Goal: Task Accomplishment & Management: Complete application form

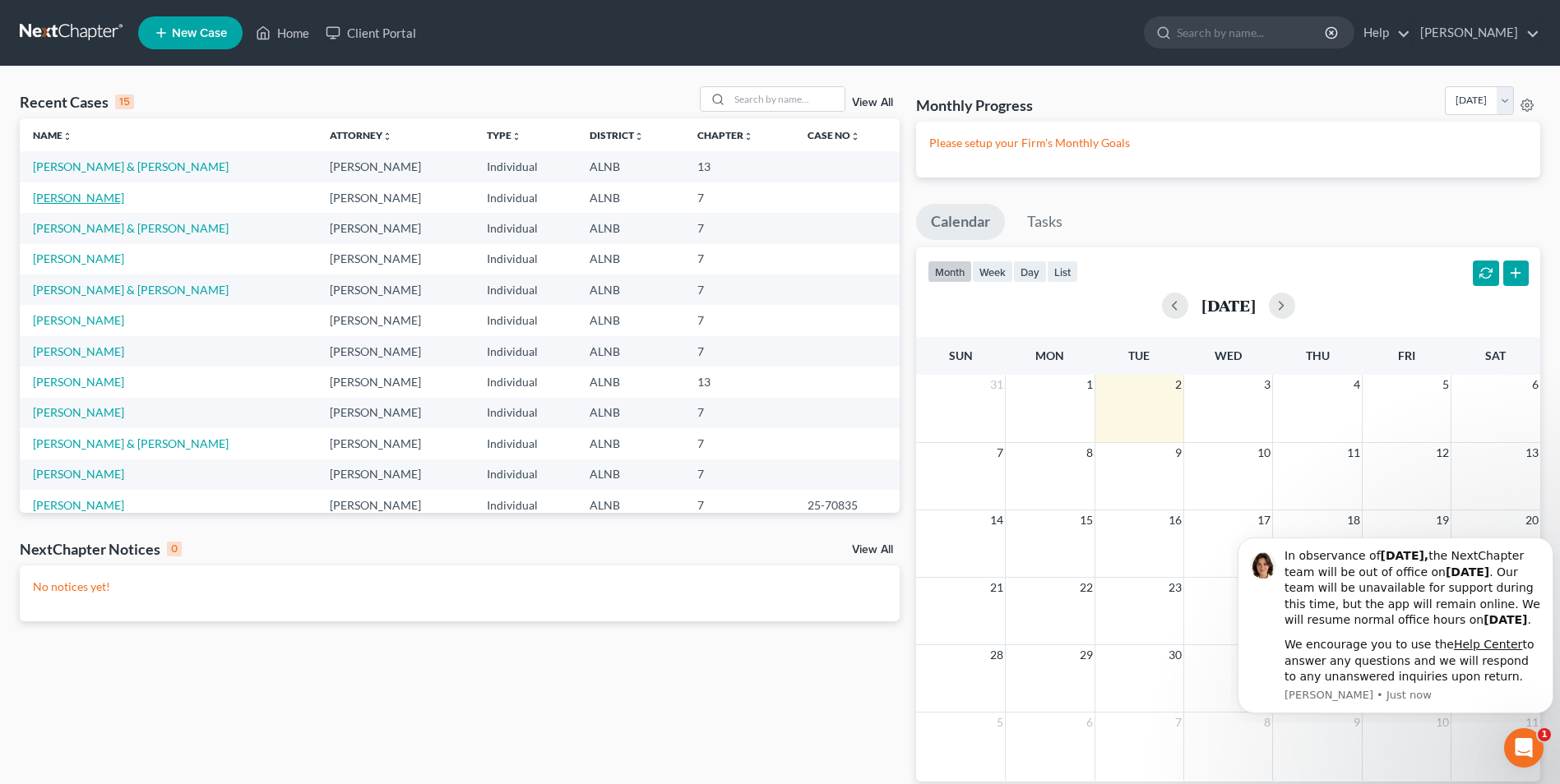
click at [84, 200] on link "[PERSON_NAME]" at bounding box center [78, 198] width 91 height 14
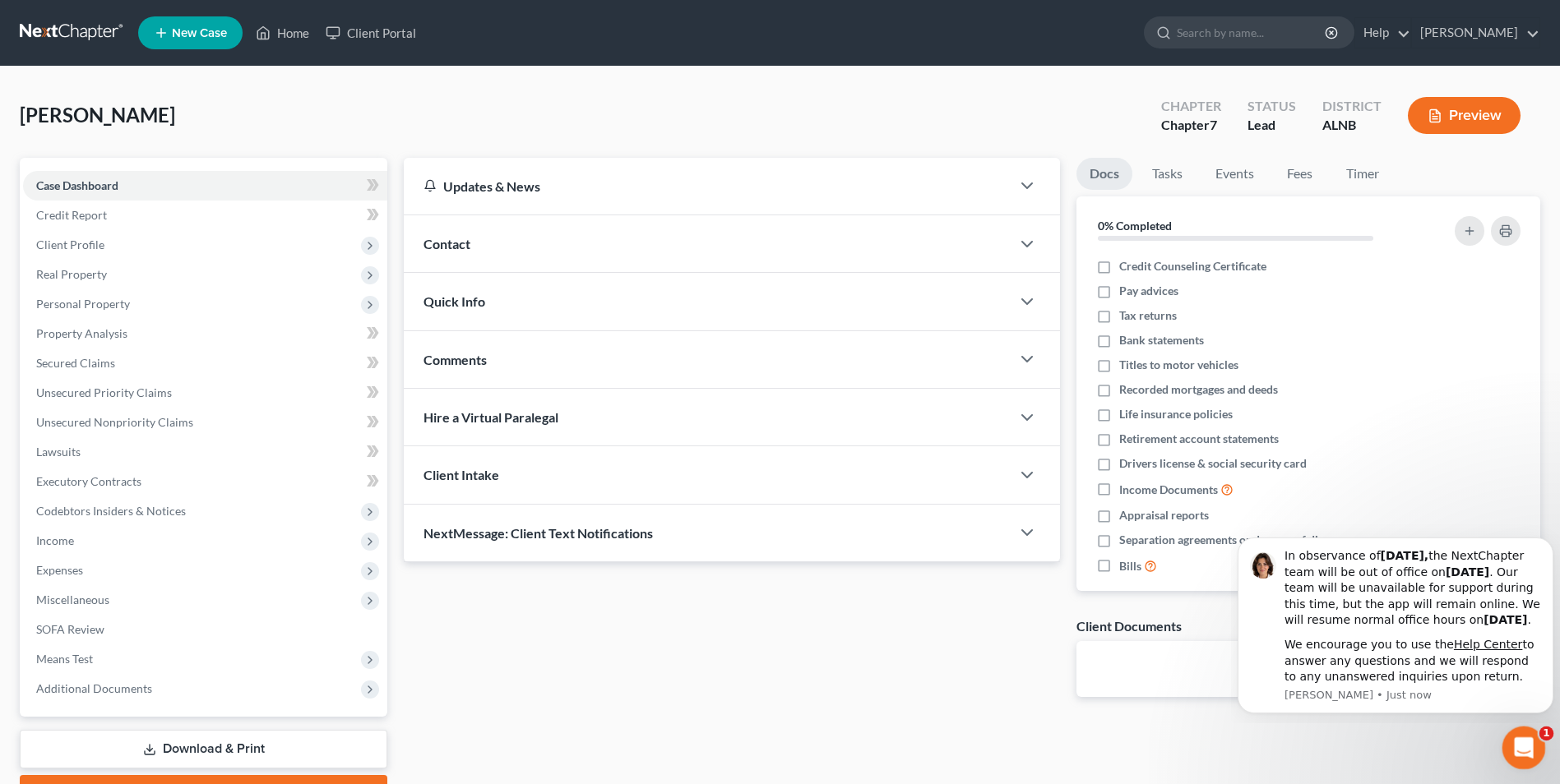
click at [1522, 742] on icon "Open Intercom Messenger" at bounding box center [1521, 745] width 12 height 13
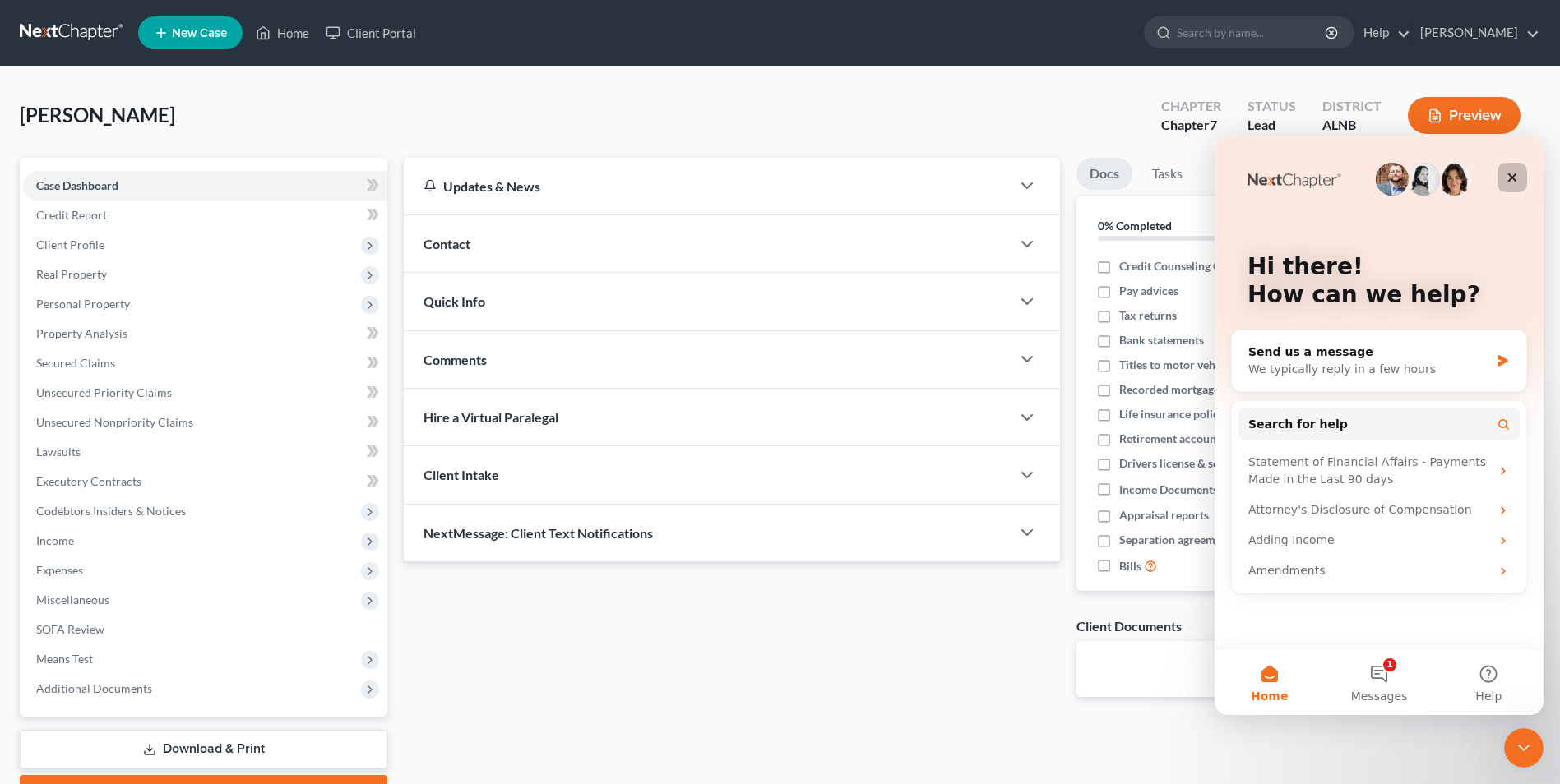
click at [1509, 177] on icon "Close" at bounding box center [1512, 177] width 13 height 13
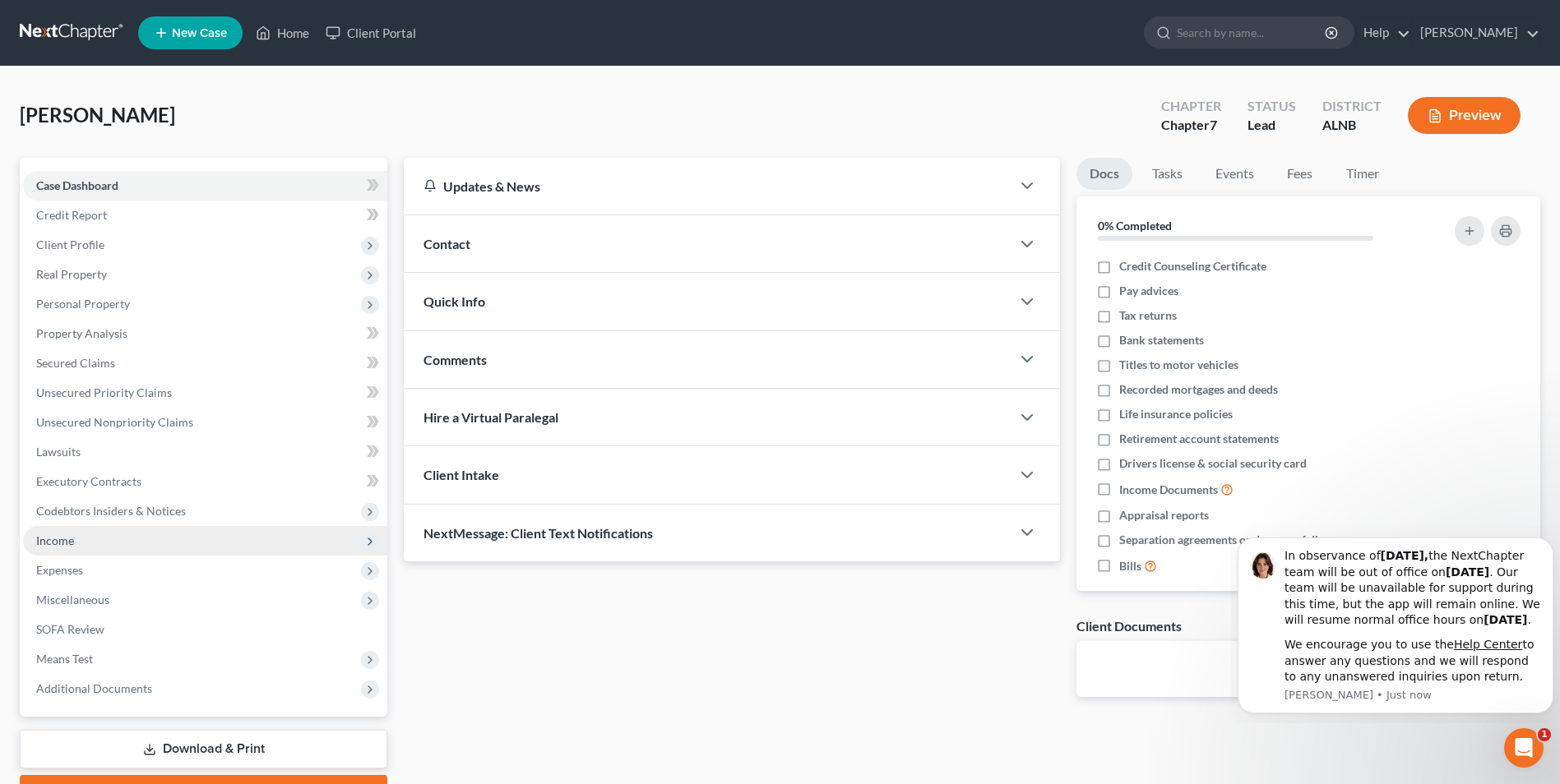
click at [101, 538] on span "Income" at bounding box center [205, 540] width 365 height 29
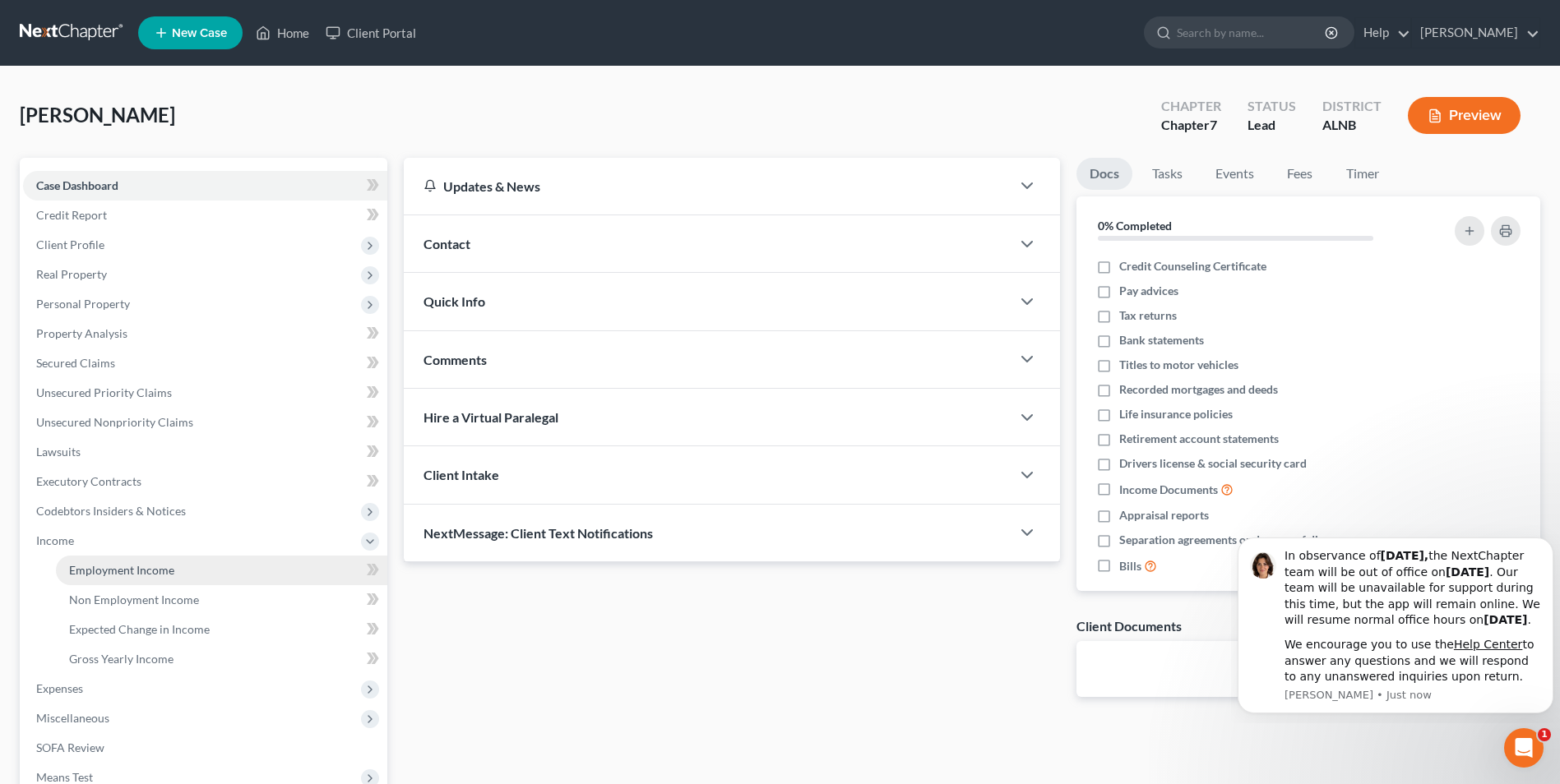
drag, startPoint x: 175, startPoint y: 568, endPoint x: 194, endPoint y: 562, distance: 19.9
click at [177, 568] on link "Employment Income" at bounding box center [221, 569] width 331 height 29
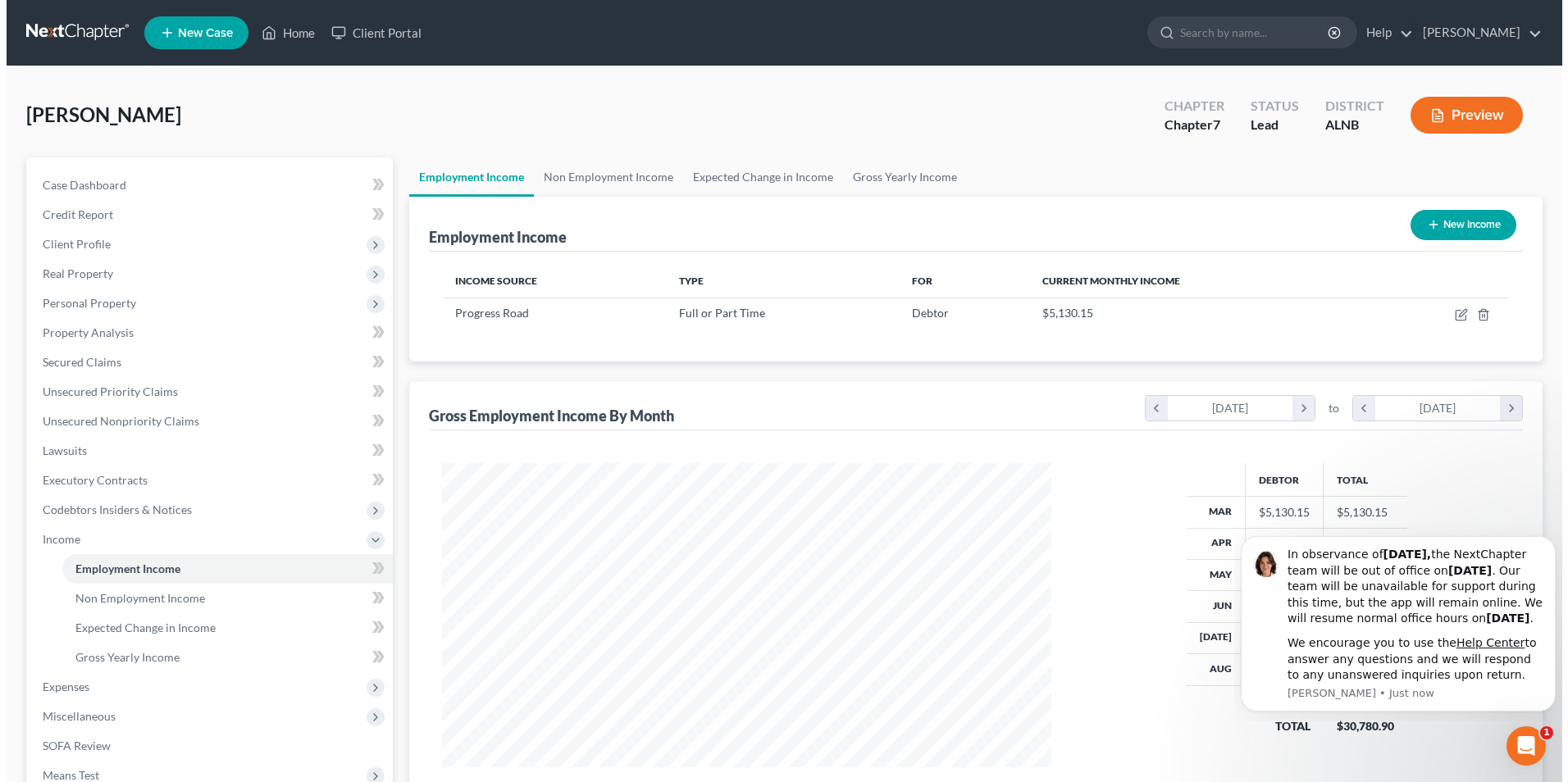
scroll to position [304, 642]
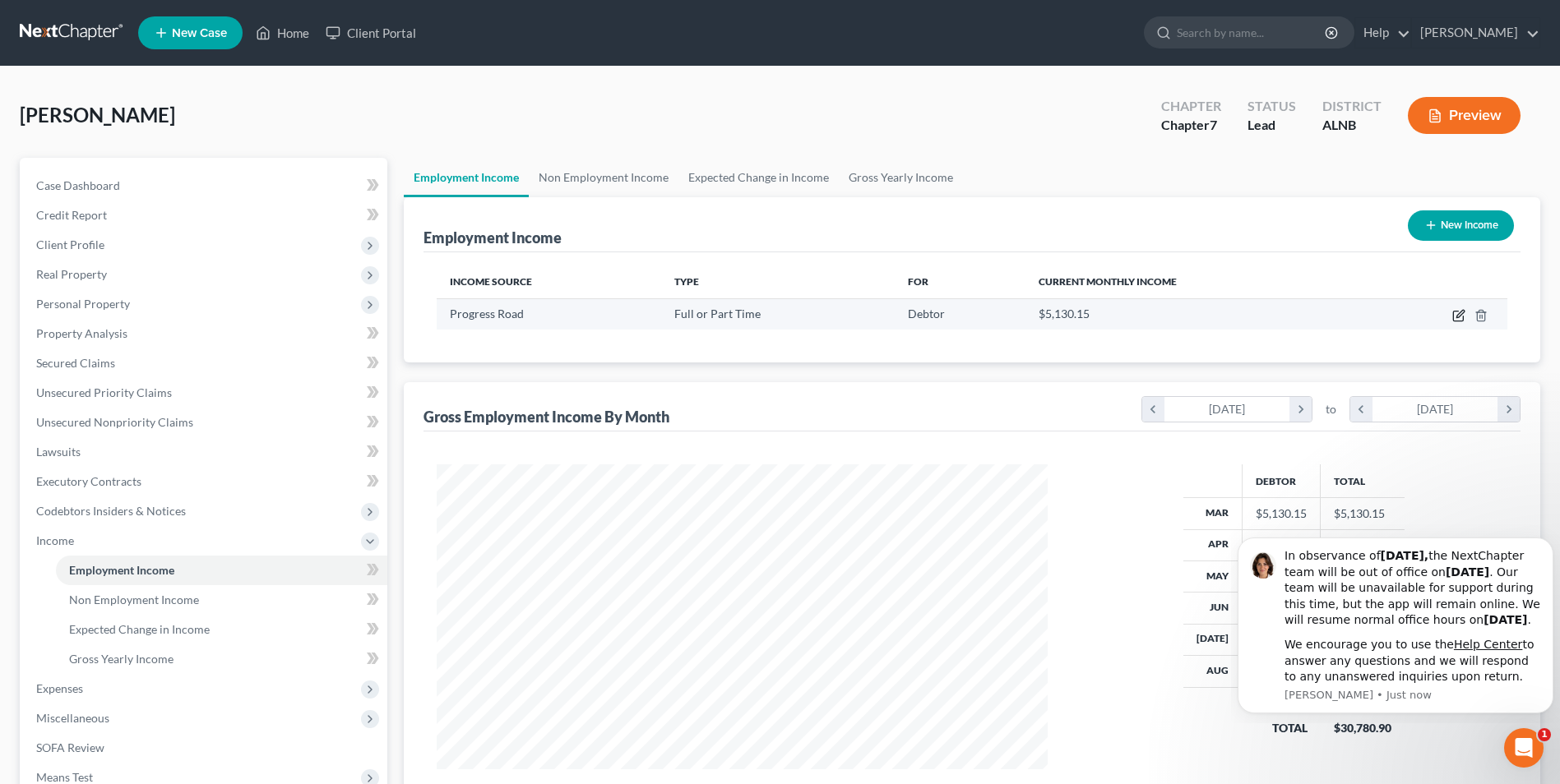
click at [1454, 319] on icon "button" at bounding box center [1457, 316] width 10 height 10
select select "0"
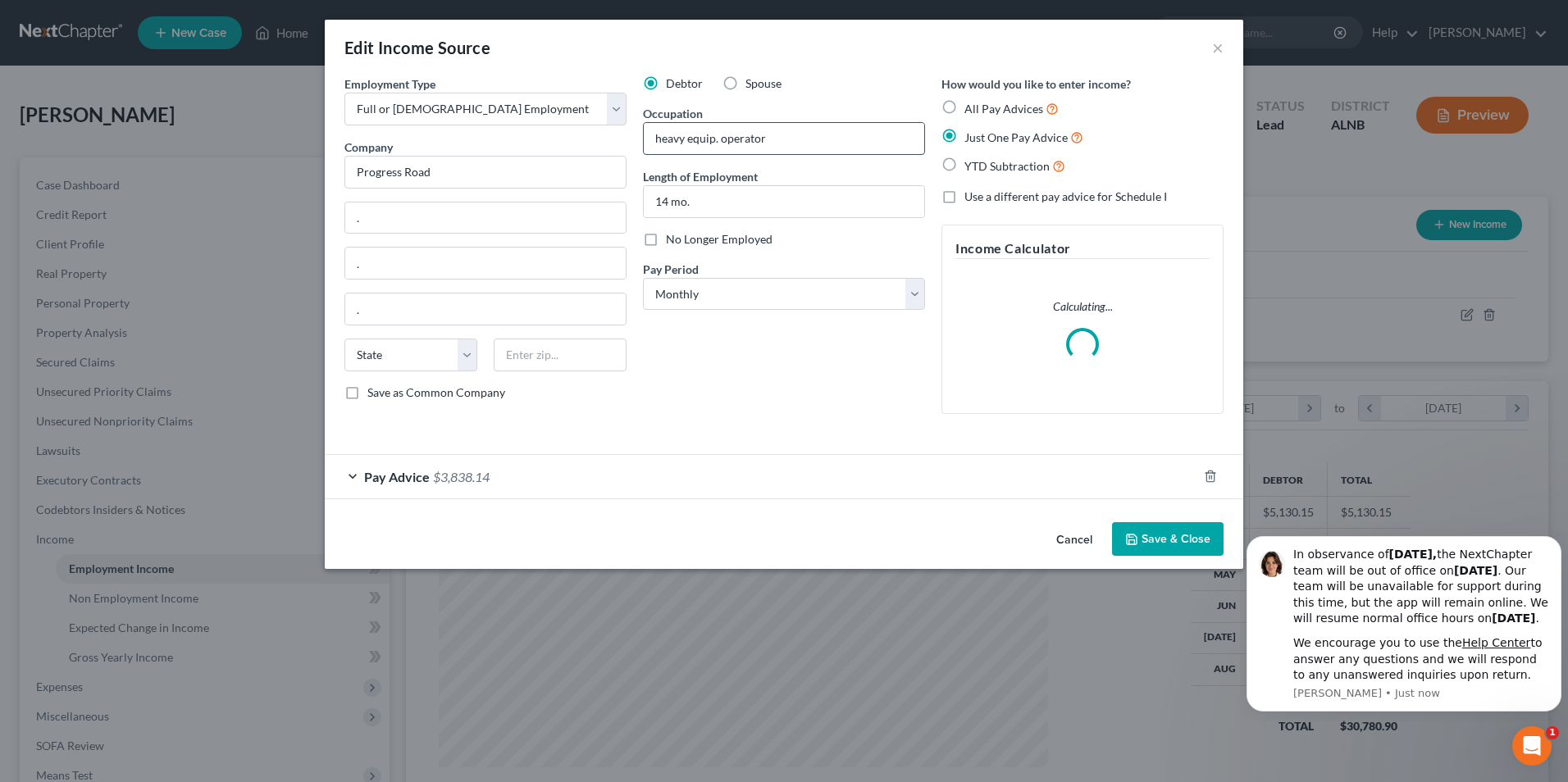
scroll to position [307, 648]
click at [461, 479] on span "$3,838.14" at bounding box center [461, 477] width 57 height 16
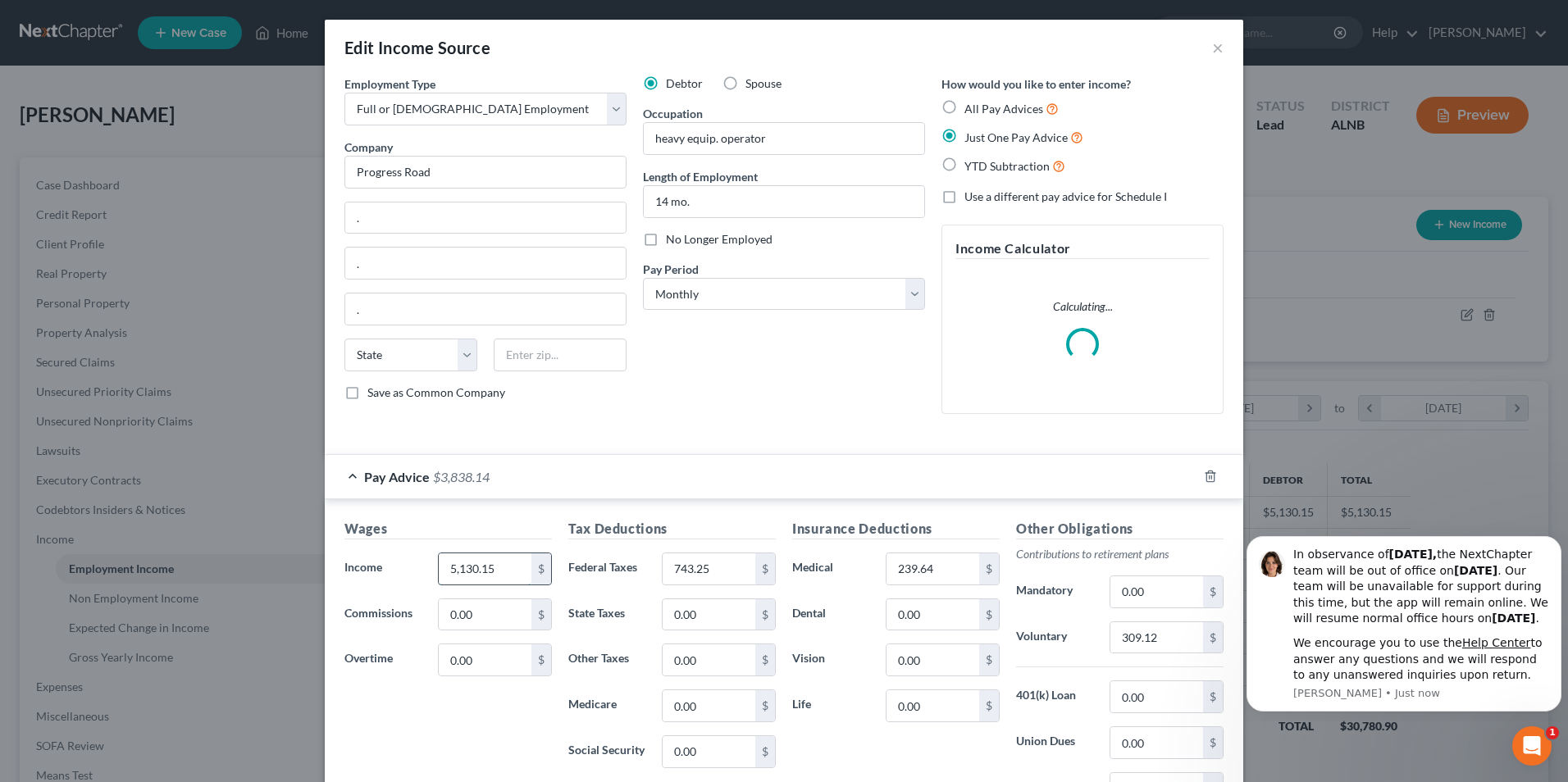
click at [501, 568] on input "5,130.15" at bounding box center [485, 569] width 93 height 31
type input "5,337.85"
click at [727, 575] on input "743.25" at bounding box center [709, 569] width 93 height 31
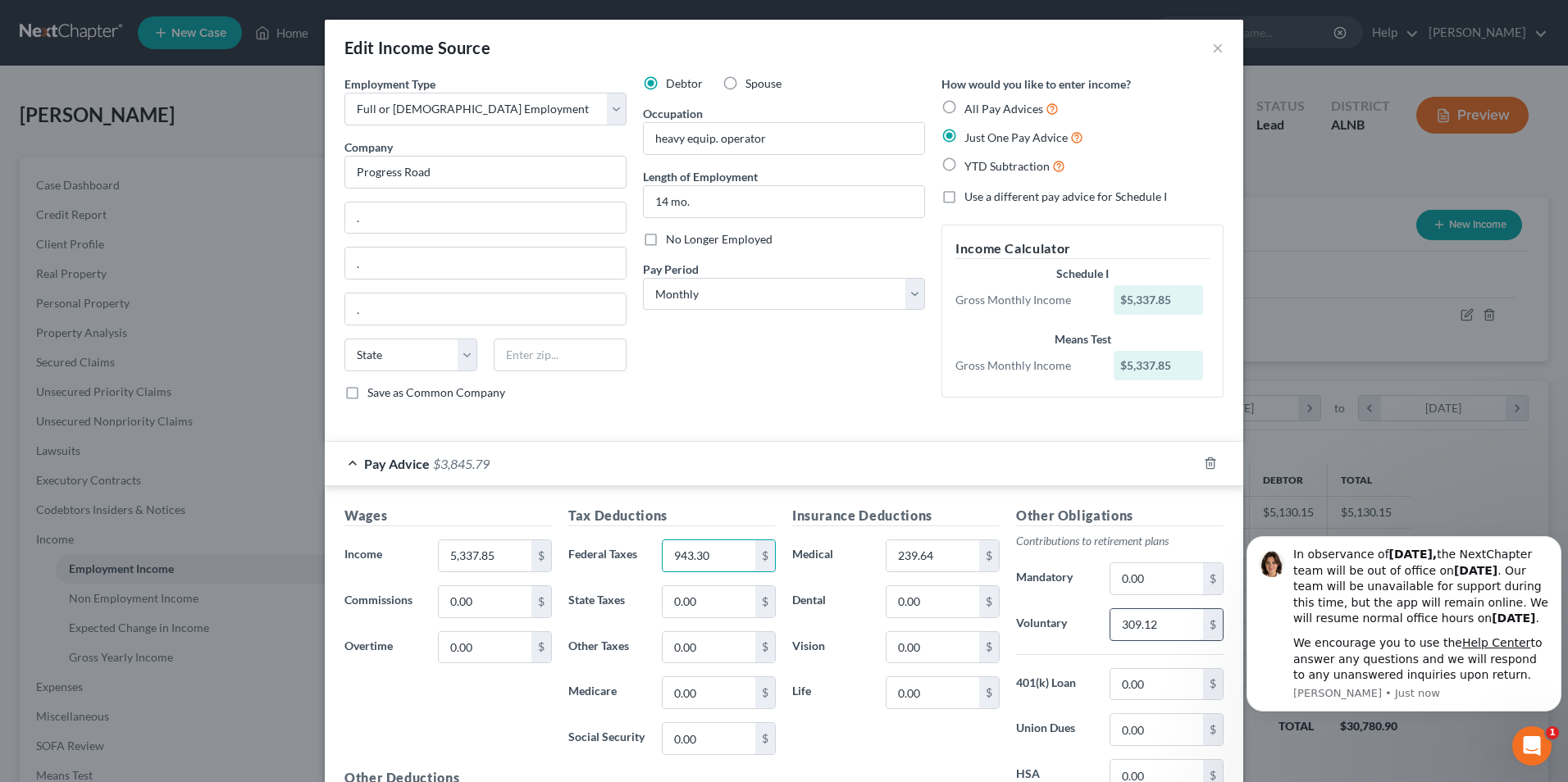
type input "943.30"
click at [1149, 625] on input "309.12" at bounding box center [1157, 625] width 93 height 31
type input "319.75"
click at [890, 742] on div "Insurance Deductions Medical 239.64 $ Dental 0.00 $ Vision 0.00 $ Life 0.00 $" at bounding box center [895, 678] width 224 height 345
click at [1525, 748] on icon "Open Intercom Messenger" at bounding box center [1529, 744] width 27 height 27
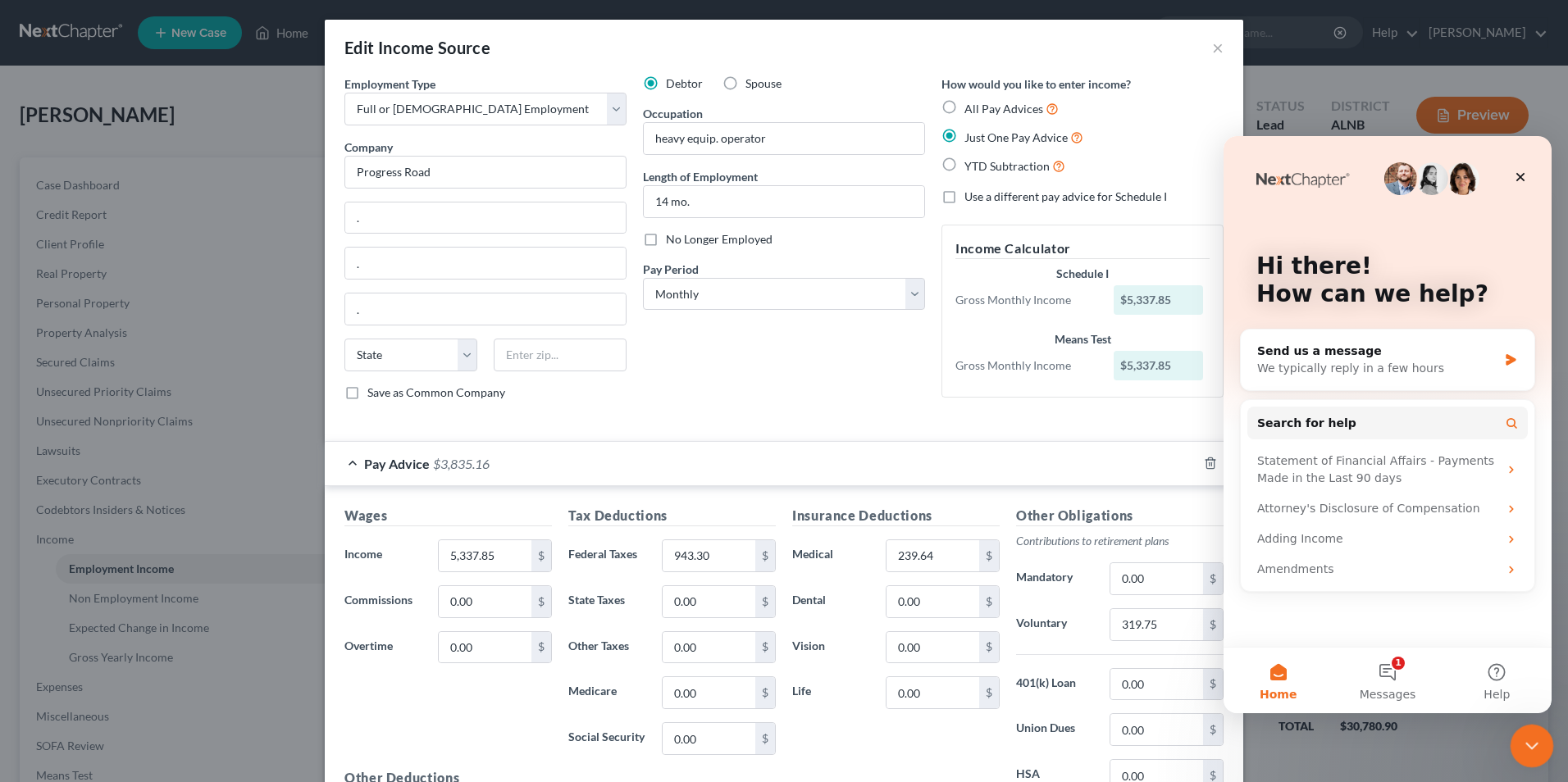
click at [1525, 748] on icon "Close Intercom Messenger" at bounding box center [1529, 743] width 19 height 19
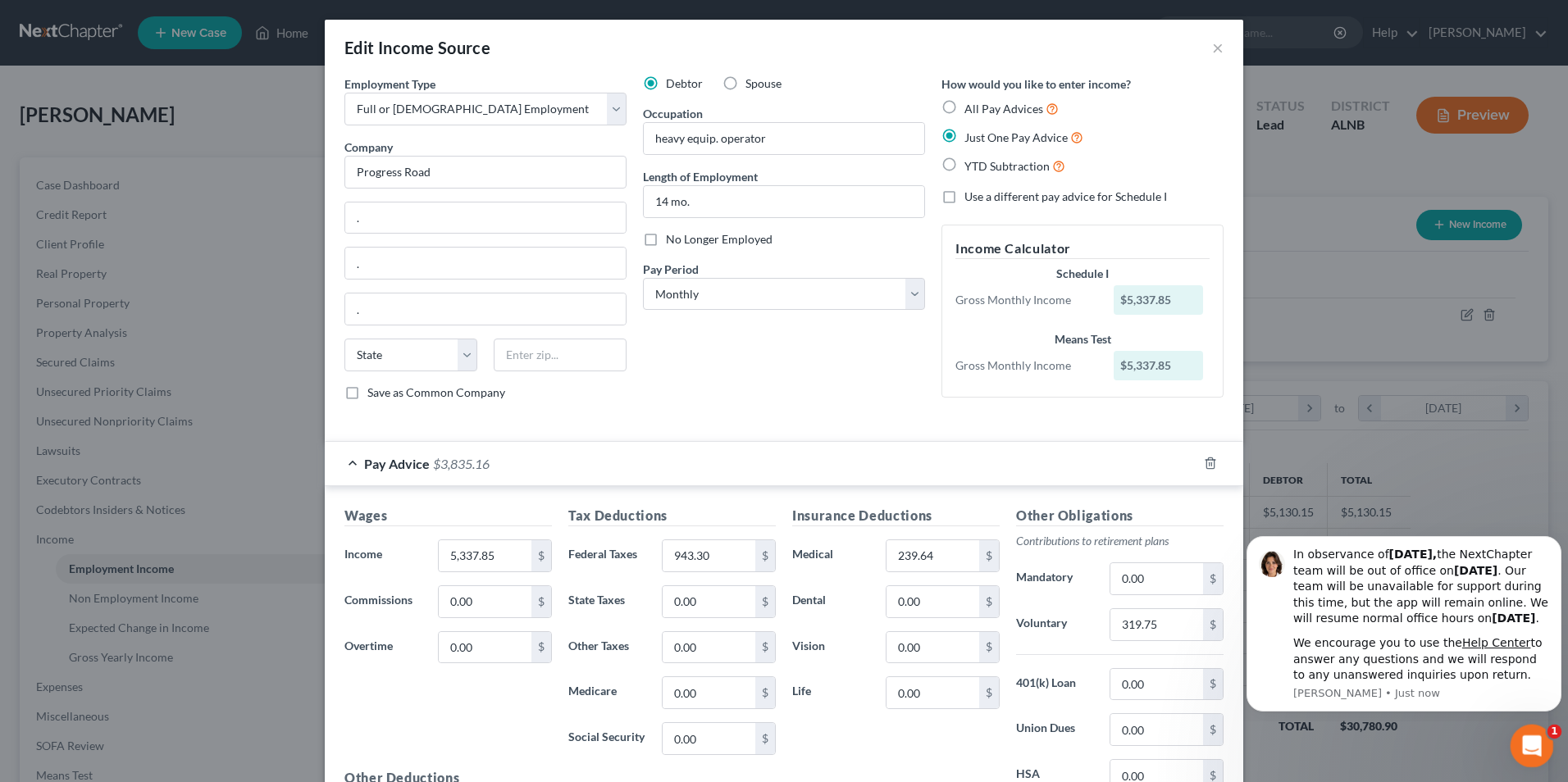
scroll to position [0, 0]
click at [1555, 537] on icon "Dismiss notification" at bounding box center [1556, 541] width 9 height 9
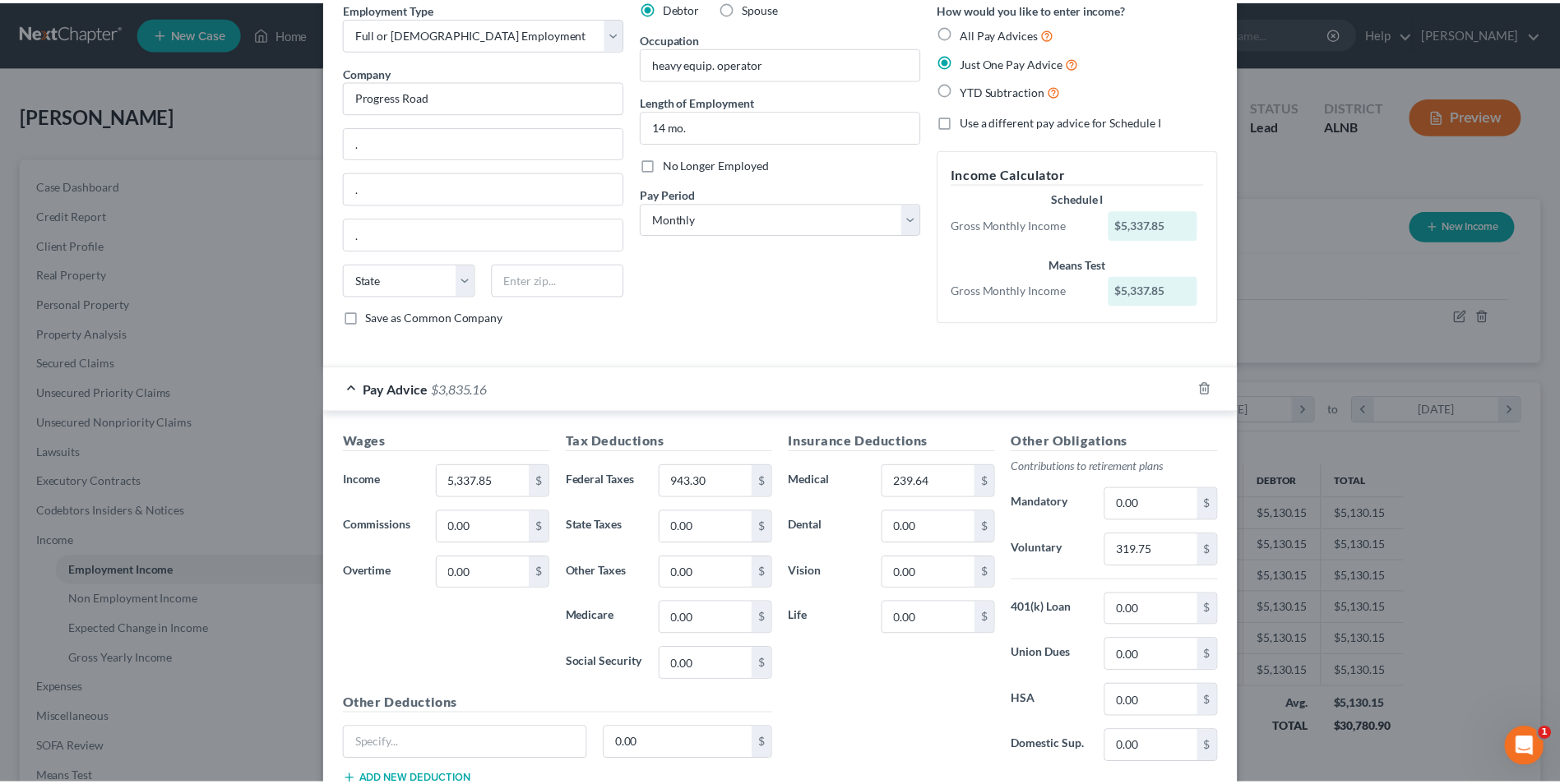
scroll to position [195, 0]
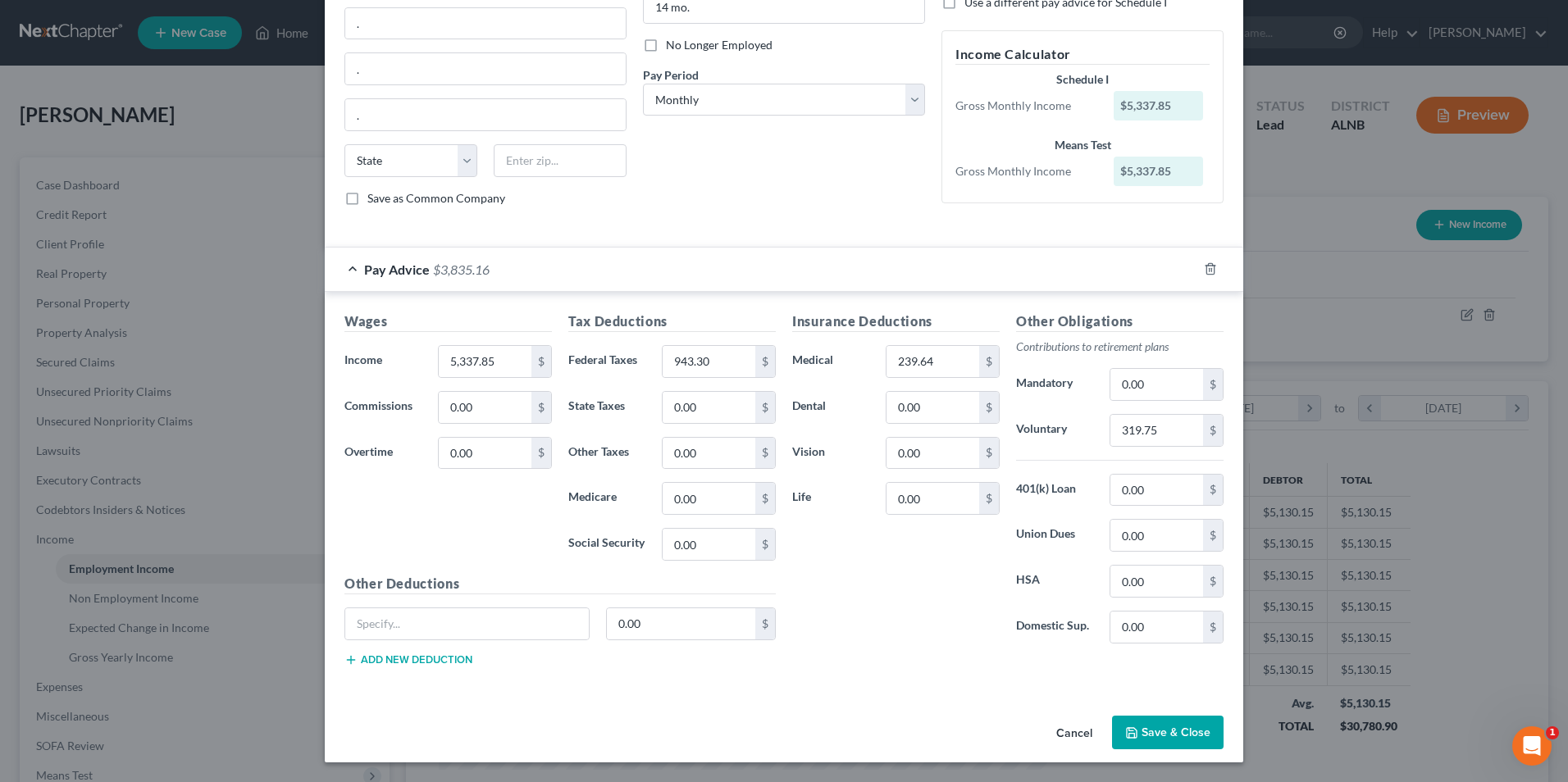
click at [1159, 726] on button "Save & Close" at bounding box center [1168, 732] width 111 height 34
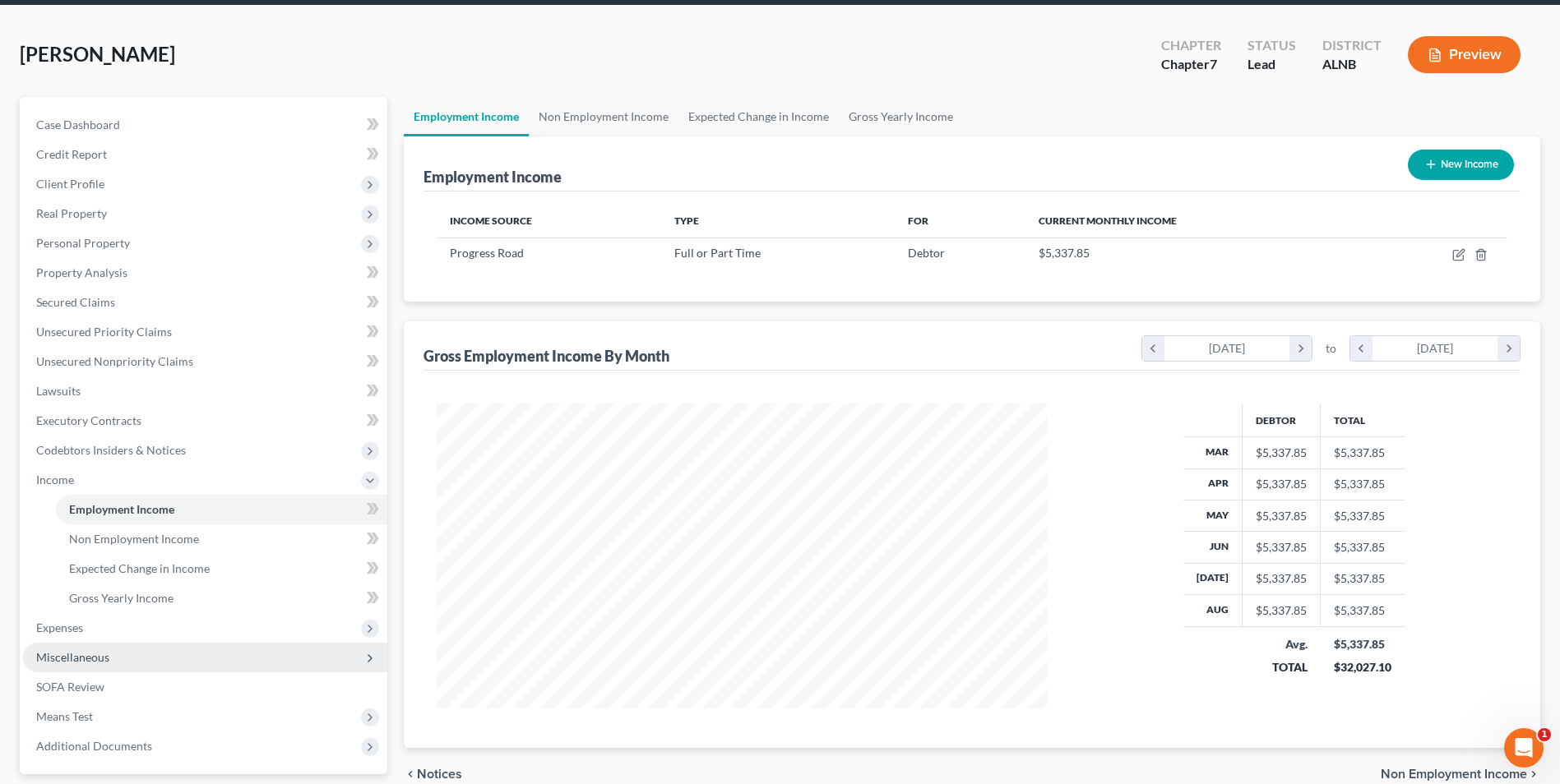
scroll to position [164, 0]
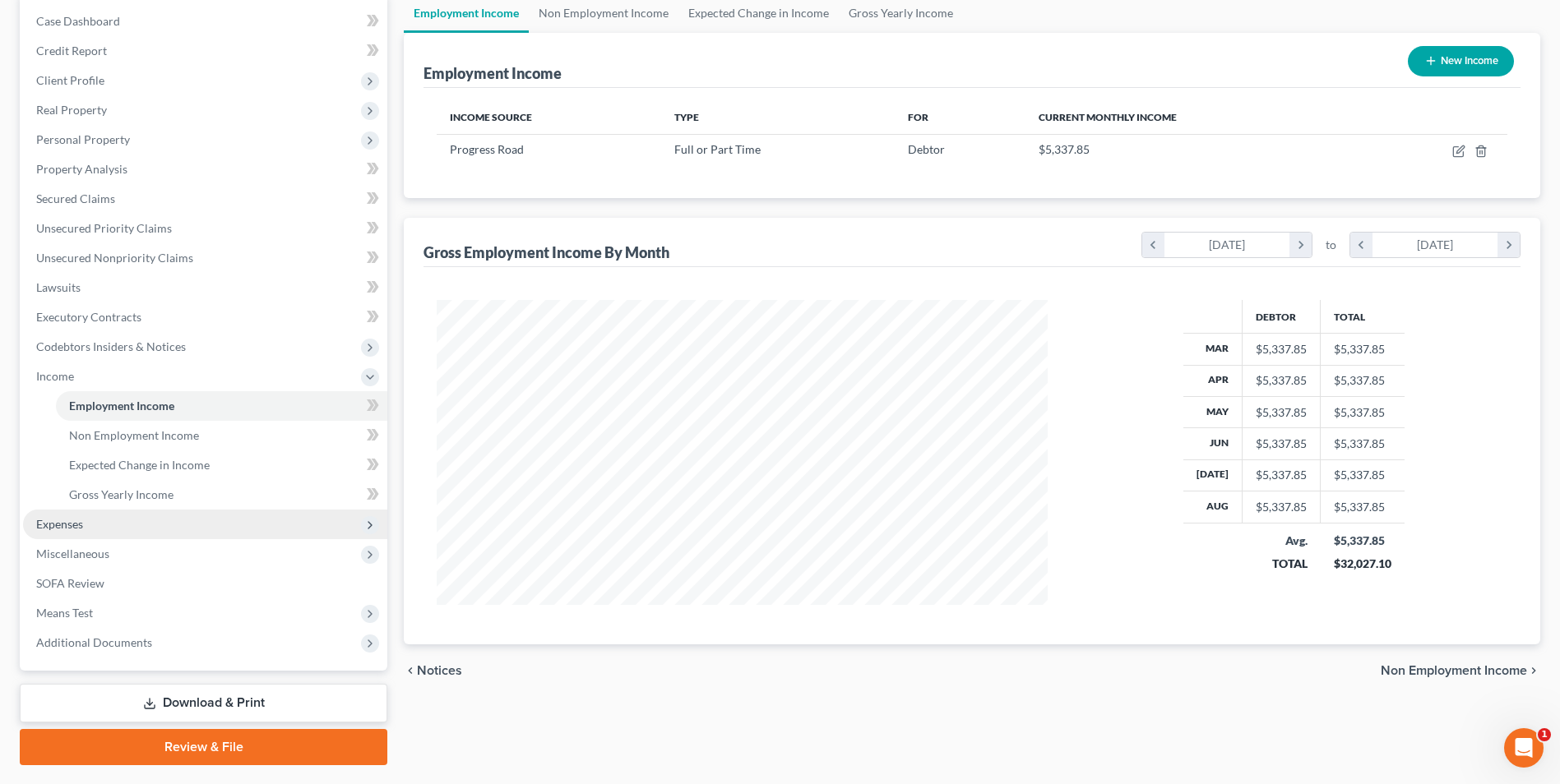
click at [61, 521] on span "Expenses" at bounding box center [59, 524] width 47 height 14
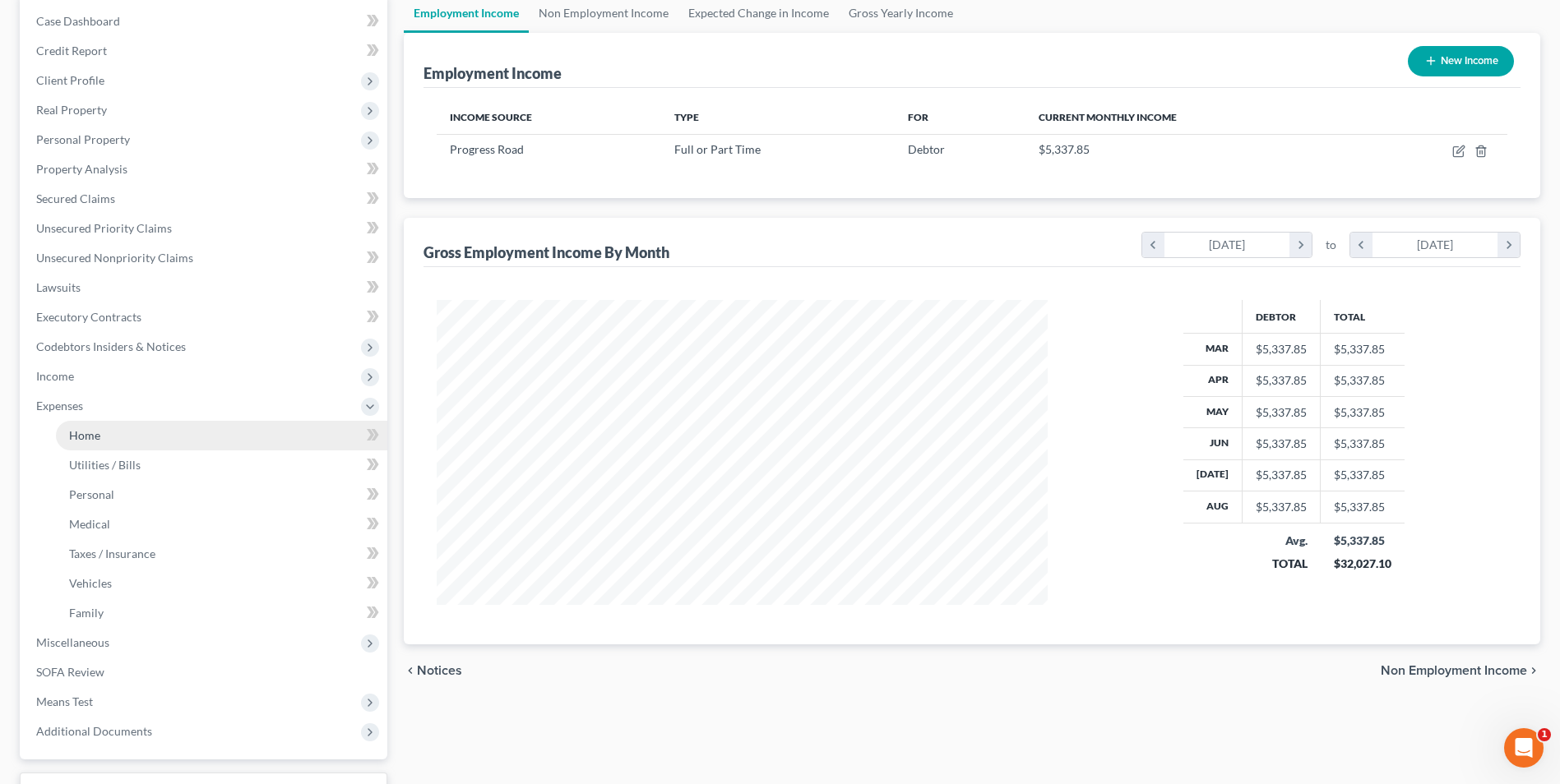
click at [90, 432] on span "Home" at bounding box center [84, 435] width 31 height 14
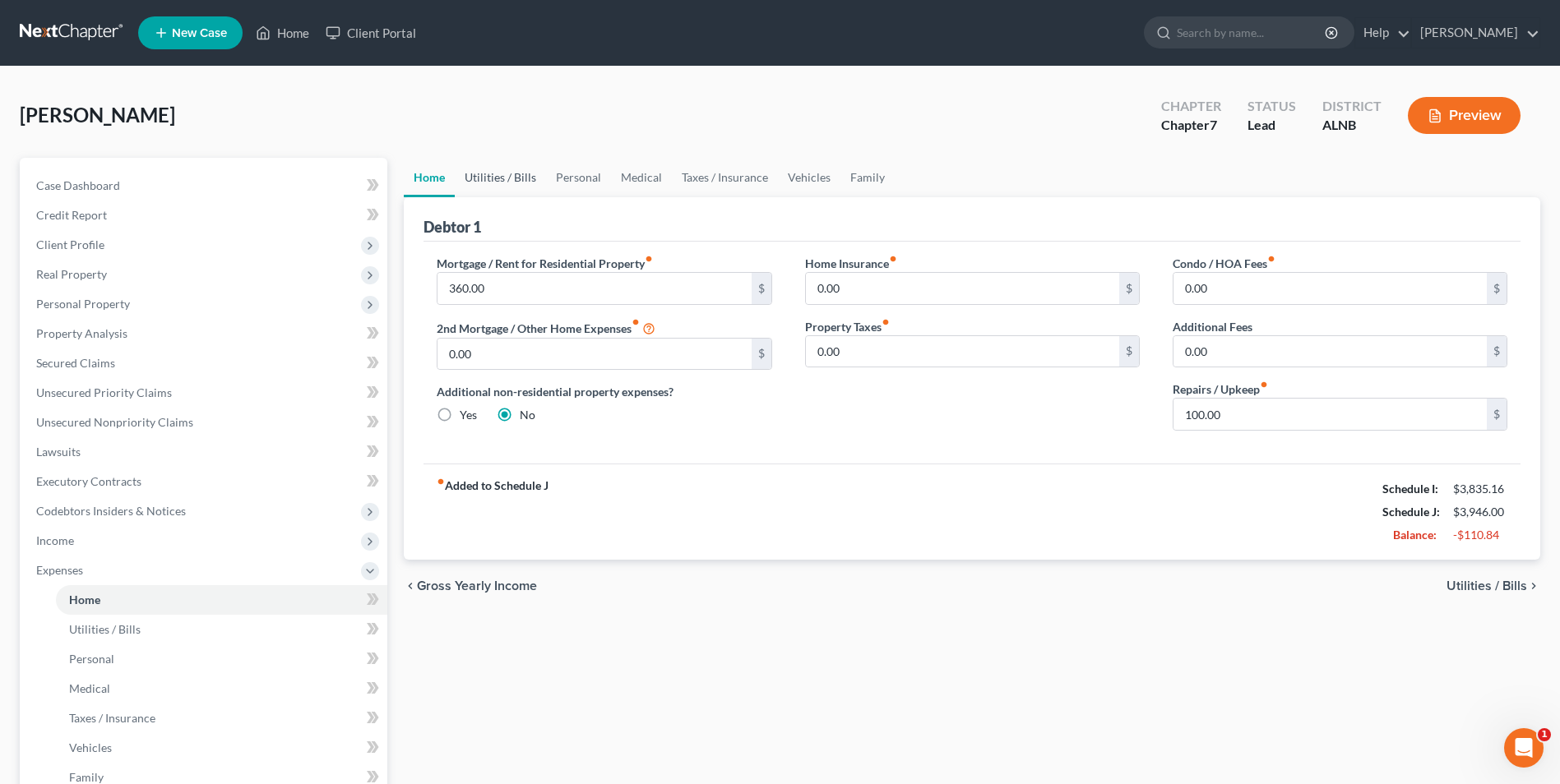
click at [499, 174] on link "Utilities / Bills" at bounding box center [500, 177] width 91 height 39
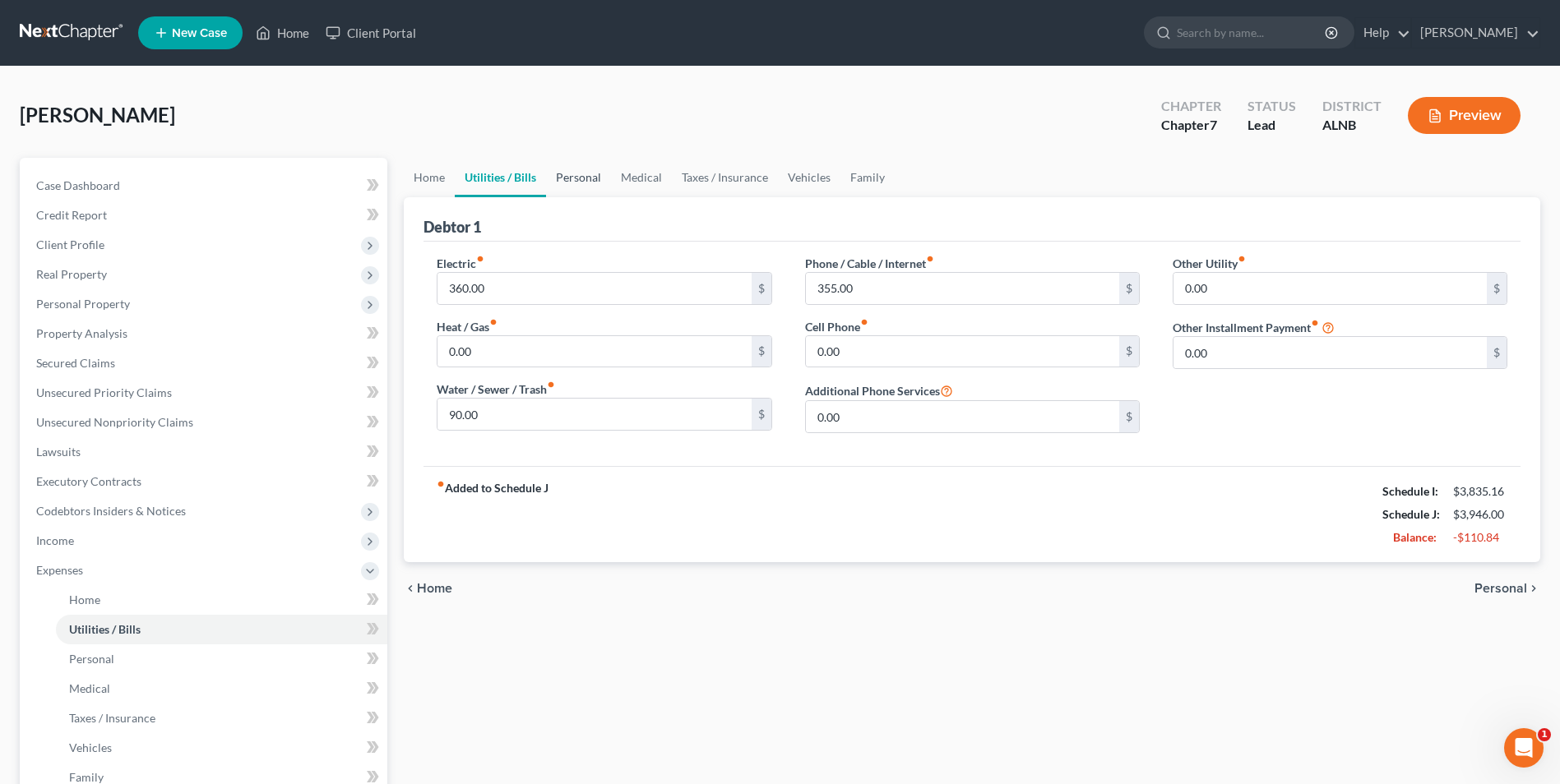
click at [589, 178] on link "Personal" at bounding box center [578, 177] width 65 height 39
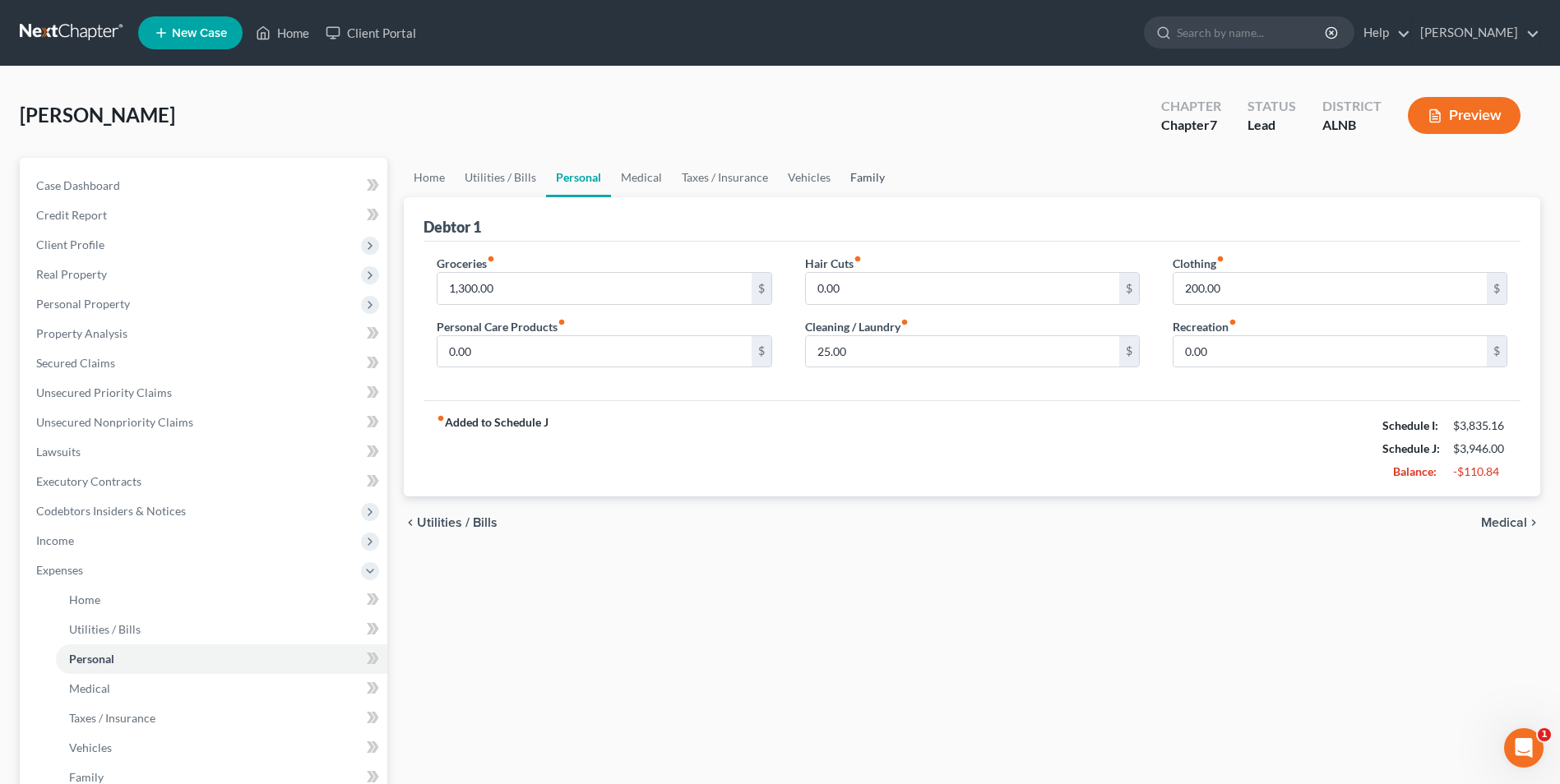
click at [866, 177] on link "Family" at bounding box center [867, 177] width 54 height 39
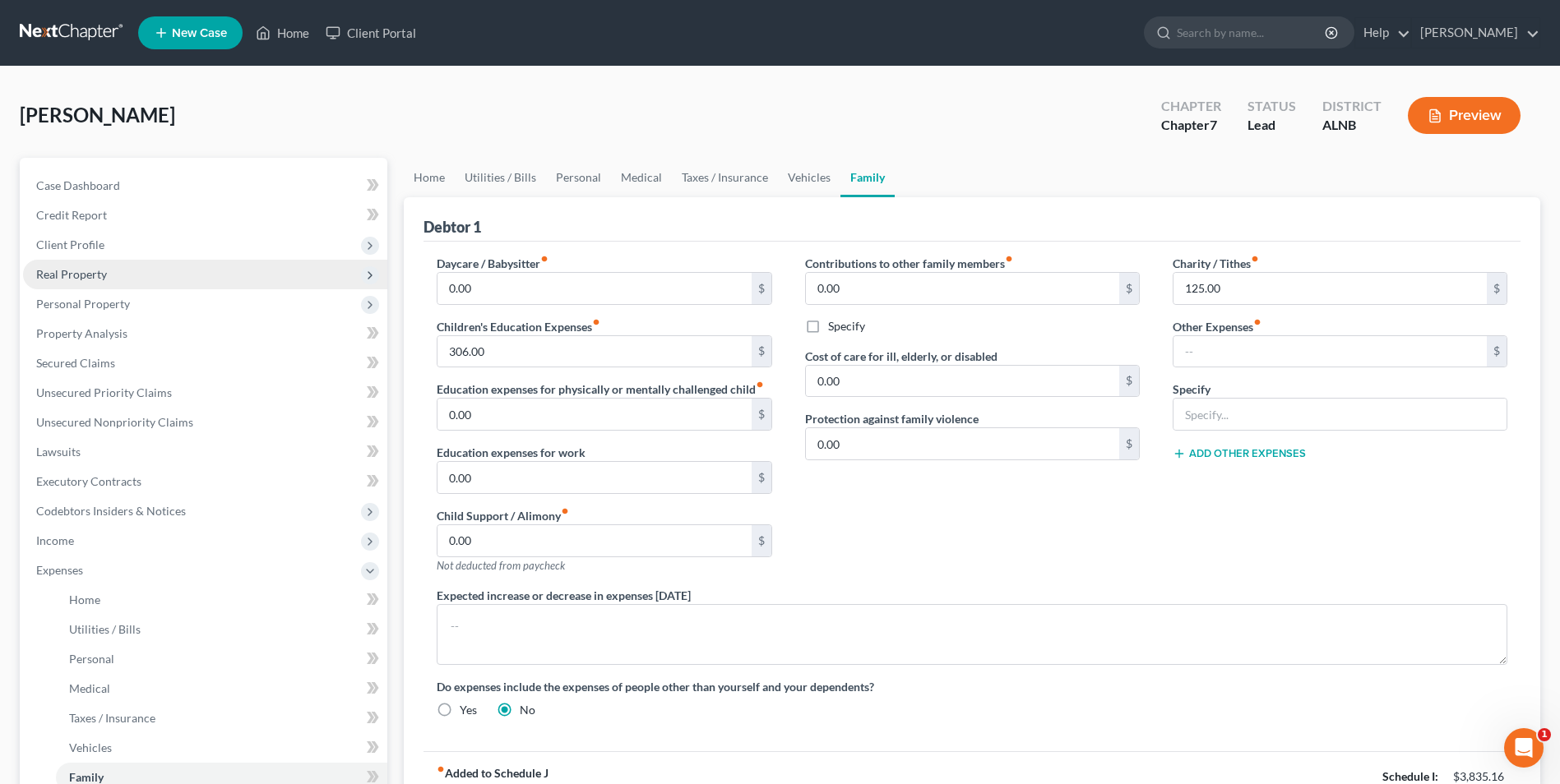
click at [92, 275] on span "Real Property" at bounding box center [72, 274] width 71 height 14
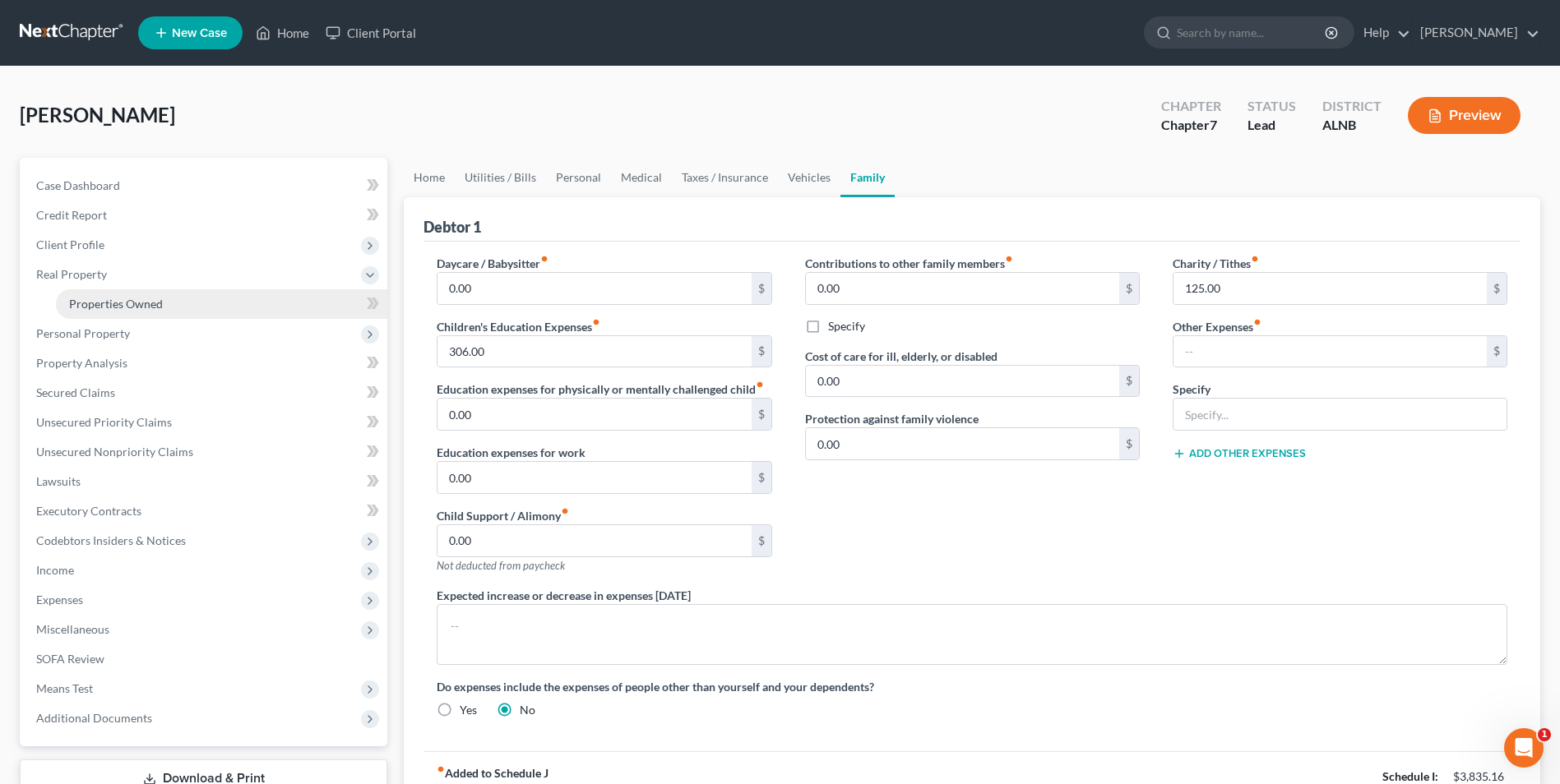
click at [108, 301] on span "Properties Owned" at bounding box center [116, 304] width 94 height 14
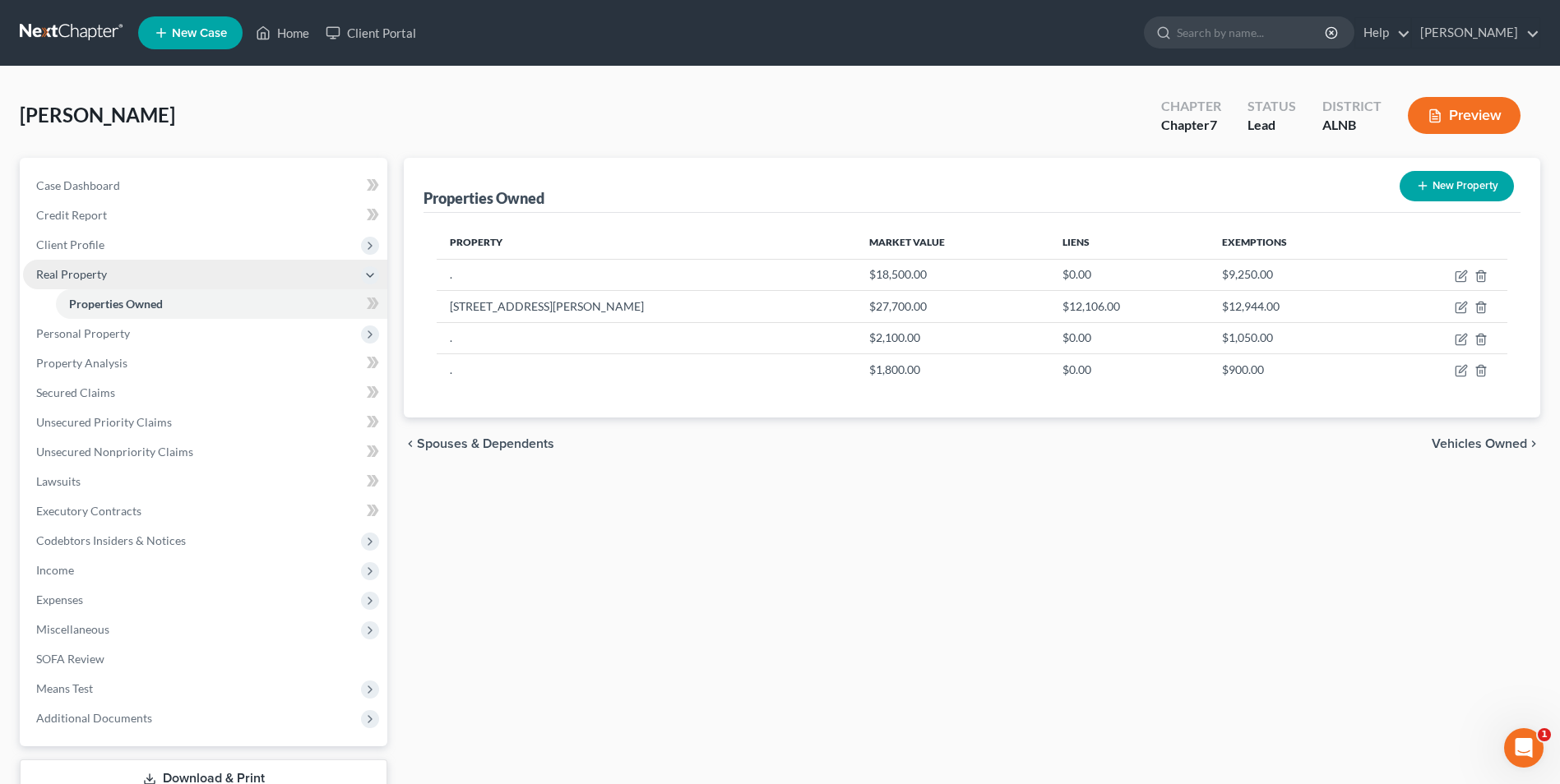
click at [75, 271] on span "Real Property" at bounding box center [72, 274] width 71 height 14
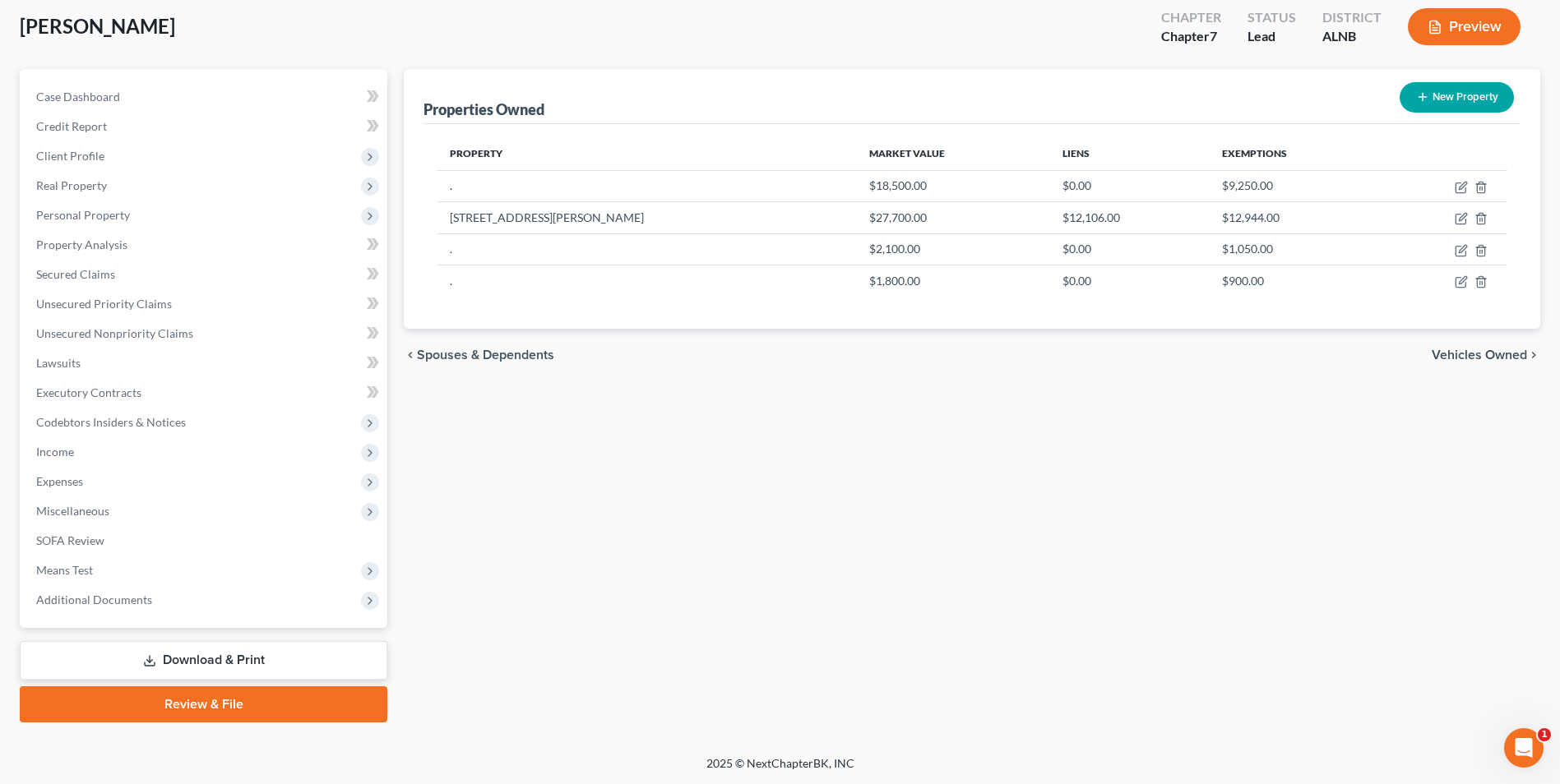
scroll to position [90, 0]
click at [197, 653] on link "Download & Print" at bounding box center [203, 660] width 367 height 39
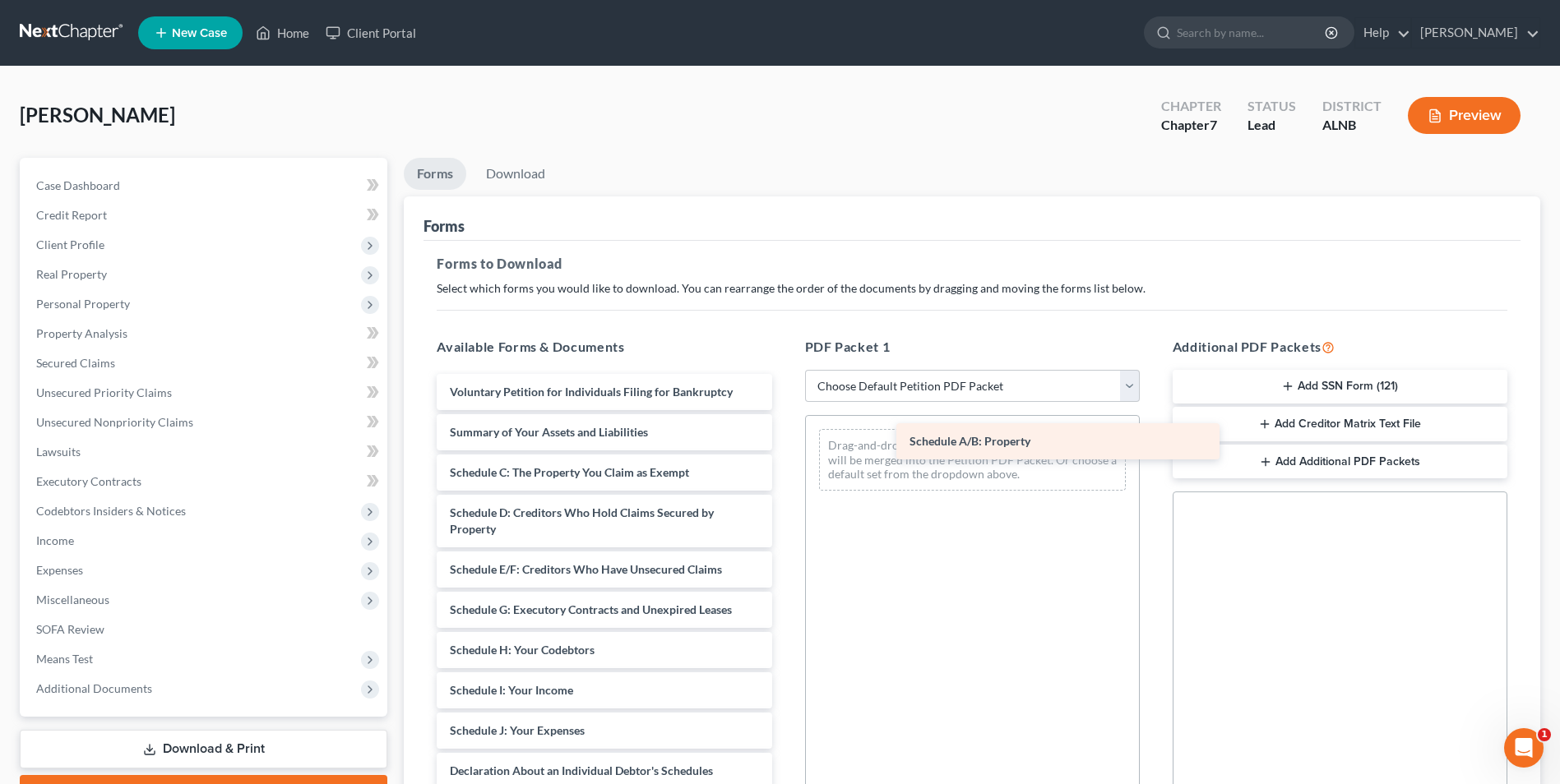
drag, startPoint x: 561, startPoint y: 468, endPoint x: 1017, endPoint y: 429, distance: 457.7
click at [784, 429] on div "Schedule A/B: Property Voluntary Petition for Individuals Filing for Bankruptcy…" at bounding box center [603, 756] width 361 height 763
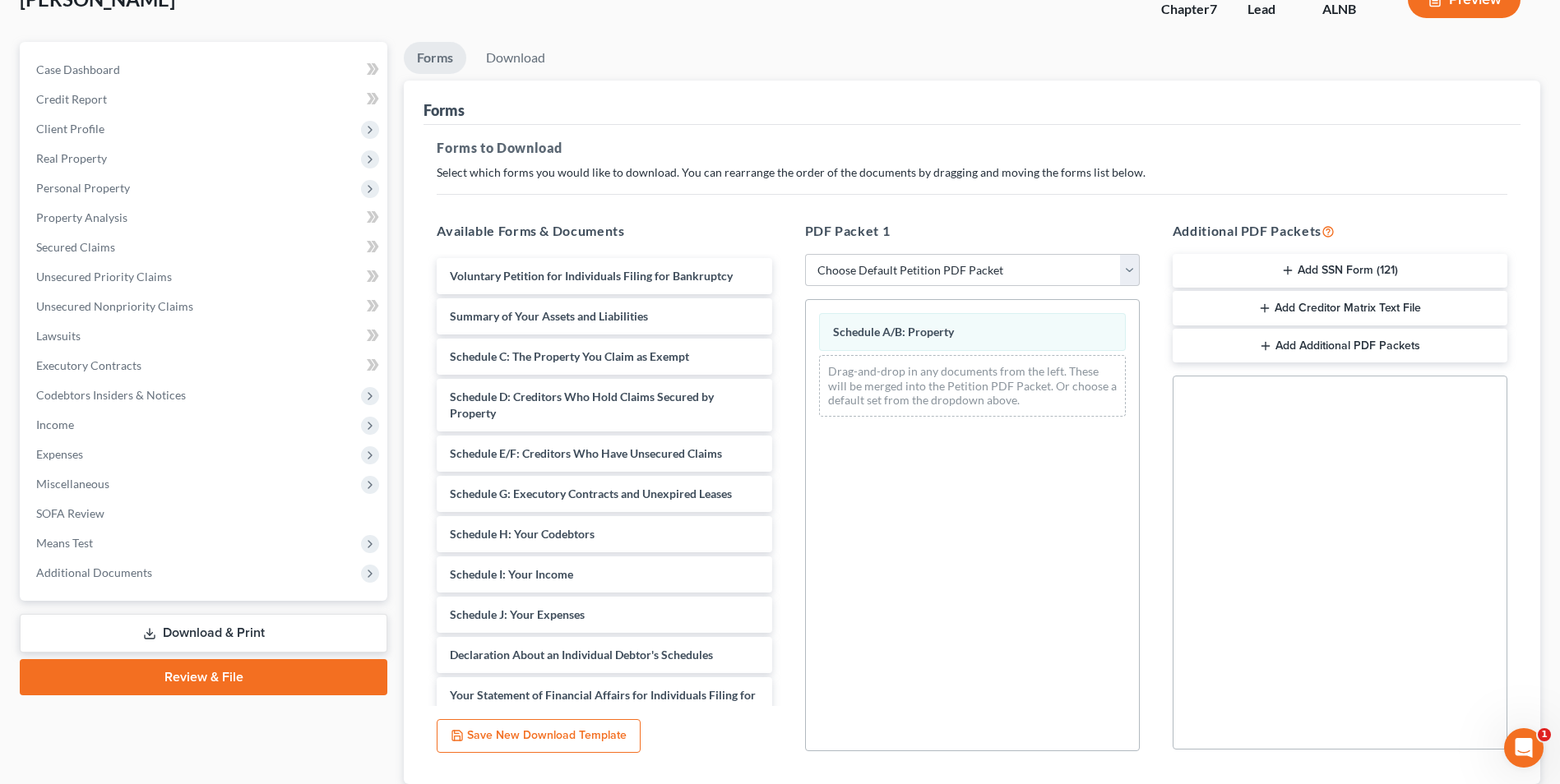
scroll to position [231, 0]
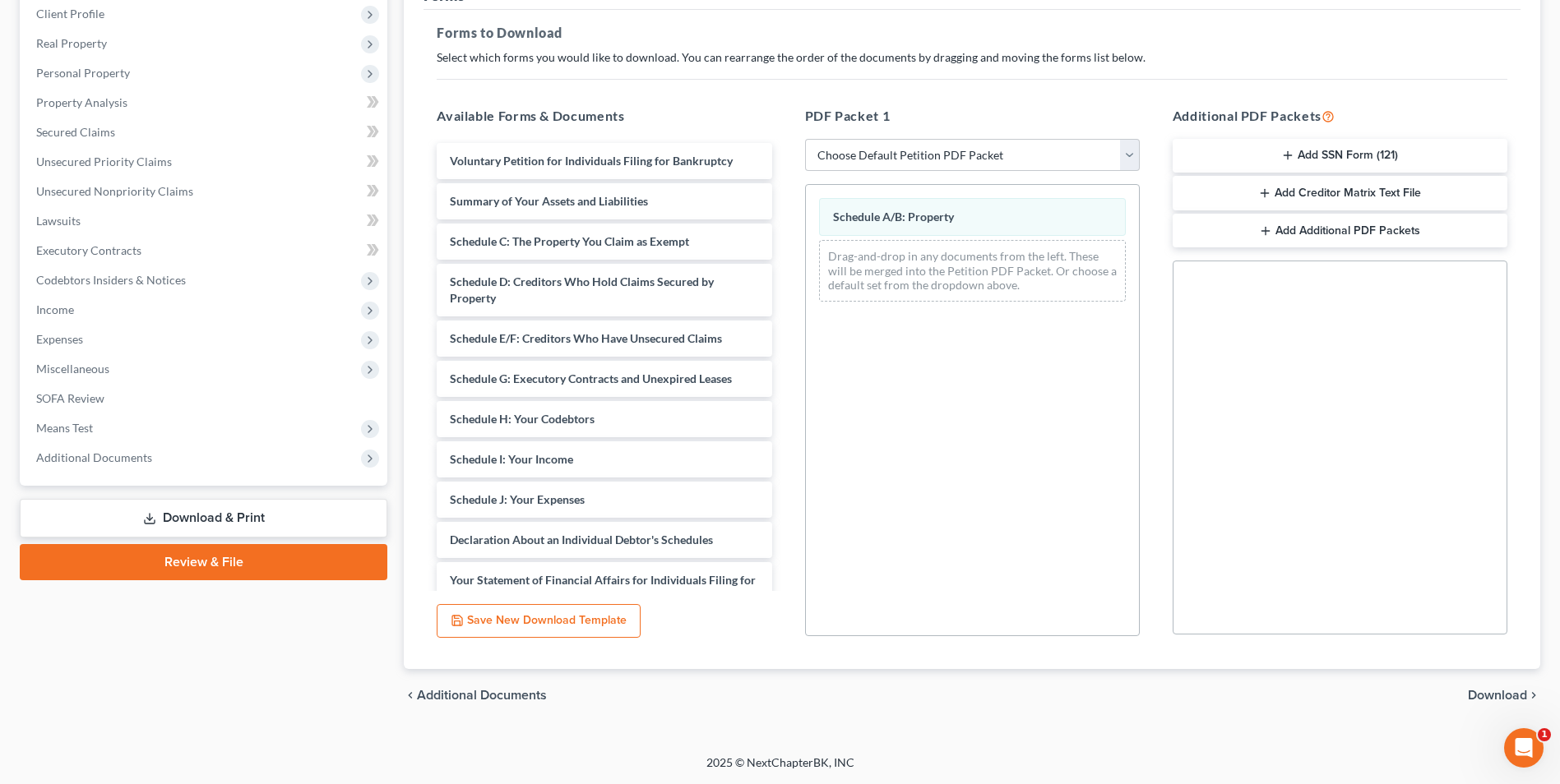
click at [1495, 694] on span "Download" at bounding box center [1497, 695] width 59 height 13
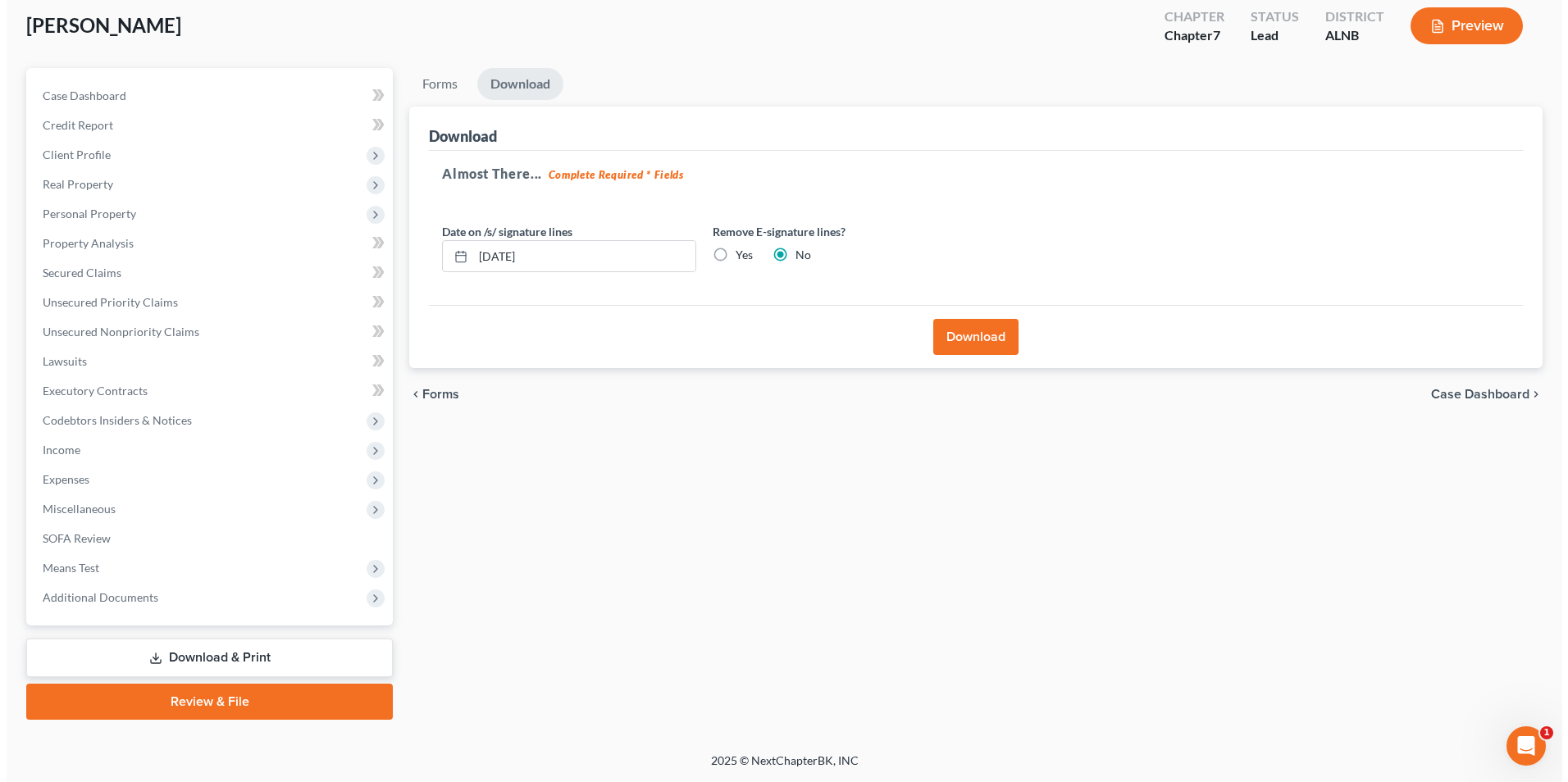
scroll to position [89, 0]
click at [990, 335] on button "Download" at bounding box center [969, 336] width 85 height 36
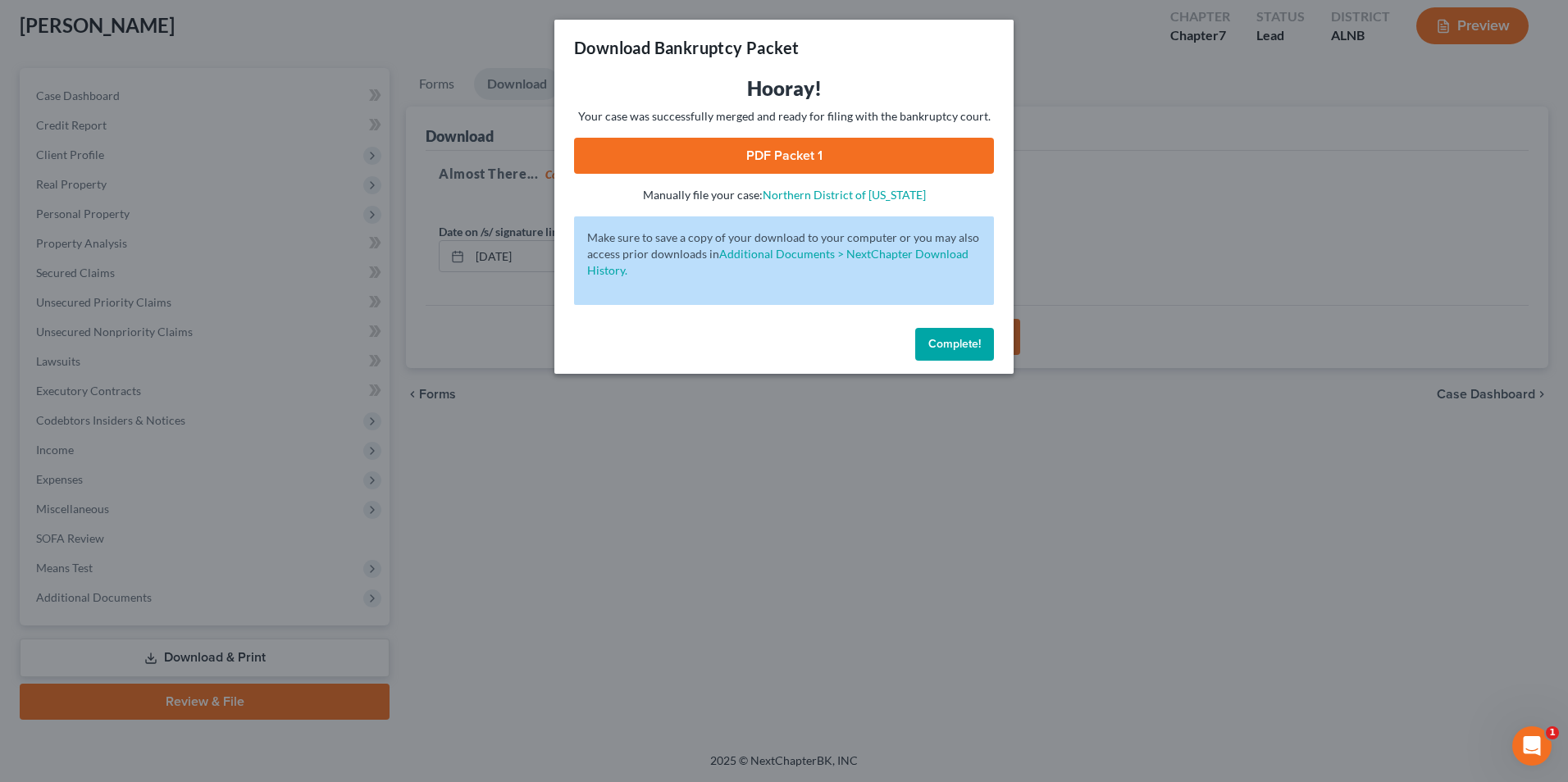
click at [782, 151] on link "PDF Packet 1" at bounding box center [784, 156] width 419 height 36
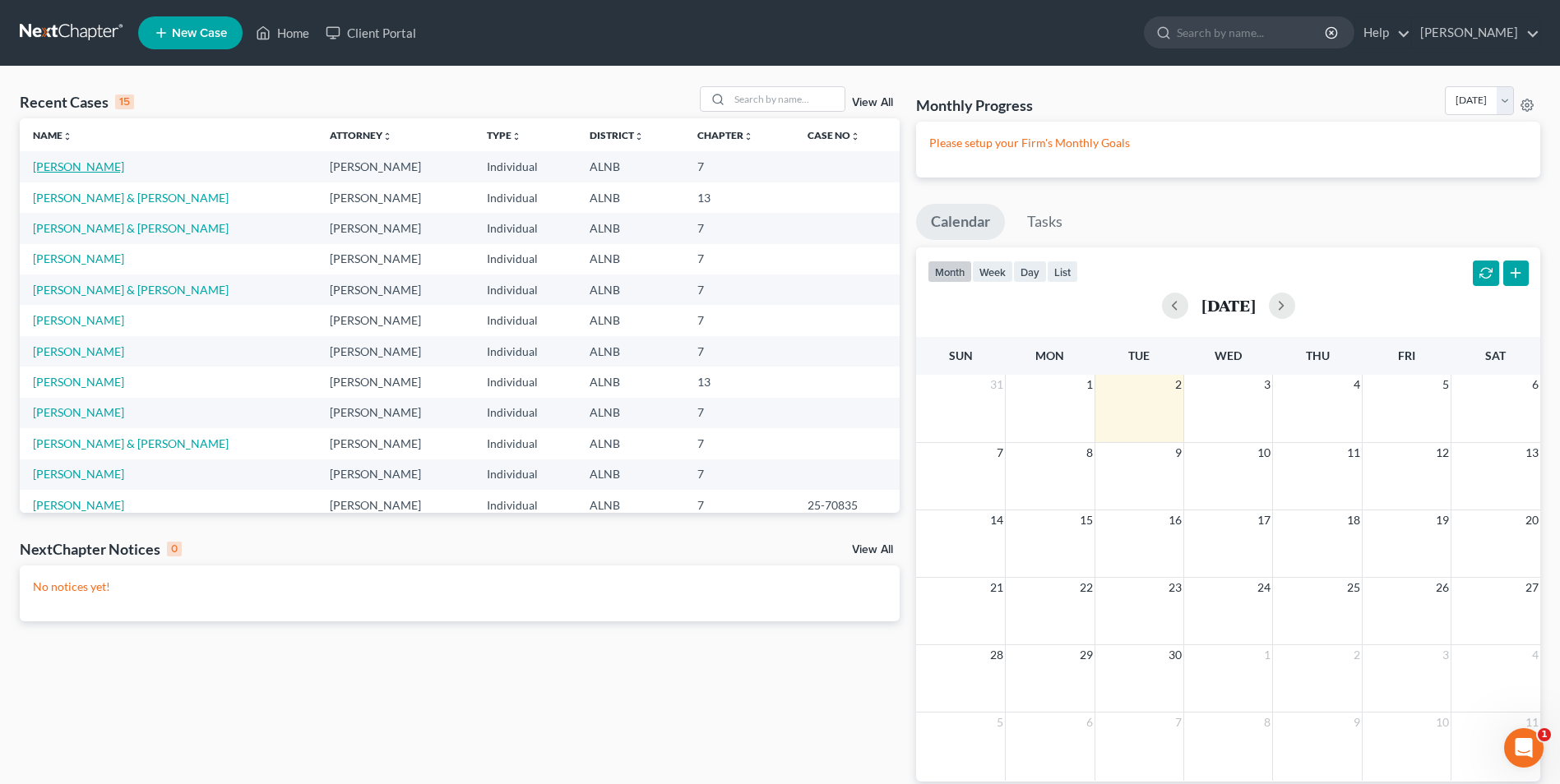
click at [62, 161] on link "[PERSON_NAME]" at bounding box center [78, 167] width 91 height 14
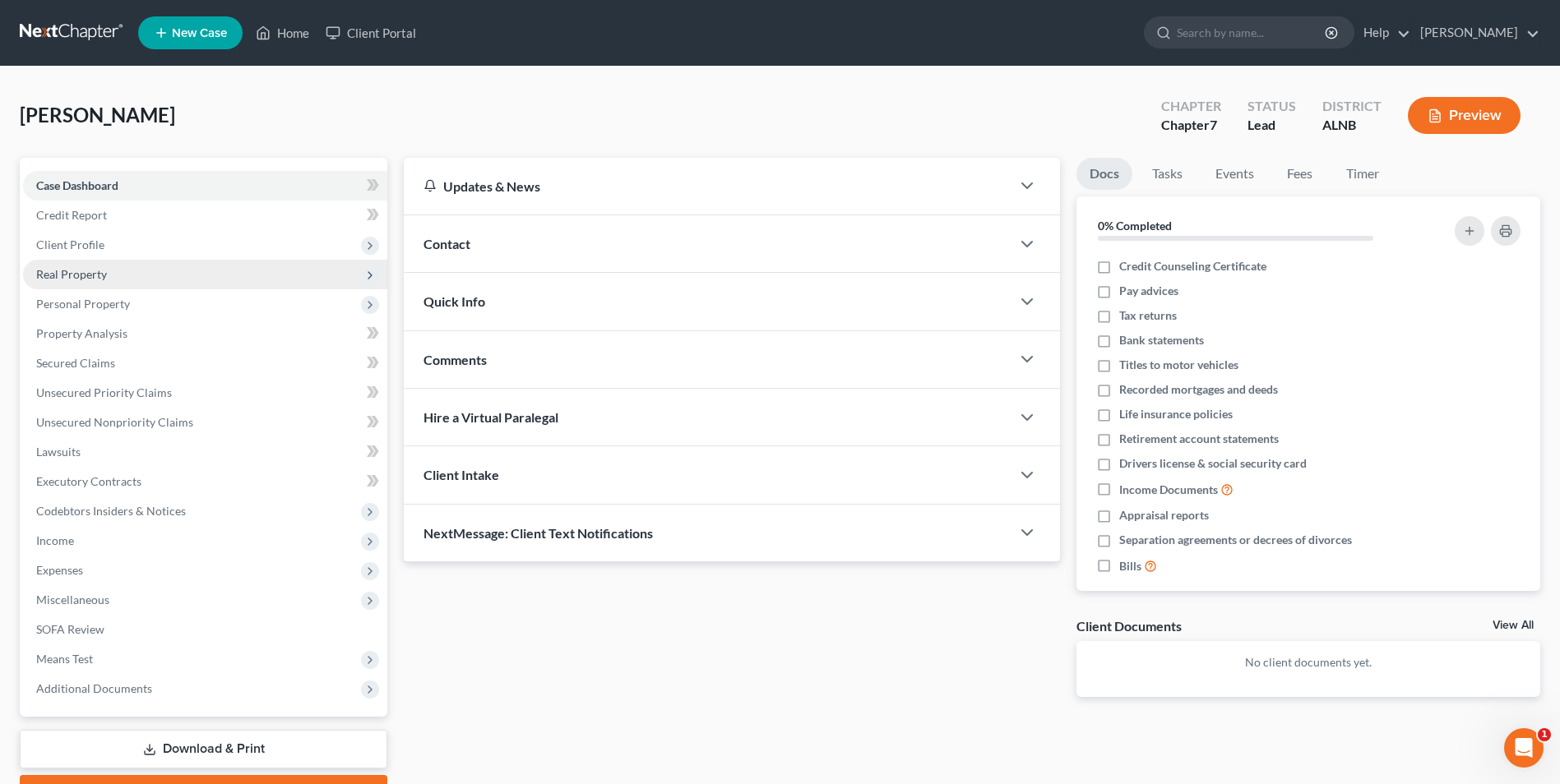
click at [72, 277] on span "Real Property" at bounding box center [72, 274] width 71 height 14
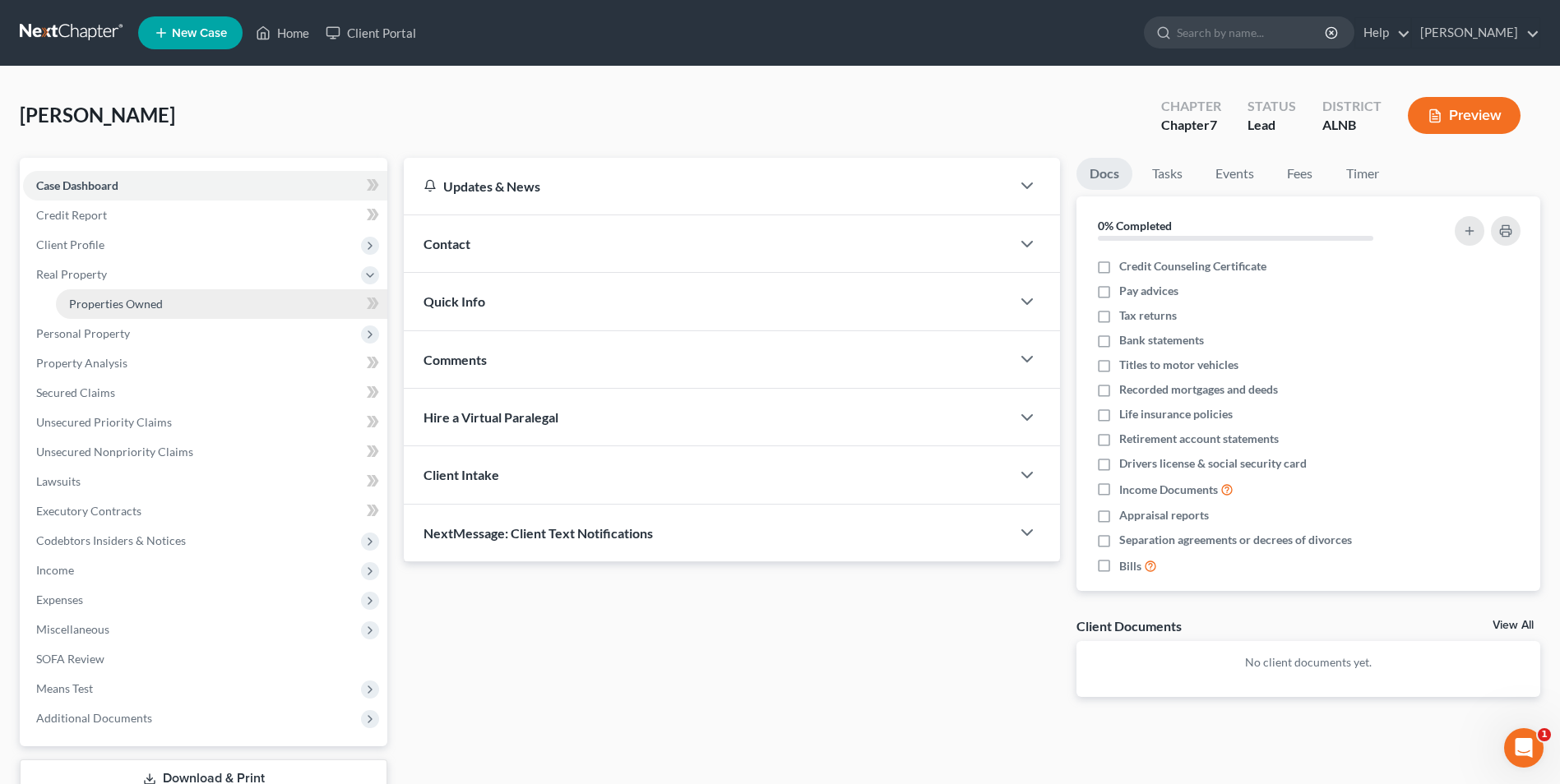
click at [132, 301] on span "Properties Owned" at bounding box center [116, 304] width 94 height 14
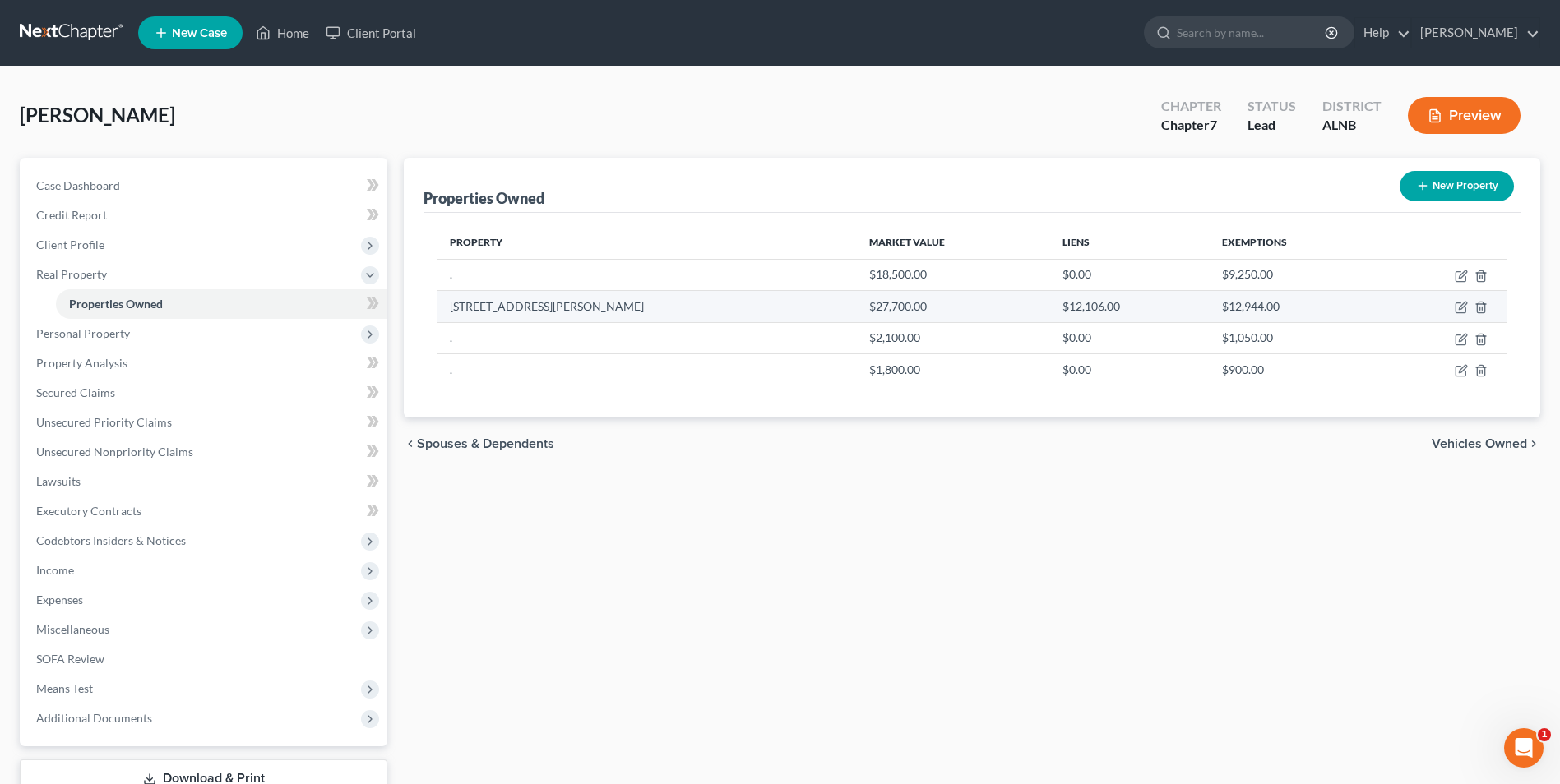
click at [856, 310] on td "$27,700.00" at bounding box center [953, 306] width 194 height 31
drag, startPoint x: 1464, startPoint y: 306, endPoint x: 1071, endPoint y: 222, distance: 401.9
click at [1455, 304] on icon "button" at bounding box center [1461, 307] width 13 height 13
select select "0"
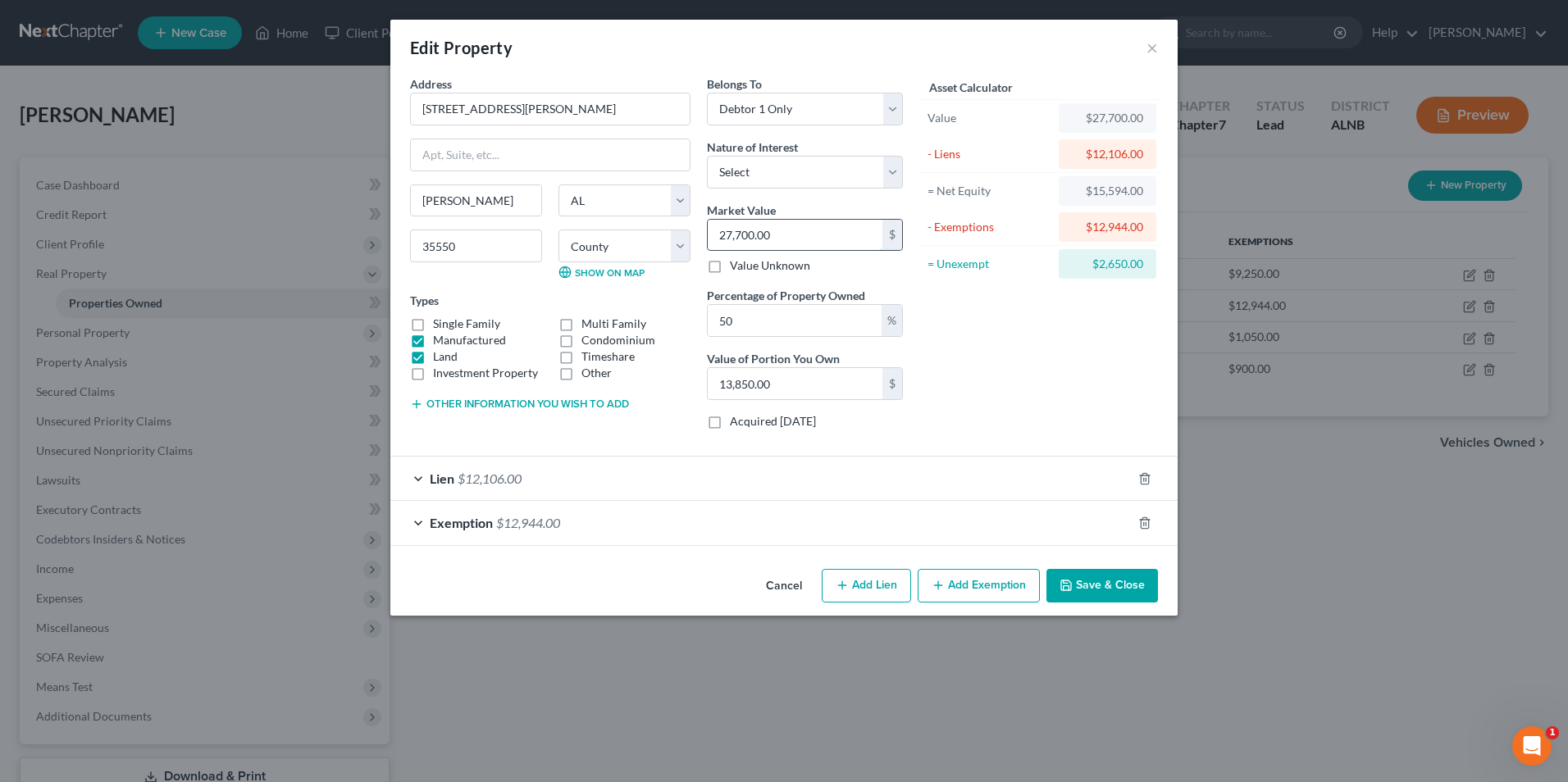
click at [794, 233] on input "27,700.00" at bounding box center [795, 234] width 174 height 31
type input "0"
type input "5"
type input "2.50"
type input "50"
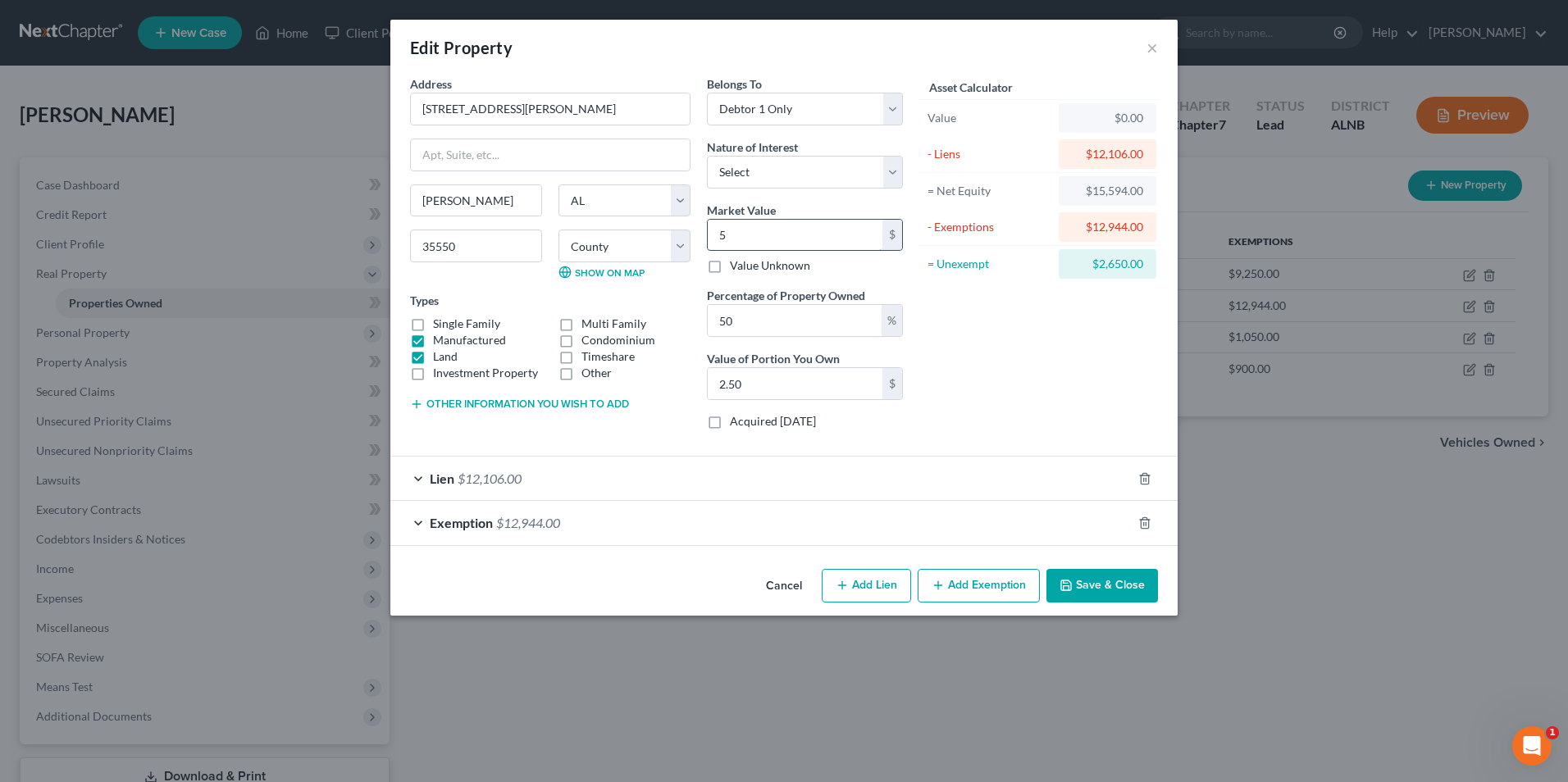
type input "25.00"
type input "500"
type input "250.00"
type input "5000"
type input "2,500.00"
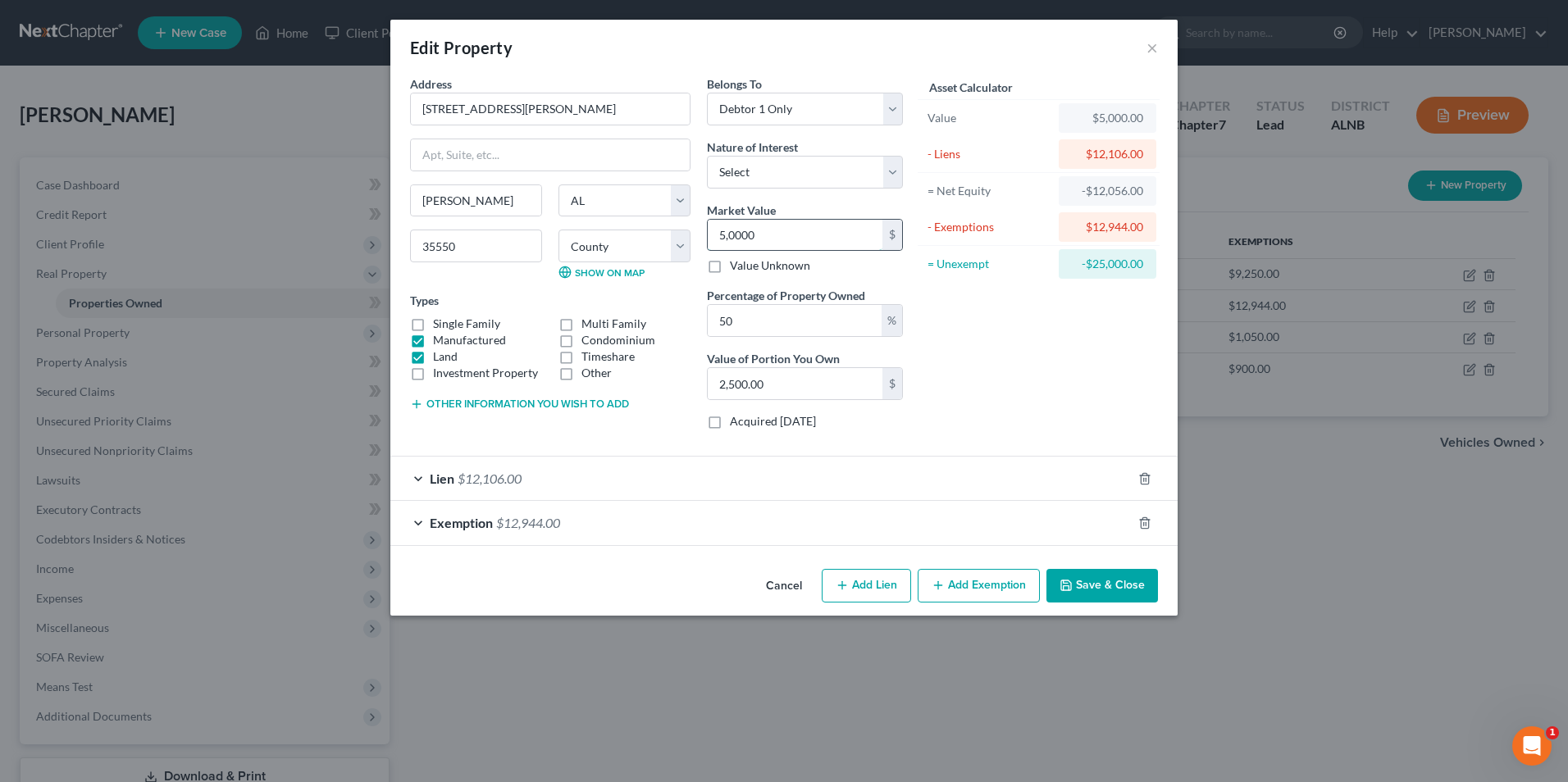
type input "50,000"
type input "25,000.00"
type input "50,000"
click at [1111, 584] on button "Save & Close" at bounding box center [1102, 586] width 111 height 34
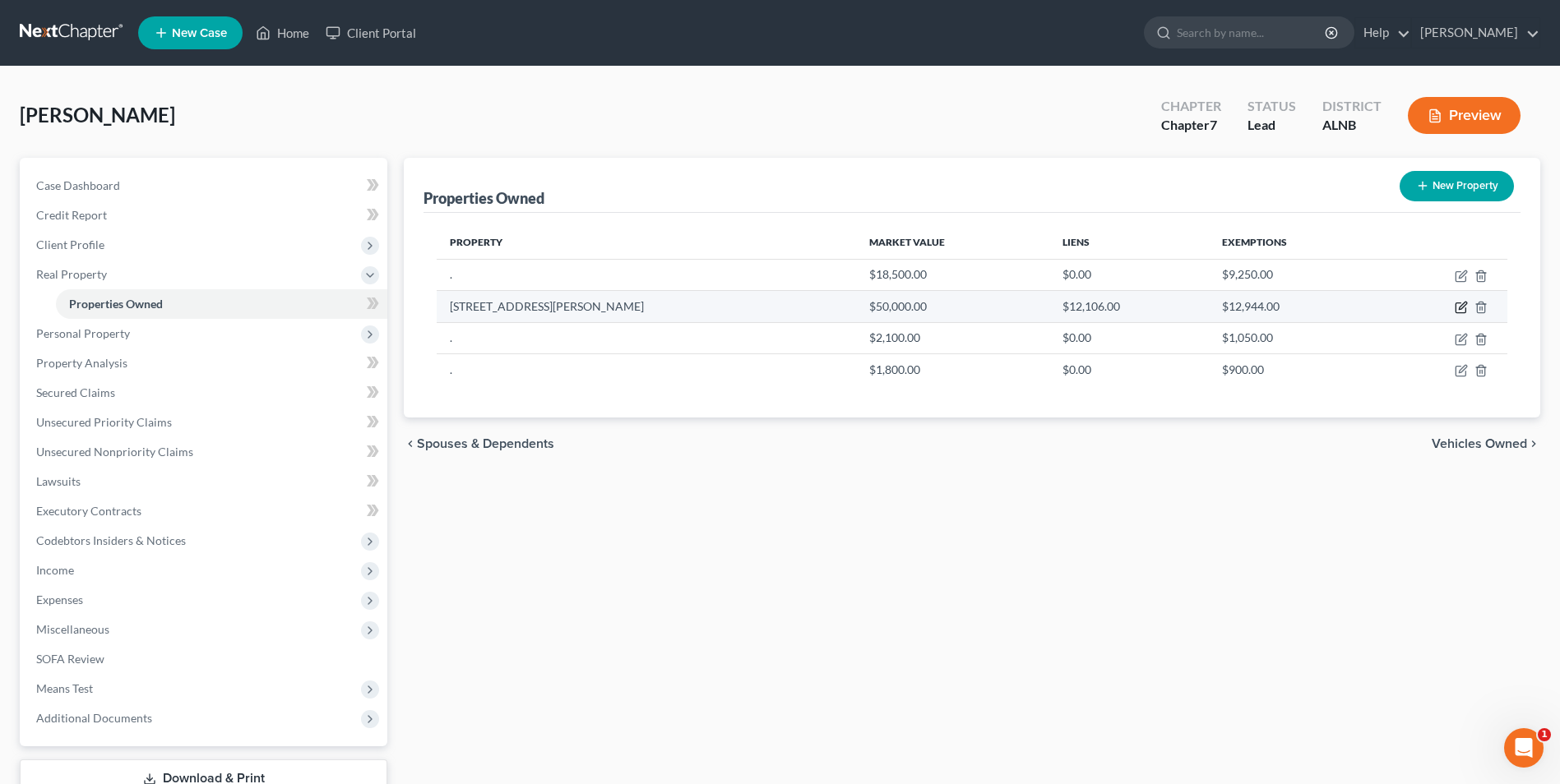
drag, startPoint x: 1462, startPoint y: 304, endPoint x: 1447, endPoint y: 302, distance: 15.1
click at [1462, 304] on icon "button" at bounding box center [1461, 307] width 13 height 13
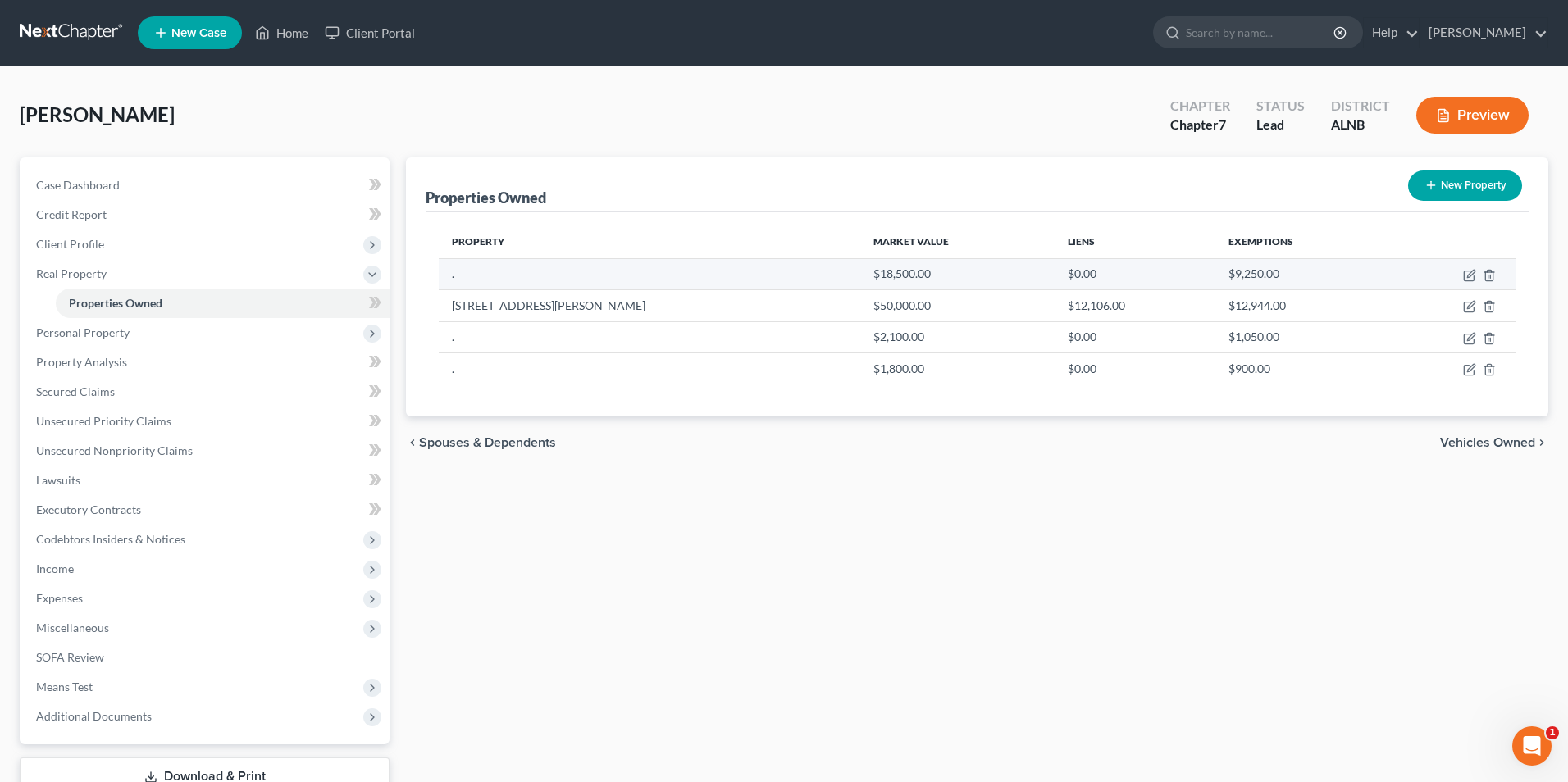
select select "0"
select select "63"
select select "0"
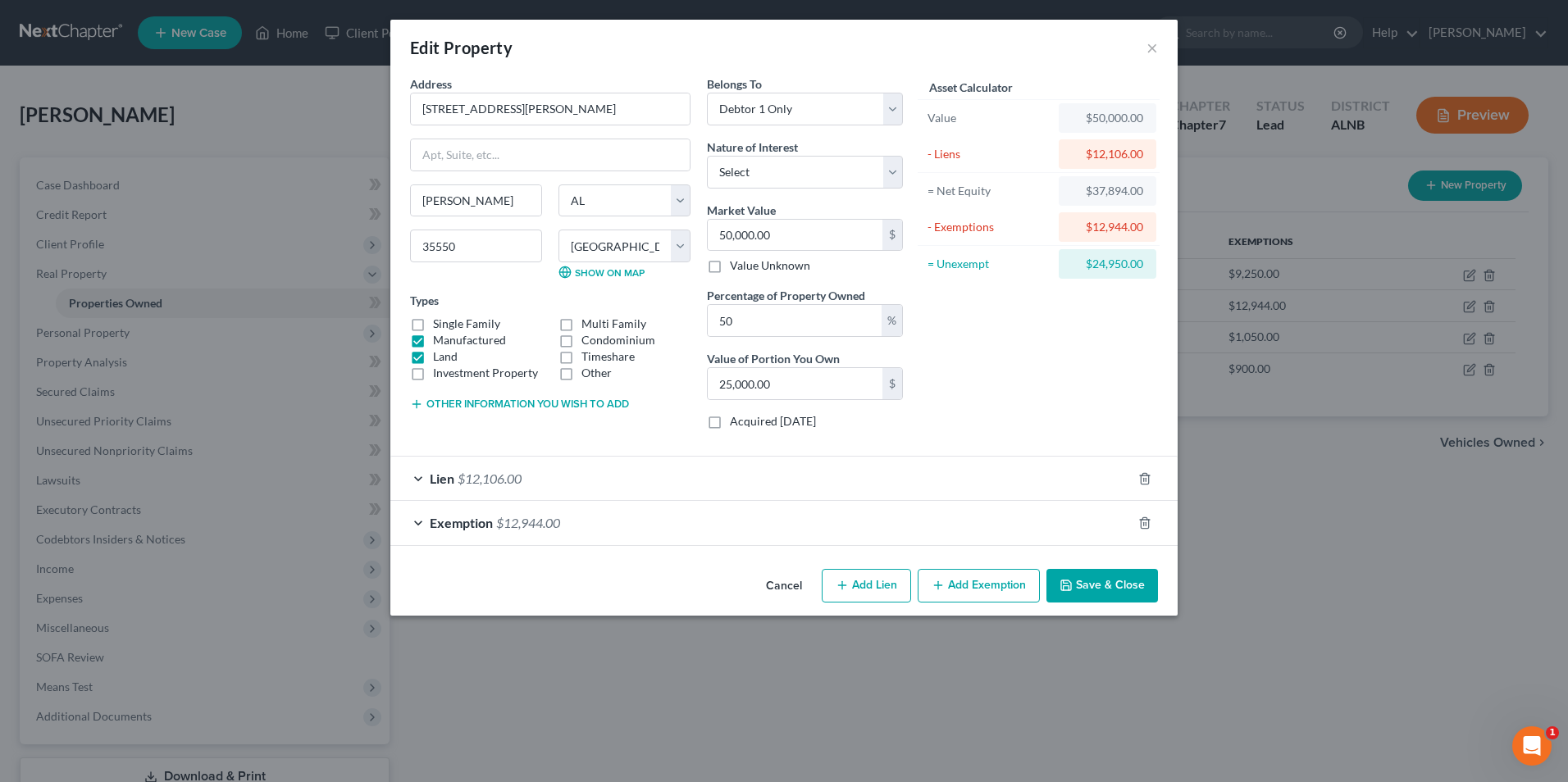
click at [487, 477] on span "$12,106.00" at bounding box center [489, 479] width 64 height 16
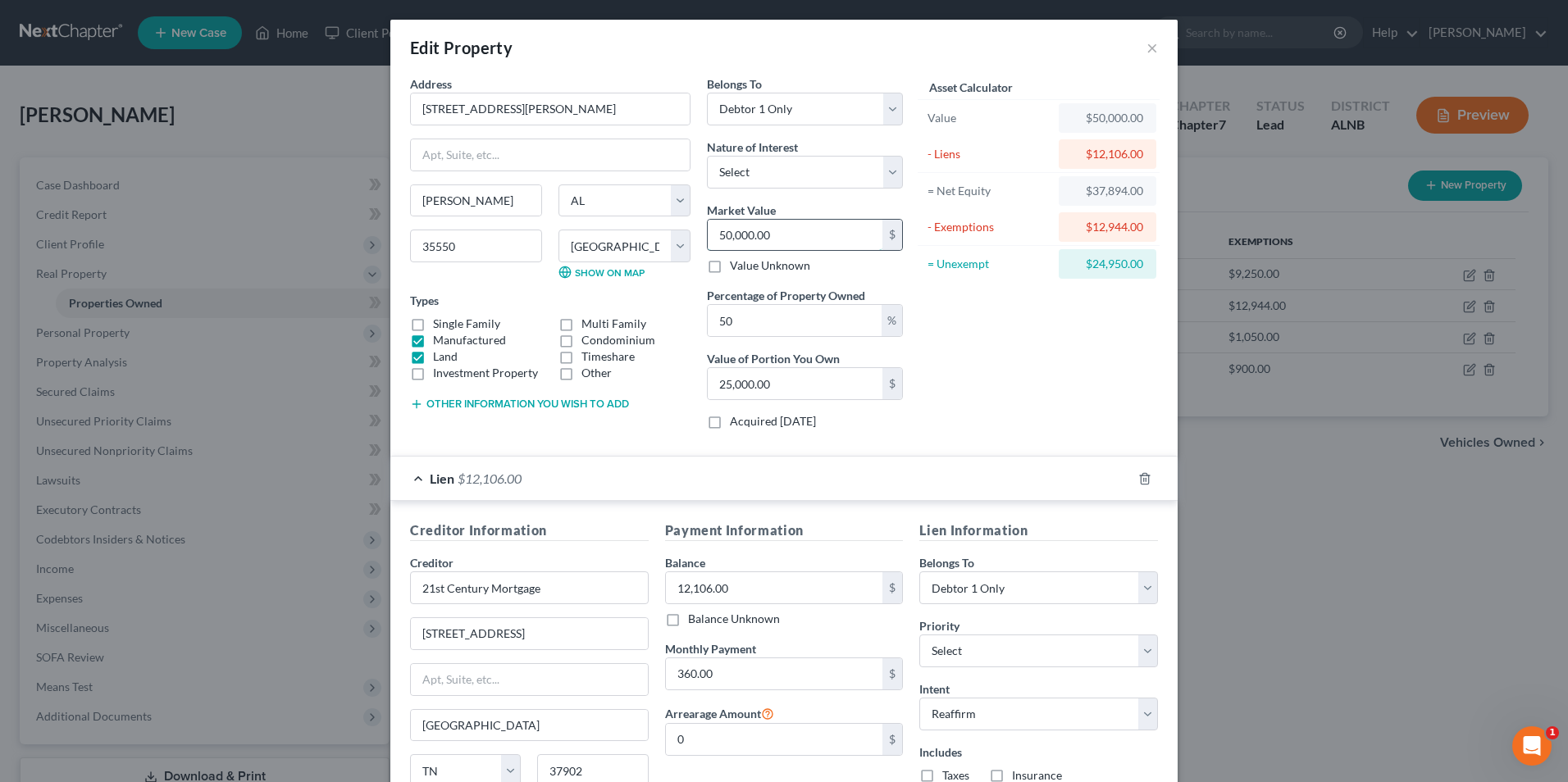
click at [777, 239] on input "50,000.00" at bounding box center [795, 234] width 174 height 31
type input "0"
type input "5"
type input "2.50"
type input "50"
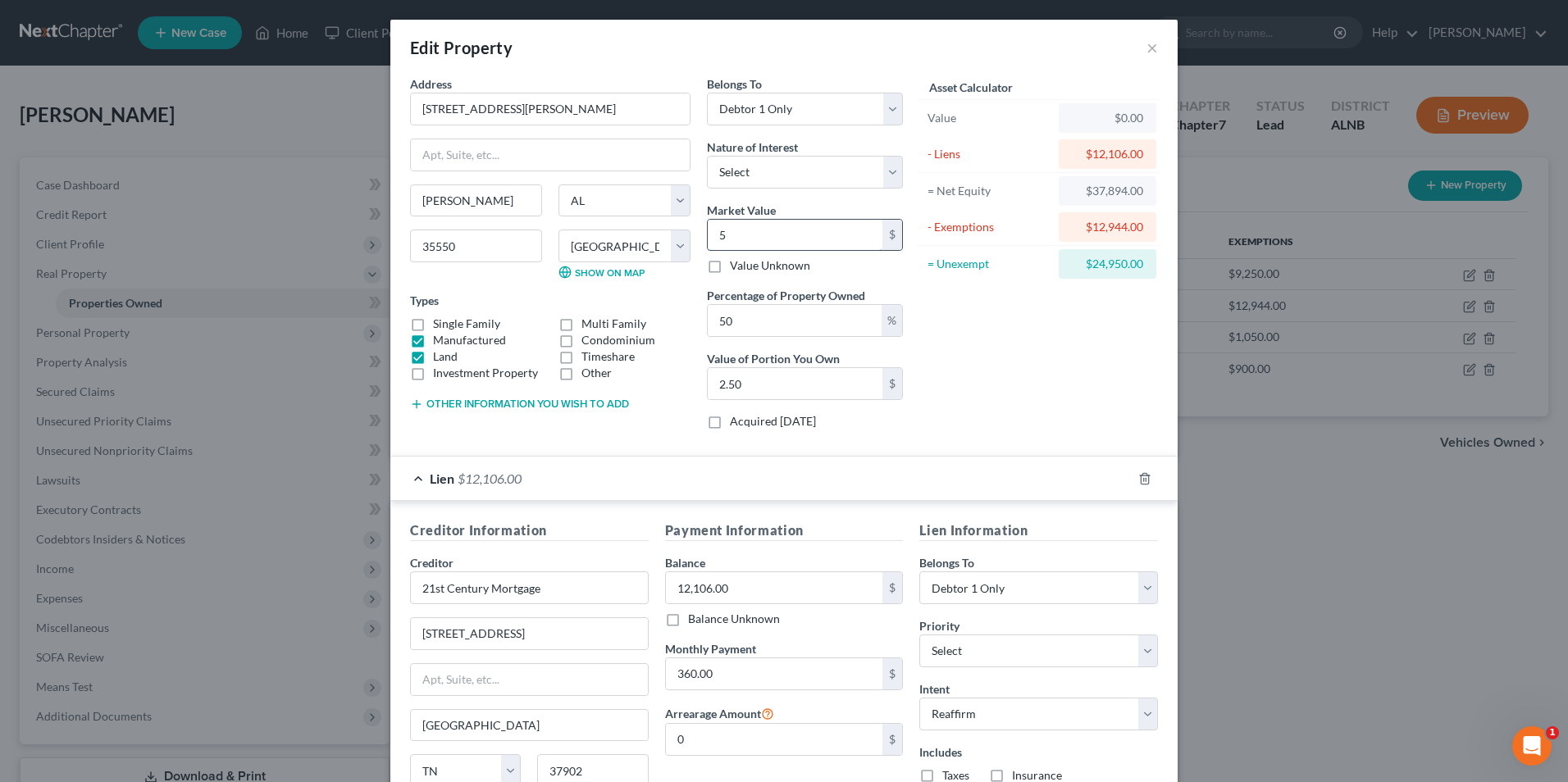
type input "25.00"
type input "501"
type input "250.50"
type input "5010"
type input "2,505.00"
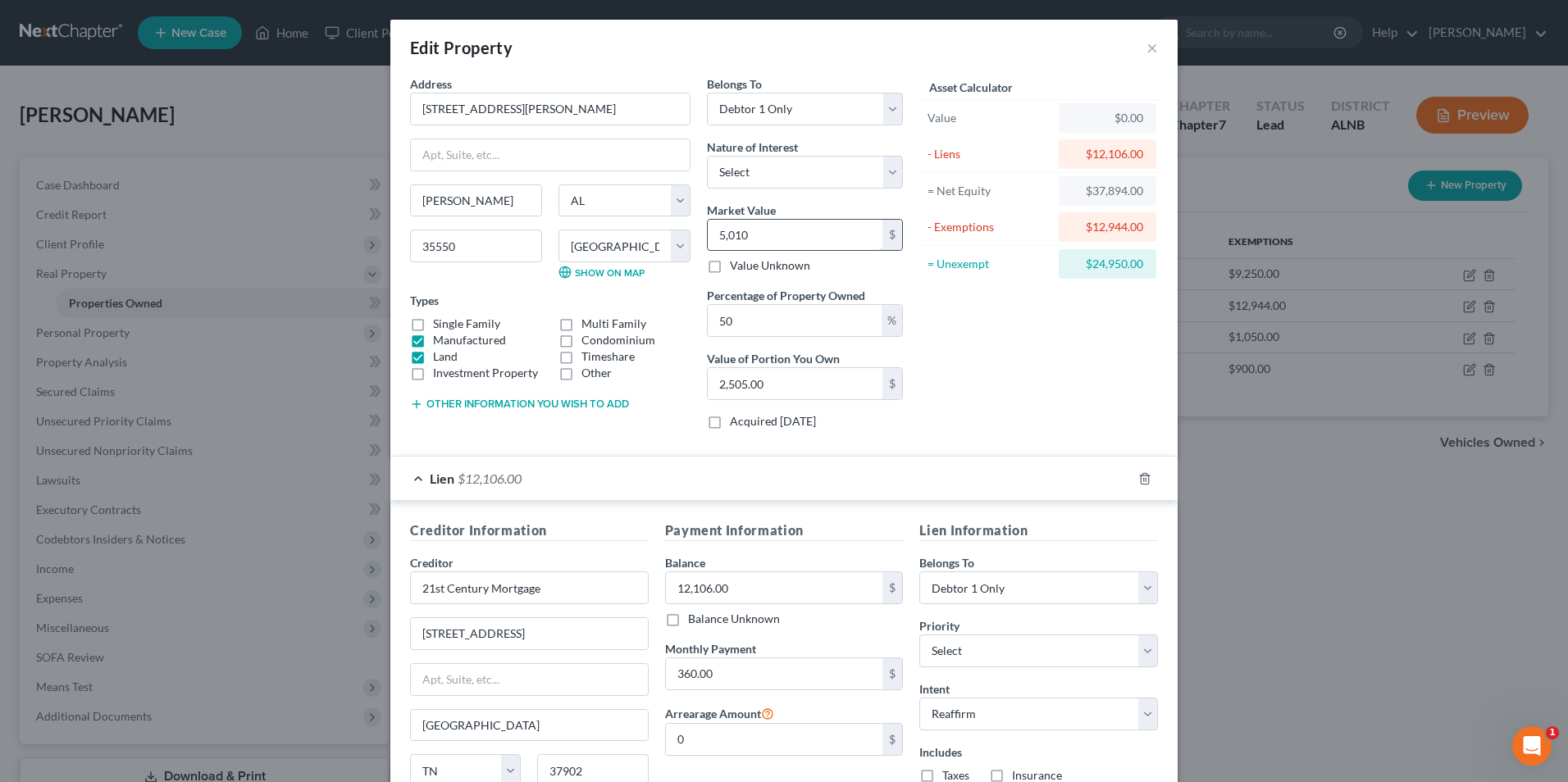
type input "5,0100"
type input "25,050.00"
type input "50,100"
click at [980, 356] on div "Asset Calculator Value $50,100.00 - Liens $12,106.00 = Net Equity -$12,106.00 -…" at bounding box center [1039, 258] width 255 height 367
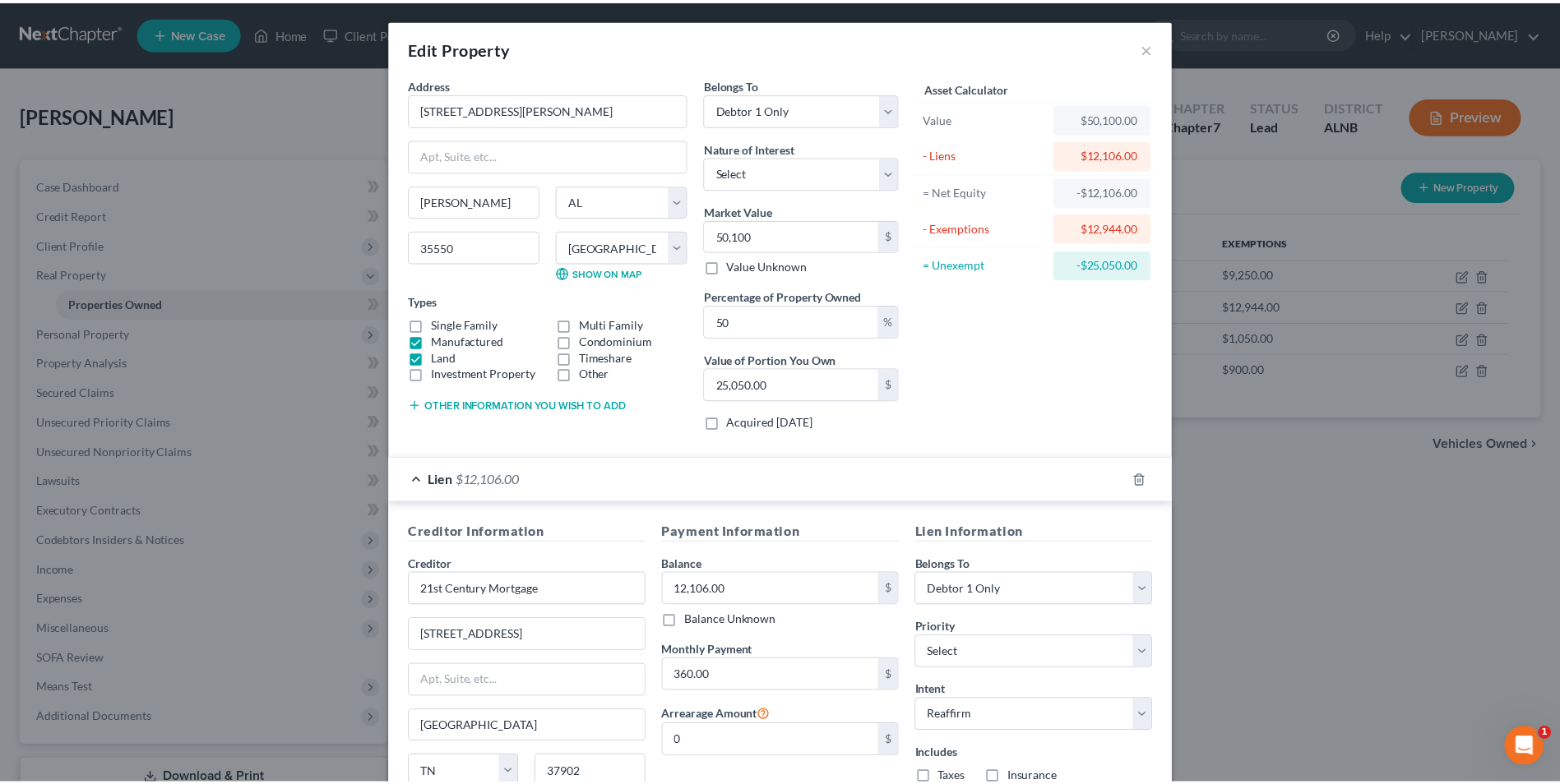
scroll to position [196, 0]
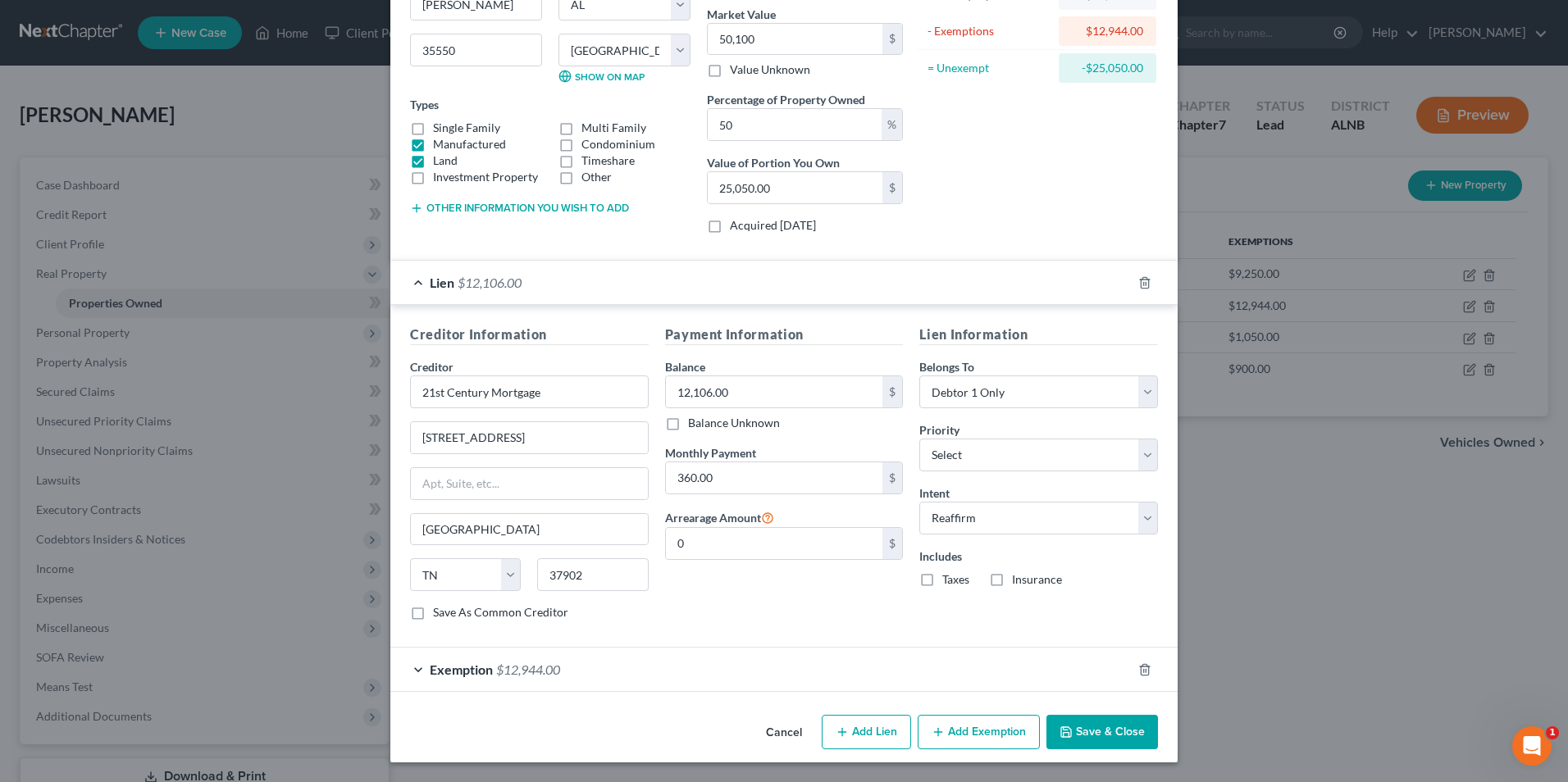
drag, startPoint x: 1136, startPoint y: 733, endPoint x: 1180, endPoint y: 649, distance: 94.8
click at [1136, 732] on button "Save & Close" at bounding box center [1102, 732] width 111 height 34
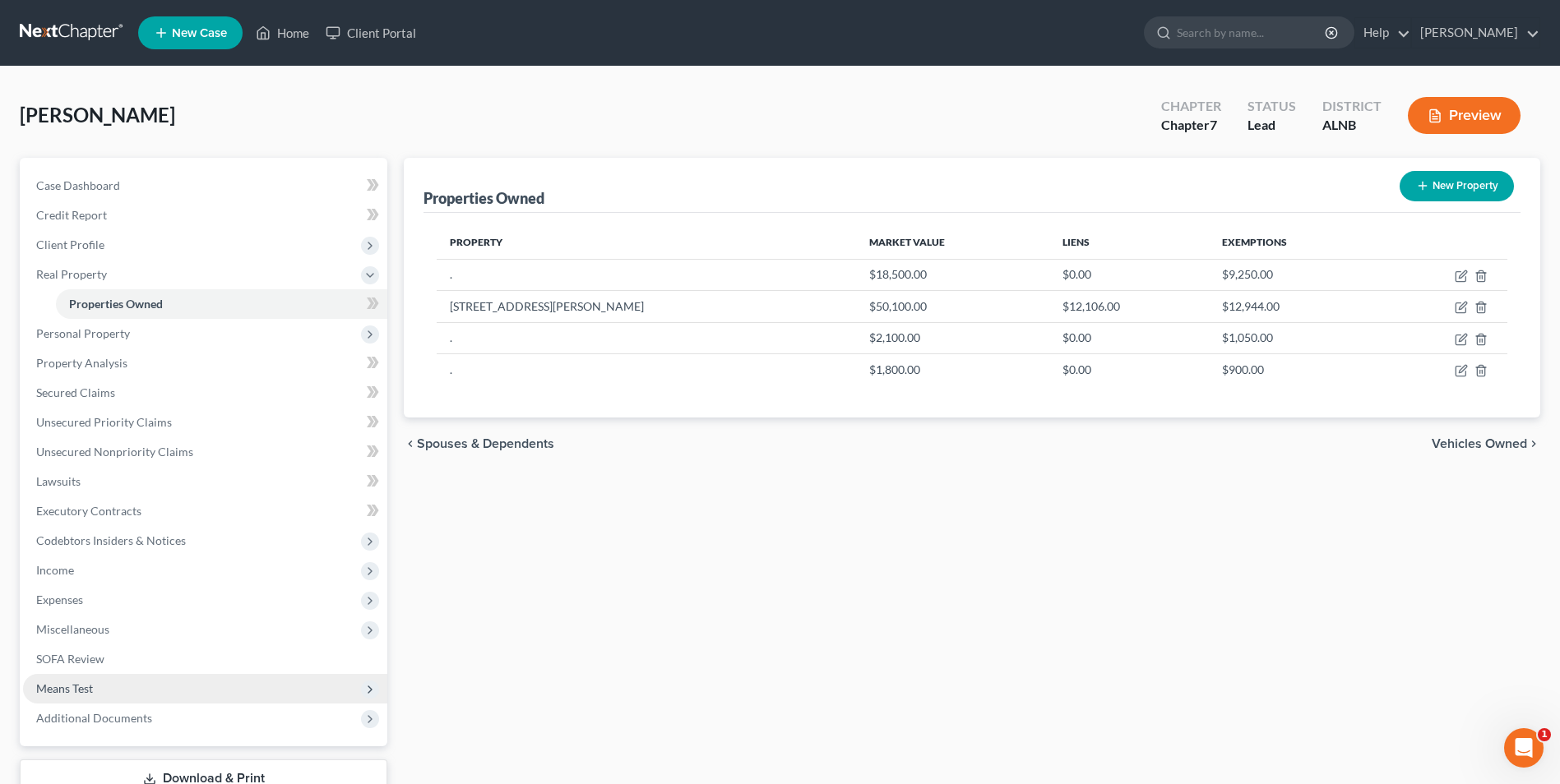
click at [70, 688] on span "Means Test" at bounding box center [65, 688] width 57 height 14
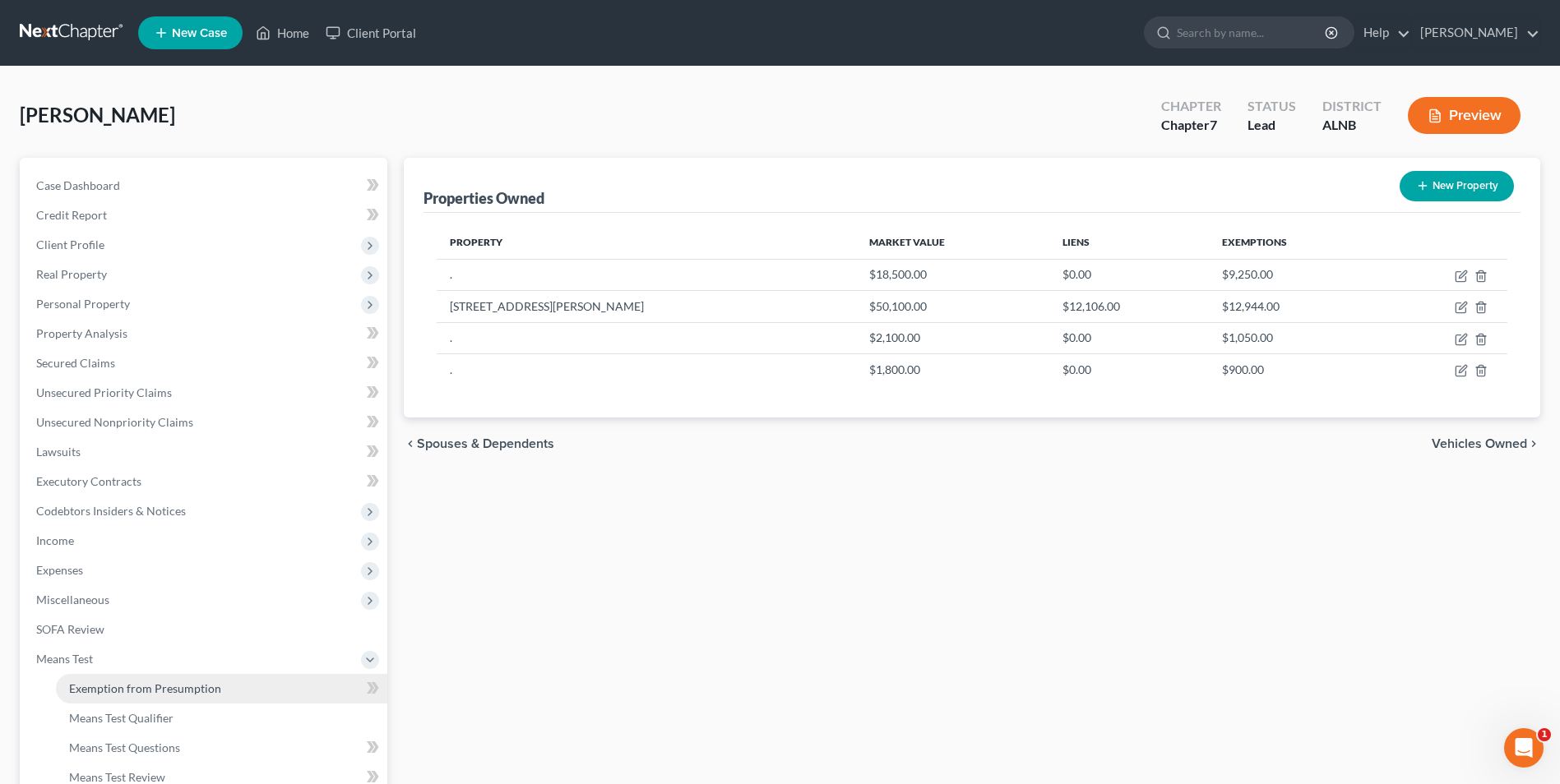
click at [135, 689] on span "Exemption from Presumption" at bounding box center [145, 688] width 152 height 14
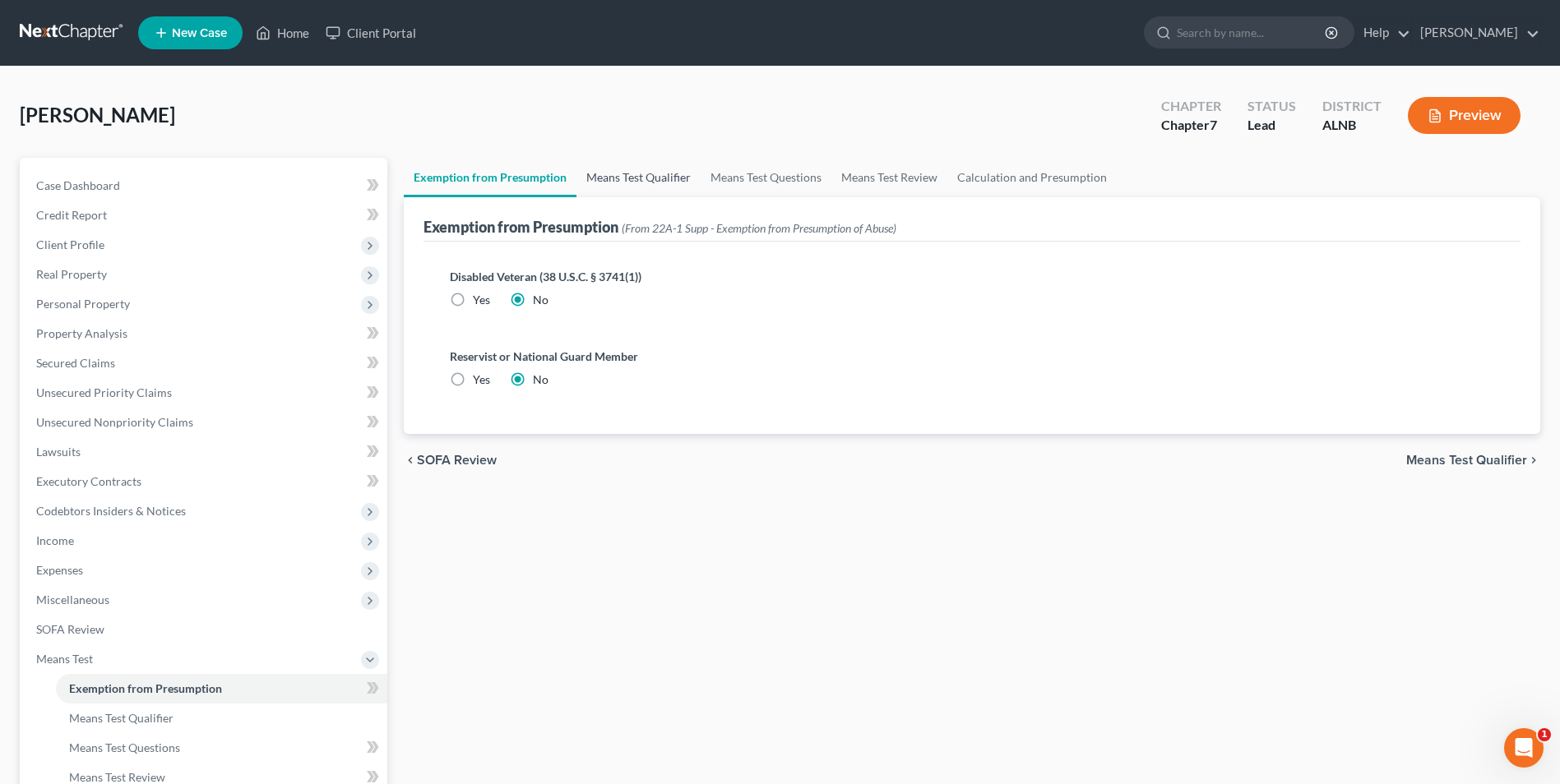
click at [648, 177] on link "Means Test Qualifier" at bounding box center [639, 177] width 124 height 39
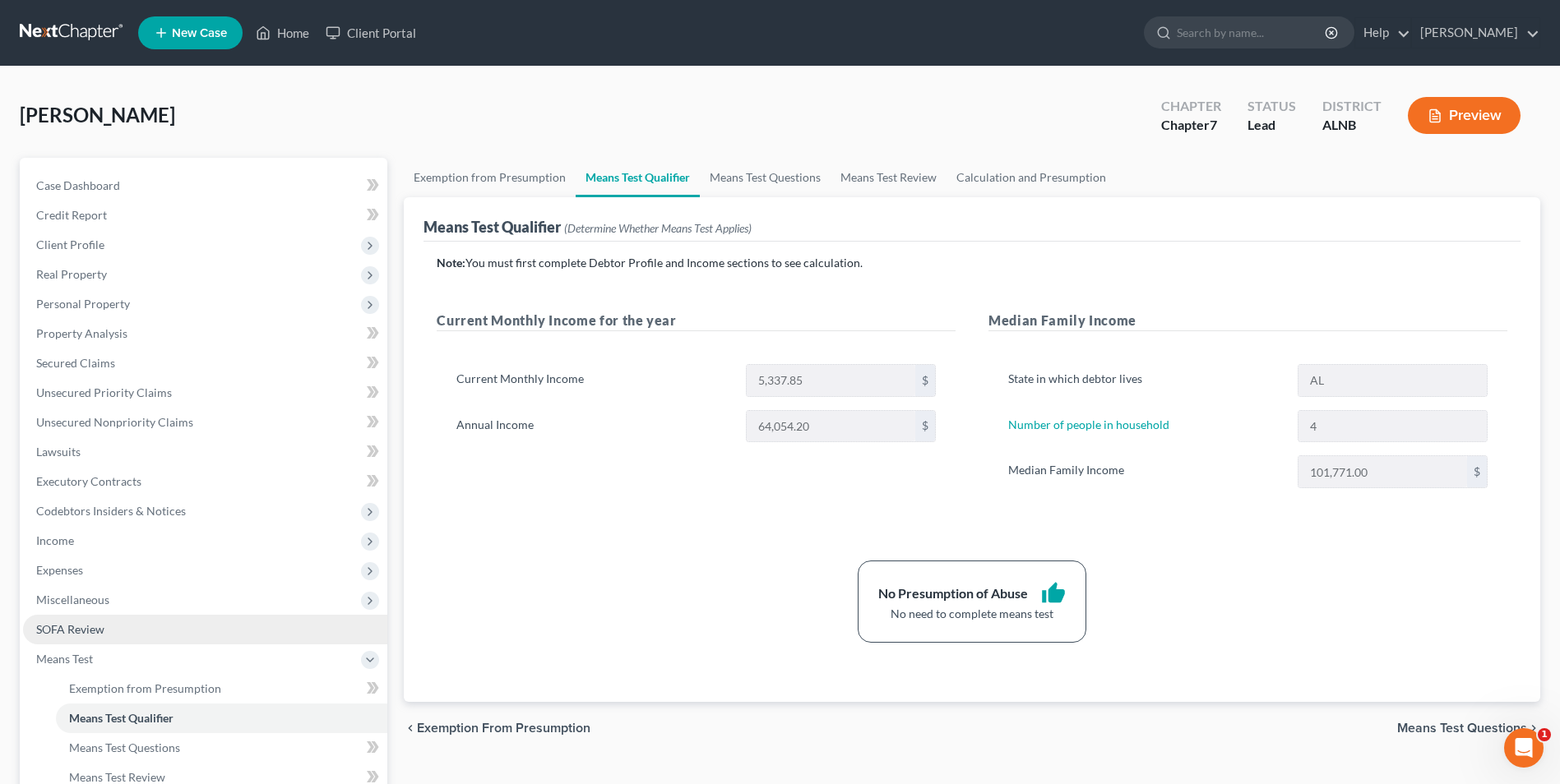
click at [95, 628] on span "SOFA Review" at bounding box center [70, 630] width 68 height 14
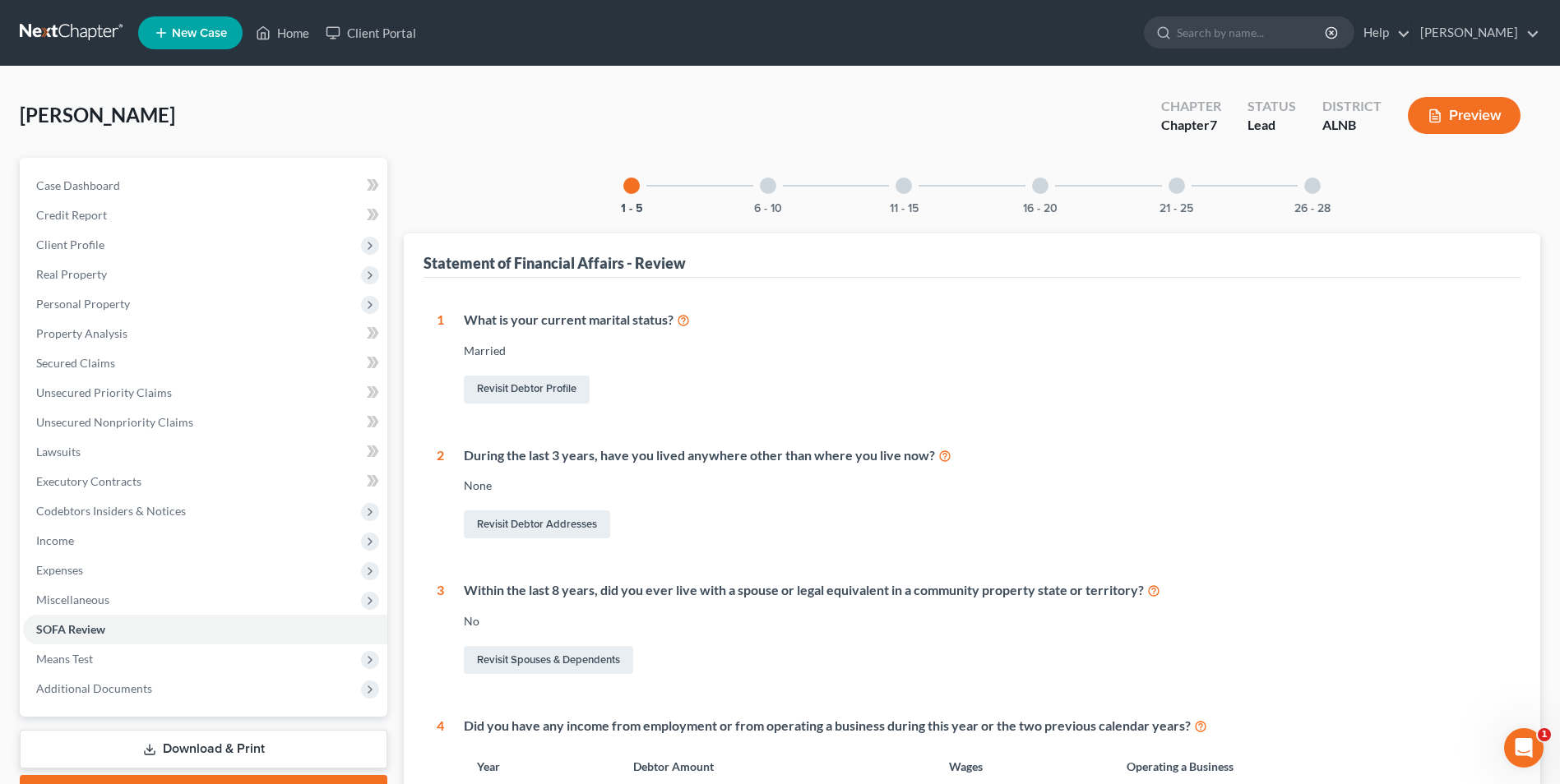
click at [769, 185] on div at bounding box center [768, 185] width 17 height 17
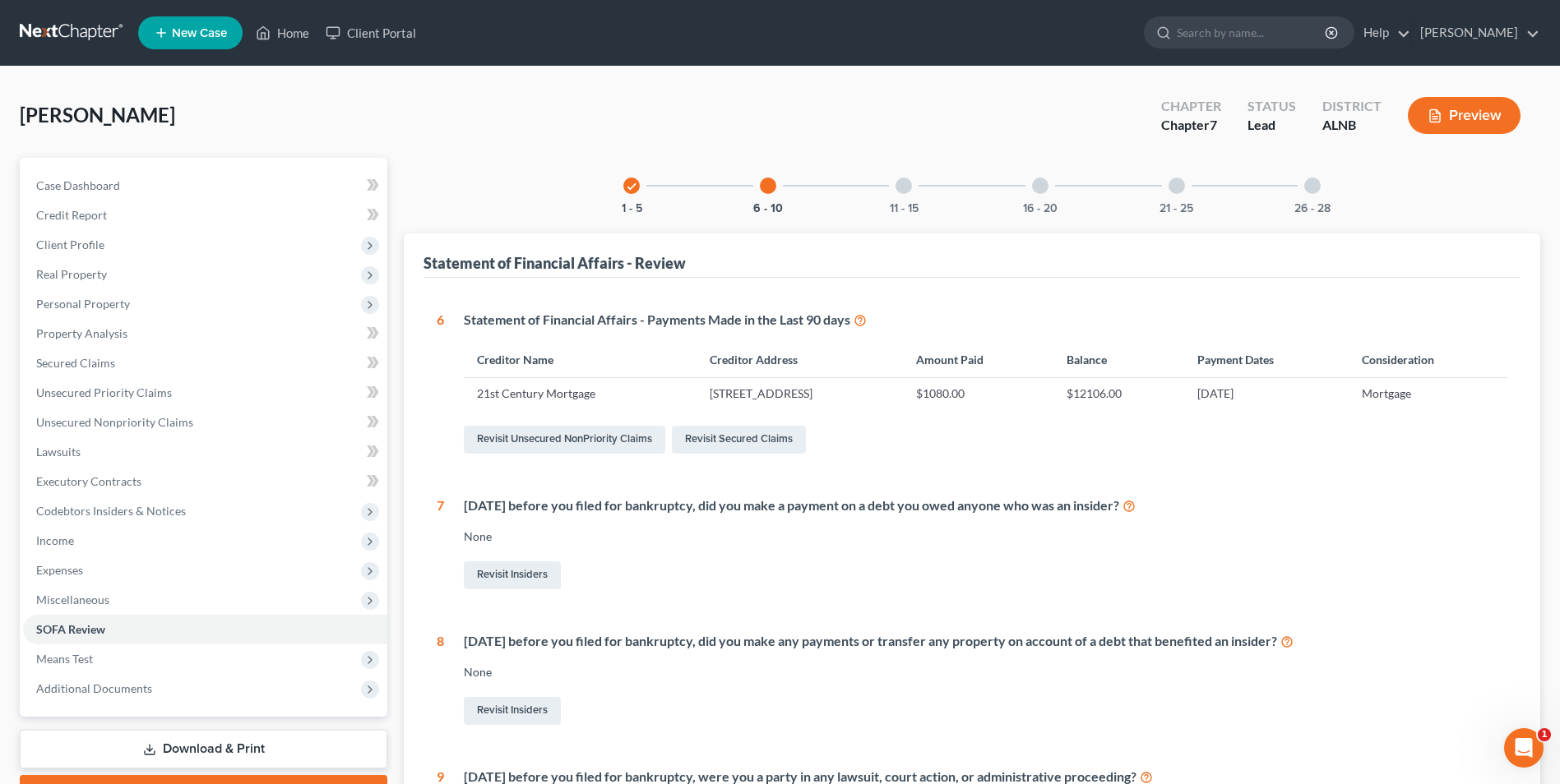
click at [899, 185] on div at bounding box center [903, 185] width 17 height 17
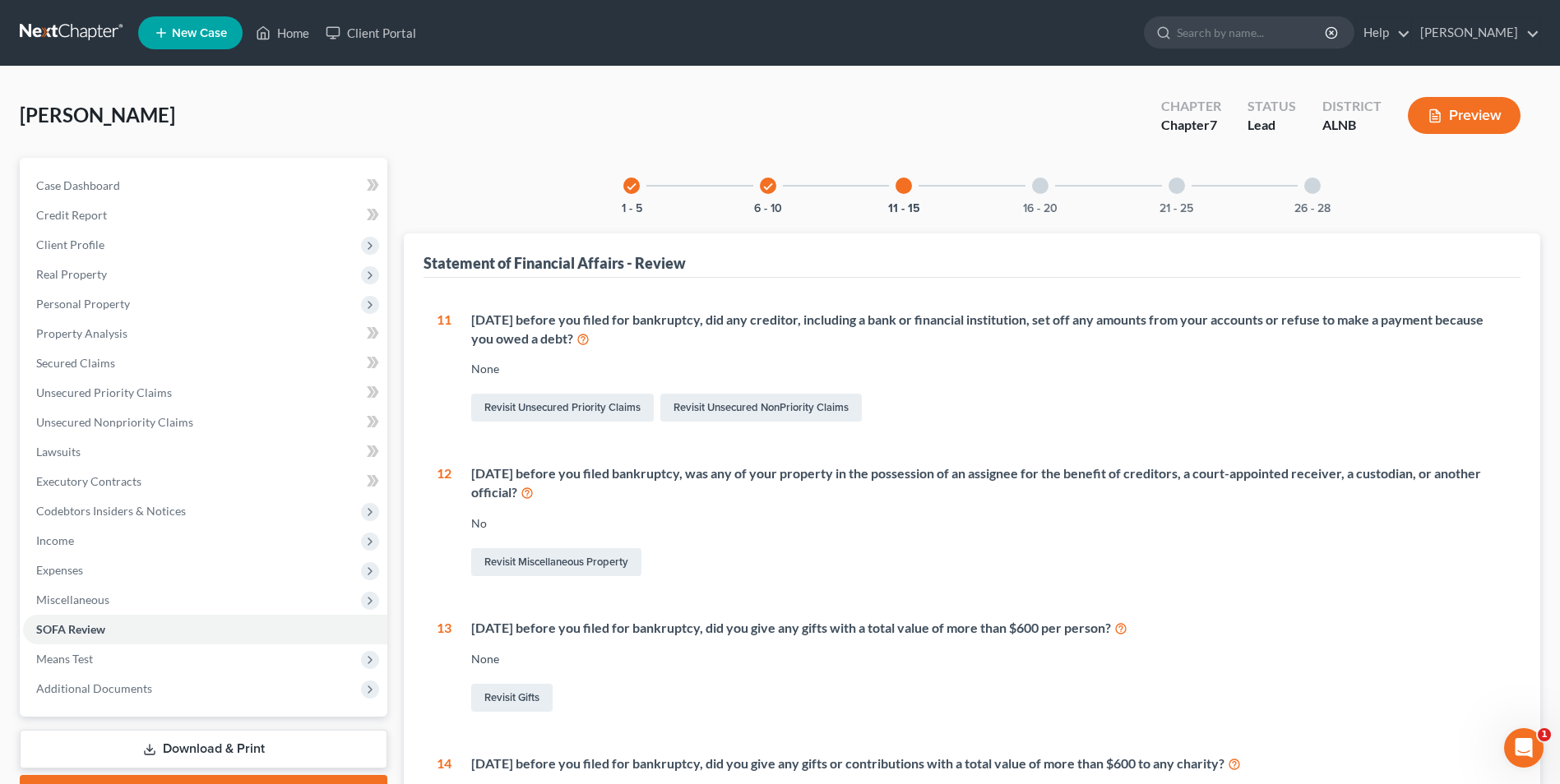
click at [1042, 185] on div at bounding box center [1040, 185] width 17 height 17
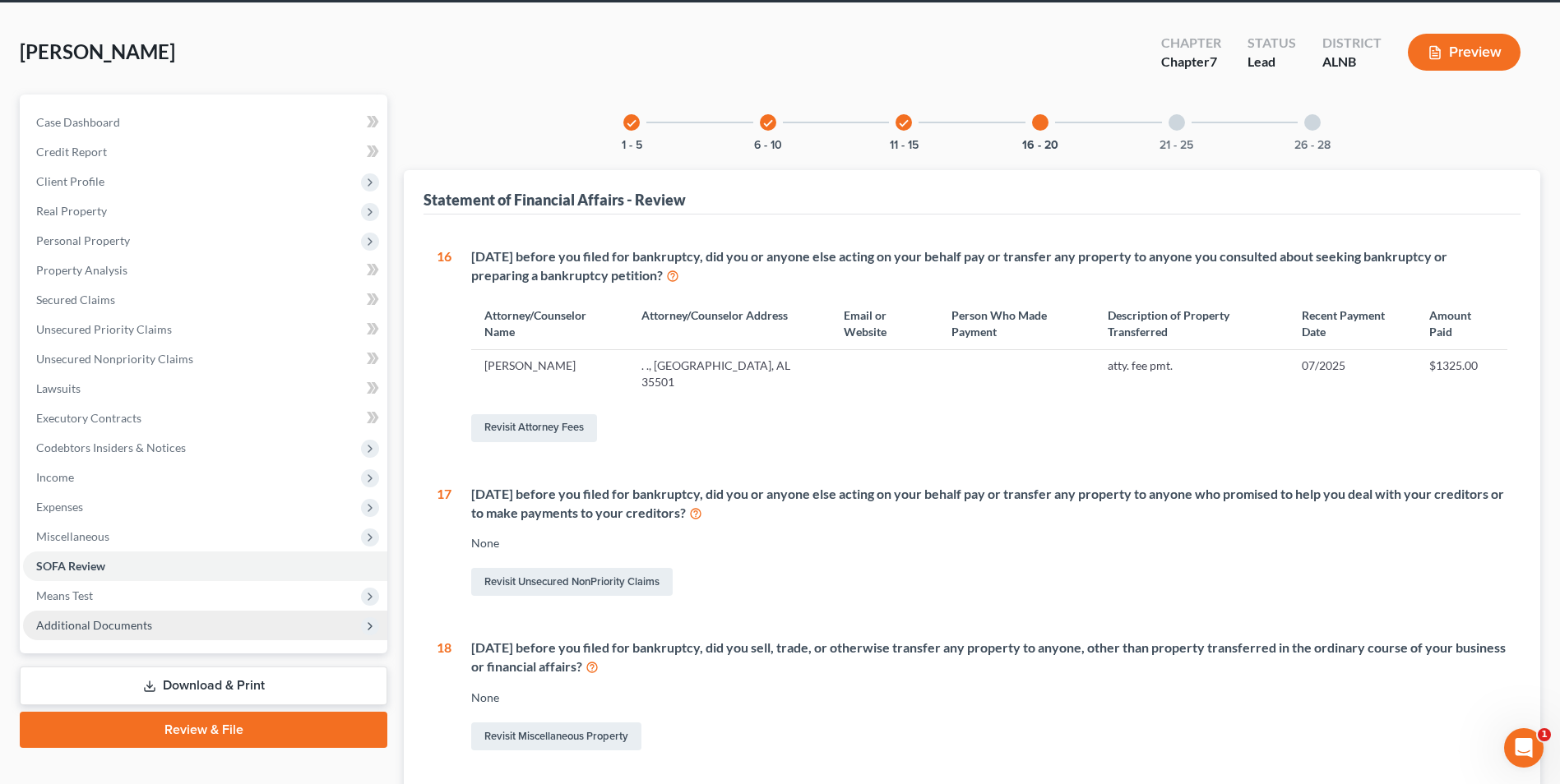
scroll to position [164, 0]
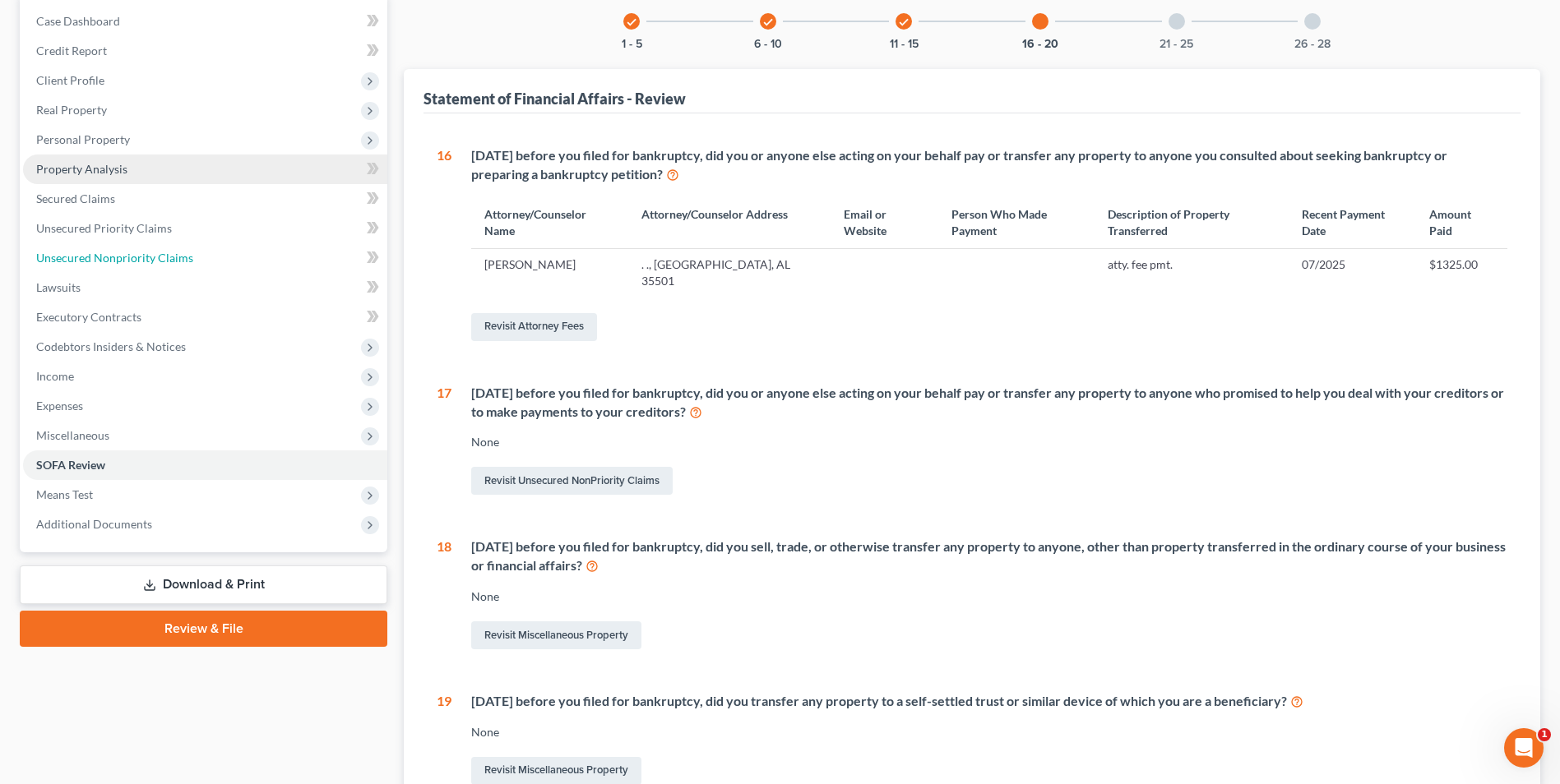
drag, startPoint x: 138, startPoint y: 256, endPoint x: 146, endPoint y: 243, distance: 15.3
click at [138, 256] on span "Unsecured Nonpriority Claims" at bounding box center [114, 258] width 157 height 14
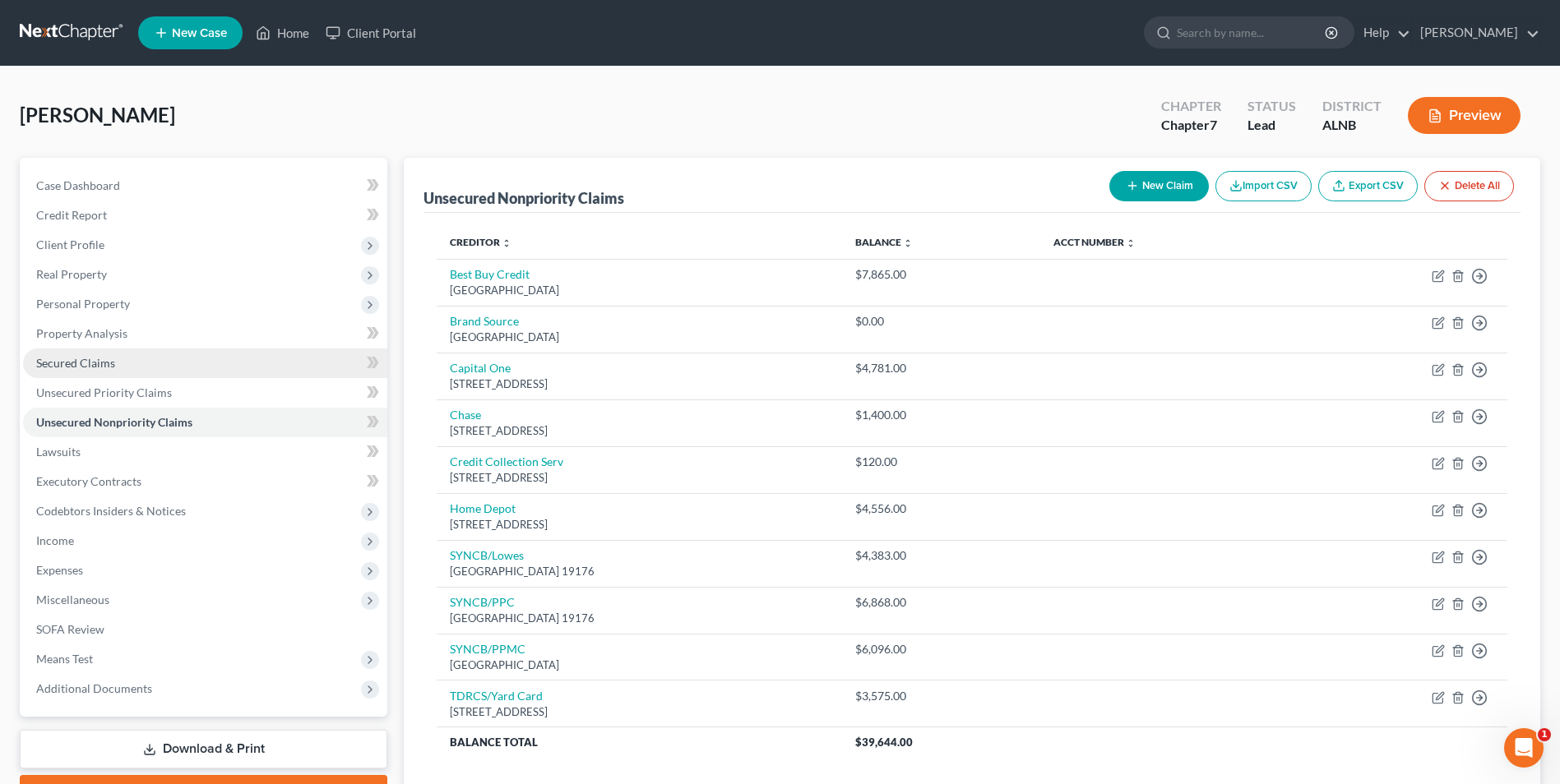
click at [94, 359] on span "Secured Claims" at bounding box center [75, 363] width 79 height 14
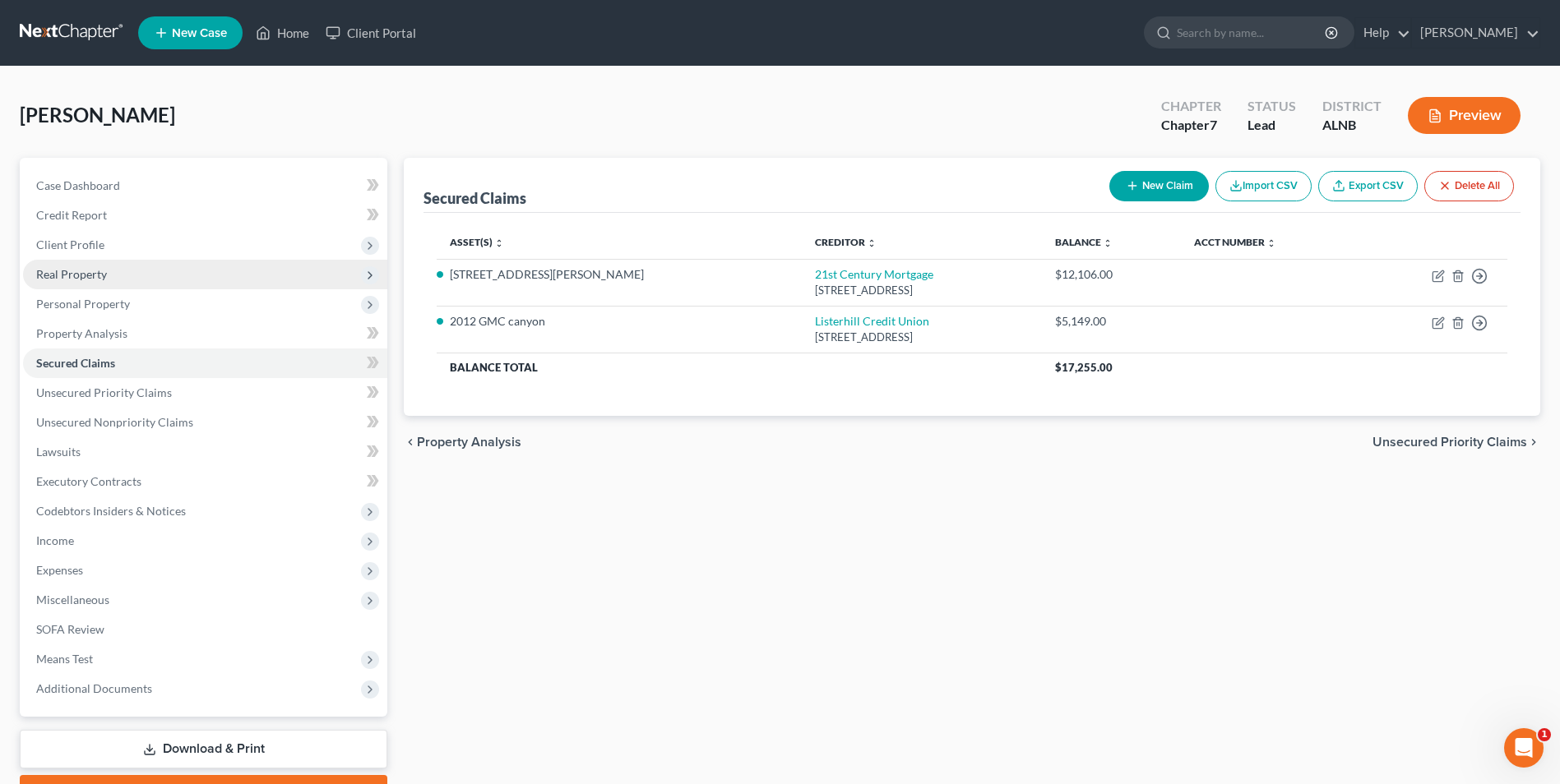
click at [65, 275] on span "Real Property" at bounding box center [72, 274] width 71 height 14
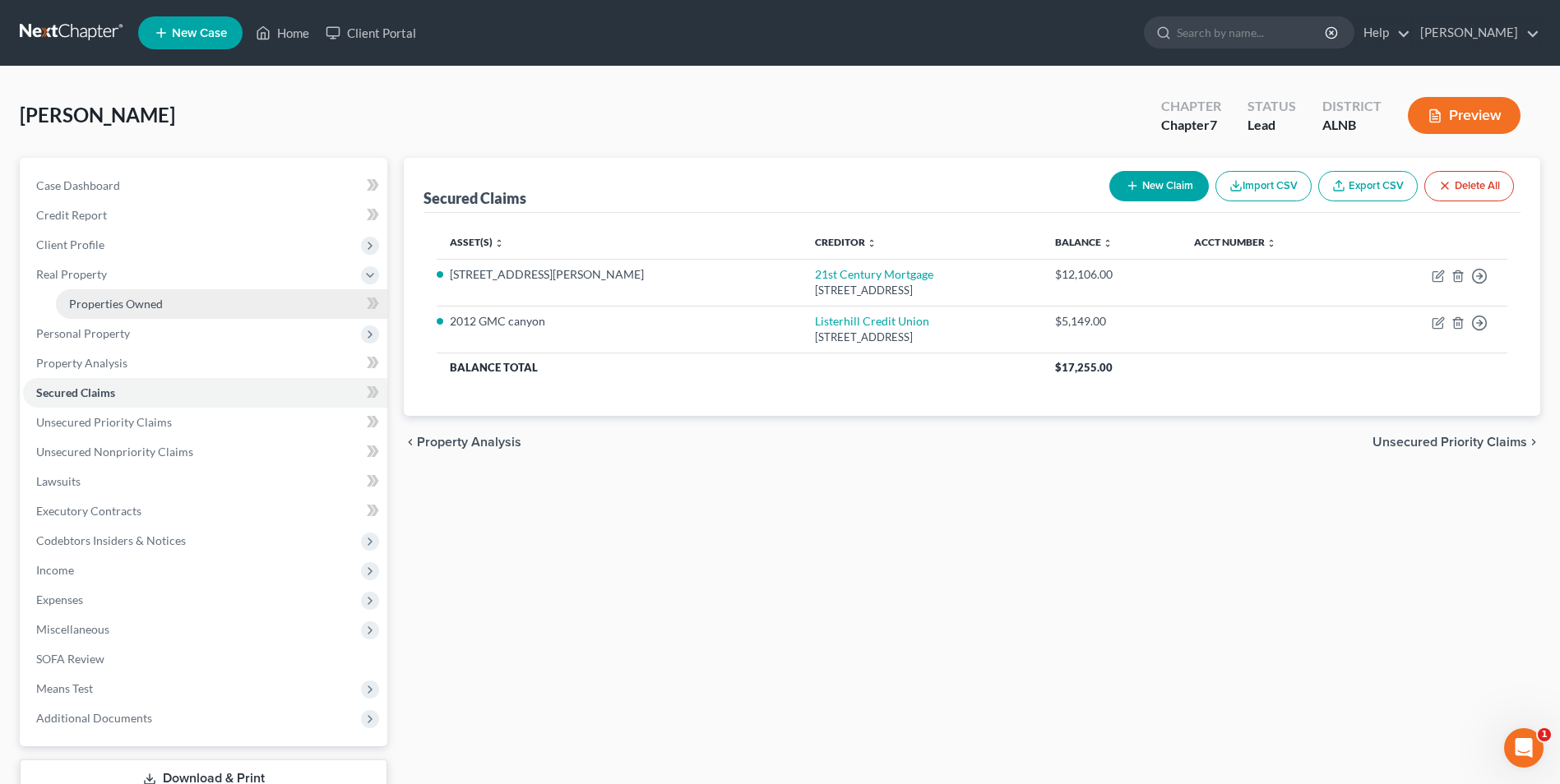
click at [81, 305] on span "Properties Owned" at bounding box center [116, 304] width 94 height 14
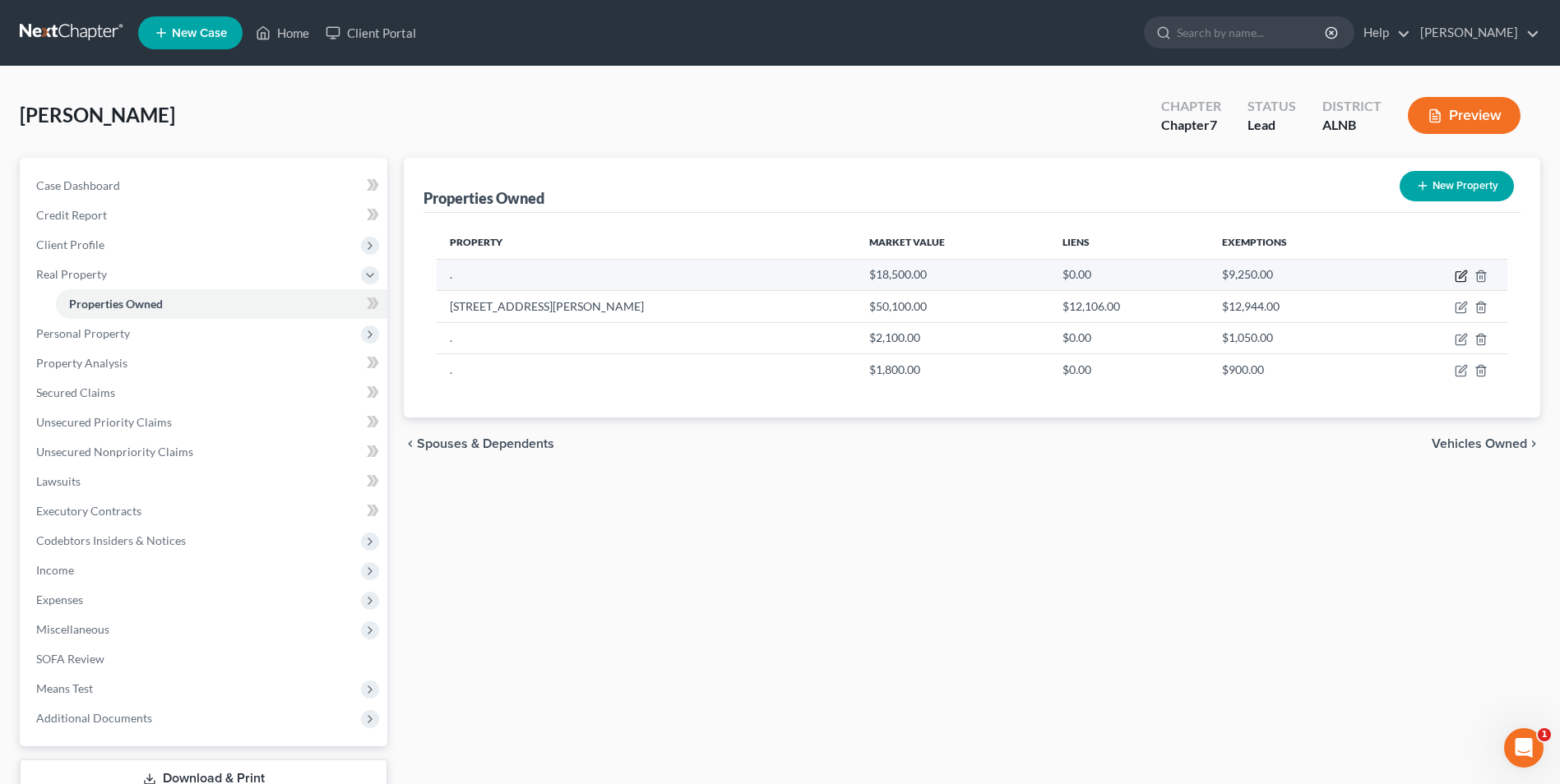
click at [1464, 275] on icon "button" at bounding box center [1462, 274] width 7 height 7
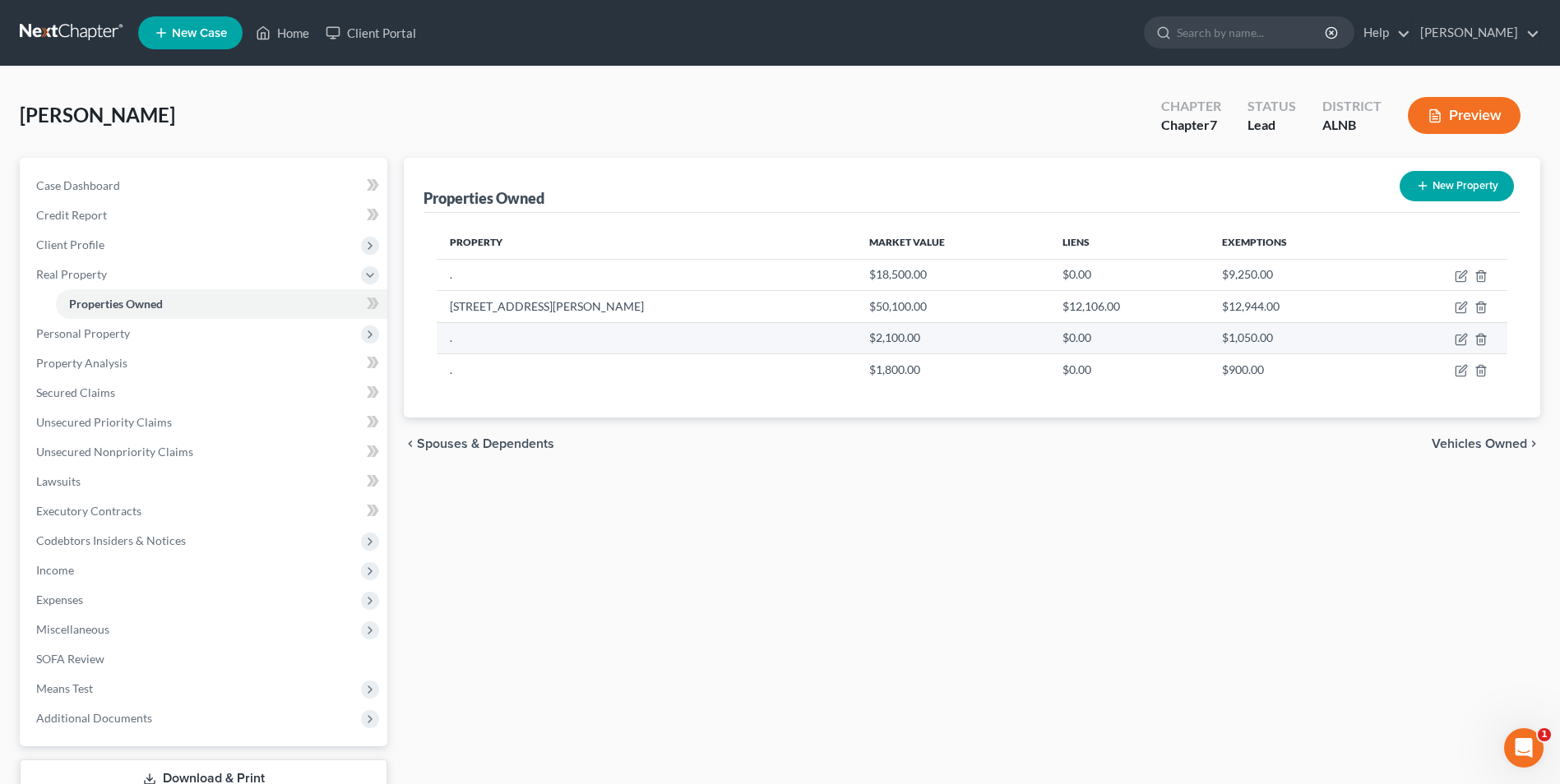
select select "0"
select select "63"
select select "0"
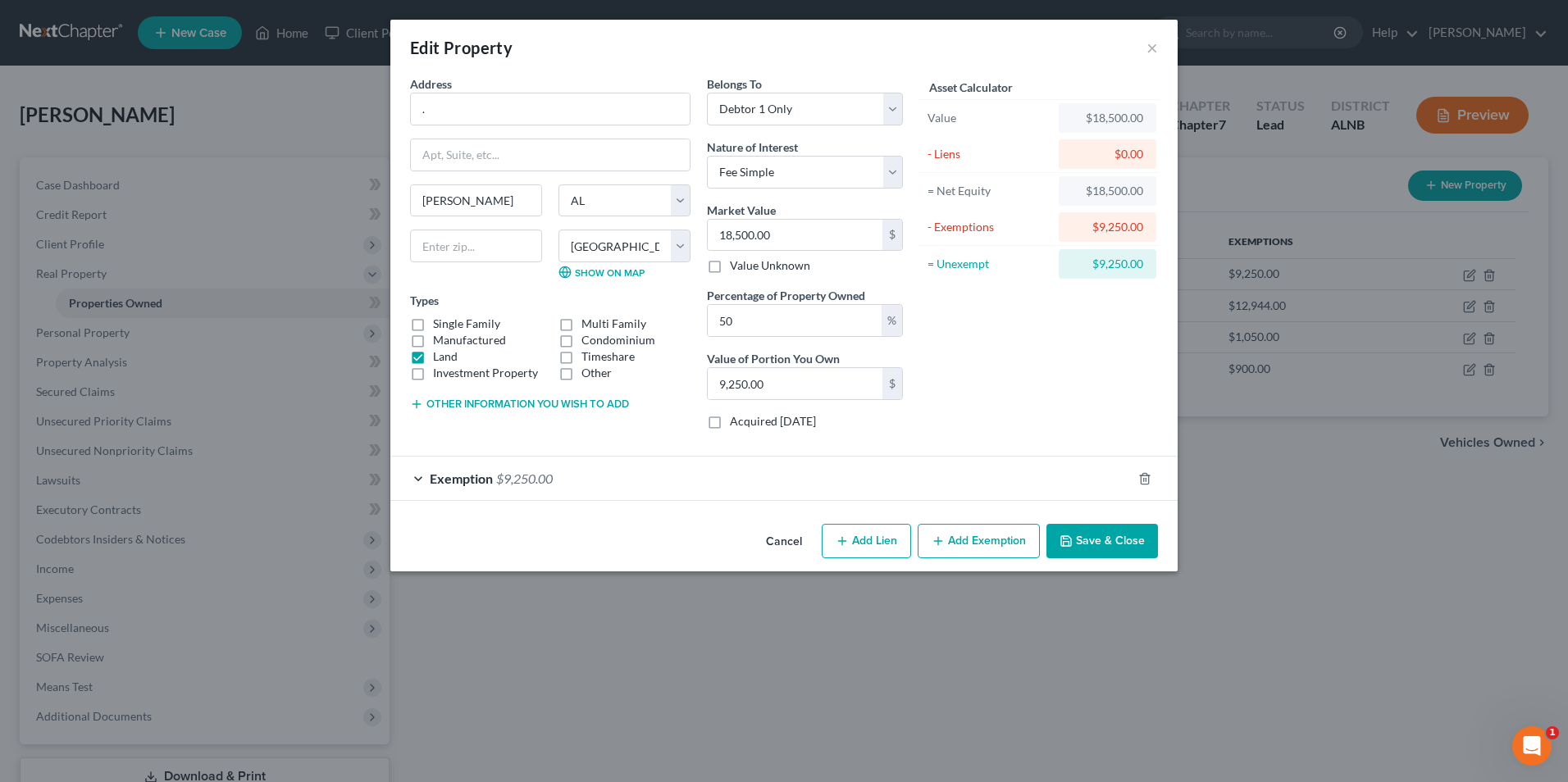
click at [798, 540] on button "Cancel" at bounding box center [784, 541] width 62 height 33
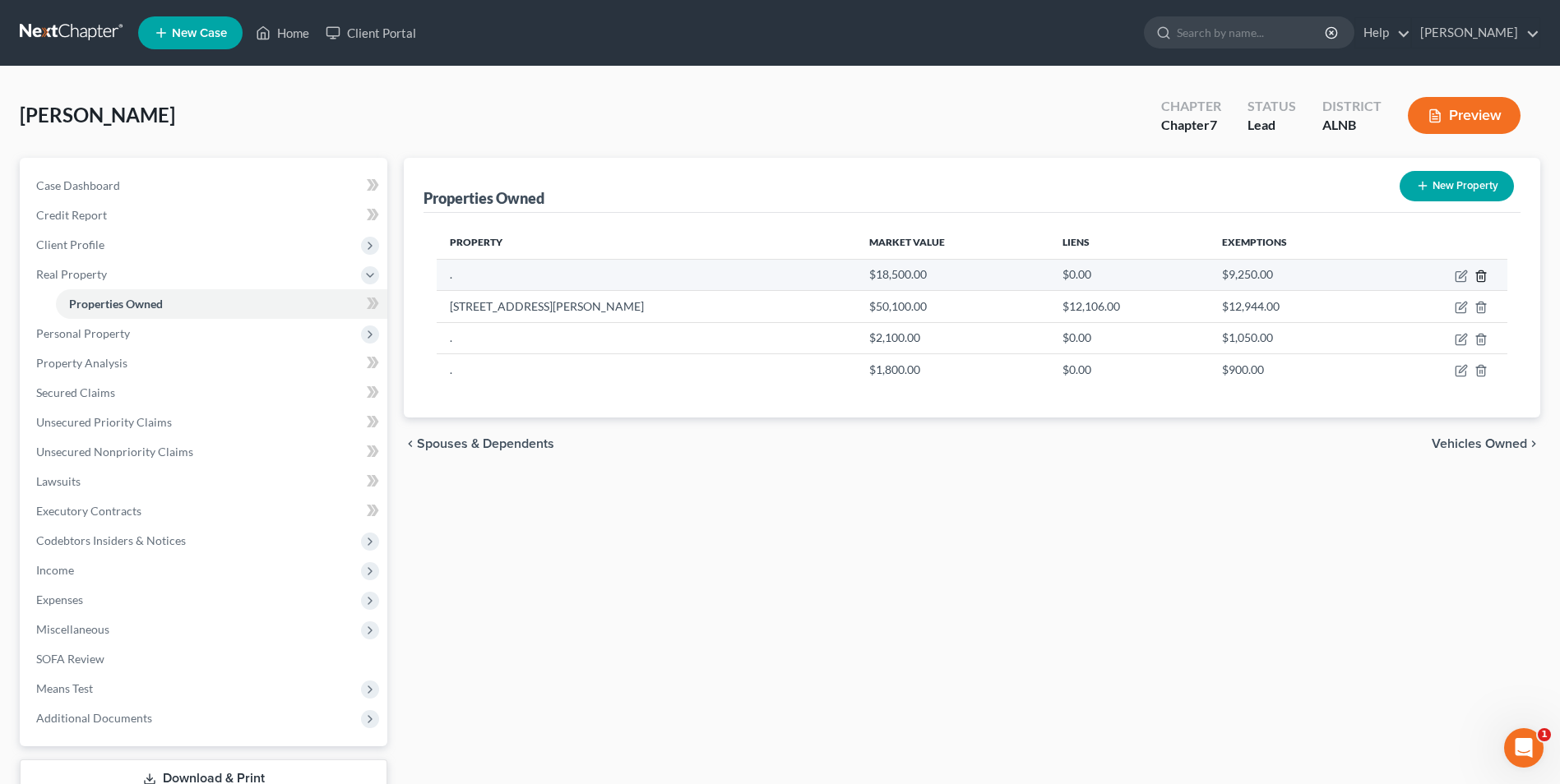
click at [1480, 275] on line "button" at bounding box center [1480, 277] width 0 height 4
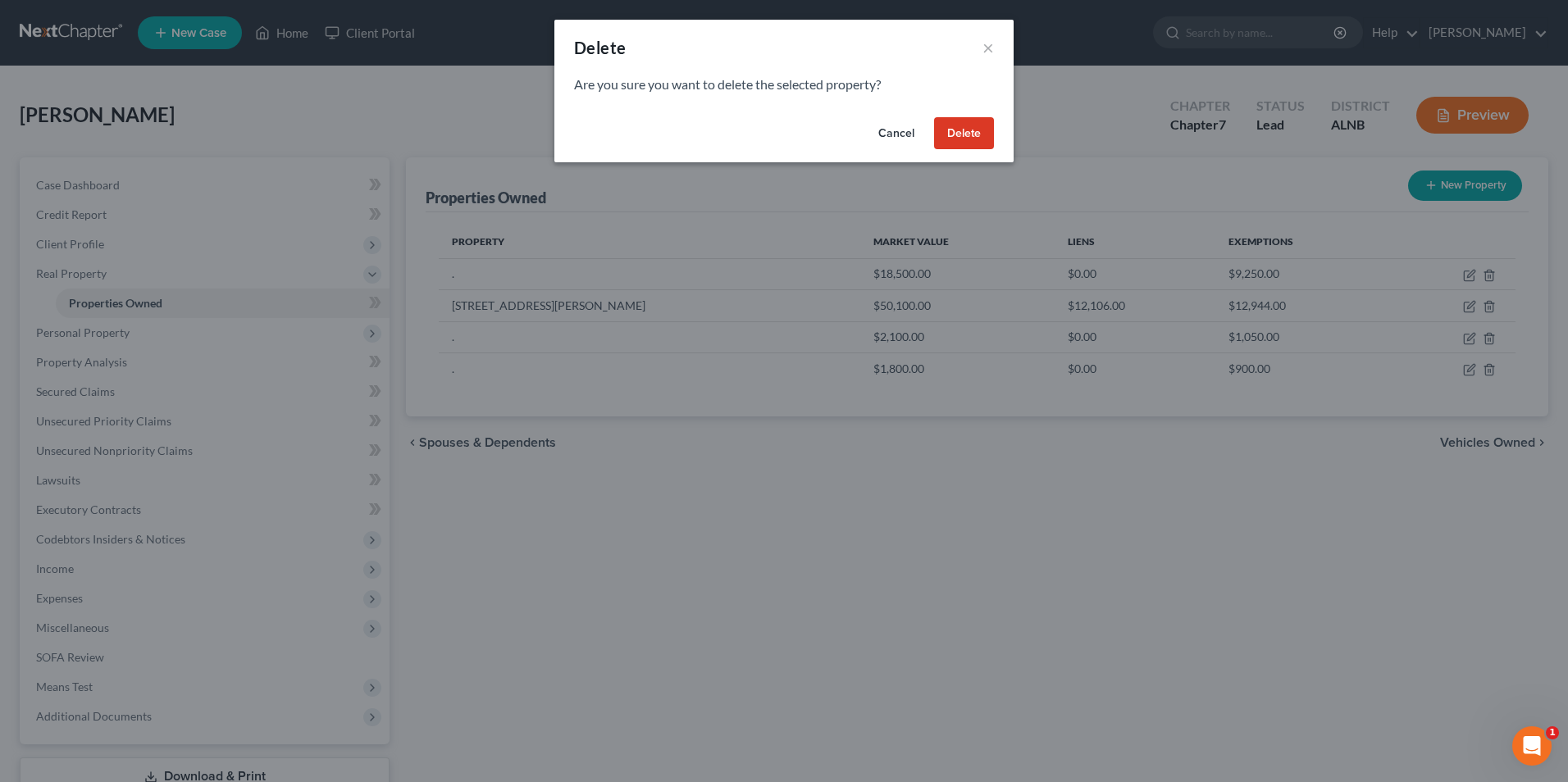
click at [969, 137] on button "Delete" at bounding box center [965, 134] width 60 height 33
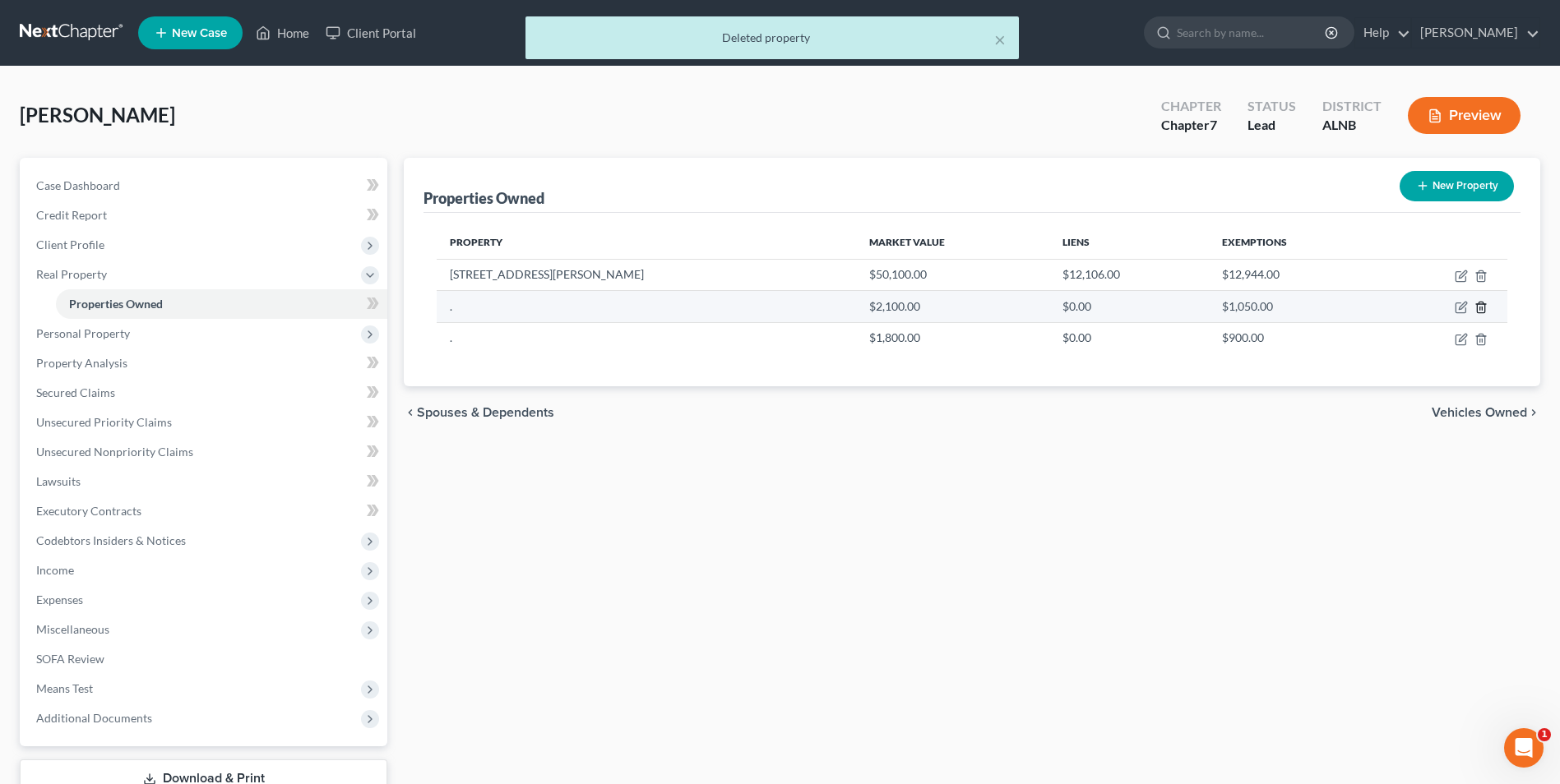
click at [1480, 309] on line "button" at bounding box center [1480, 310] width 0 height 4
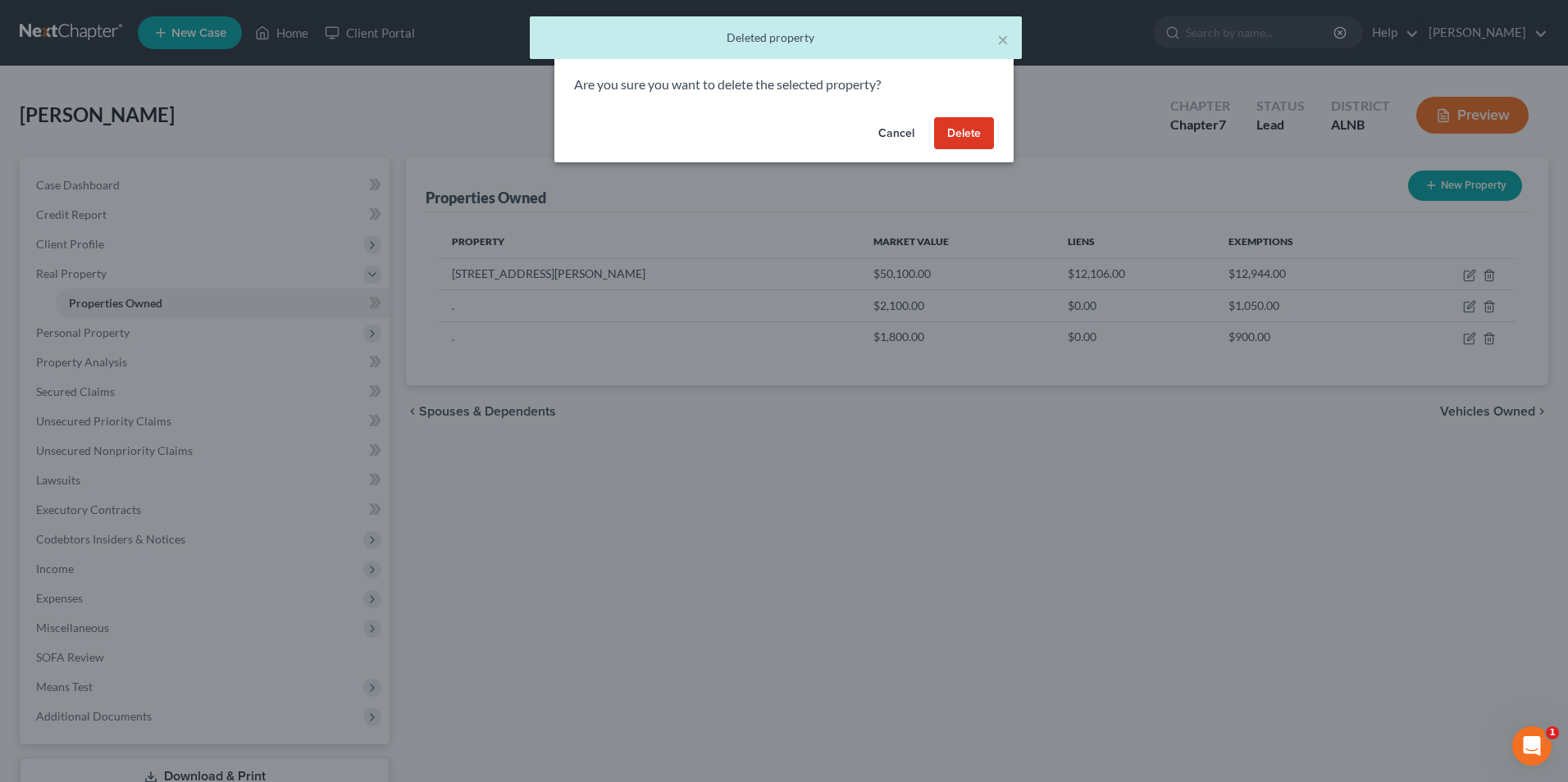
click at [980, 131] on button "Delete" at bounding box center [965, 134] width 60 height 33
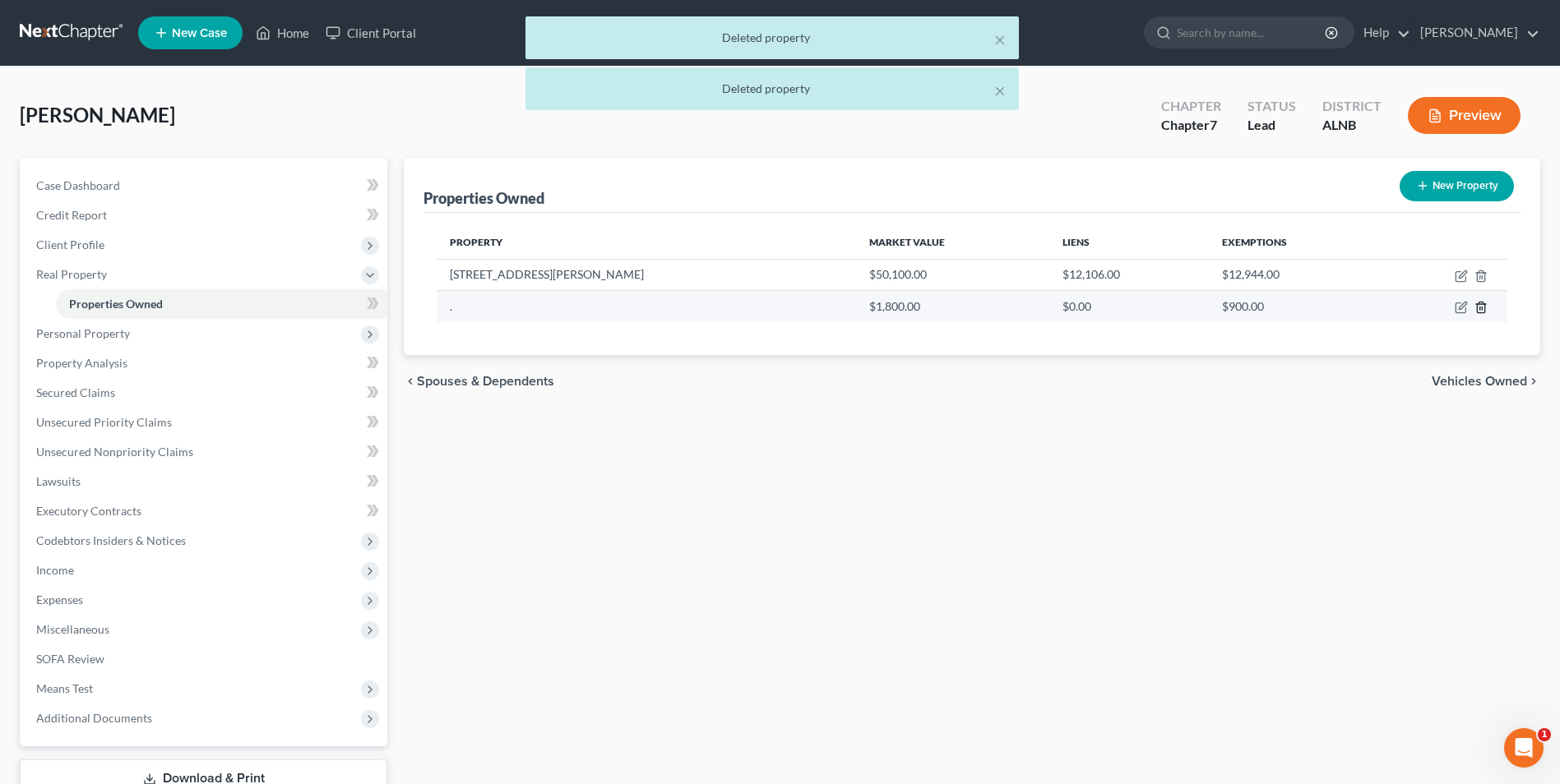
click at [1477, 304] on polyline "button" at bounding box center [1480, 304] width 10 height 0
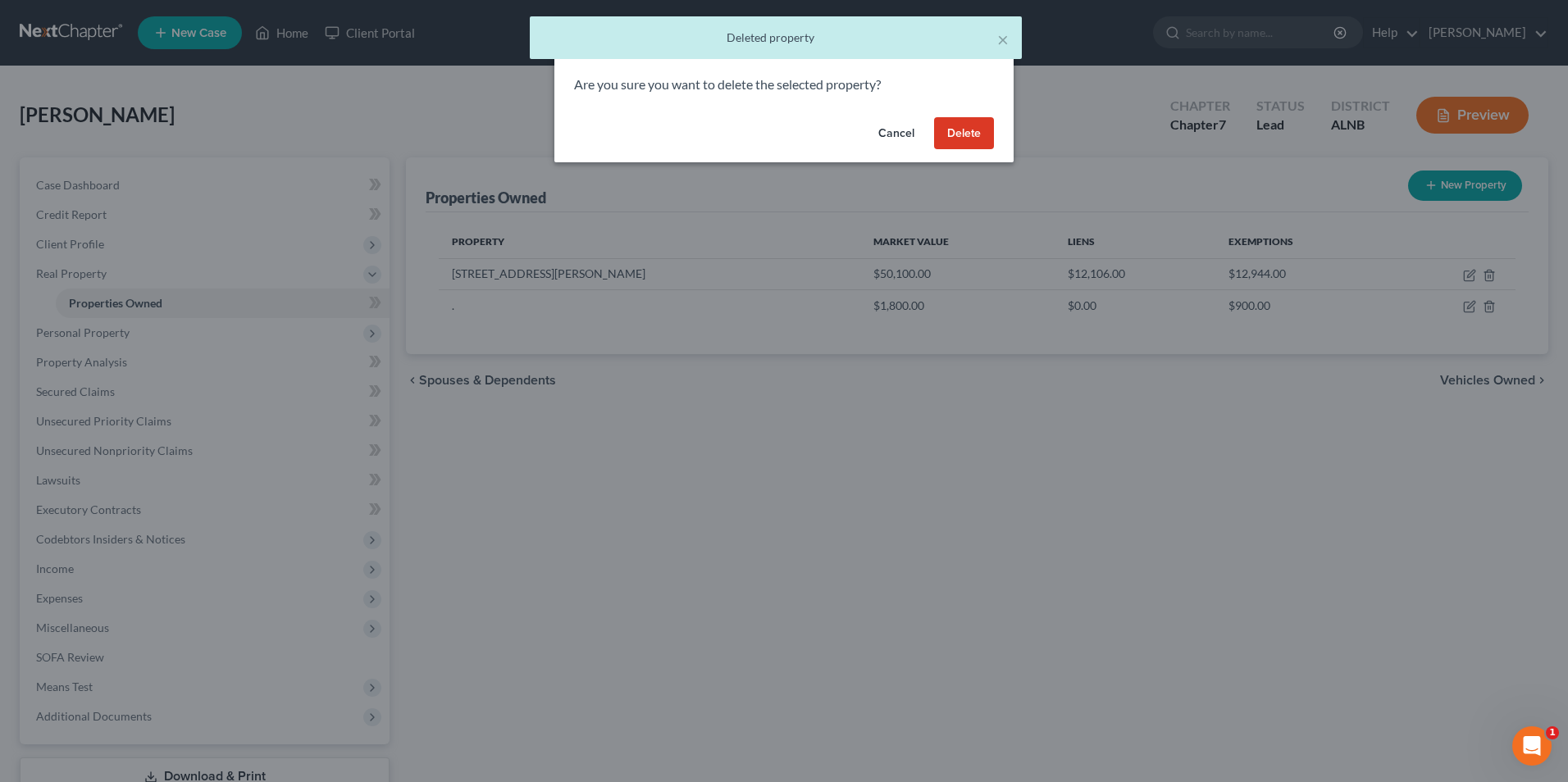
click at [987, 143] on button "Delete" at bounding box center [965, 134] width 60 height 33
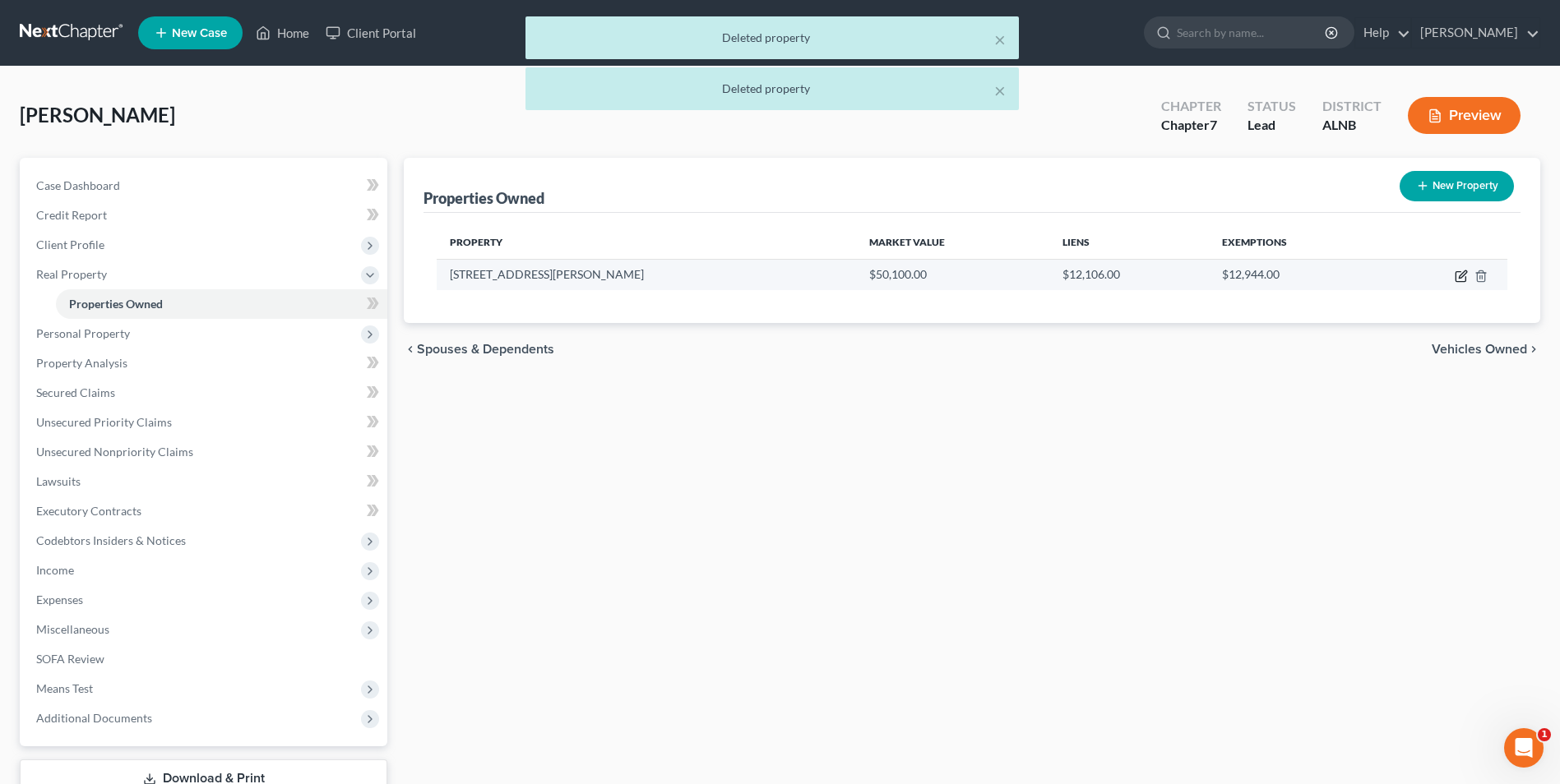
click at [1461, 276] on icon "button" at bounding box center [1461, 276] width 13 height 13
select select "0"
select select "63"
select select "0"
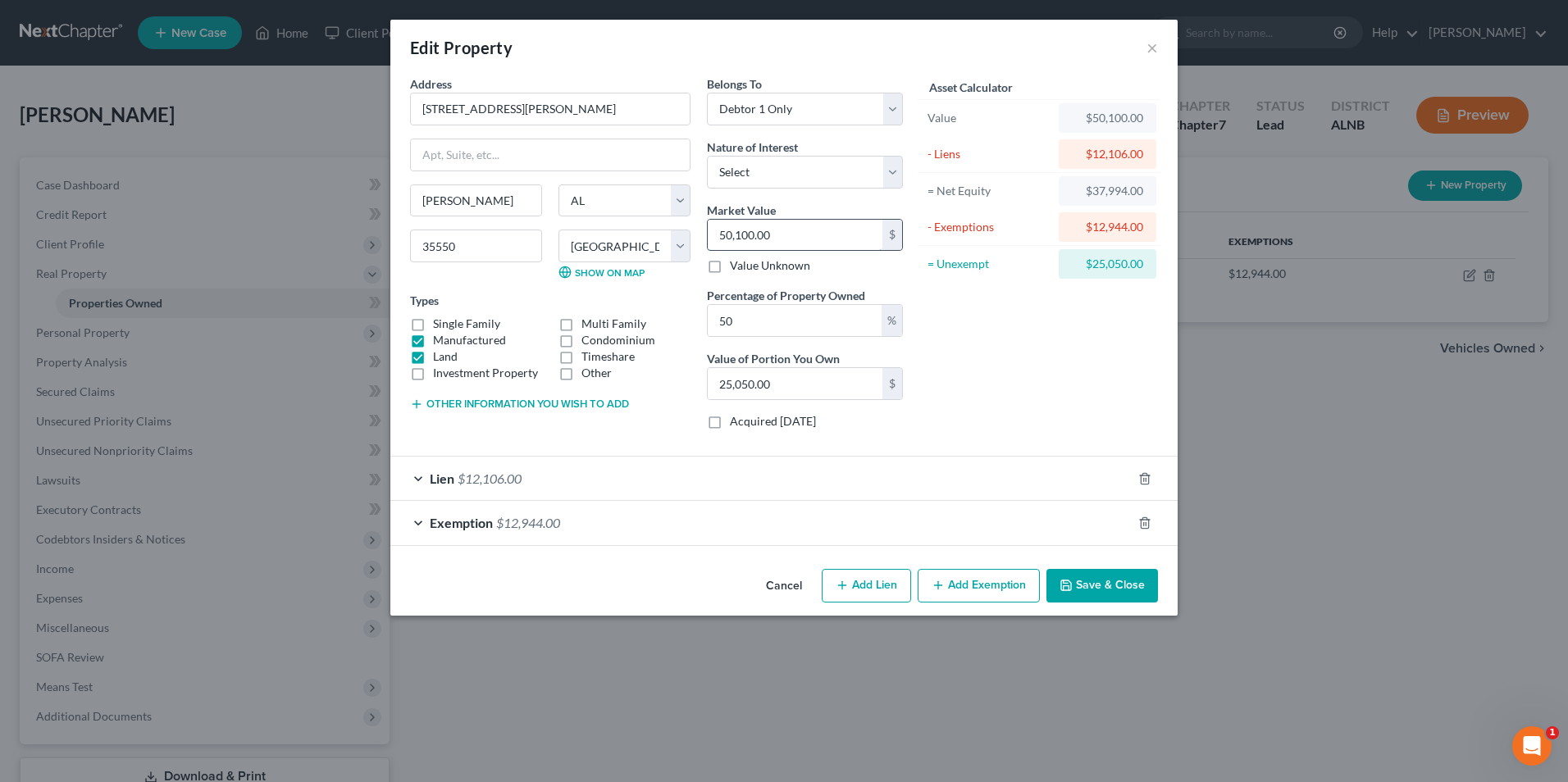
click at [815, 241] on input "50,100.00" at bounding box center [795, 234] width 174 height 31
type input "0"
type input "4"
type input "2.00"
type input "49"
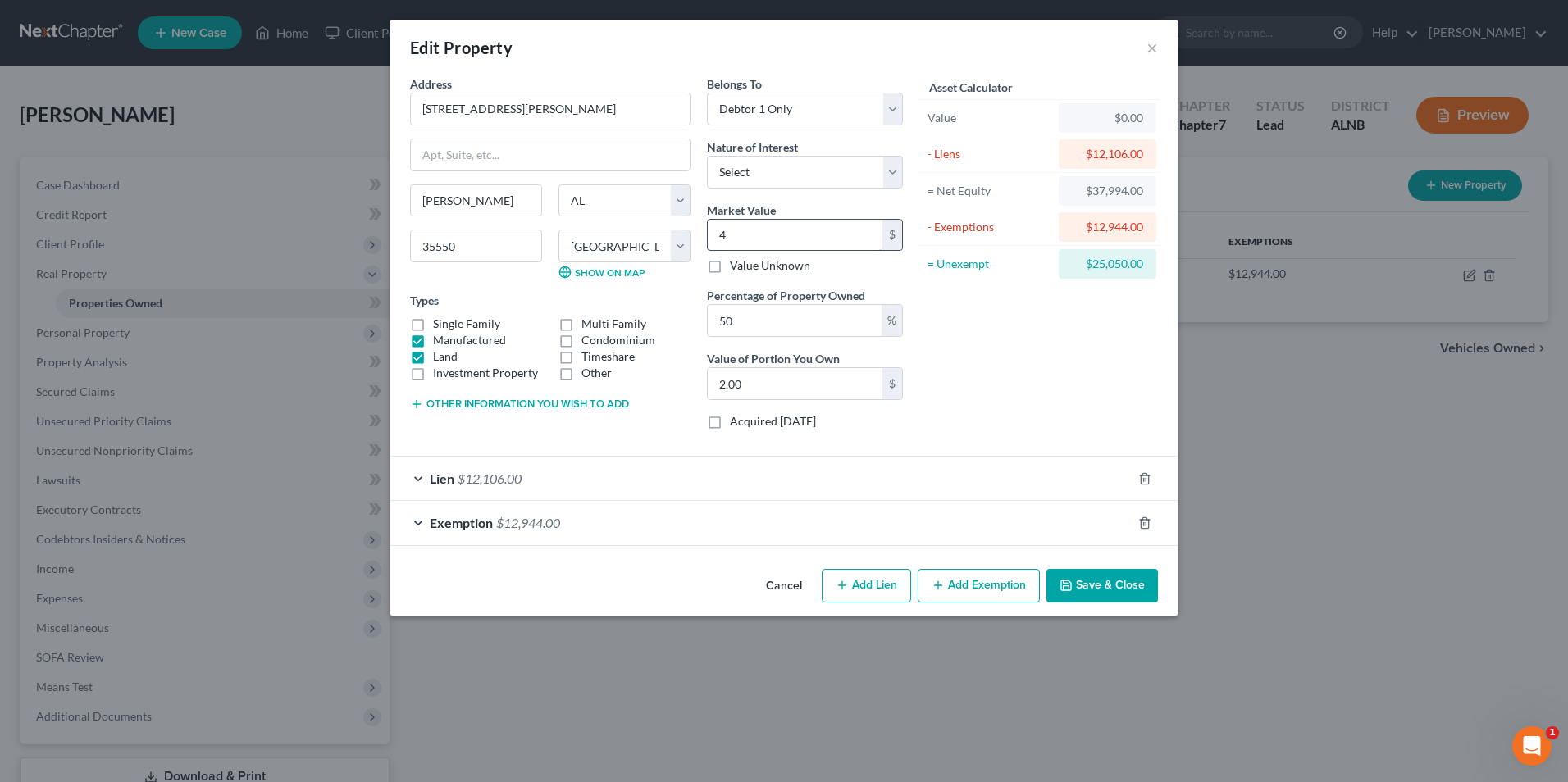
type input "24.50"
type input "490"
type input "245.00"
type input "4900"
type input "2,450.00"
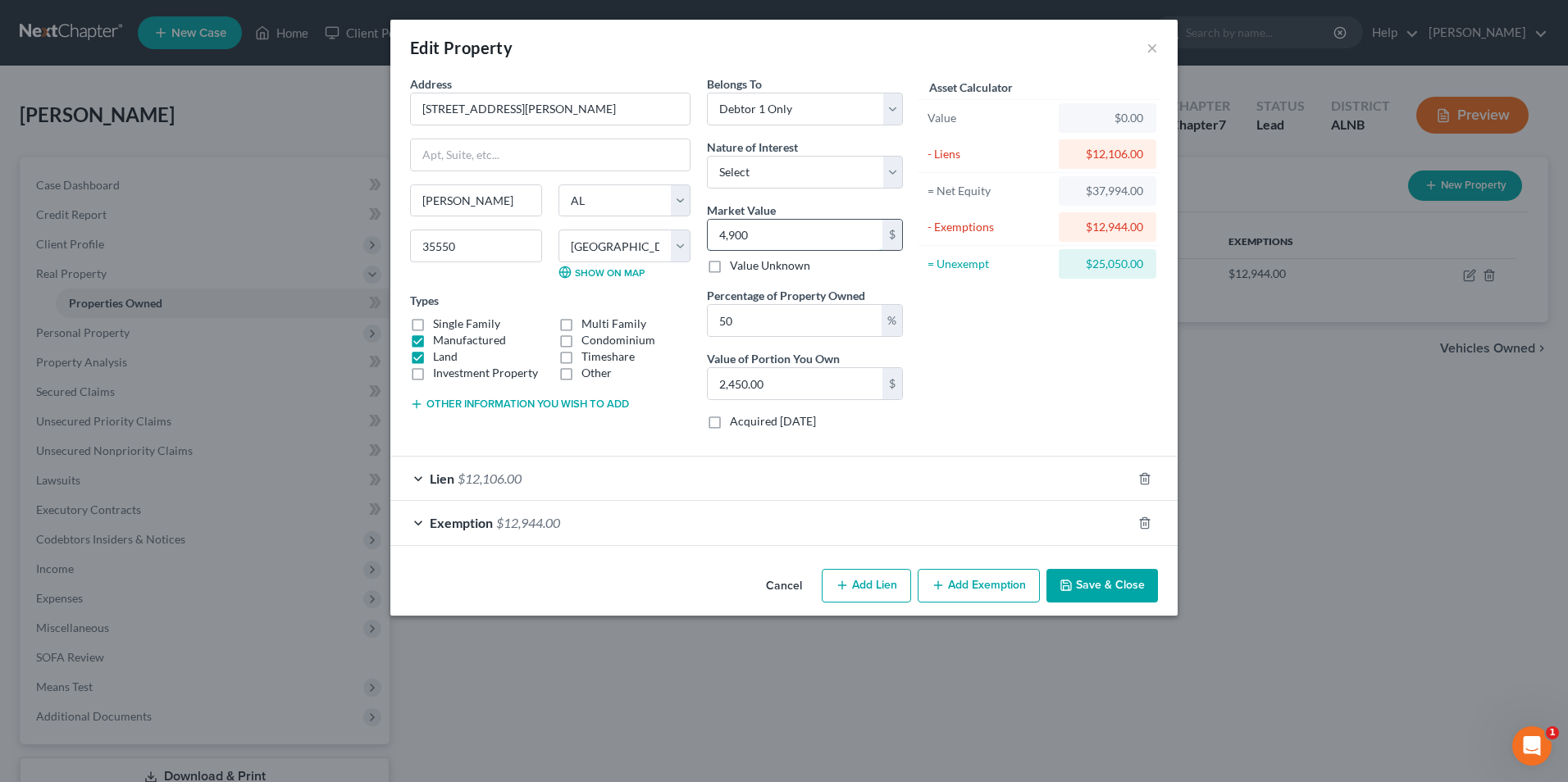
type input "4,9000"
type input "24,500.00"
type input "49,000"
click at [776, 385] on input "24,500.00" at bounding box center [795, 383] width 174 height 31
type input "0"
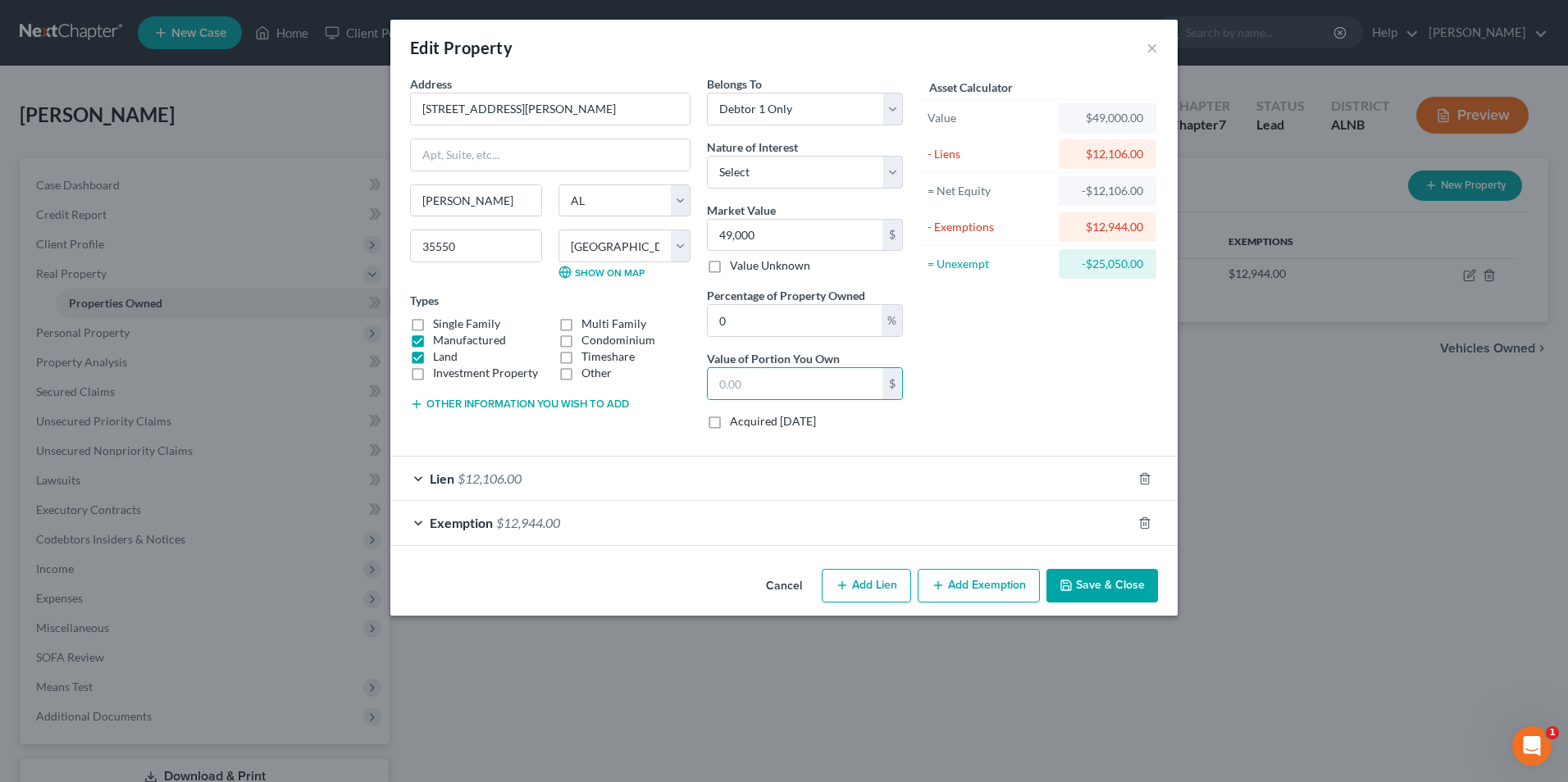
click at [550, 523] on span "$12,944.00" at bounding box center [528, 523] width 64 height 16
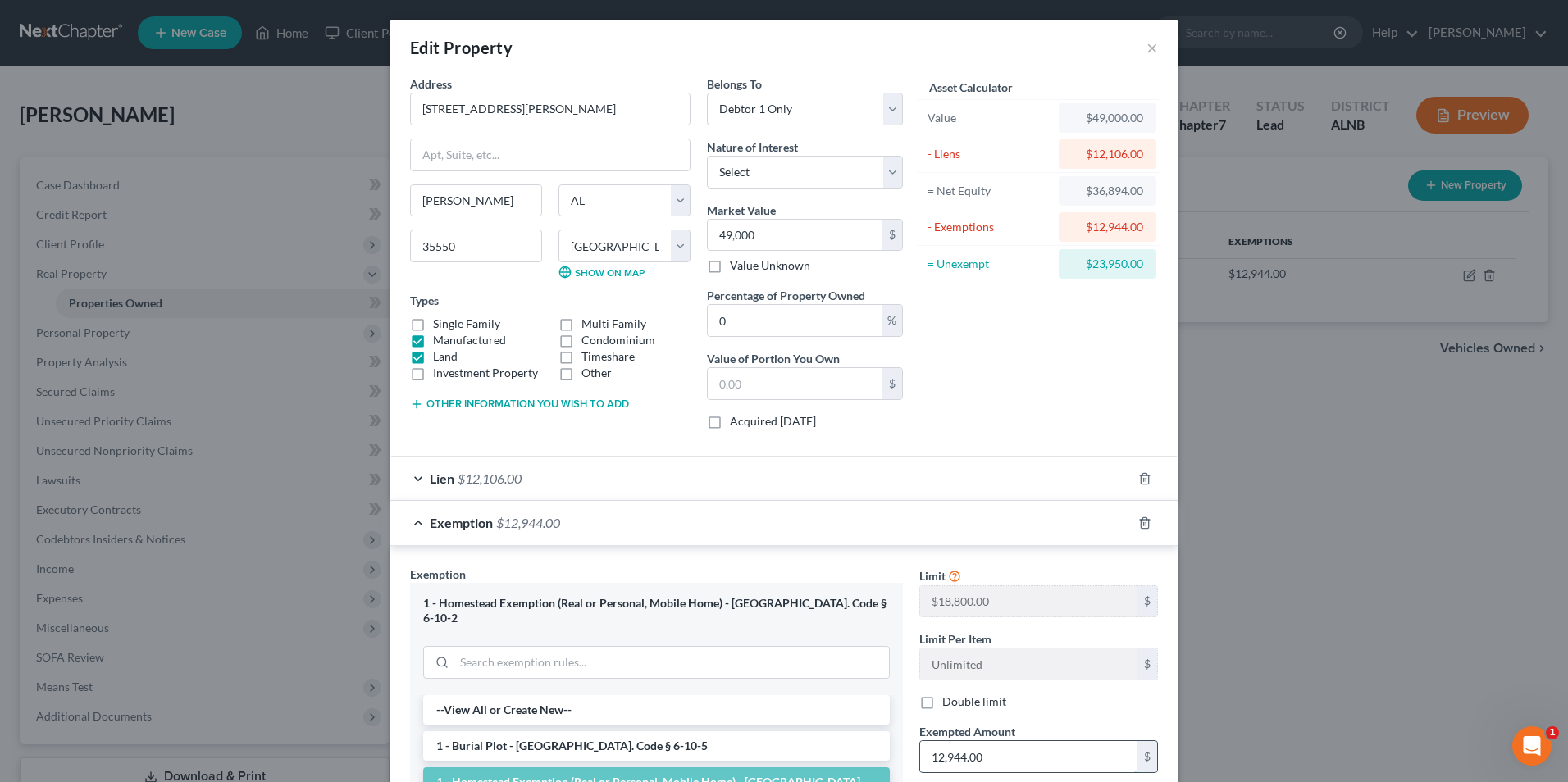
click at [1000, 763] on input "12,944.00" at bounding box center [1029, 756] width 218 height 31
type input "12,447"
click at [742, 387] on input "text" at bounding box center [795, 383] width 174 height 31
type input "0.00"
type input "1"
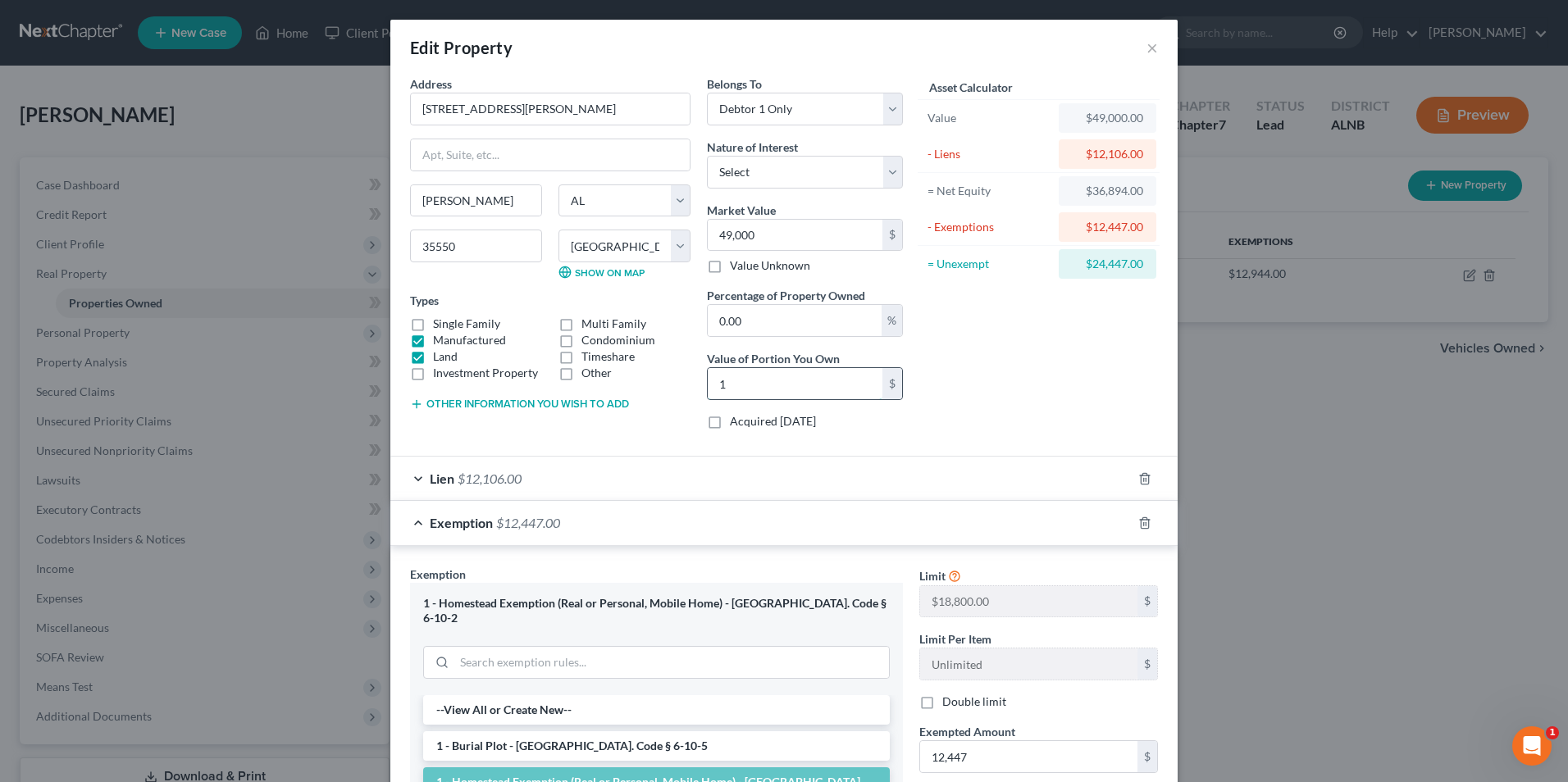
type input "0.04"
type input "18"
type input "0.38"
type input "184"
type input "3.76"
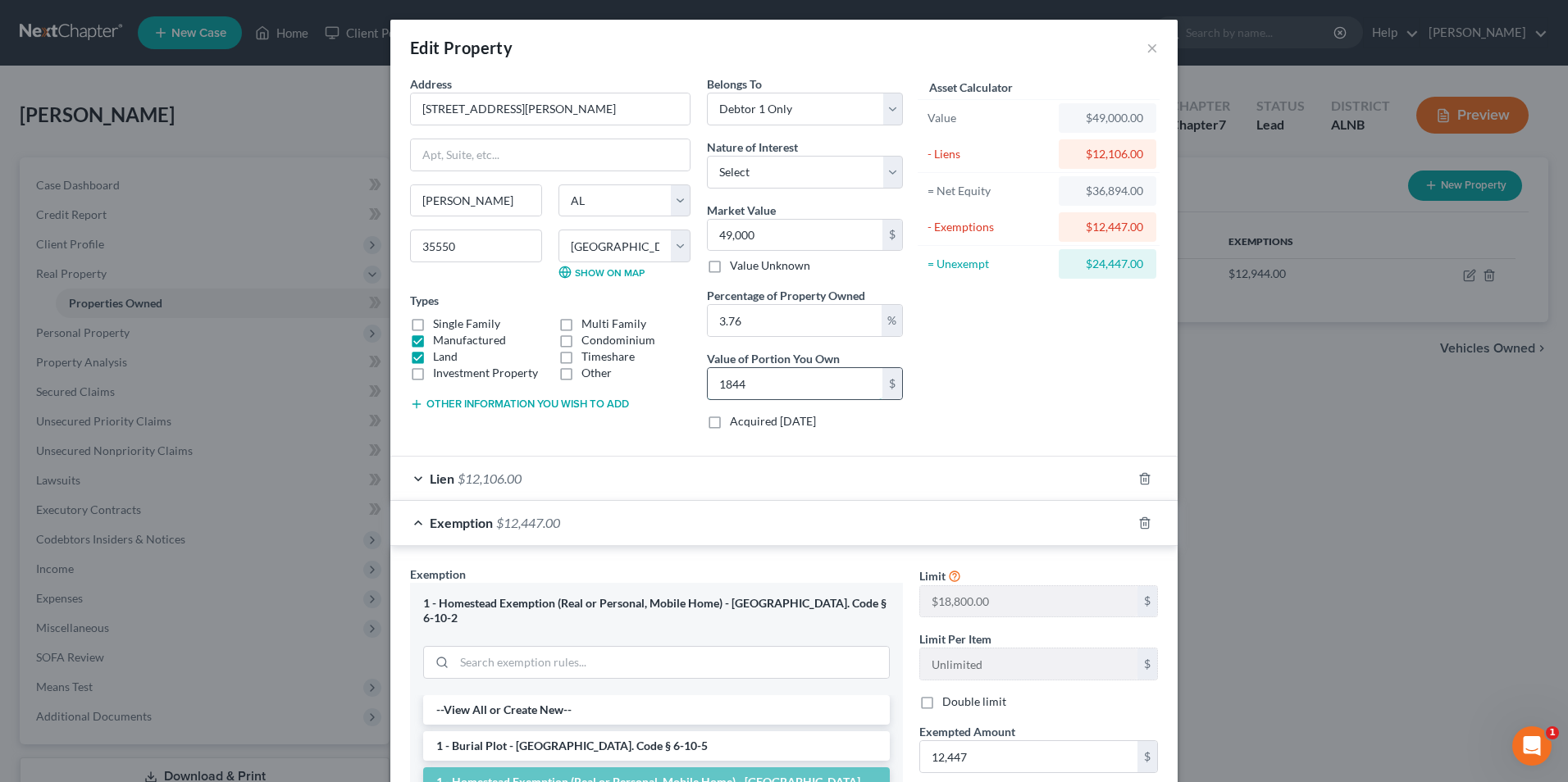
type input "1,844"
type input "37.65"
type input "18,447"
click at [978, 752] on input "12,447" at bounding box center [1029, 756] width 218 height 31
type input "18,447"
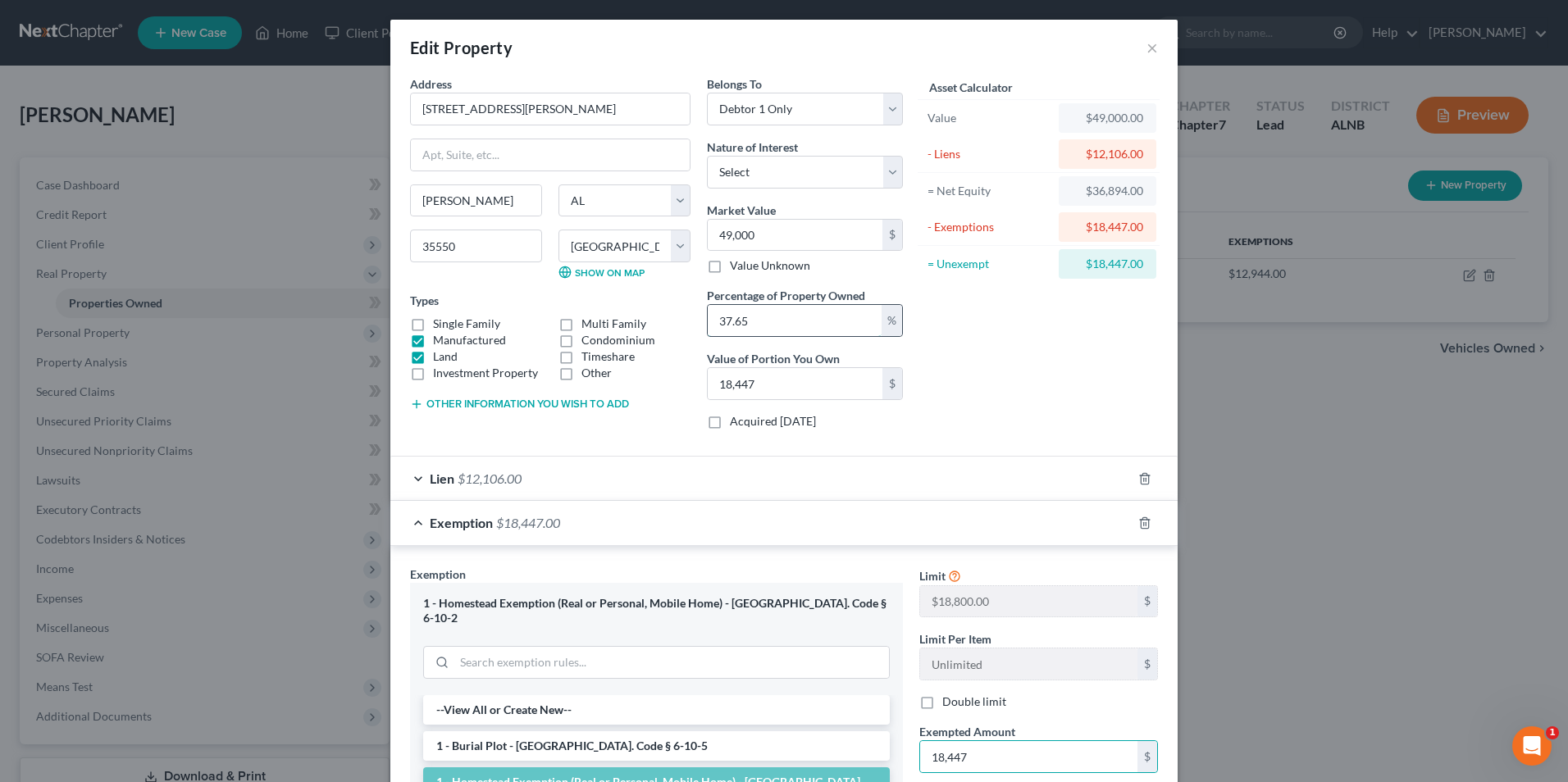
click at [771, 322] on input "37.65" at bounding box center [795, 320] width 173 height 31
type input "37.6"
type input "18,424.00"
type input "37."
type input "18,130.00"
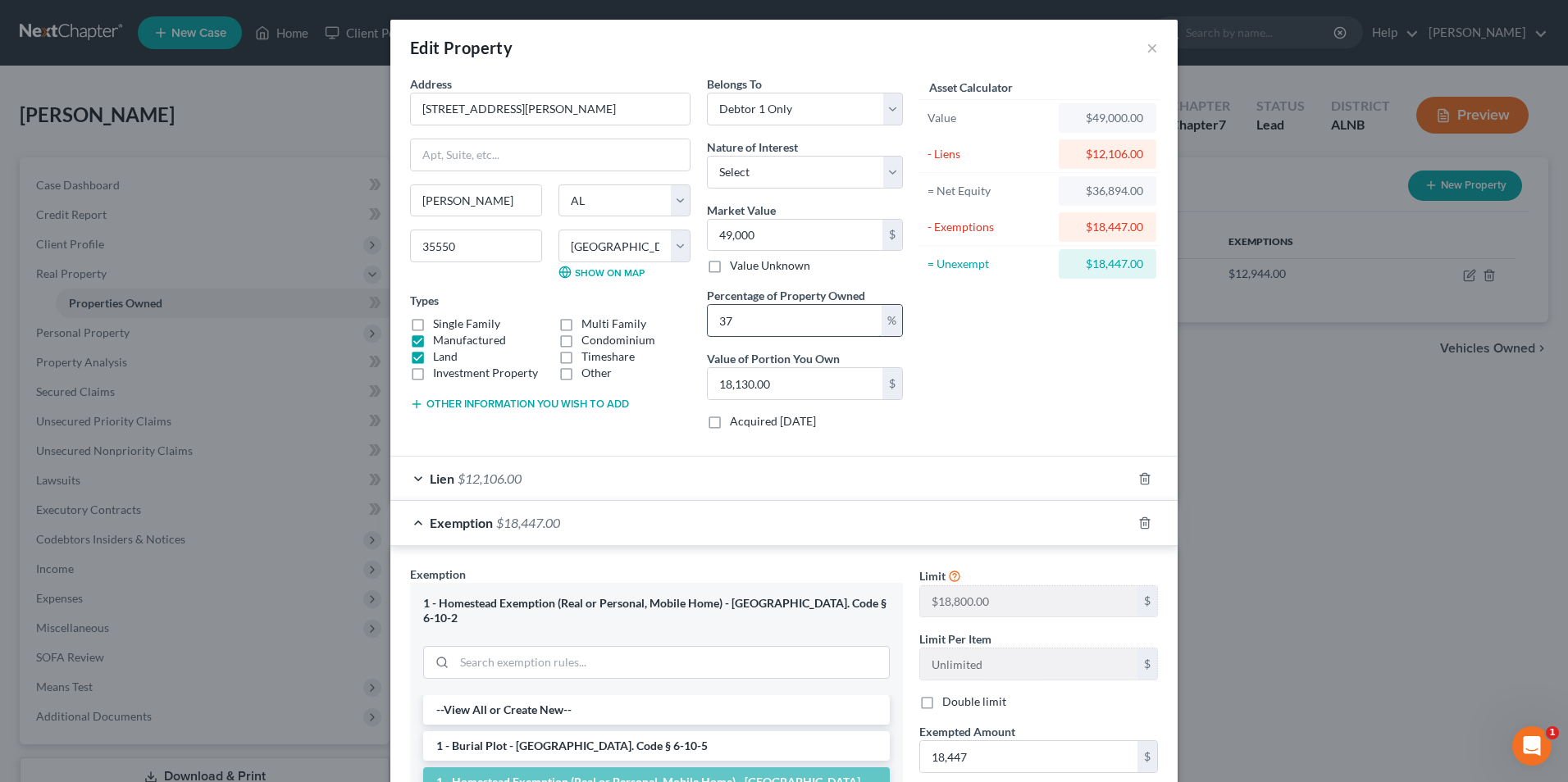
type input "3"
type input "1,470.00"
click at [990, 410] on div "Asset Calculator Value $49,000.00 - Liens $12,106.00 = Net Equity $36,894.00 - …" at bounding box center [1039, 258] width 255 height 367
click at [491, 475] on span "$12,106.00" at bounding box center [489, 479] width 64 height 16
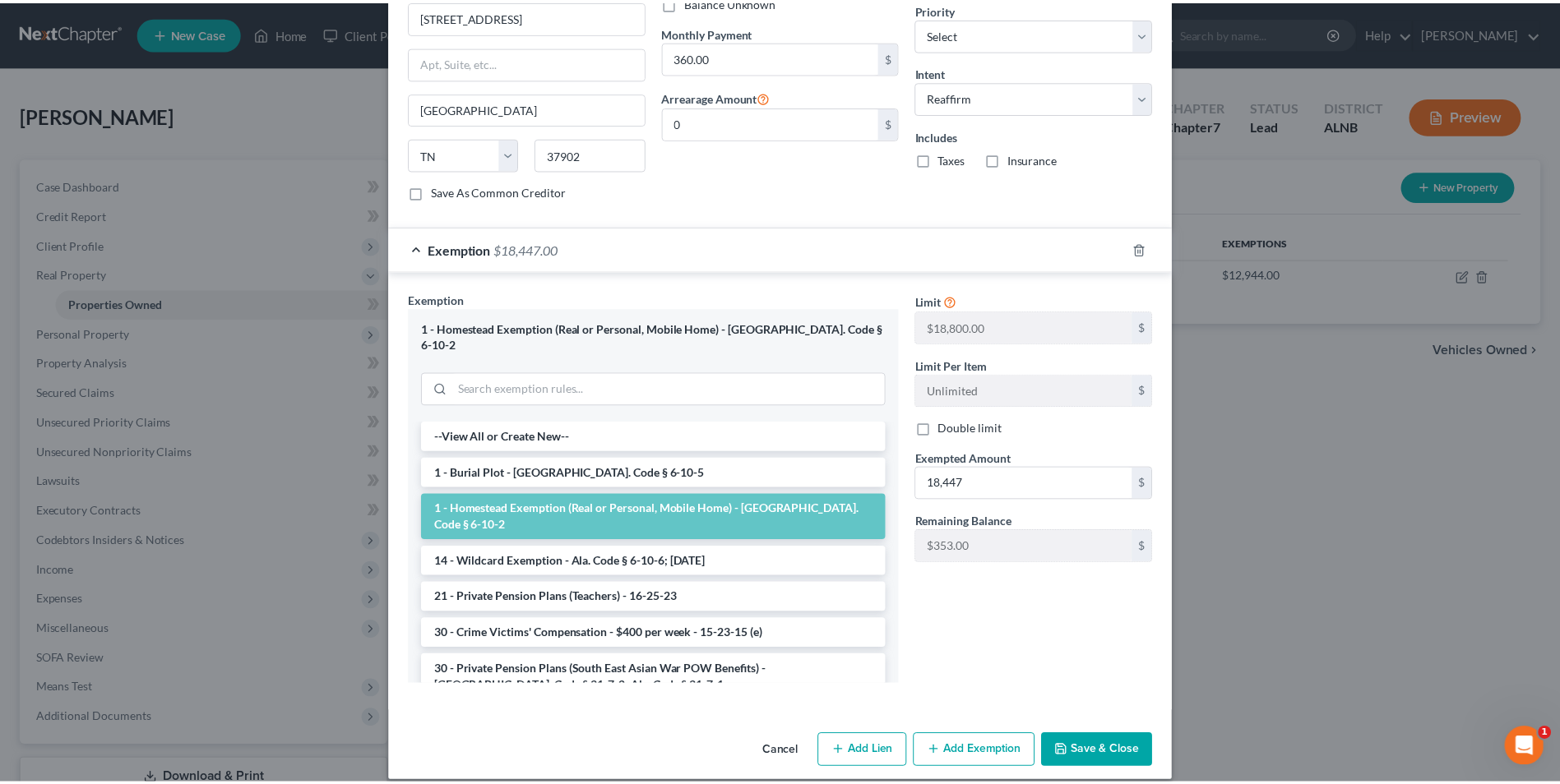
scroll to position [622, 0]
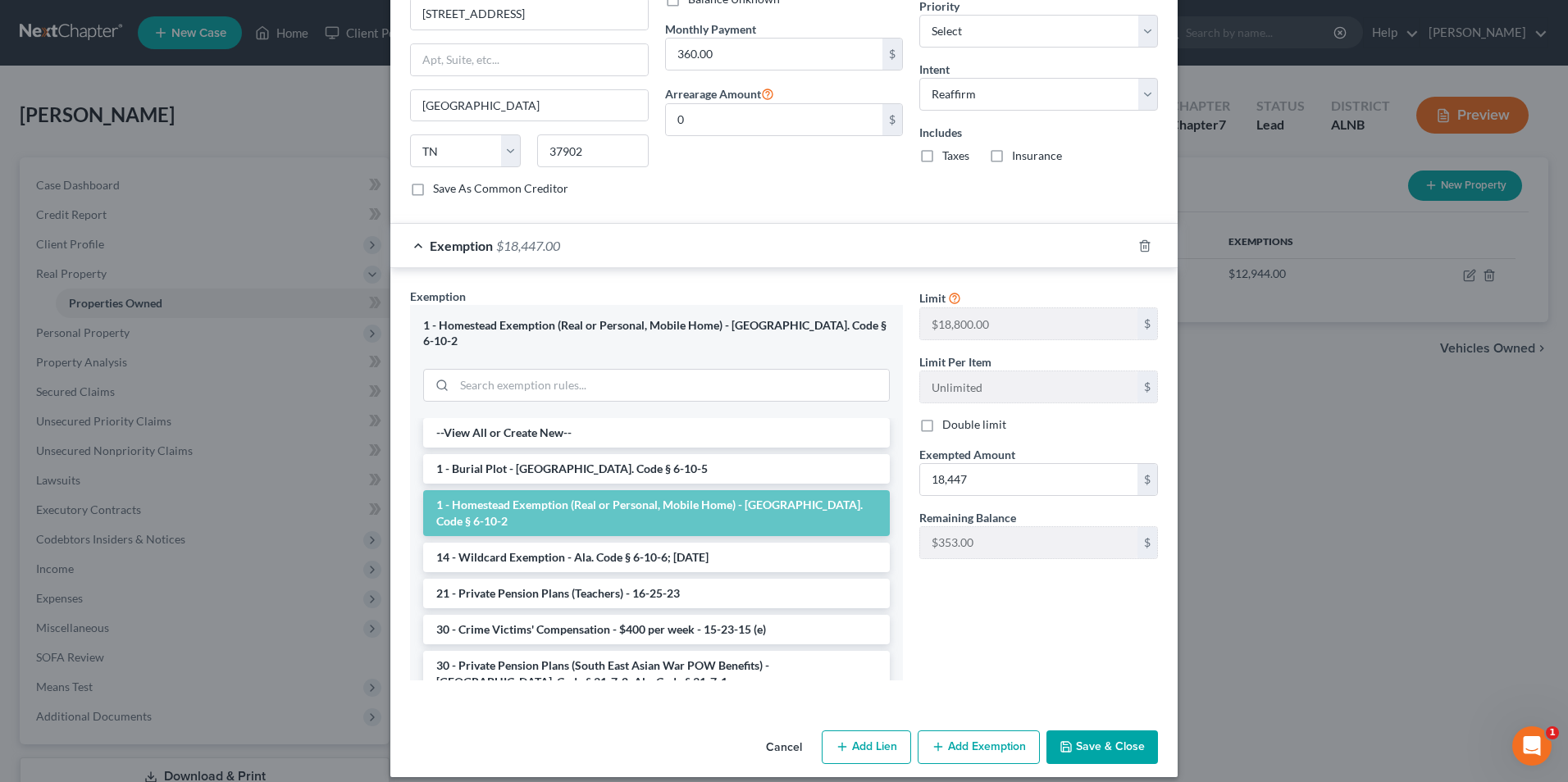
drag, startPoint x: 1115, startPoint y: 729, endPoint x: 1567, endPoint y: 726, distance: 452.0
click at [1135, 732] on button "Save & Close" at bounding box center [1102, 748] width 111 height 34
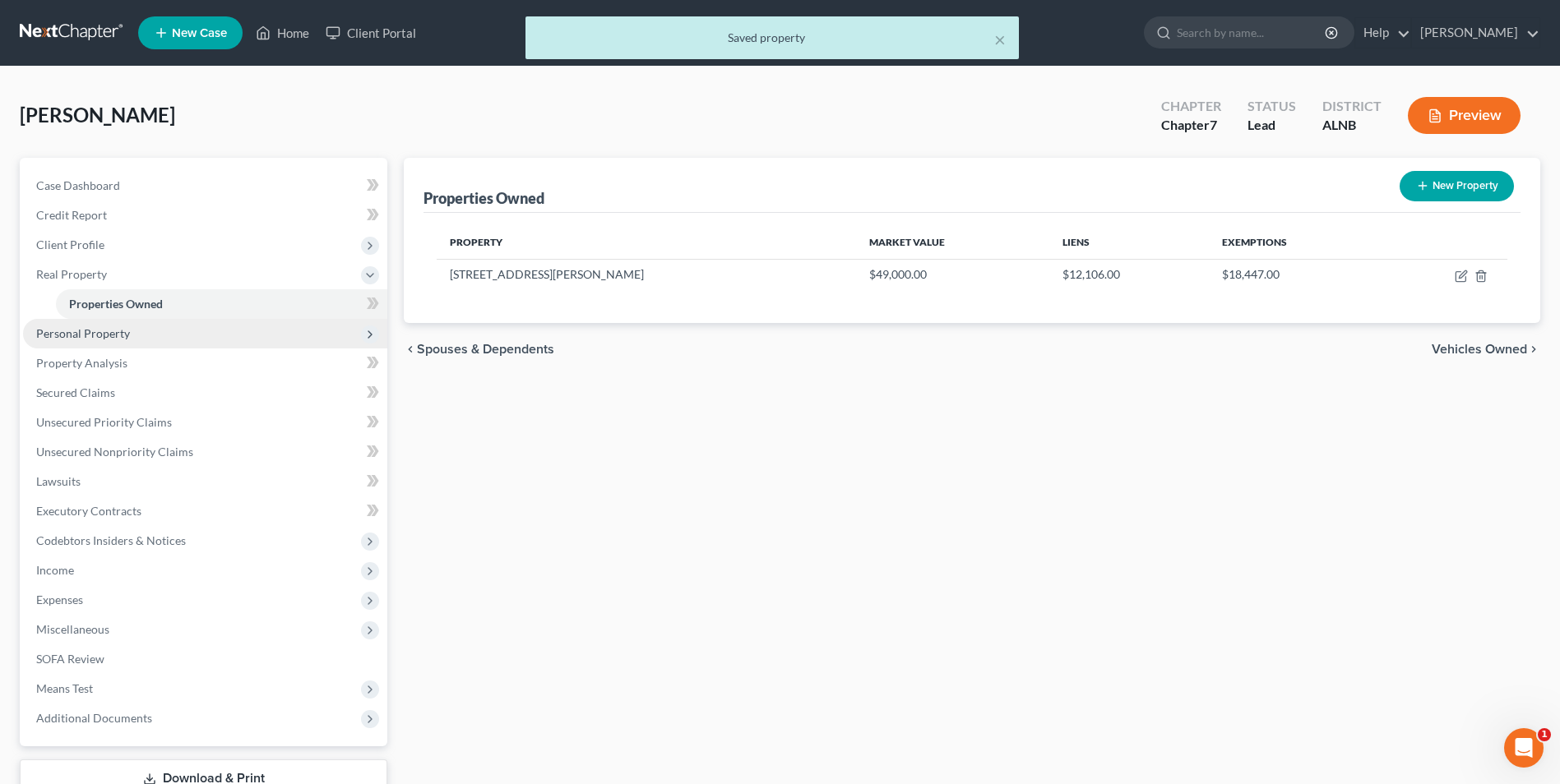
click at [89, 338] on span "Personal Property" at bounding box center [83, 333] width 94 height 14
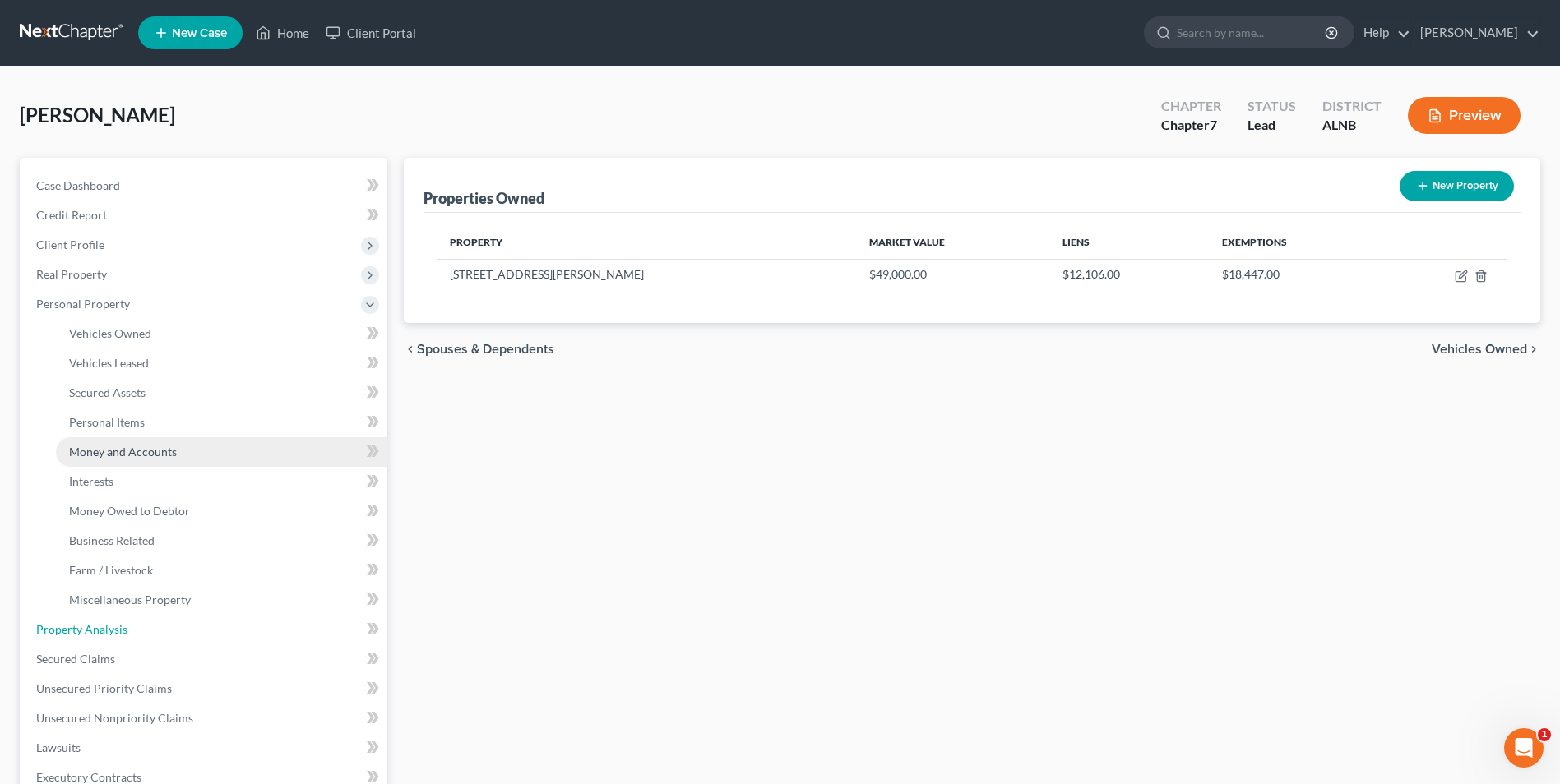
drag, startPoint x: 122, startPoint y: 633, endPoint x: 255, endPoint y: 440, distance: 234.4
click at [122, 633] on span "Property Analysis" at bounding box center [82, 630] width 91 height 14
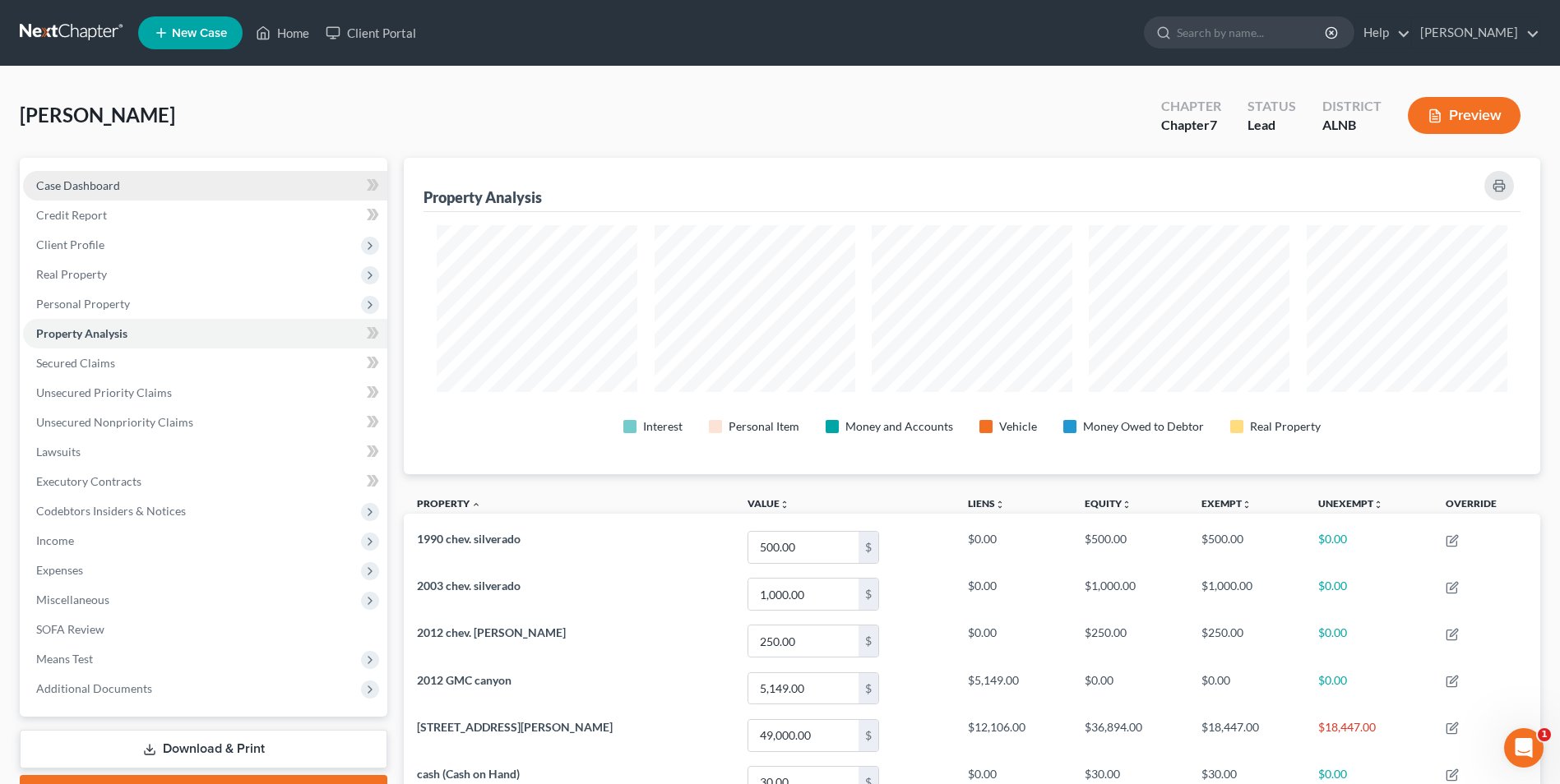
scroll to position [317, 1137]
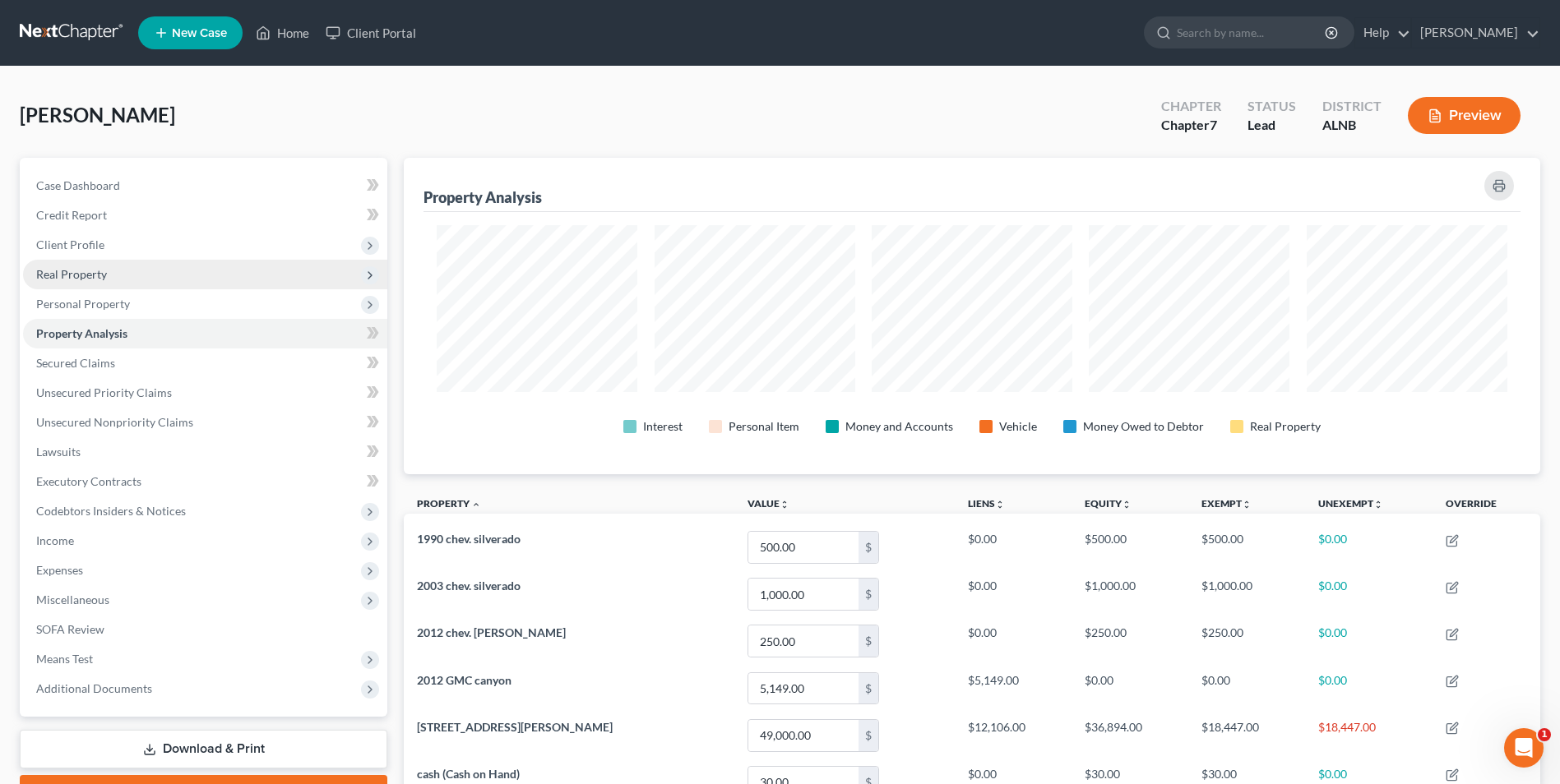
click at [73, 277] on span "Real Property" at bounding box center [72, 274] width 71 height 14
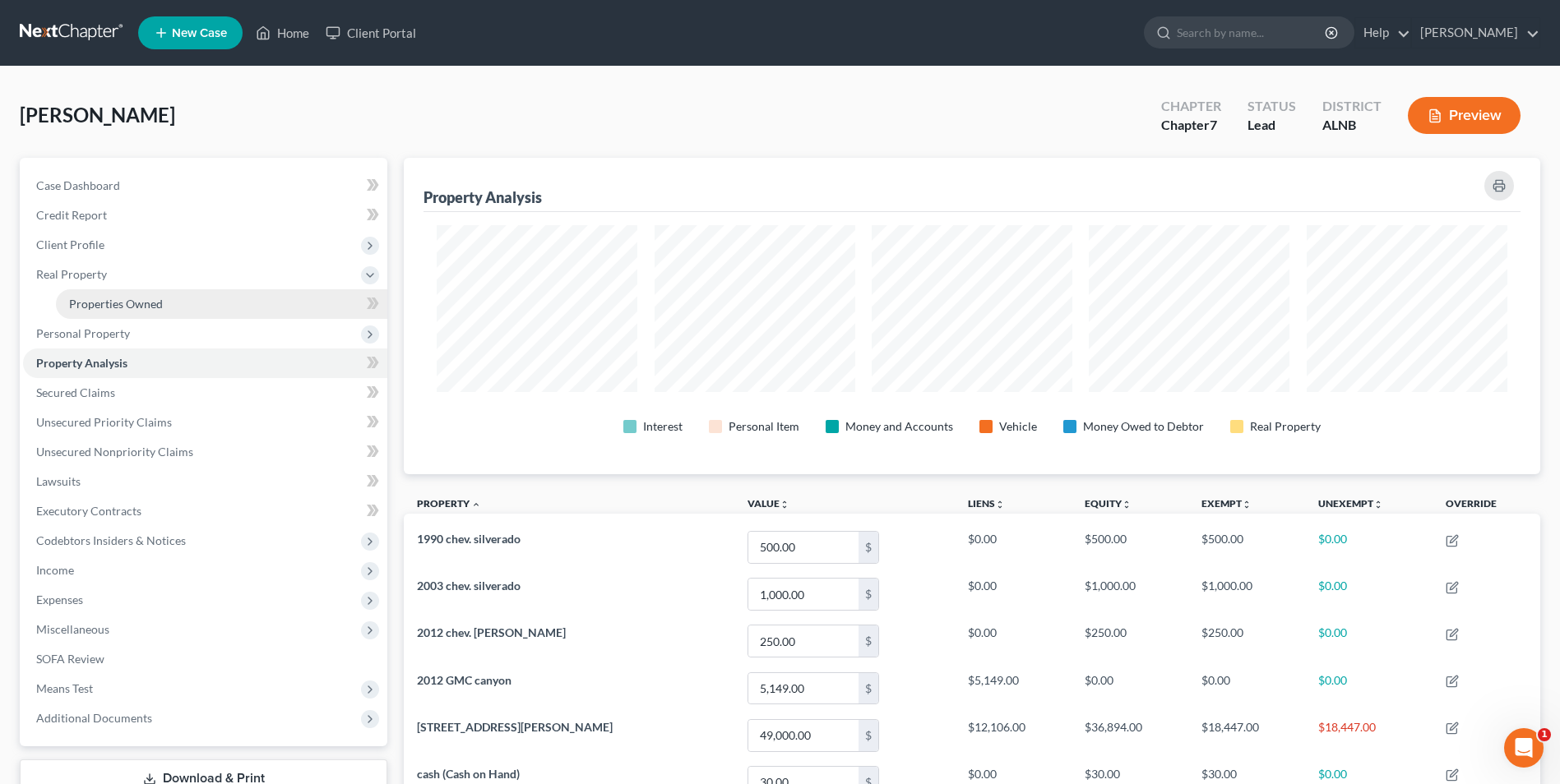
click at [88, 297] on span "Properties Owned" at bounding box center [116, 304] width 94 height 14
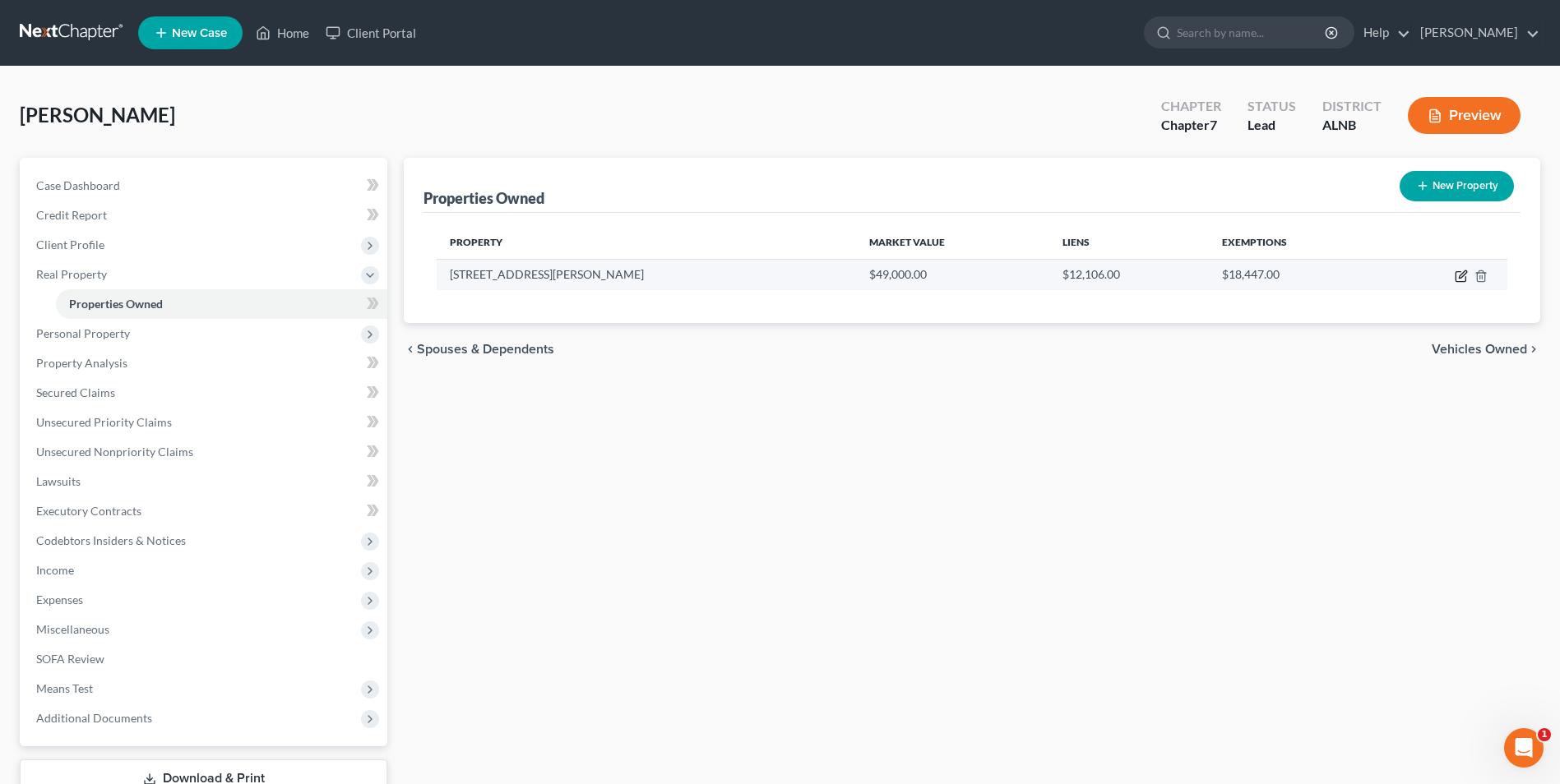
click at [1458, 276] on icon "button" at bounding box center [1461, 276] width 13 height 13
select select "0"
select select "63"
select select "0"
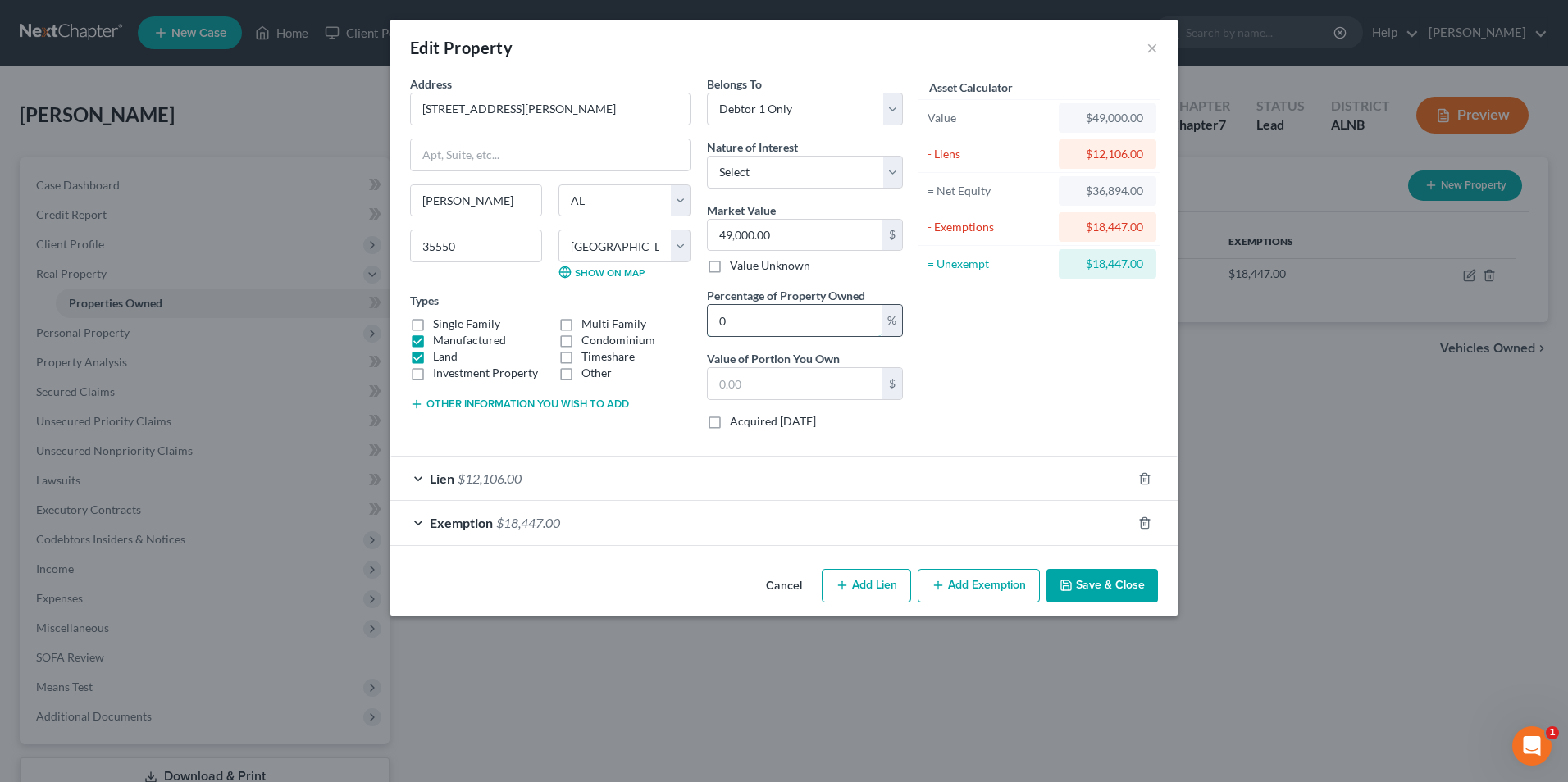
click at [744, 315] on input "0" at bounding box center [795, 320] width 173 height 31
type input "5"
type input "2,450.00"
type input "50"
type input "24,500.00"
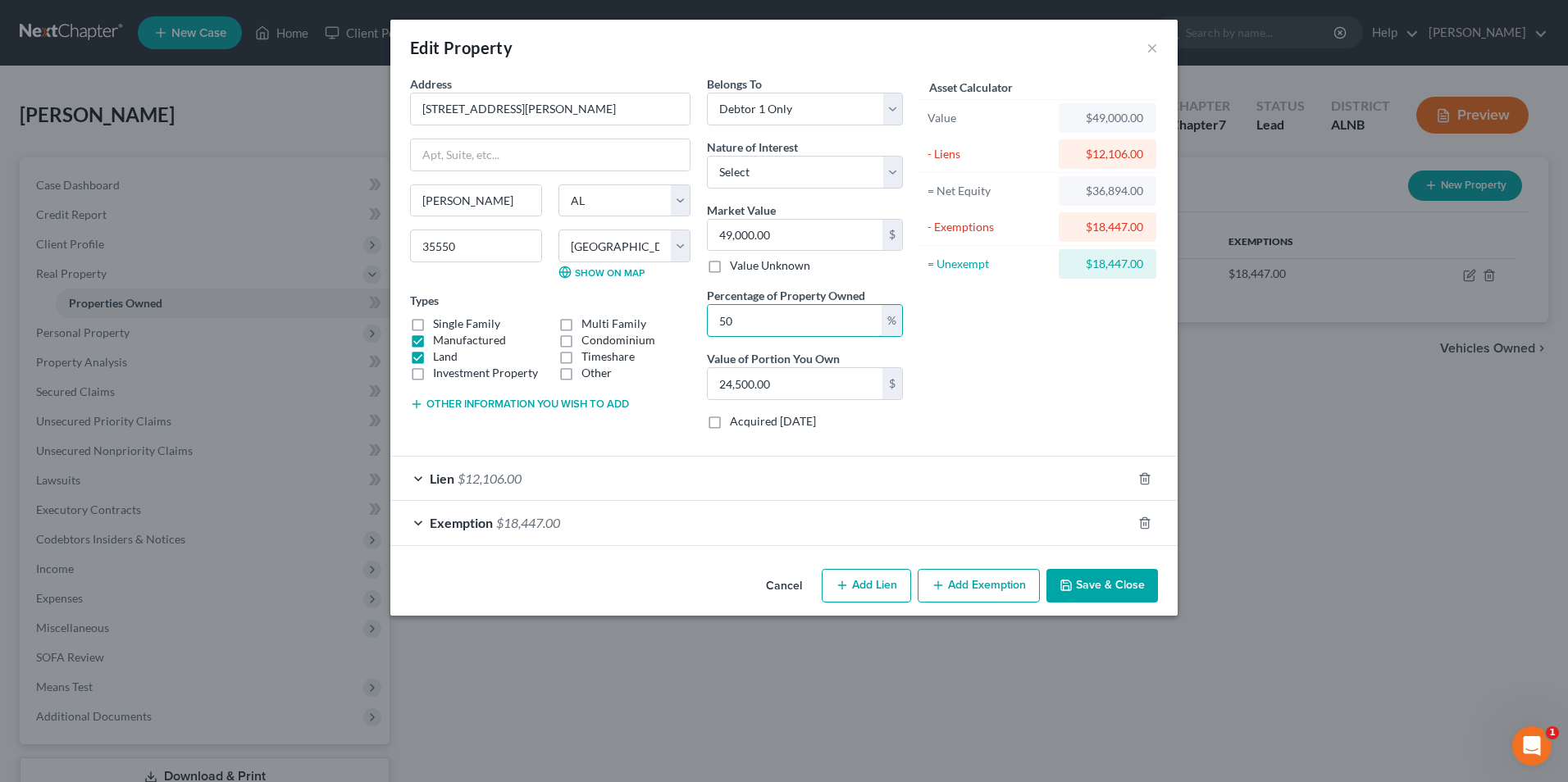
type input "50"
click at [1121, 581] on button "Save & Close" at bounding box center [1102, 586] width 111 height 34
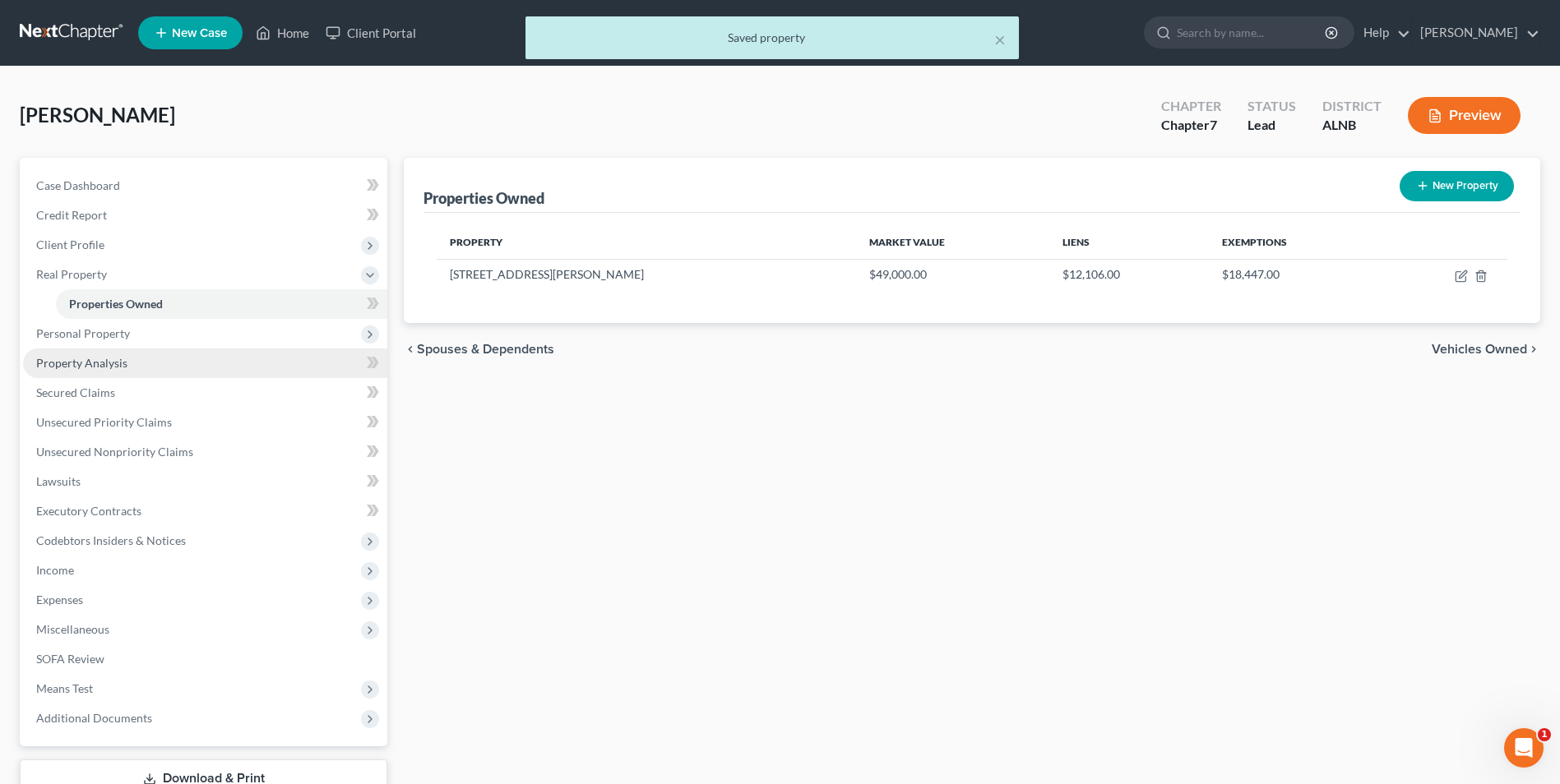
click at [74, 364] on span "Property Analysis" at bounding box center [82, 363] width 91 height 14
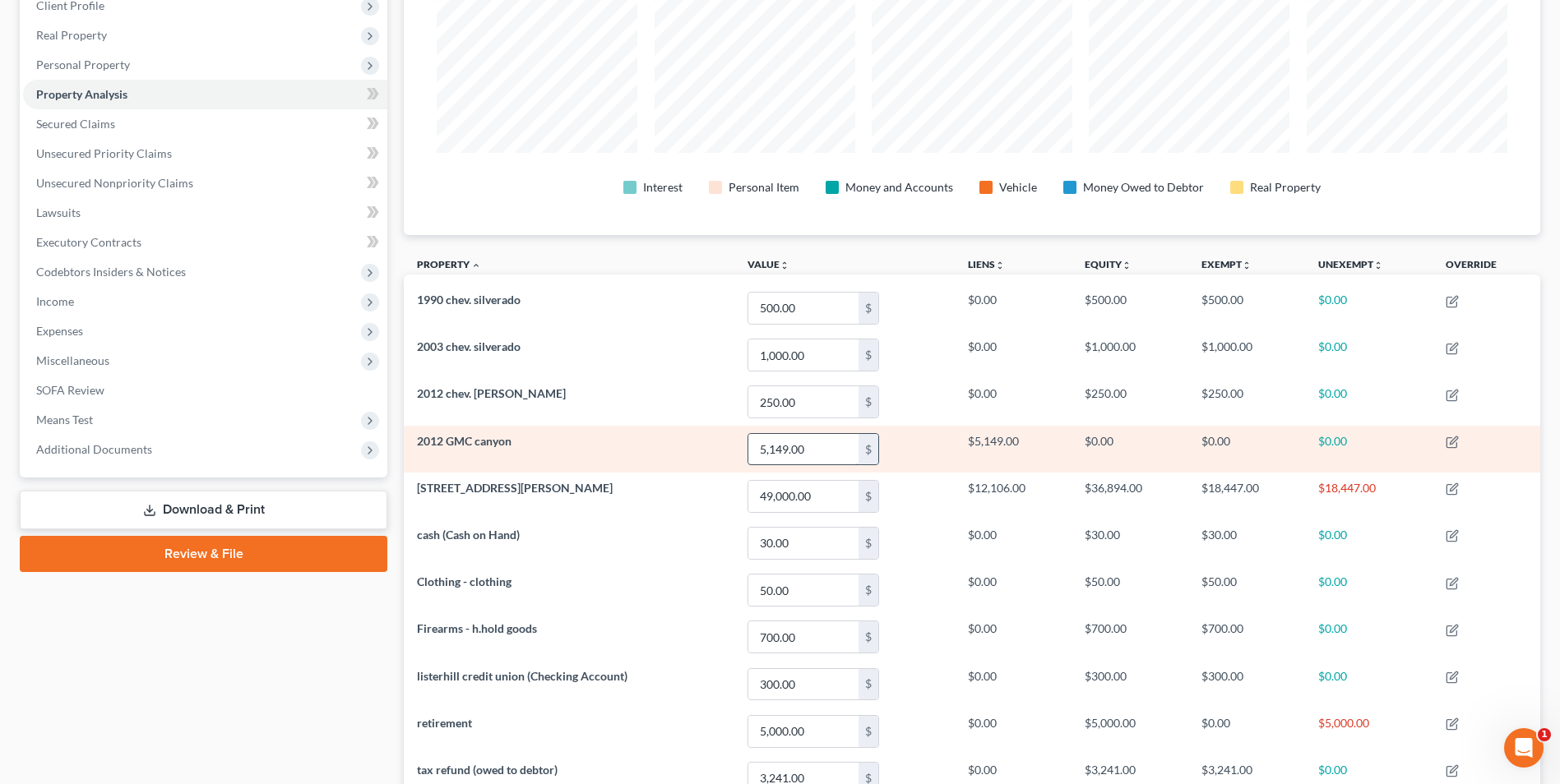
scroll to position [247, 0]
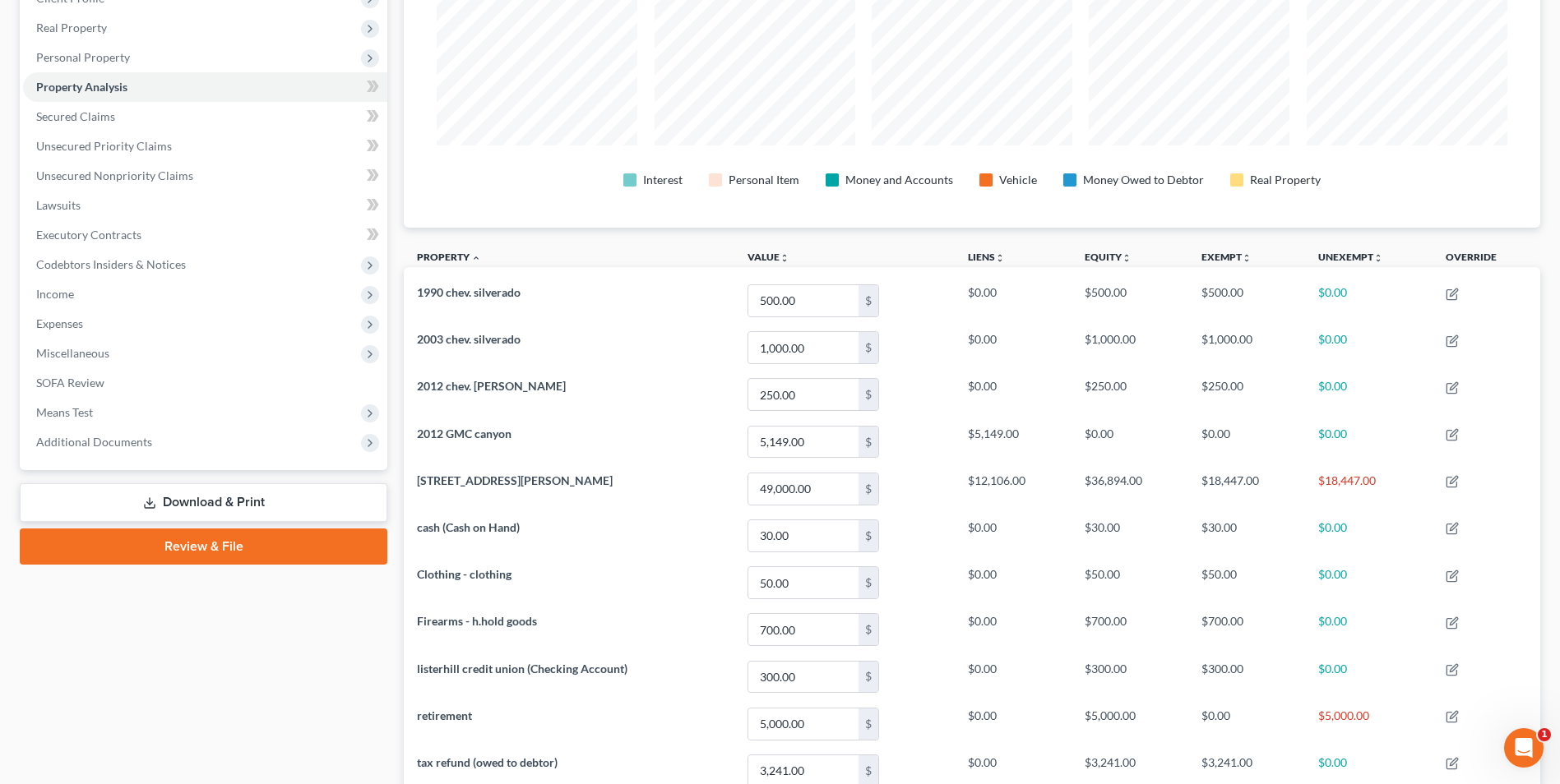
click at [197, 641] on div "Case Dashboard Payments Invoices Payments Payments Credit Report Client Profile" at bounding box center [203, 402] width 384 height 982
click at [70, 322] on span "Expenses" at bounding box center [59, 324] width 47 height 14
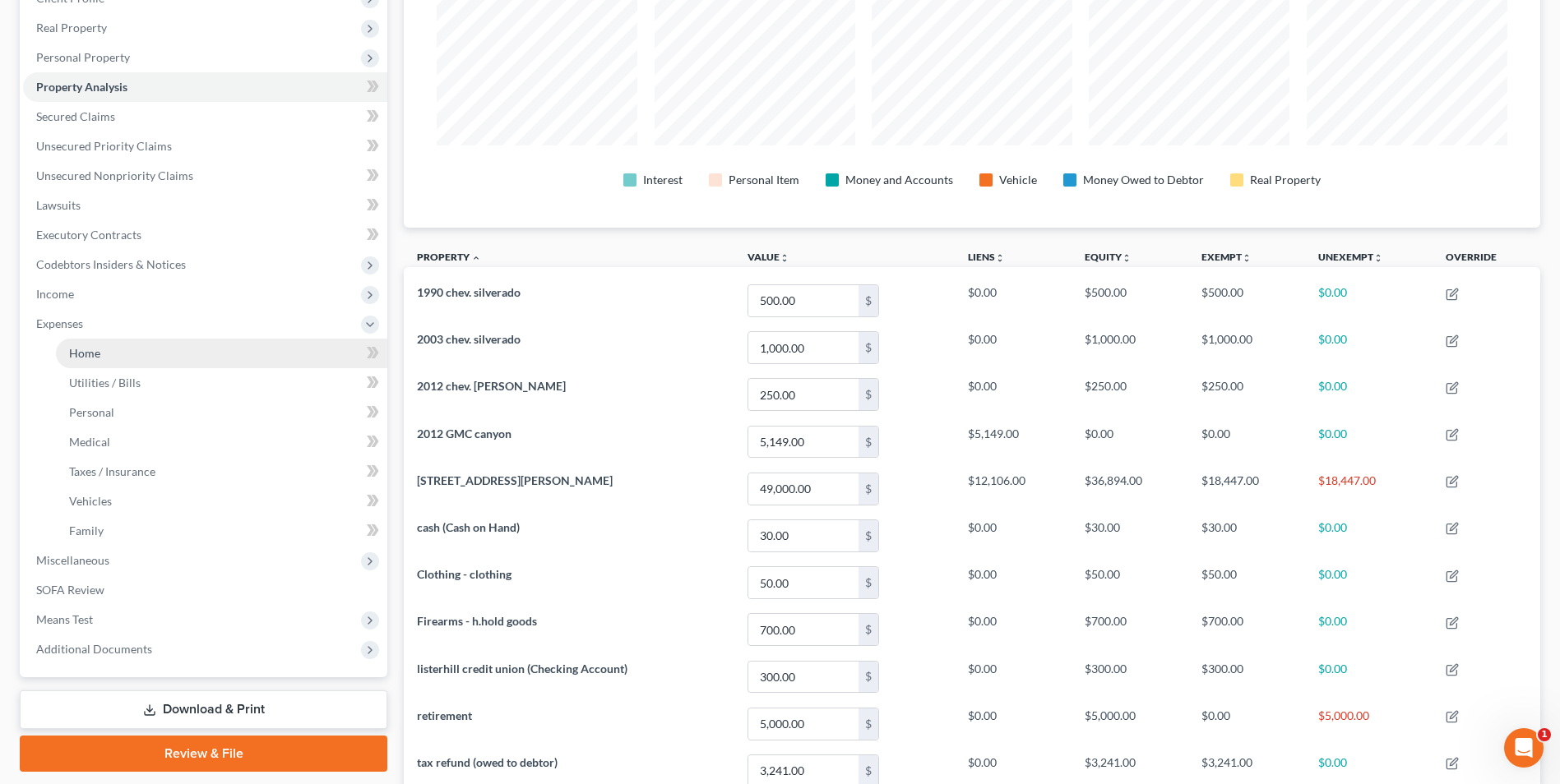
click at [85, 357] on span "Home" at bounding box center [84, 353] width 31 height 14
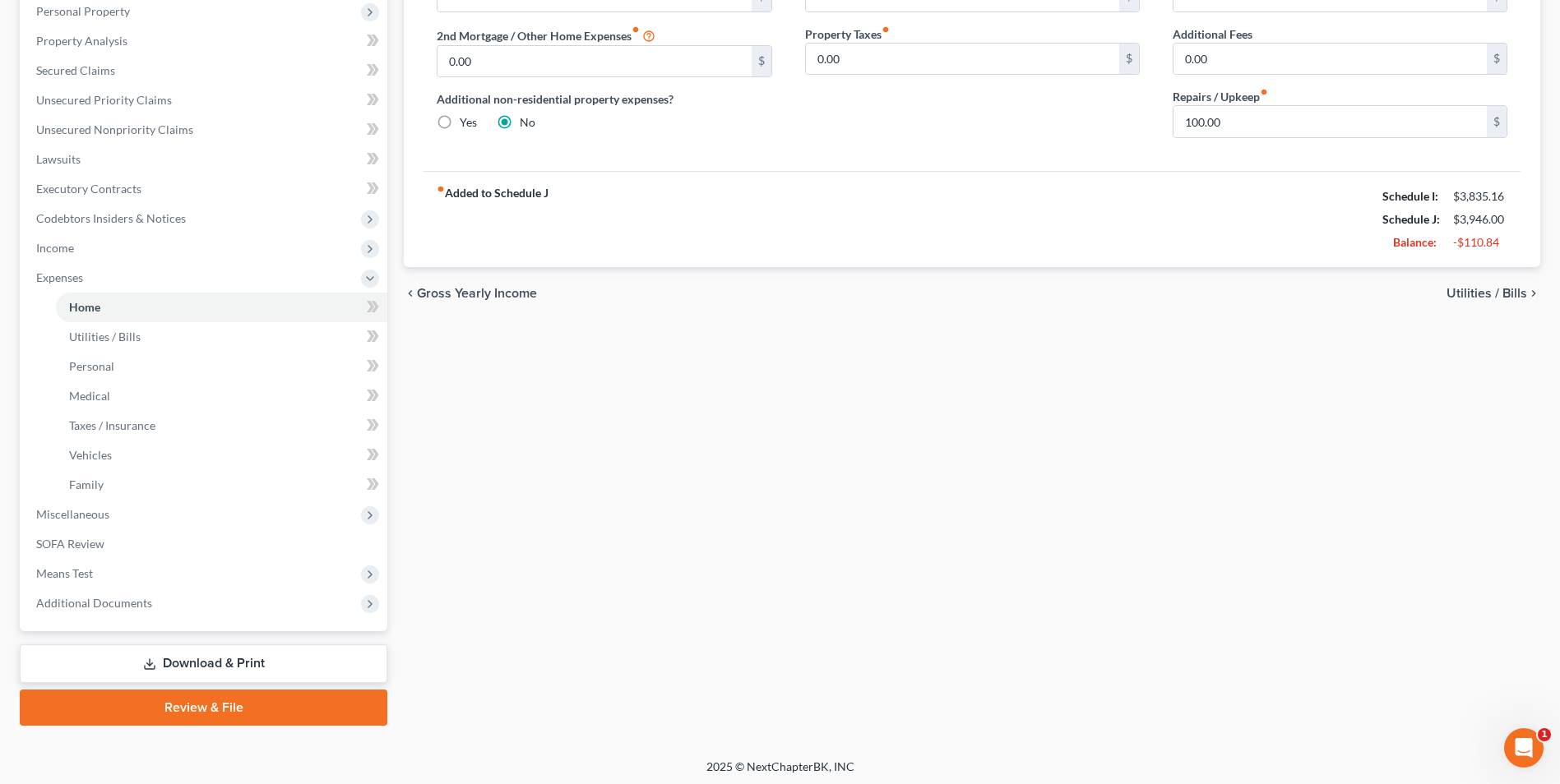
scroll to position [297, 0]
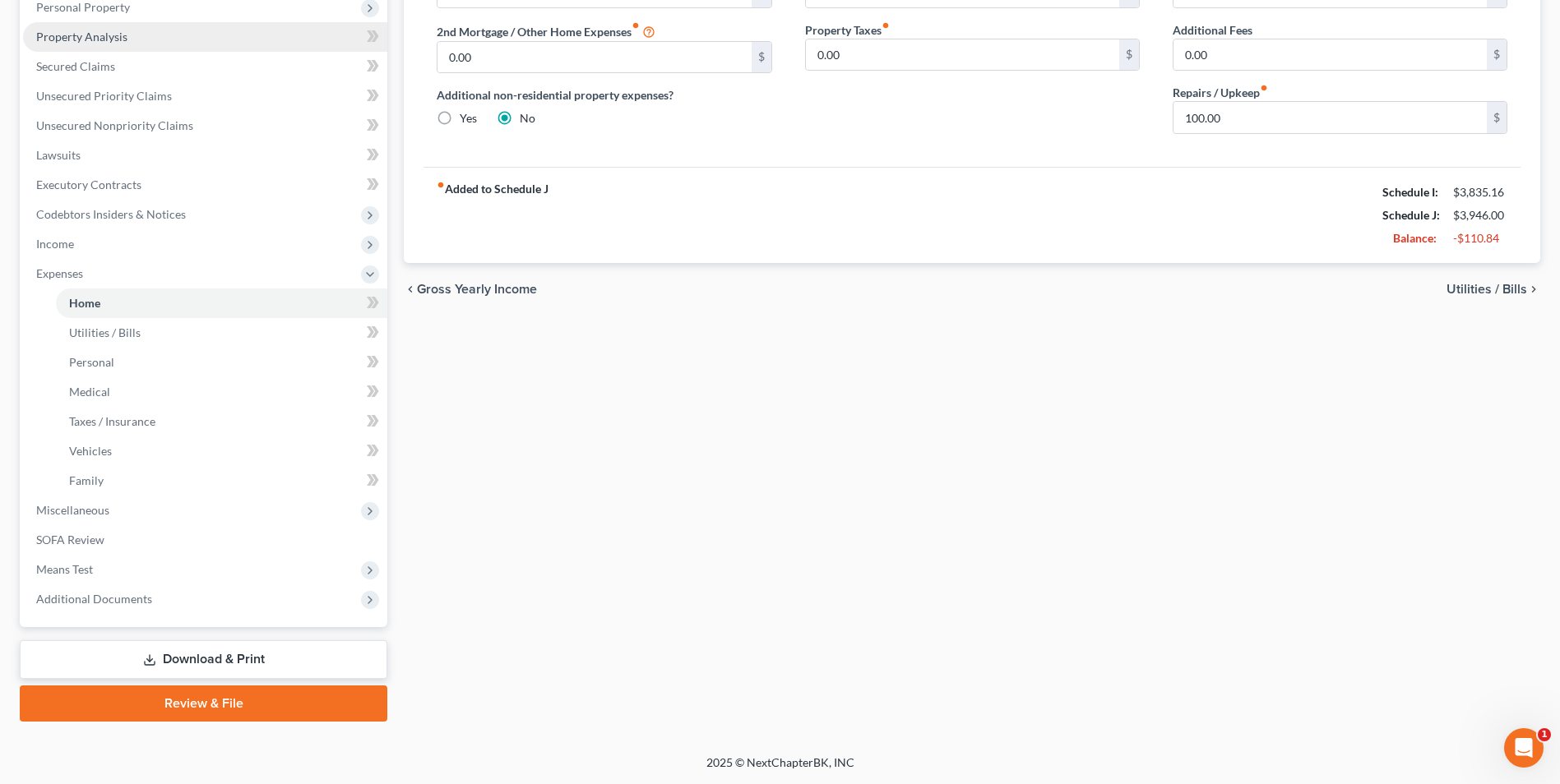
click at [71, 35] on span "Property Analysis" at bounding box center [82, 36] width 91 height 14
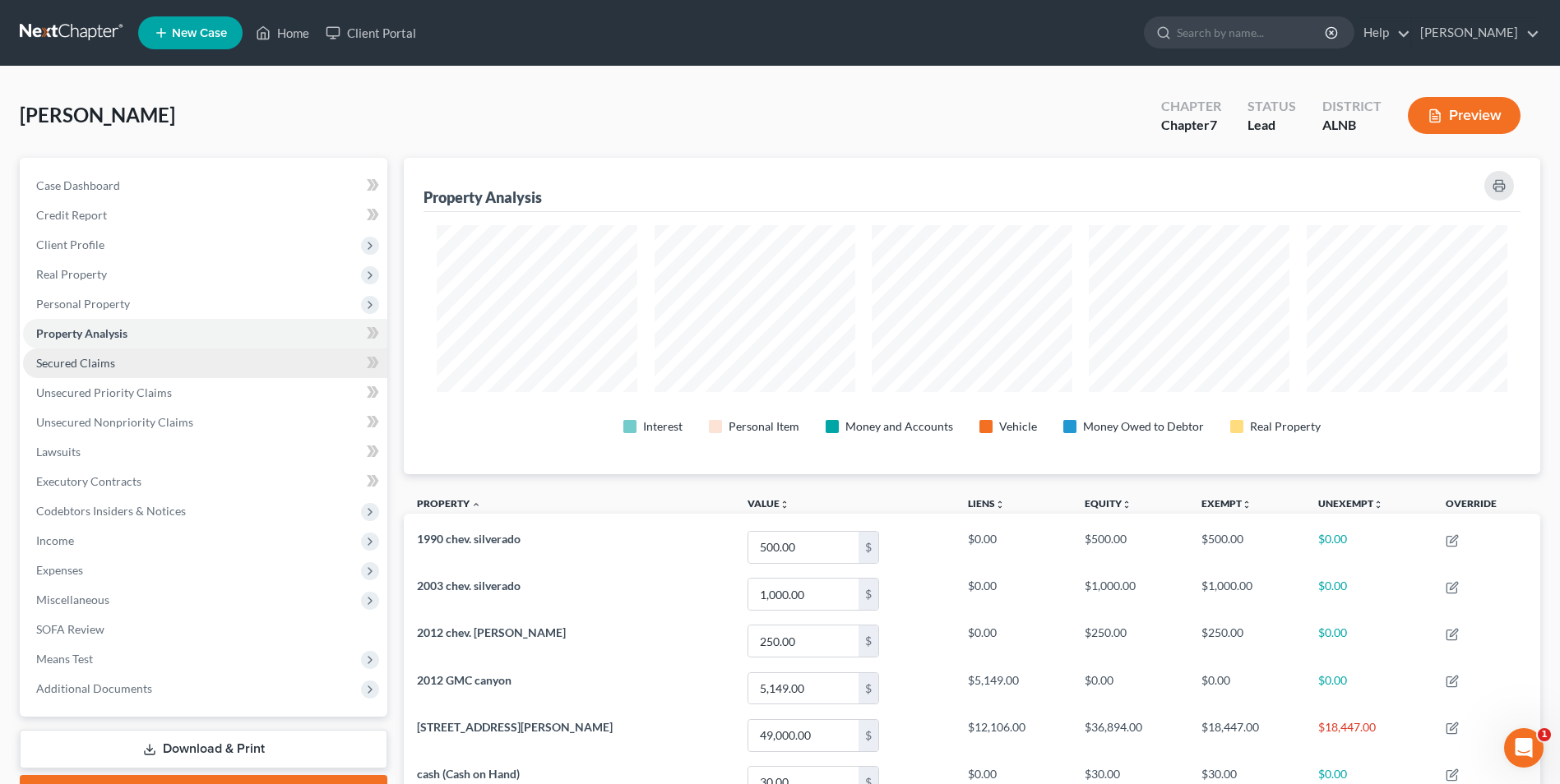
click at [71, 363] on span "Secured Claims" at bounding box center [75, 363] width 79 height 14
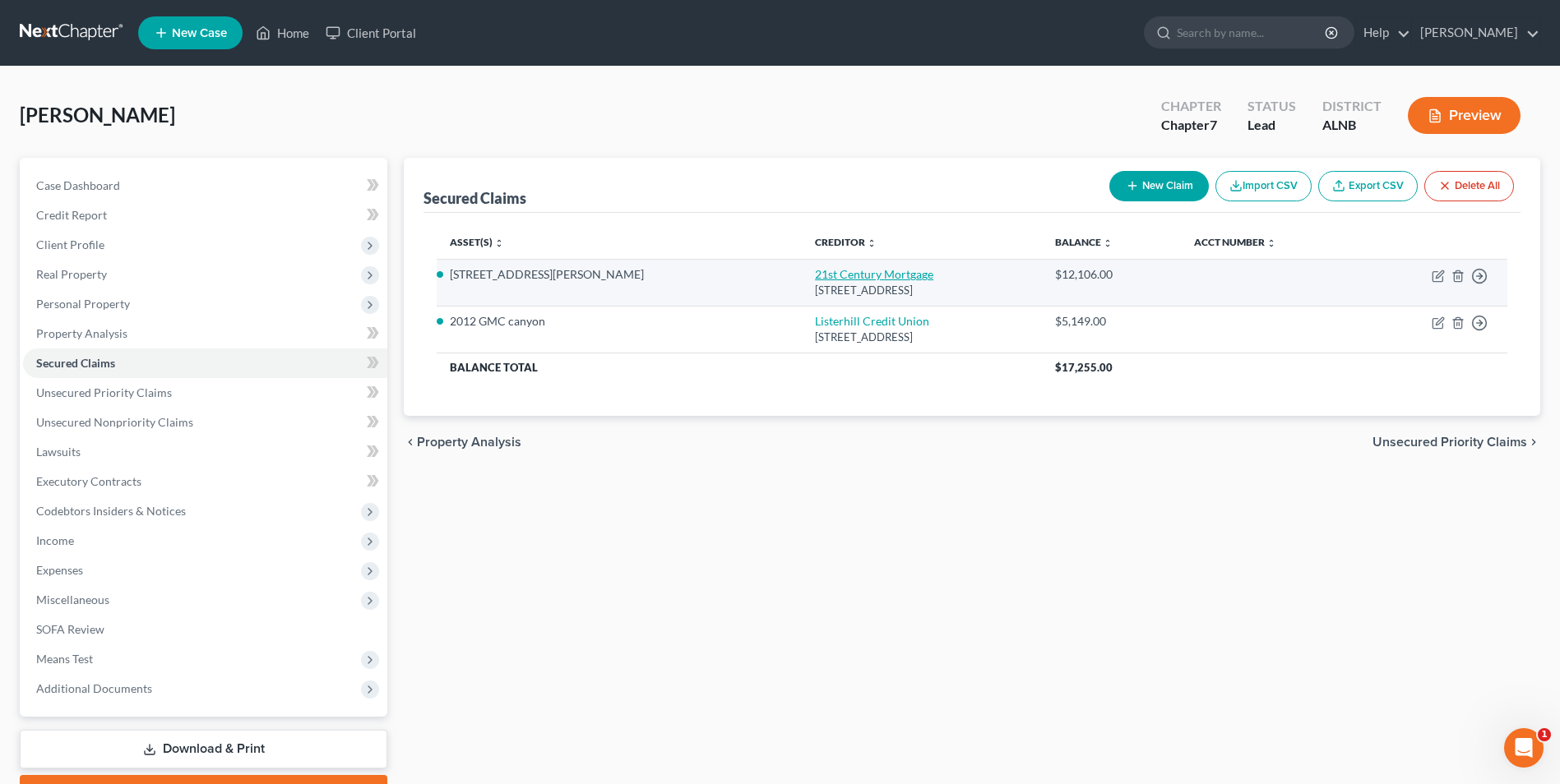
click at [815, 278] on link "21st Century Mortgage" at bounding box center [873, 274] width 118 height 14
select select "44"
select select "3"
select select "2"
select select "0"
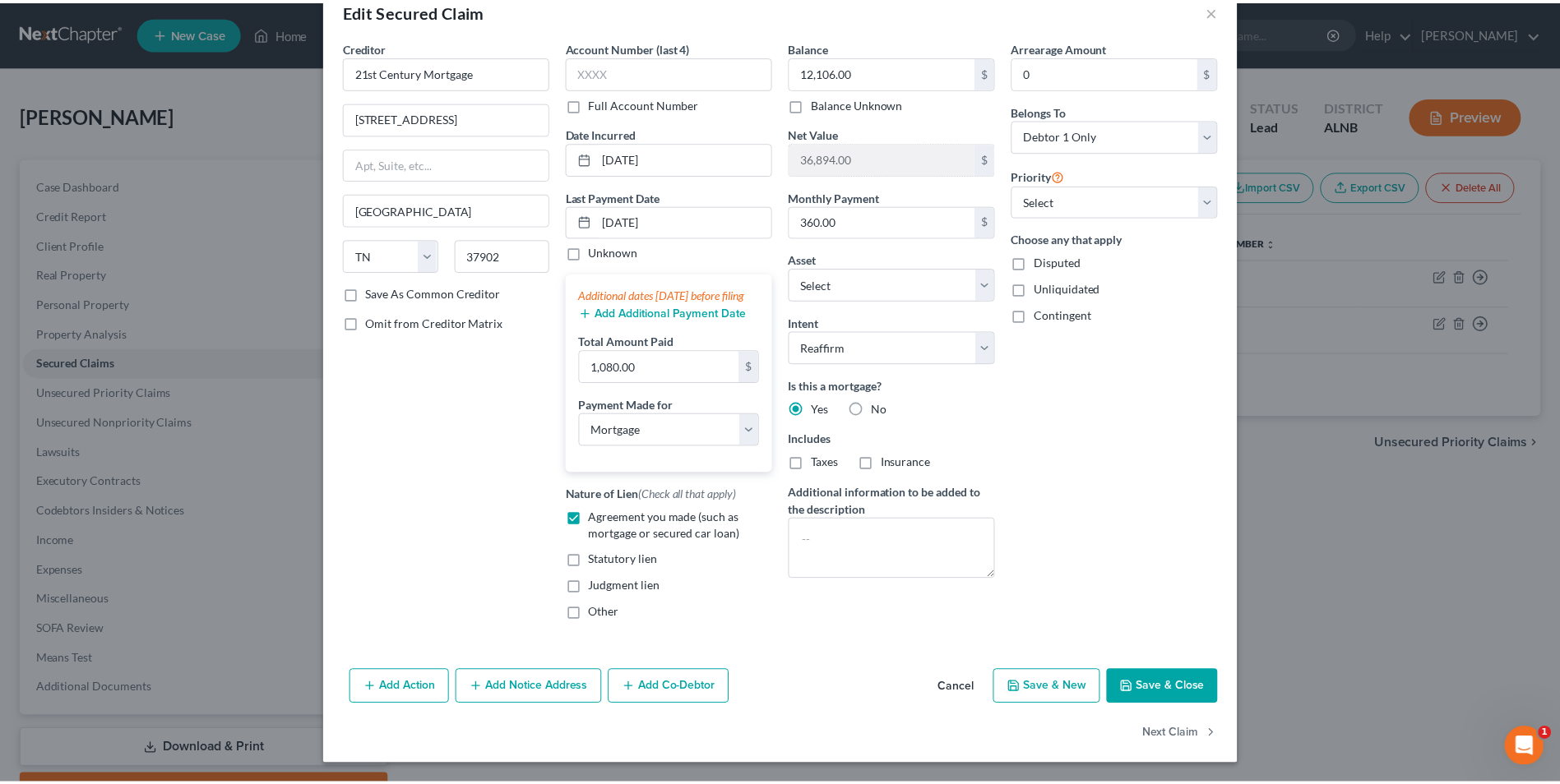
scroll to position [54, 0]
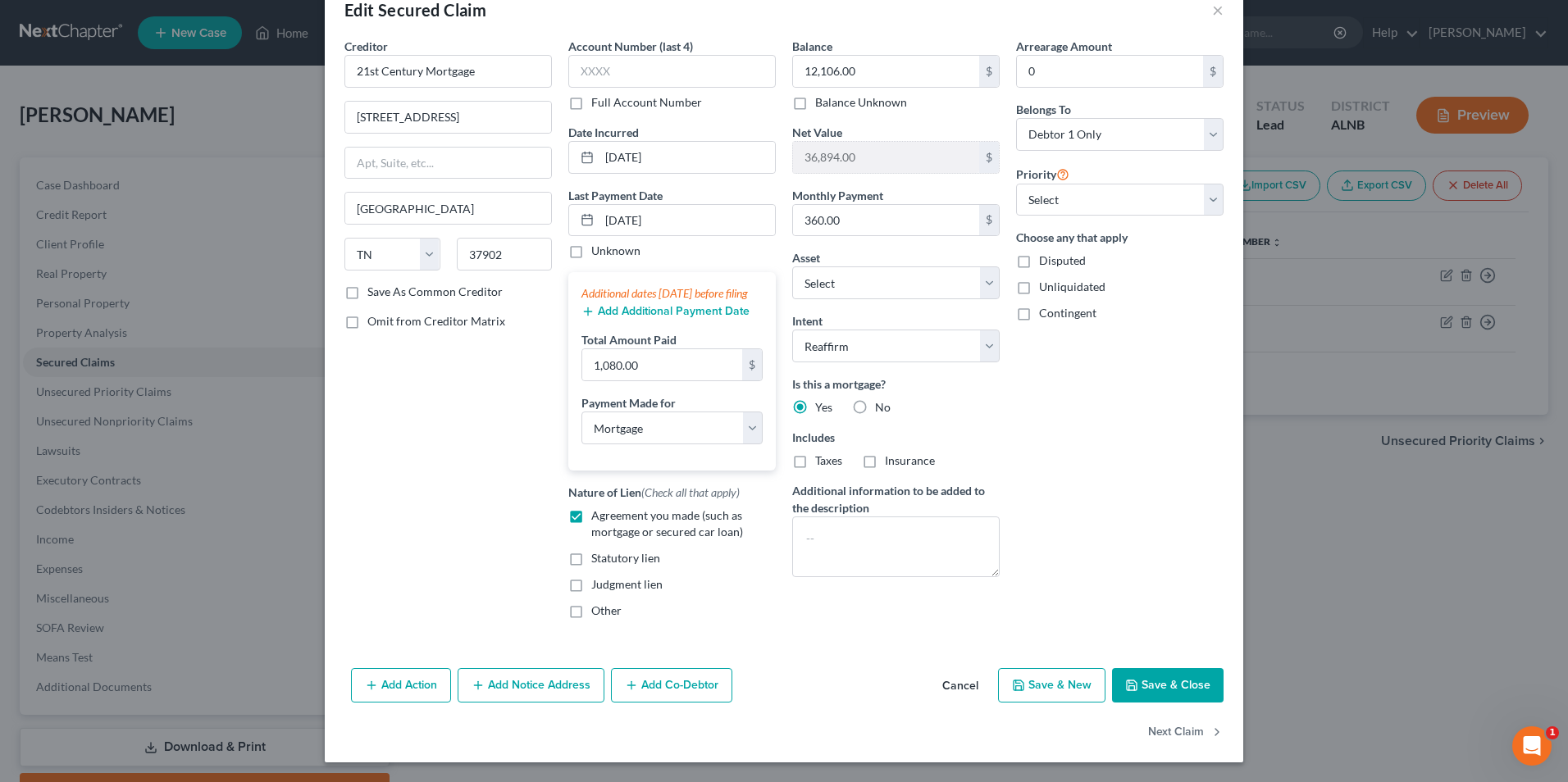
click at [1191, 678] on button "Save & Close" at bounding box center [1168, 685] width 111 height 34
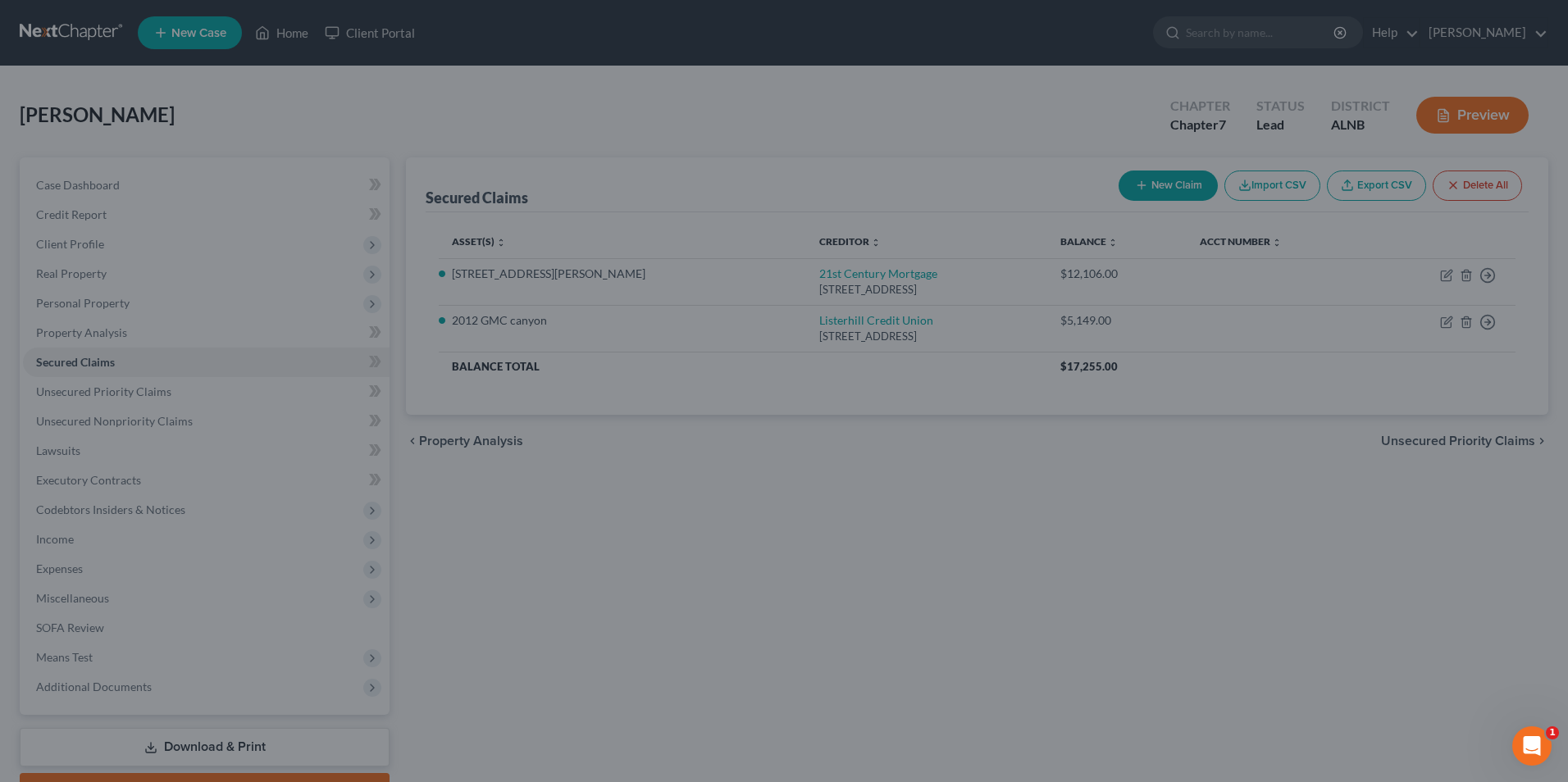
select select "12"
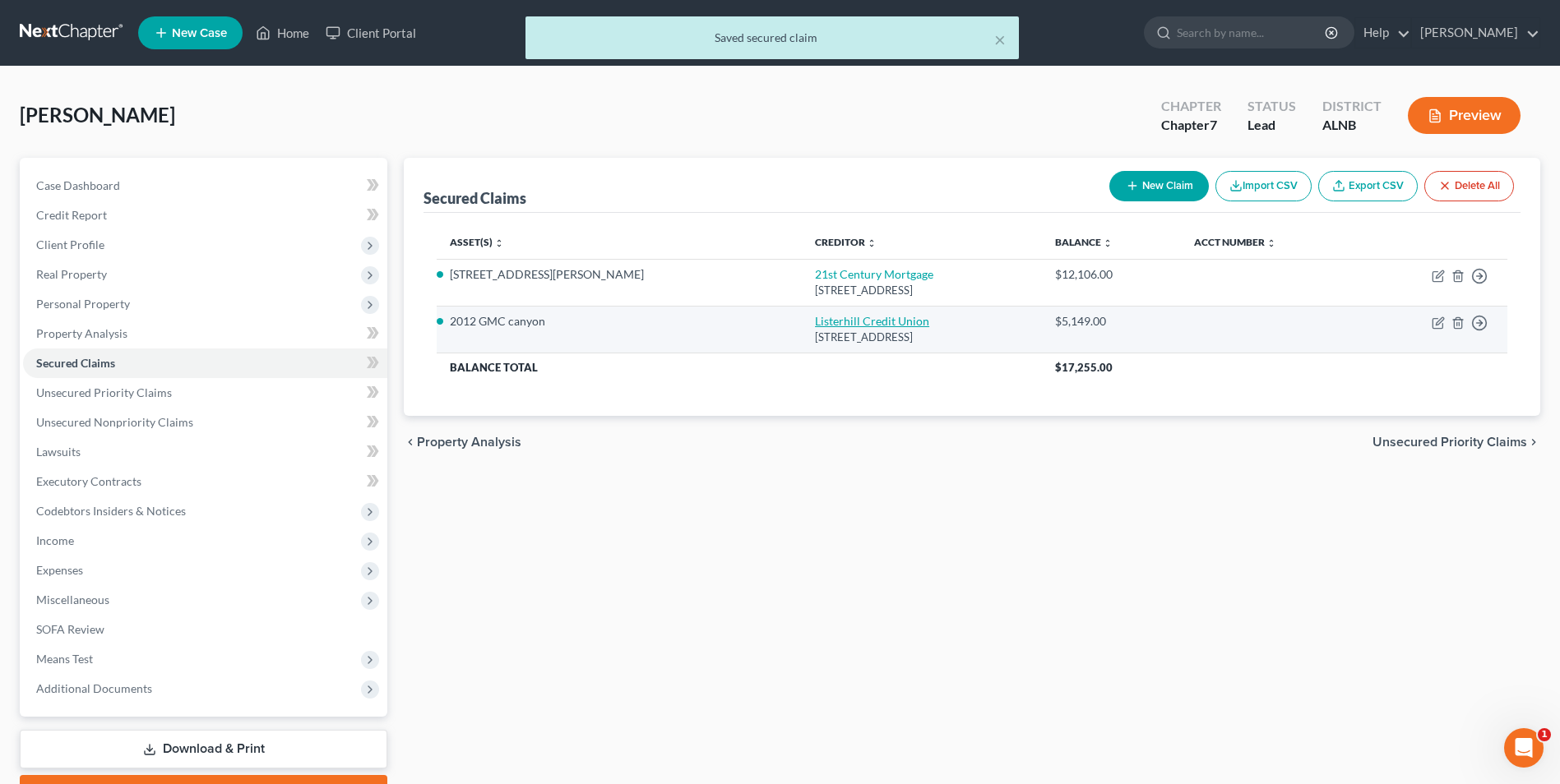
click at [815, 322] on link "Listerhill Credit Union" at bounding box center [871, 321] width 114 height 14
select select "0"
select select "2"
select select "3"
select select "0"
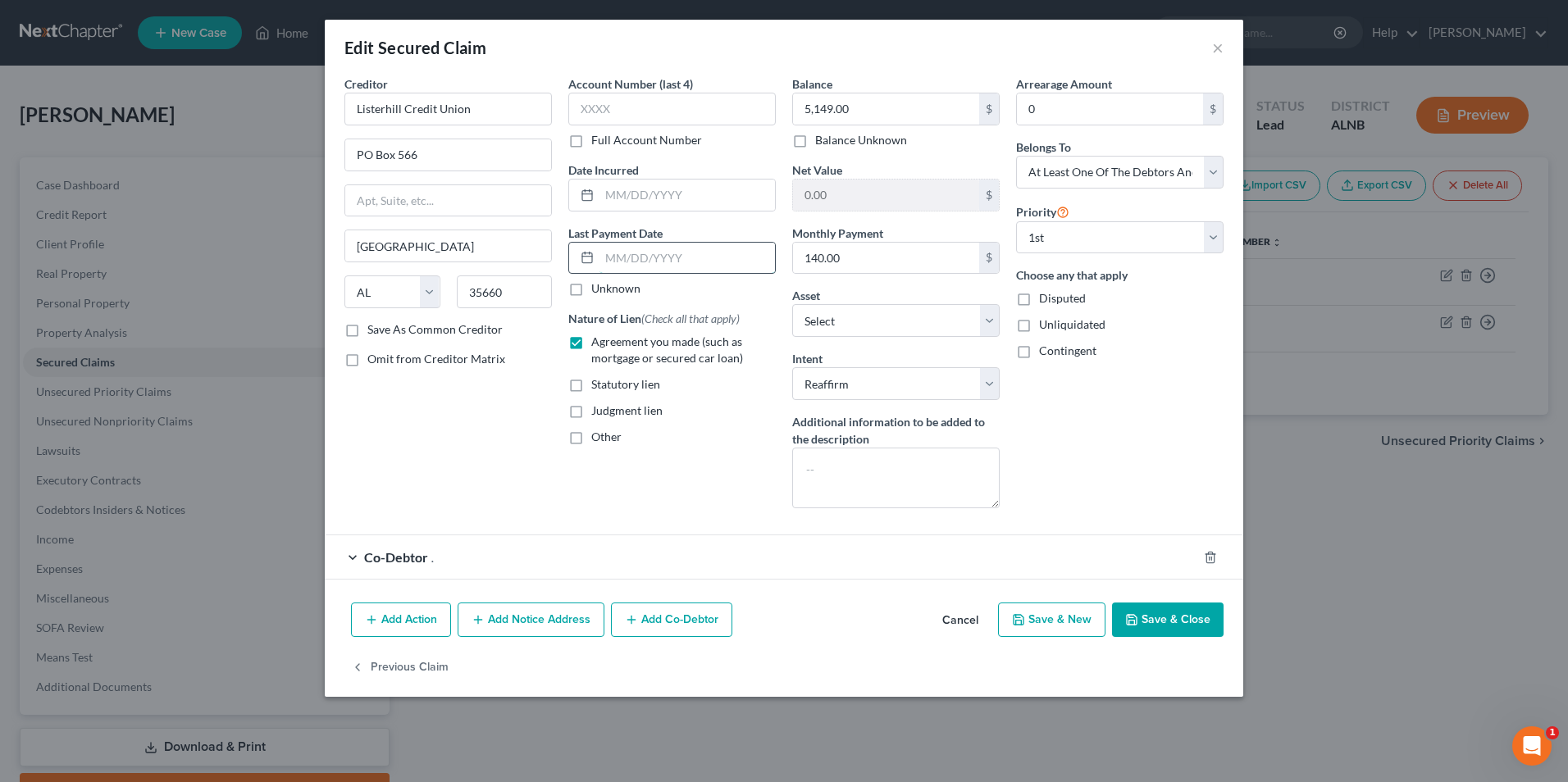
click at [691, 257] on input "text" at bounding box center [687, 257] width 175 height 31
click at [449, 453] on div "Creditor * Listerhill Credit Union PO Box 566 [GEOGRAPHIC_DATA] [US_STATE] AK A…" at bounding box center [448, 298] width 224 height 446
click at [1200, 621] on button "Save & Close" at bounding box center [1168, 619] width 111 height 34
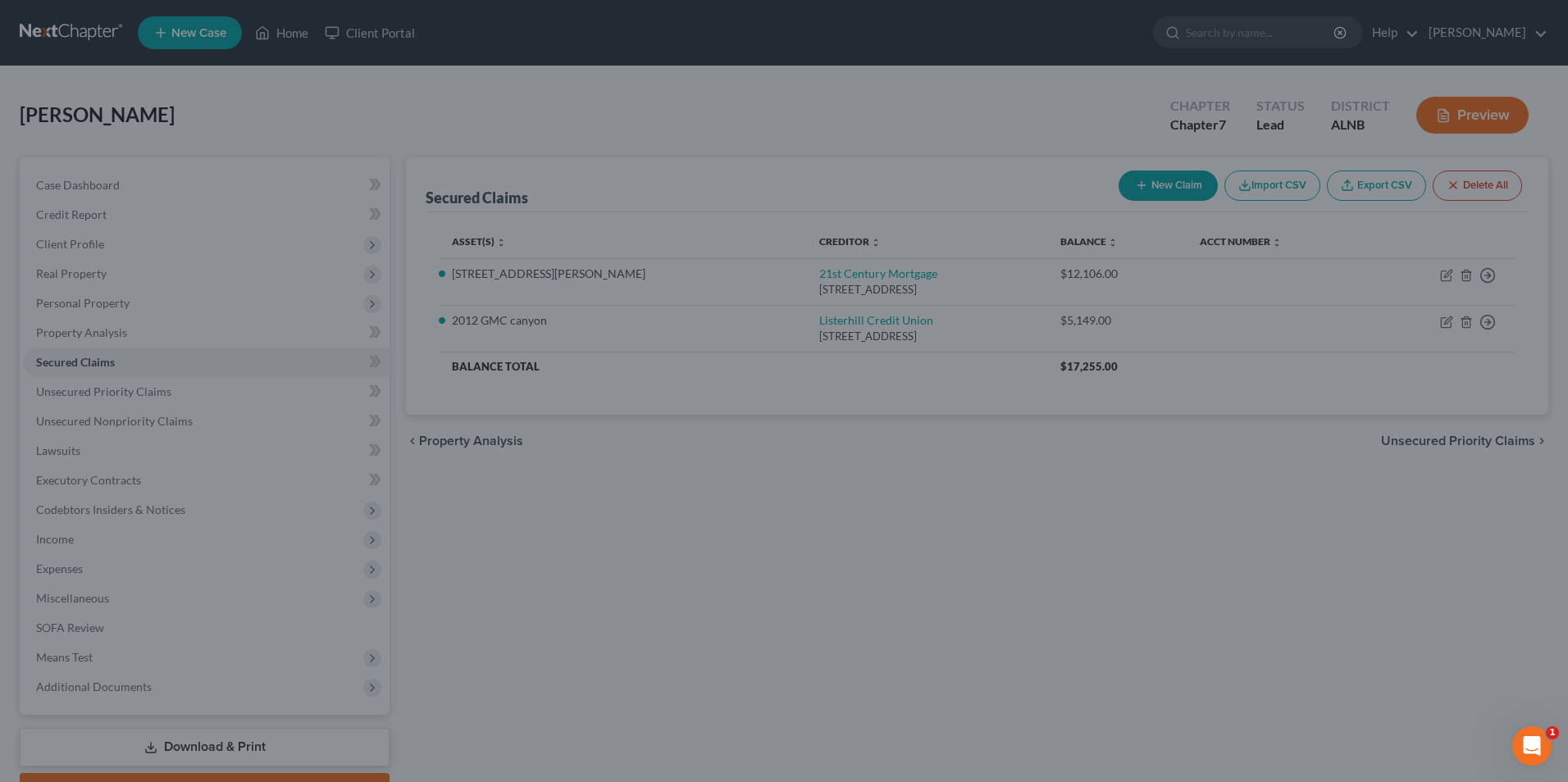
select select "11"
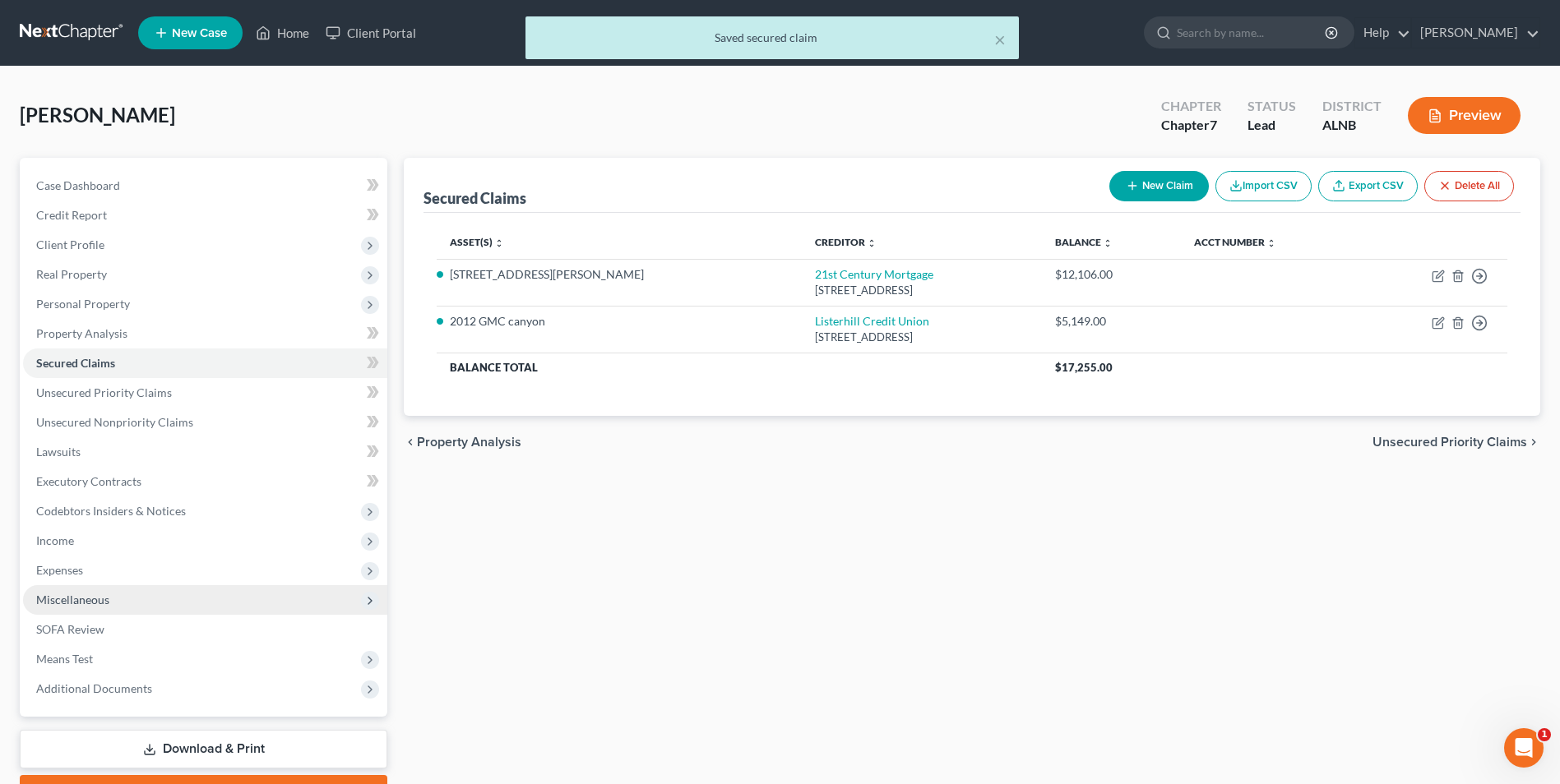
drag, startPoint x: 233, startPoint y: 745, endPoint x: 343, endPoint y: 590, distance: 190.1
click at [233, 745] on link "Download & Print" at bounding box center [203, 749] width 367 height 39
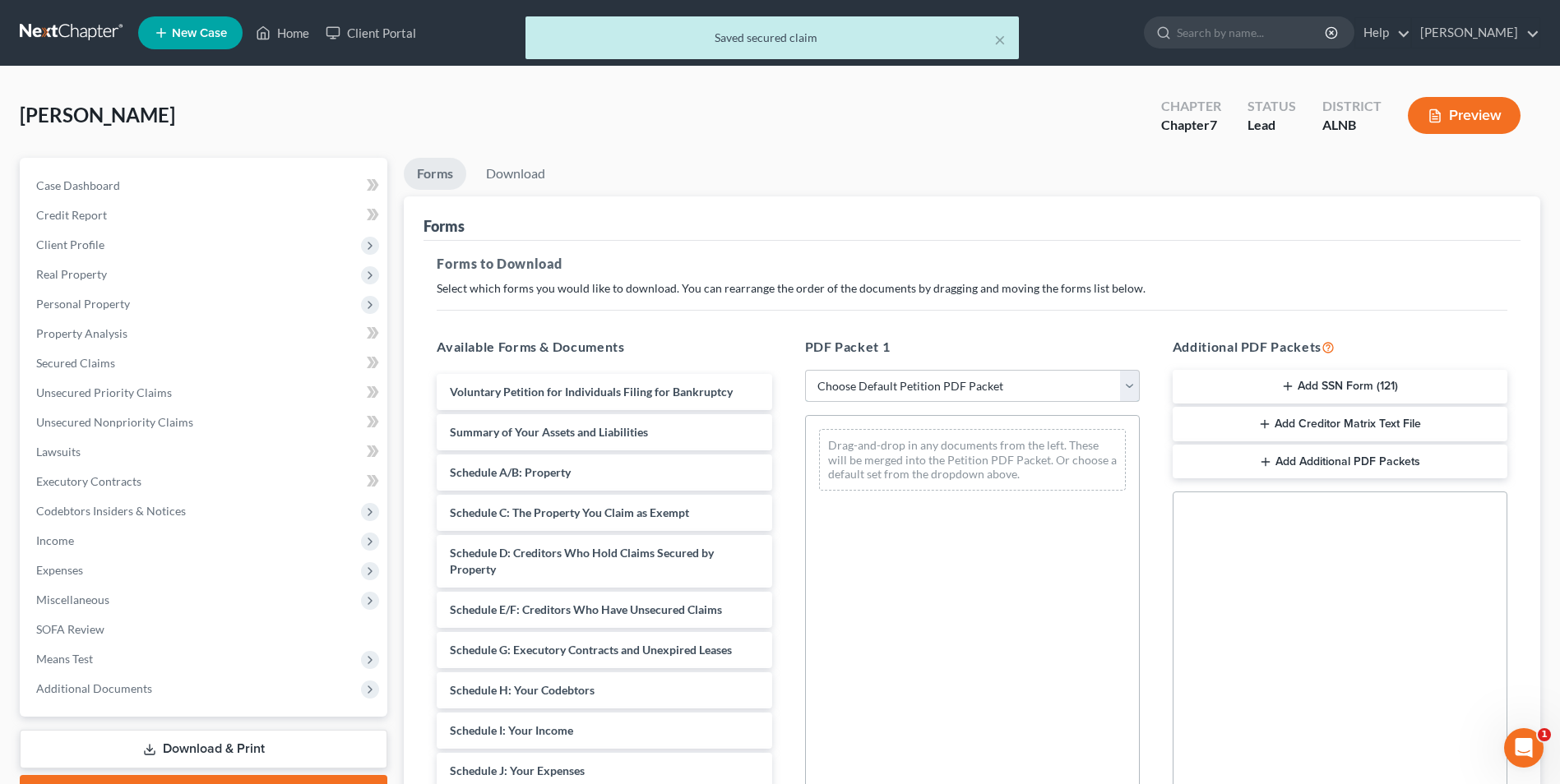
drag, startPoint x: 1127, startPoint y: 391, endPoint x: 1082, endPoint y: 403, distance: 46.6
click at [1127, 391] on select "Choose Default Petition PDF Packet Complete Bankruptcy Petition (all forms and …" at bounding box center [972, 386] width 335 height 33
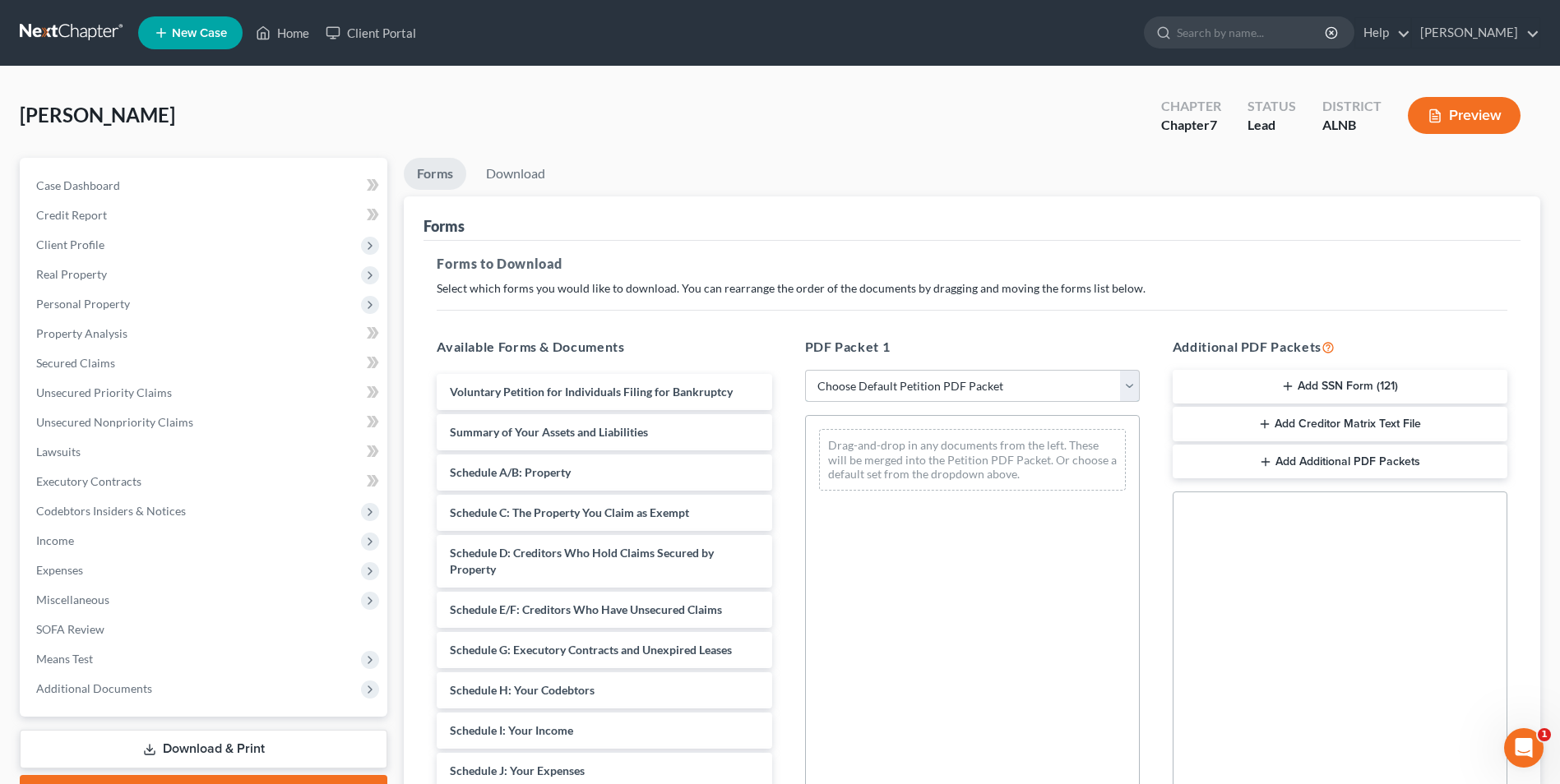
select select "0"
click at [805, 370] on select "Choose Default Petition PDF Packet Complete Bankruptcy Petition (all forms and …" at bounding box center [972, 386] width 335 height 33
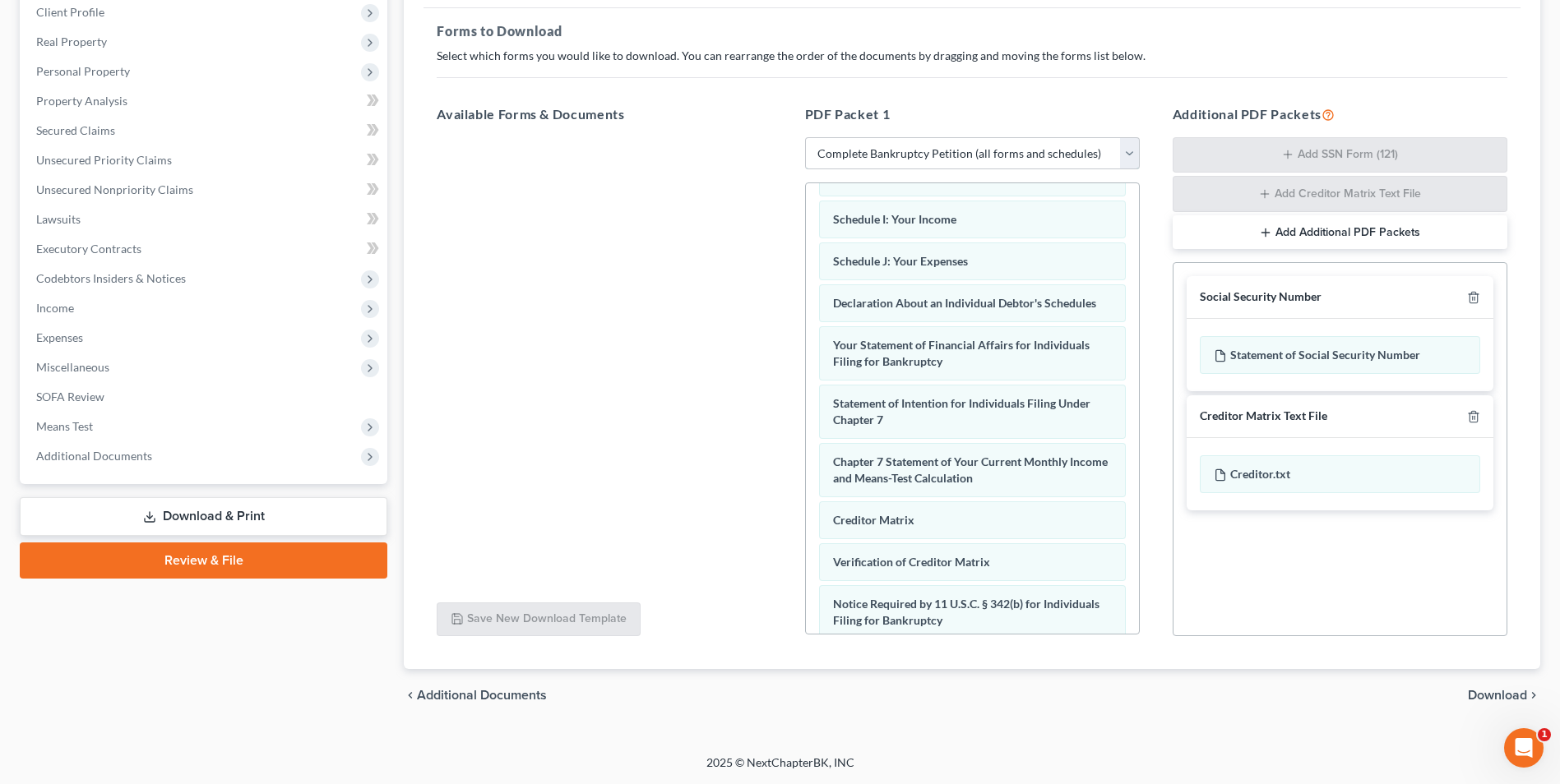
scroll to position [388, 0]
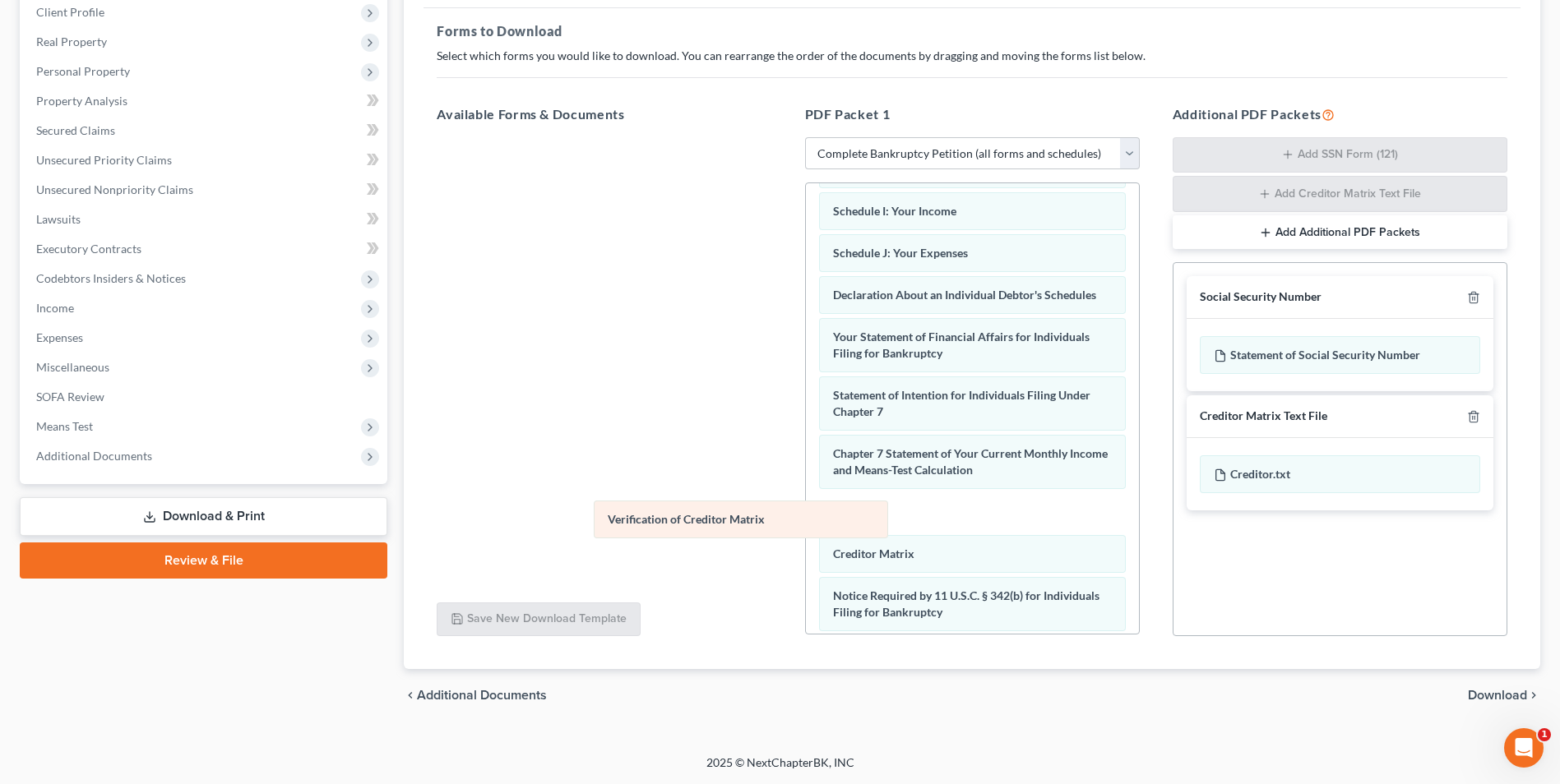
drag, startPoint x: 894, startPoint y: 567, endPoint x: 540, endPoint y: 376, distance: 402.2
click at [806, 417] on div "Verification of Creditor Matrix Voluntary Petition for Individuals Filing for B…" at bounding box center [972, 273] width 333 height 958
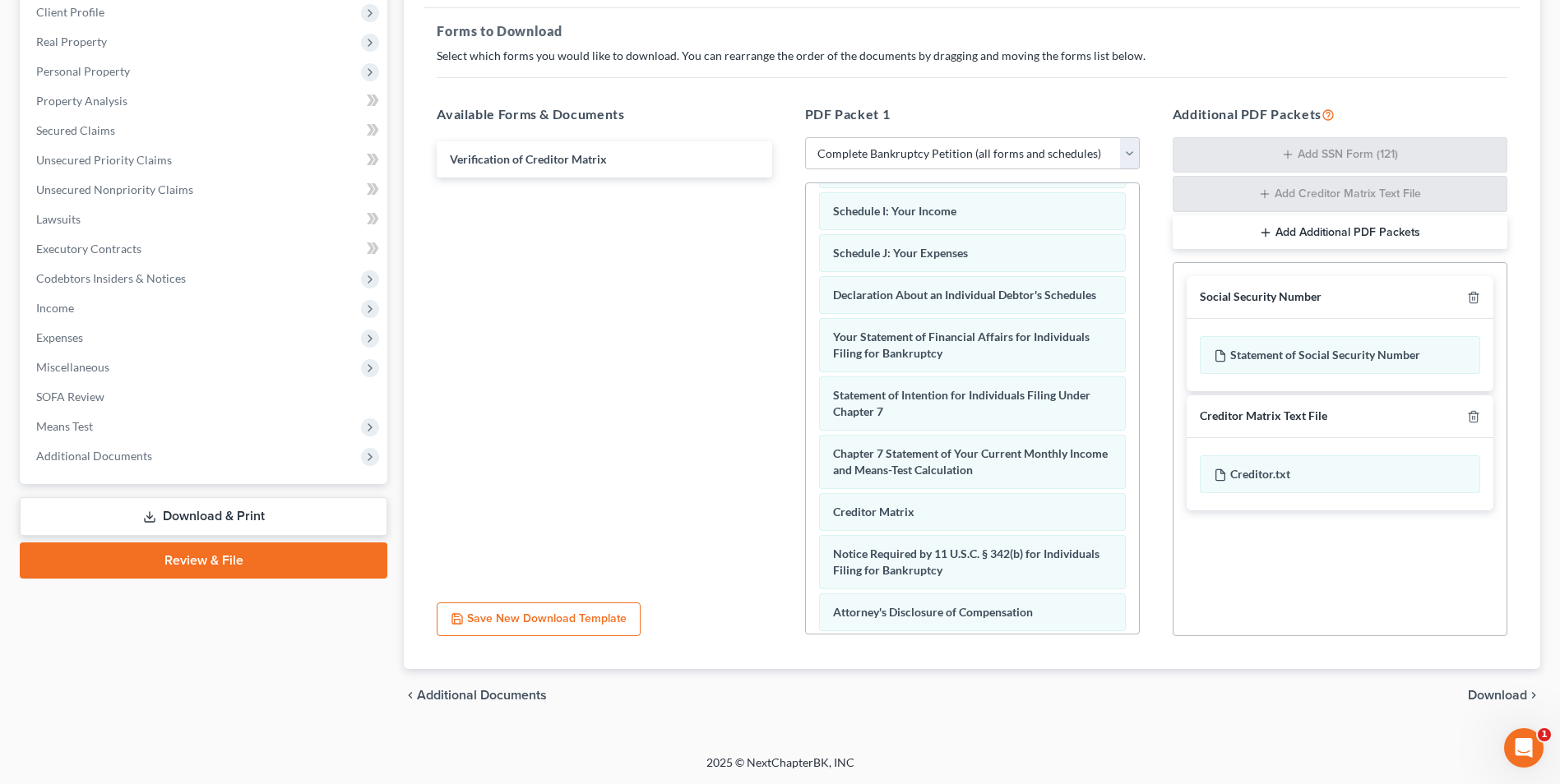
click at [1502, 691] on span "Download" at bounding box center [1497, 695] width 59 height 13
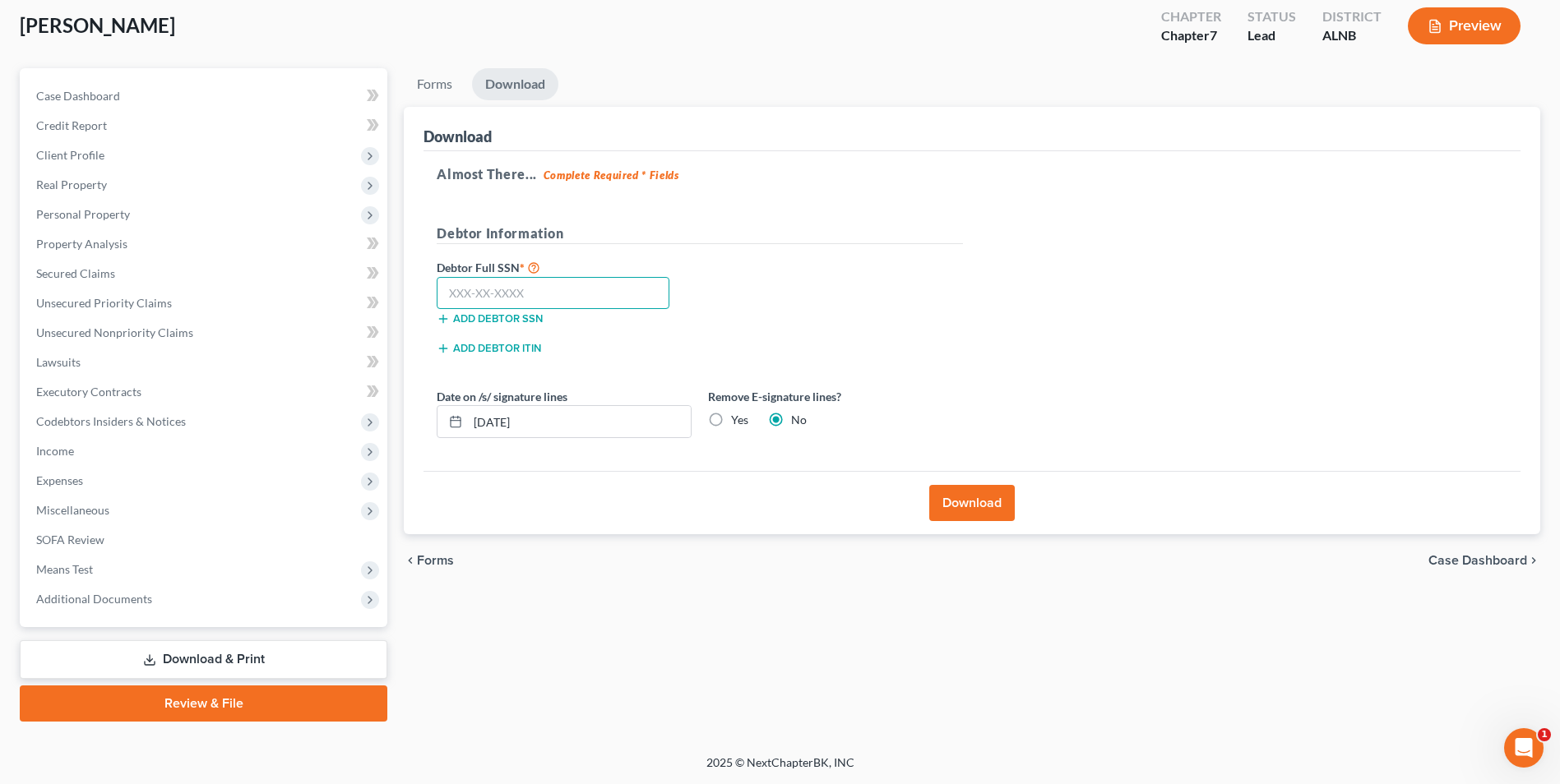
click at [541, 293] on input "text" at bounding box center [553, 293] width 232 height 33
type input "416-19-7756"
click at [996, 501] on button "Download" at bounding box center [972, 503] width 85 height 36
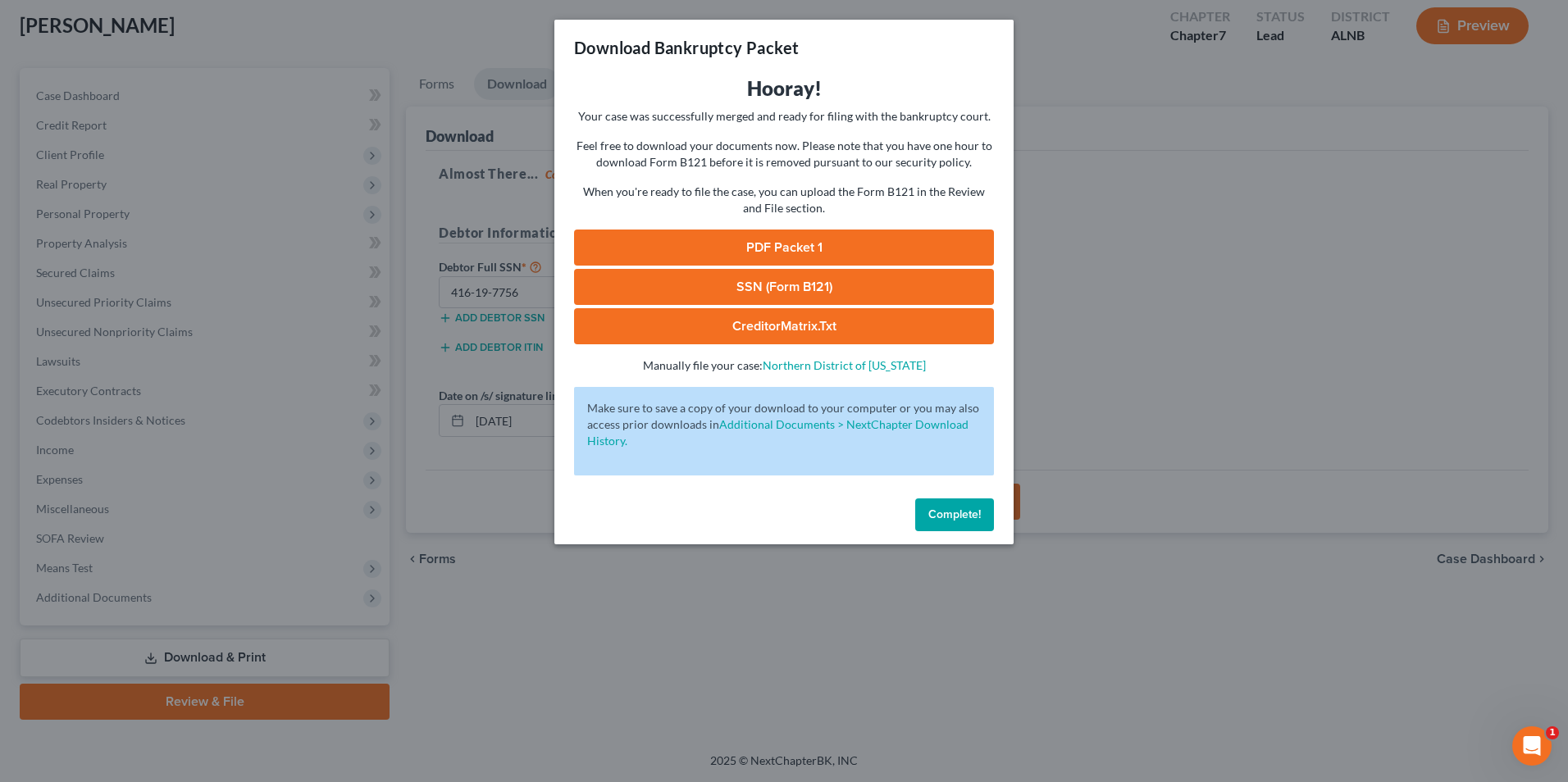
click at [876, 240] on link "PDF Packet 1" at bounding box center [784, 247] width 419 height 36
click at [705, 324] on link "CreditorMatrix.txt" at bounding box center [784, 326] width 419 height 36
drag, startPoint x: 1528, startPoint y: 62, endPoint x: 1516, endPoint y: 65, distance: 12.4
click at [1528, 62] on div "Download Bankruptcy Packet Hooray! Your case was successfully merged and ready …" at bounding box center [784, 391] width 1568 height 782
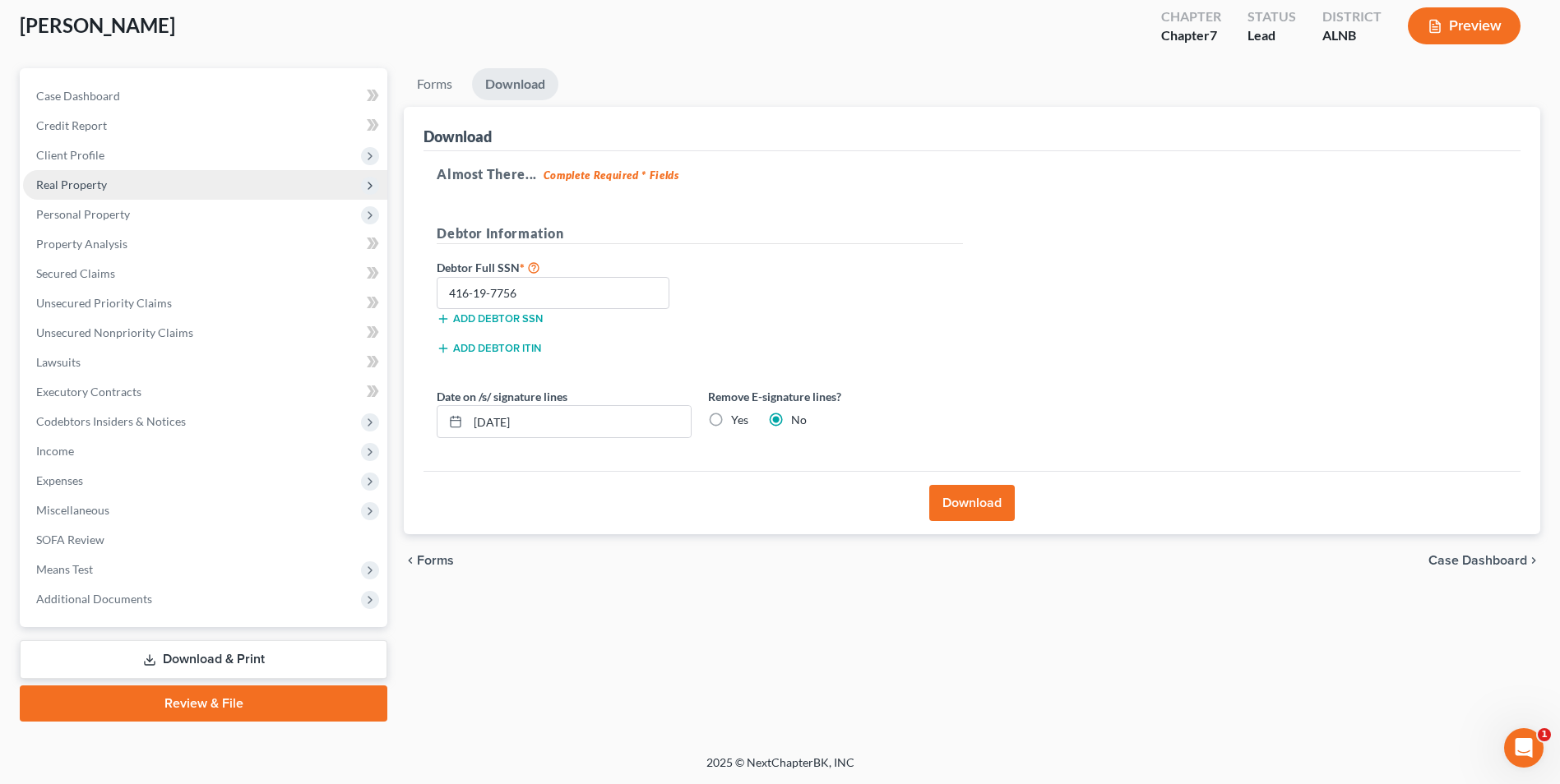
click at [67, 181] on span "Real Property" at bounding box center [72, 184] width 71 height 14
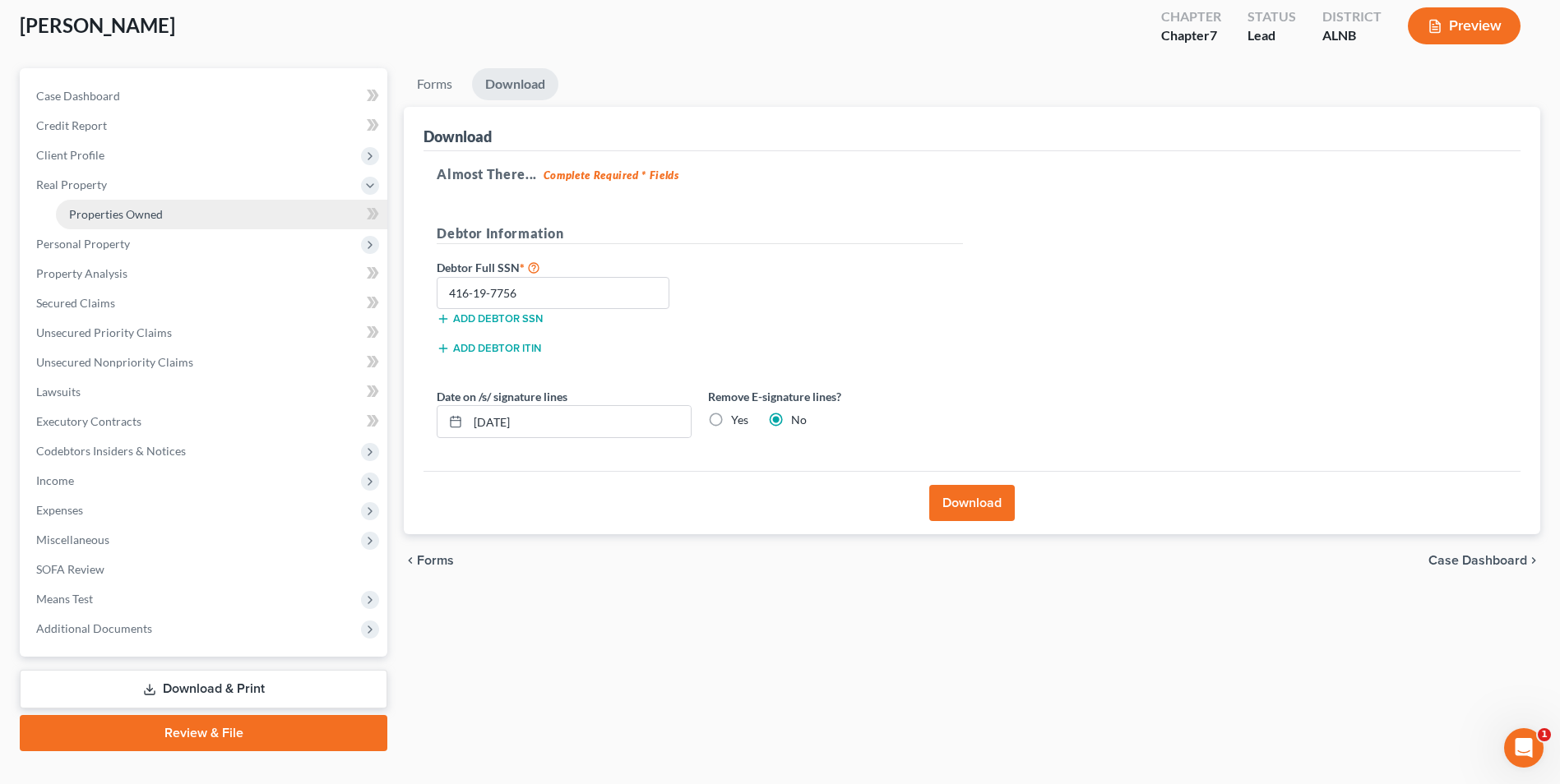
click at [92, 218] on span "Properties Owned" at bounding box center [116, 215] width 94 height 14
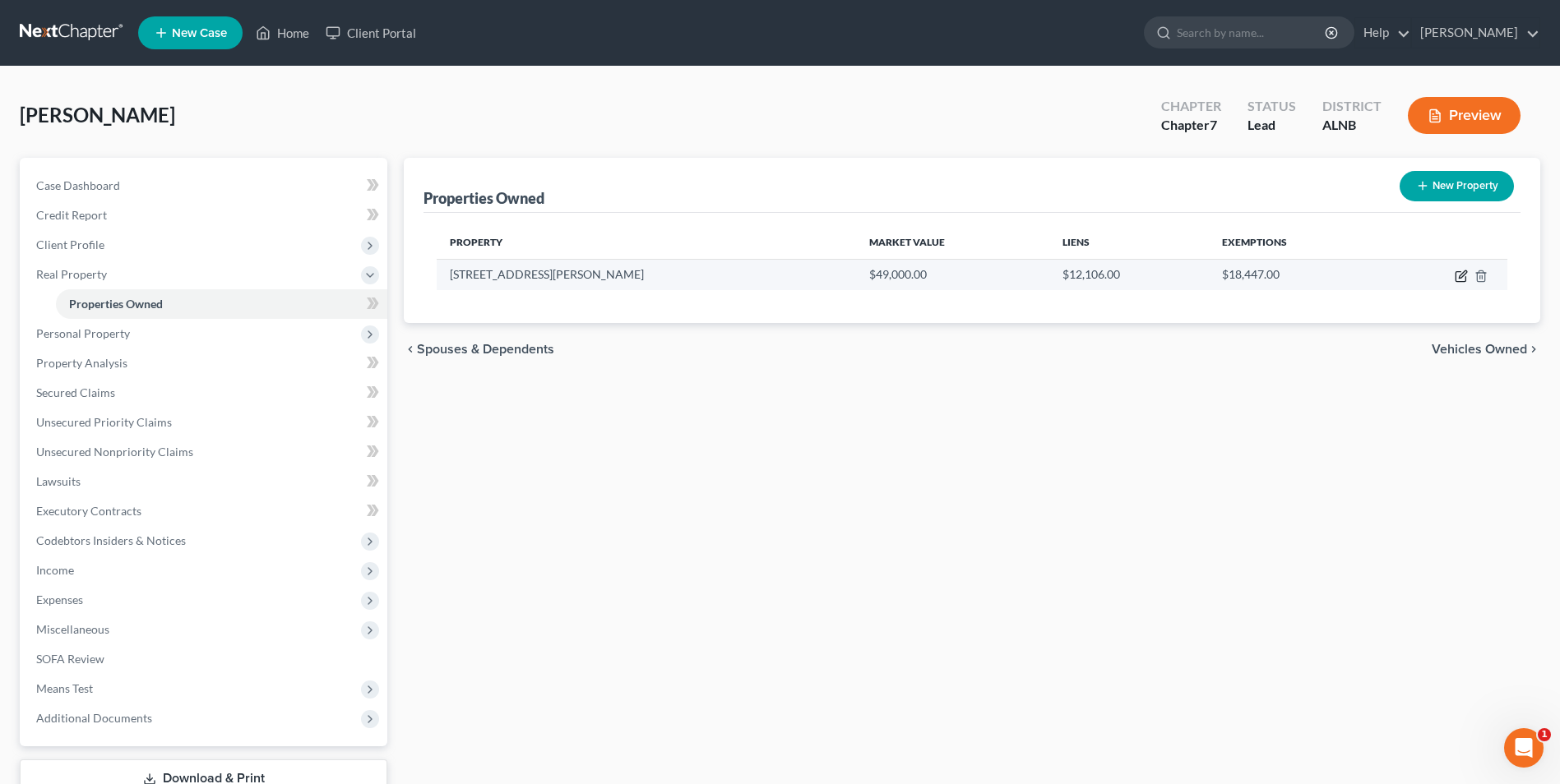
click at [1459, 274] on icon "button" at bounding box center [1461, 276] width 13 height 13
select select "0"
select select "63"
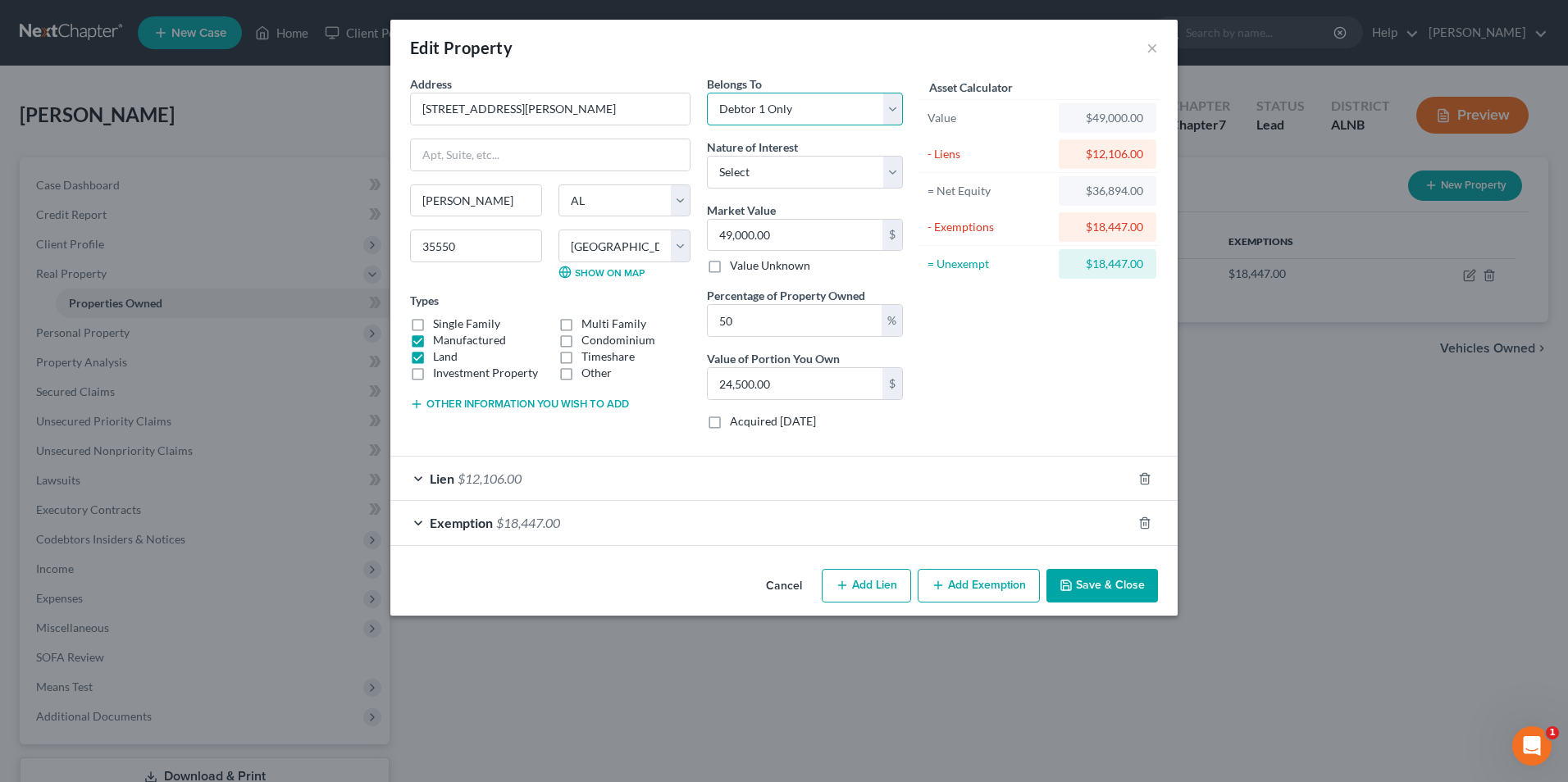
click at [780, 104] on select "Select Debtor 1 Only Debtor 2 Only Debtor 1 And Debtor 2 Only At Least One Of T…" at bounding box center [804, 109] width 196 height 33
select select "3"
click at [707, 93] on select "Select Debtor 1 Only Debtor 2 Only Debtor 1 And Debtor 2 Only At Least One Of T…" at bounding box center [804, 109] width 196 height 33
click at [1000, 386] on div "Asset Calculator Value $49,000.00 - Liens $12,106.00 = Net Equity $36,894.00 - …" at bounding box center [1039, 258] width 255 height 367
click at [1124, 583] on button "Save & Close" at bounding box center [1102, 586] width 111 height 34
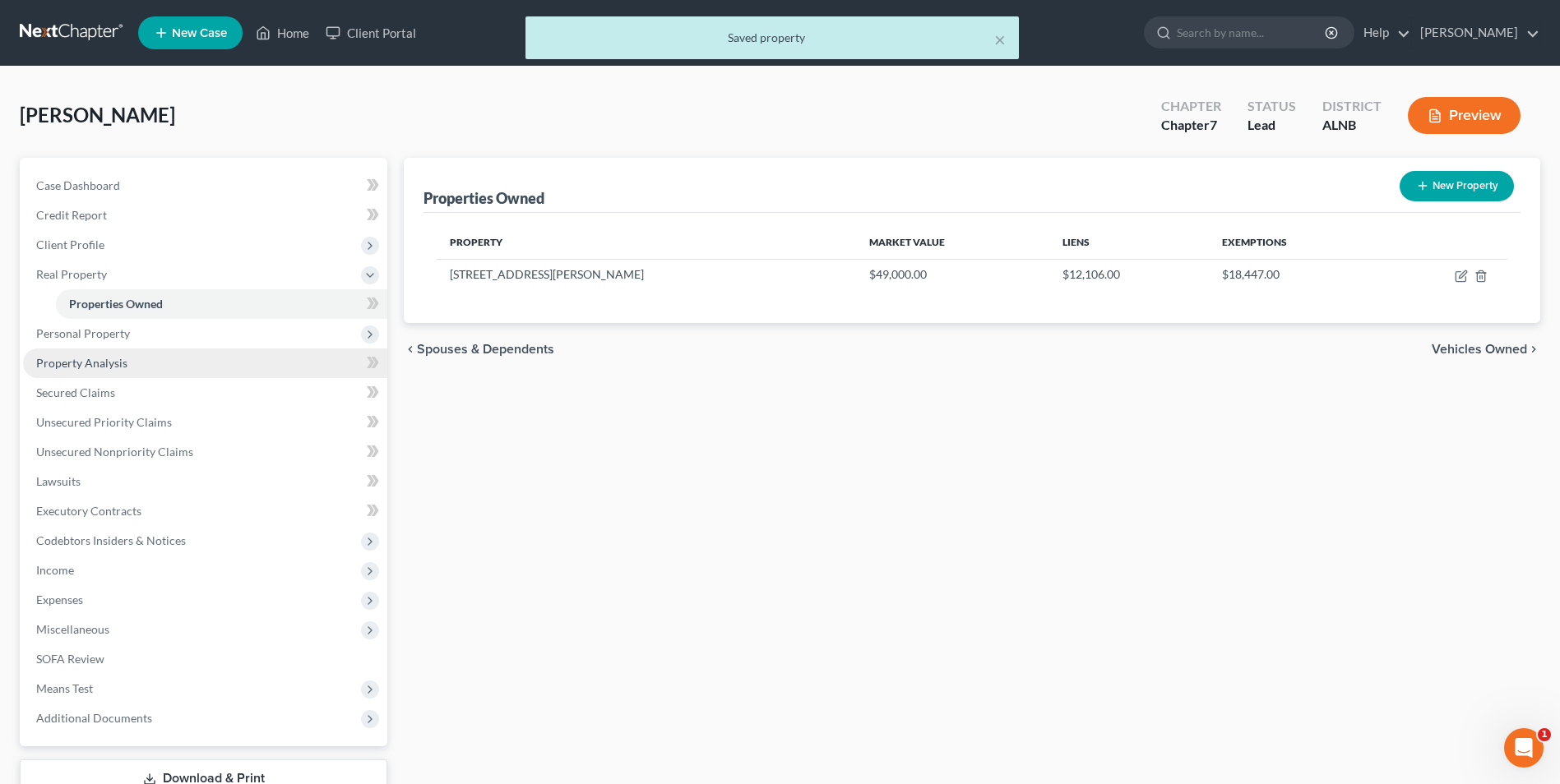
click at [74, 367] on span "Property Analysis" at bounding box center [82, 363] width 91 height 14
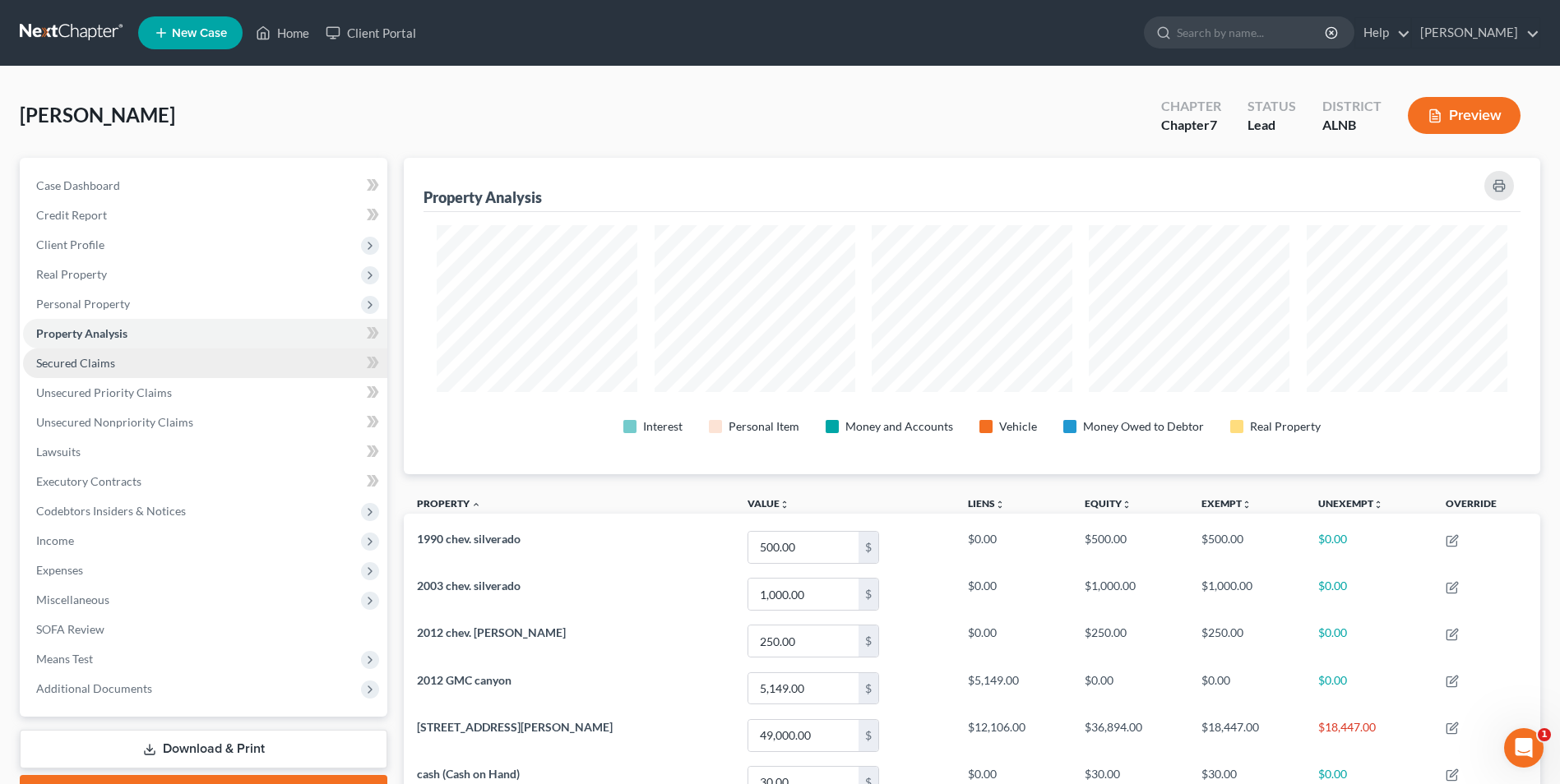
scroll to position [317, 1137]
click at [85, 362] on span "Secured Claims" at bounding box center [75, 363] width 79 height 14
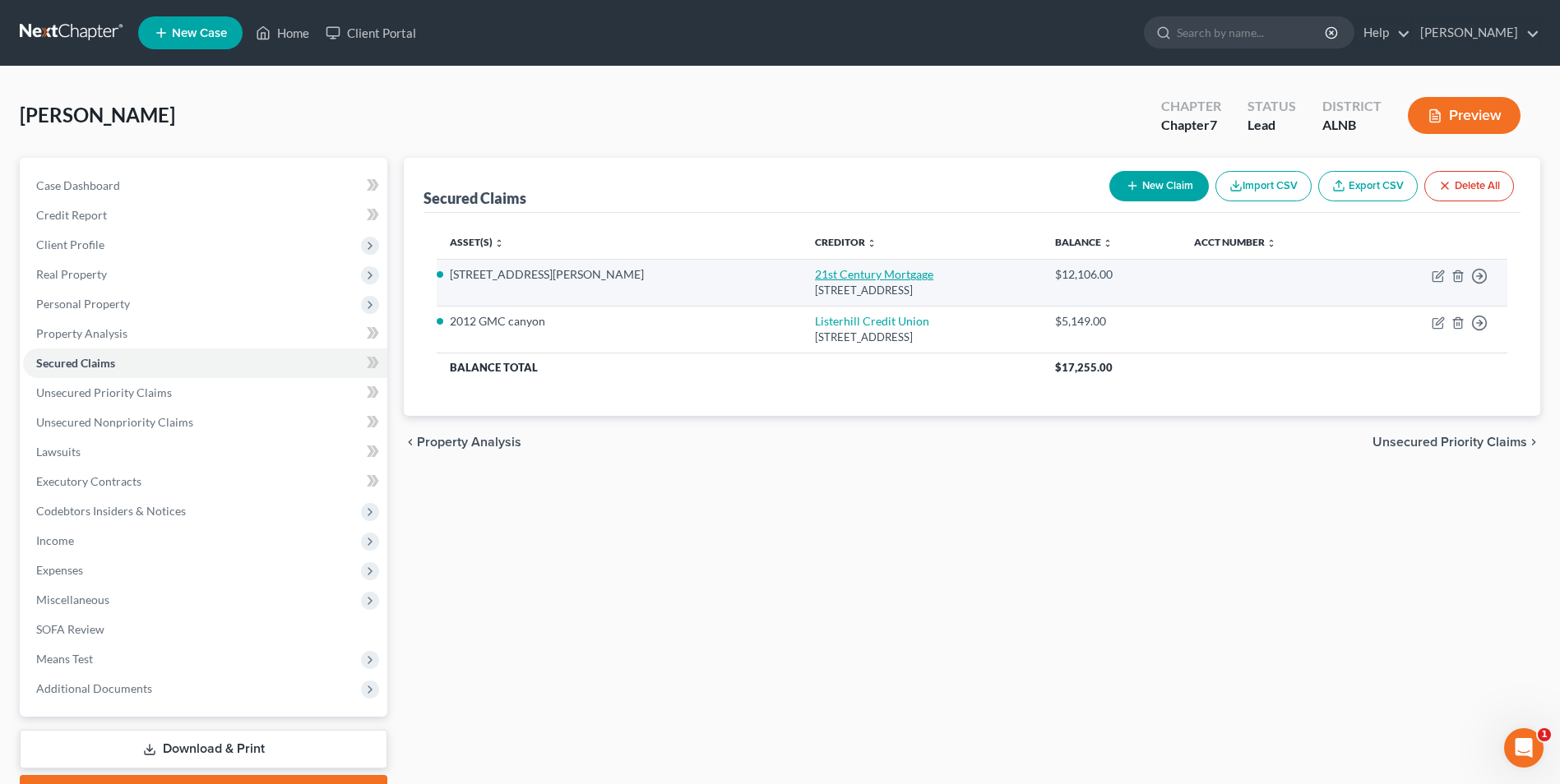
click at [815, 276] on link "21st Century Mortgage" at bounding box center [873, 274] width 118 height 14
select select "44"
select select "3"
select select "2"
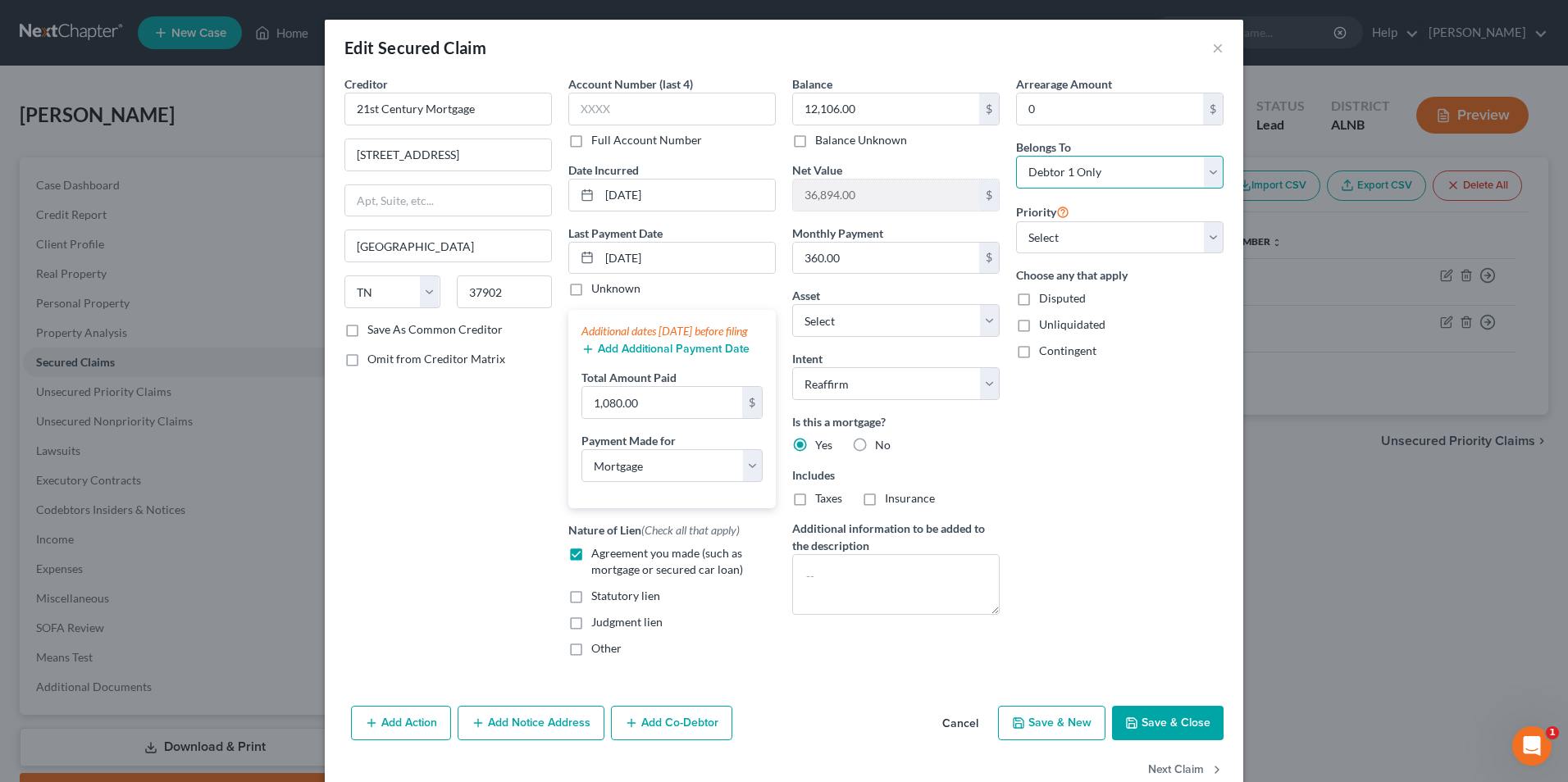
click at [1208, 168] on select "Select Debtor 1 Only Debtor 2 Only Debtor 1 And Debtor 2 Only At Least One Of T…" at bounding box center [1119, 172] width 207 height 33
select select "3"
click at [1016, 156] on select "Select Debtor 1 Only Debtor 2 Only Debtor 1 And Debtor 2 Only At Least One Of T…" at bounding box center [1119, 172] width 207 height 33
click at [1176, 739] on button "Save & Close" at bounding box center [1168, 723] width 111 height 34
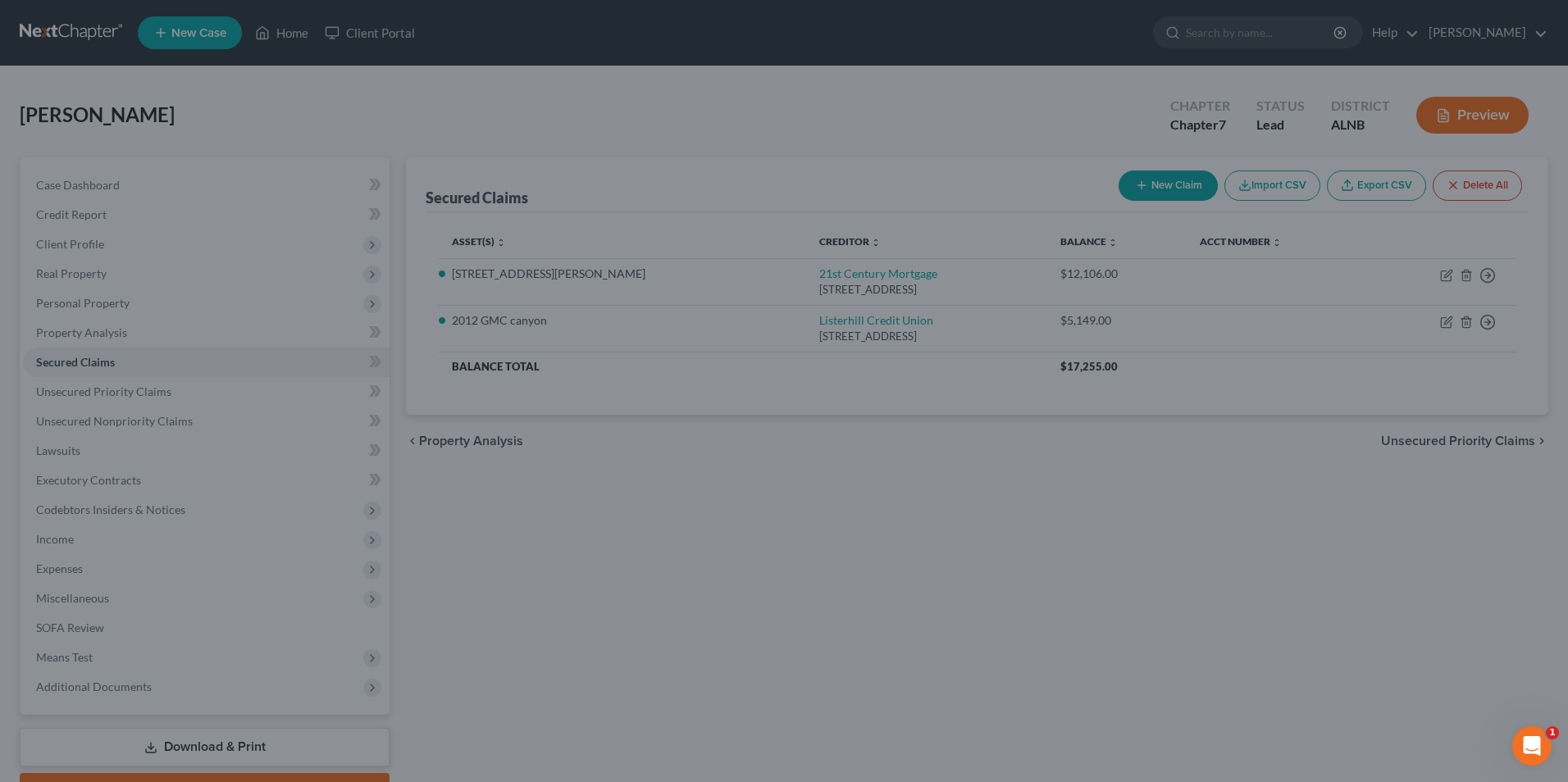
select select "12"
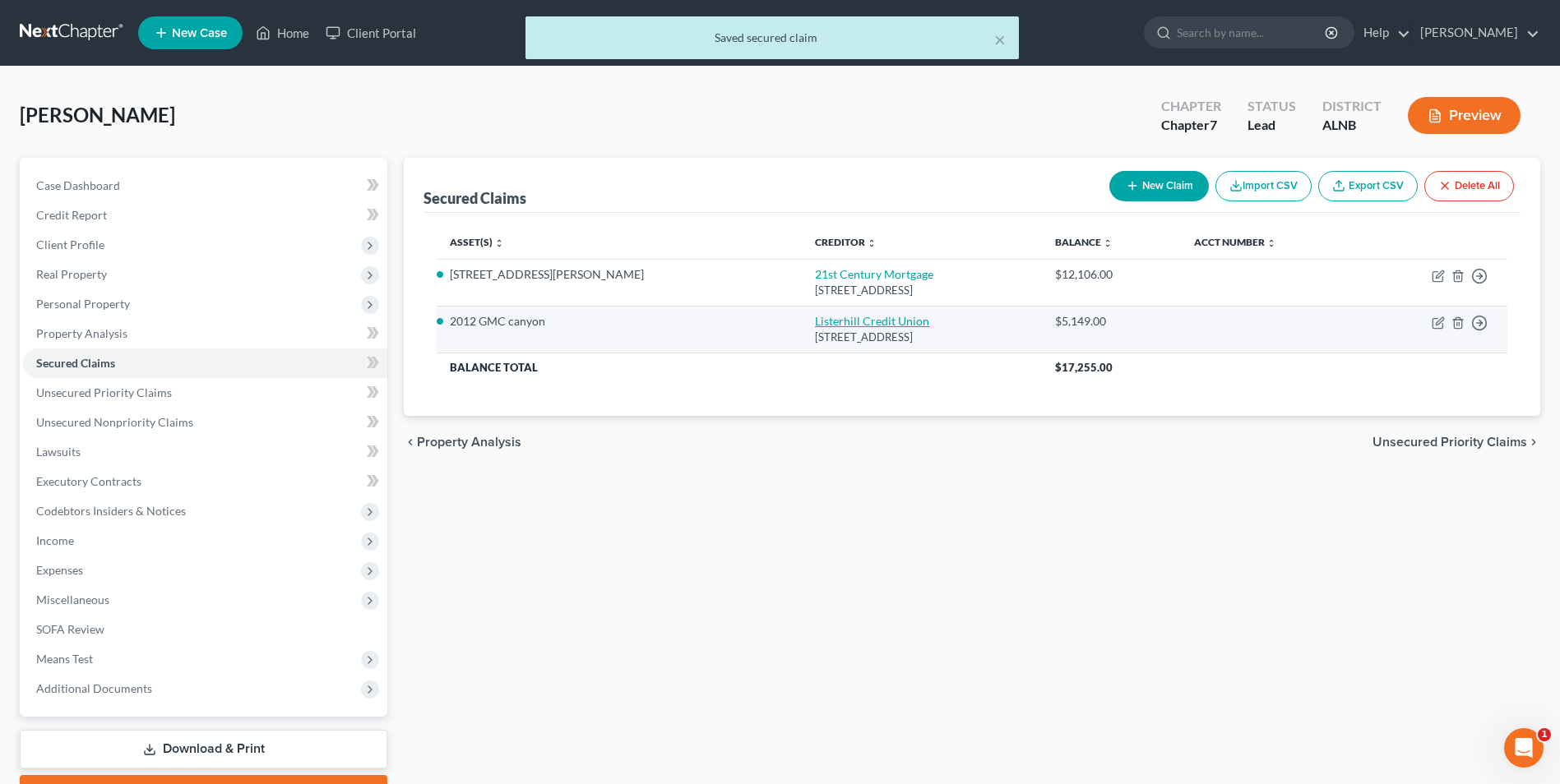
click at [815, 324] on link "Listerhill Credit Union" at bounding box center [871, 321] width 114 height 14
select select "0"
select select "2"
select select "3"
select select "0"
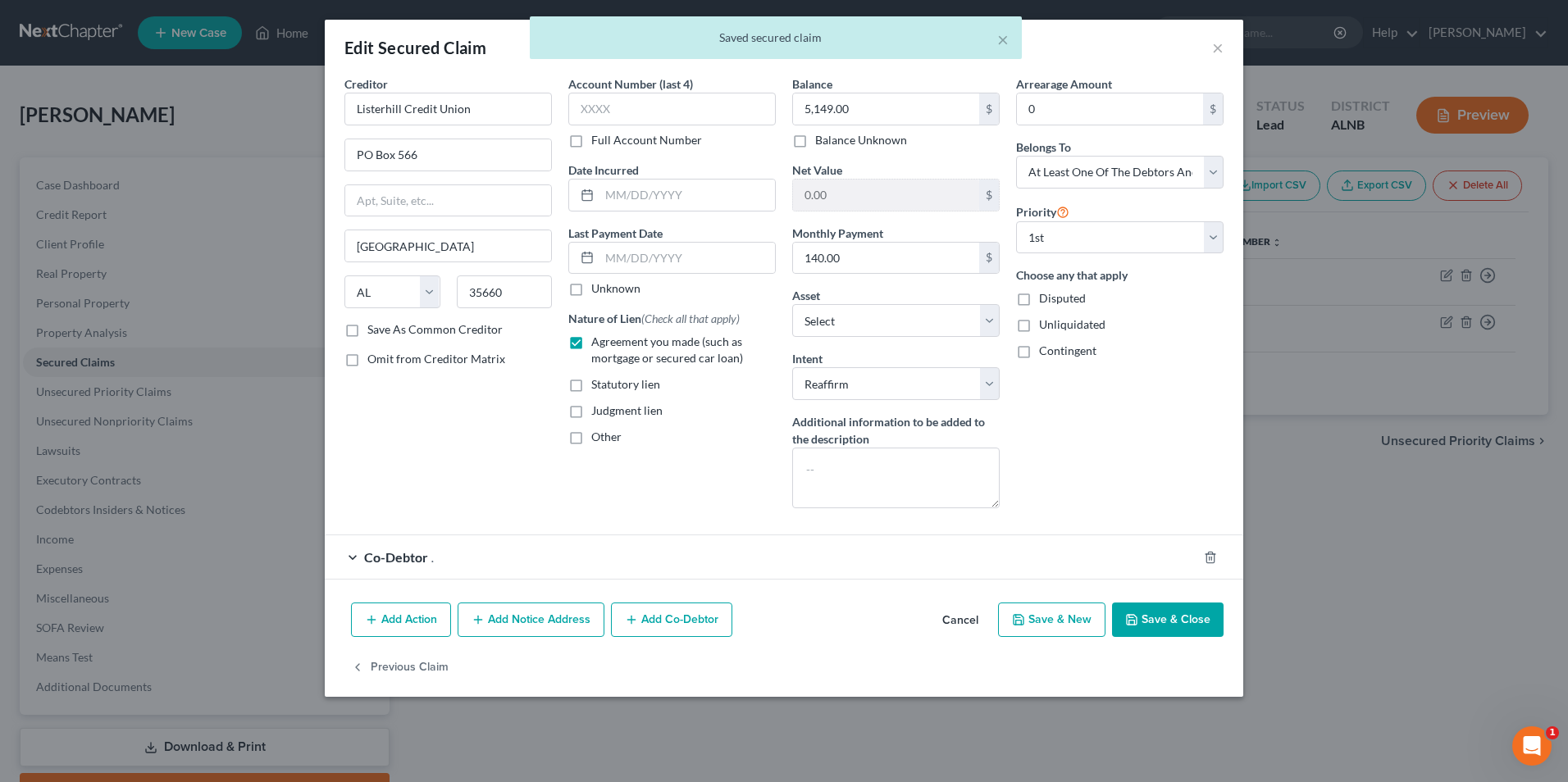
click at [1191, 621] on button "Save & Close" at bounding box center [1168, 619] width 111 height 34
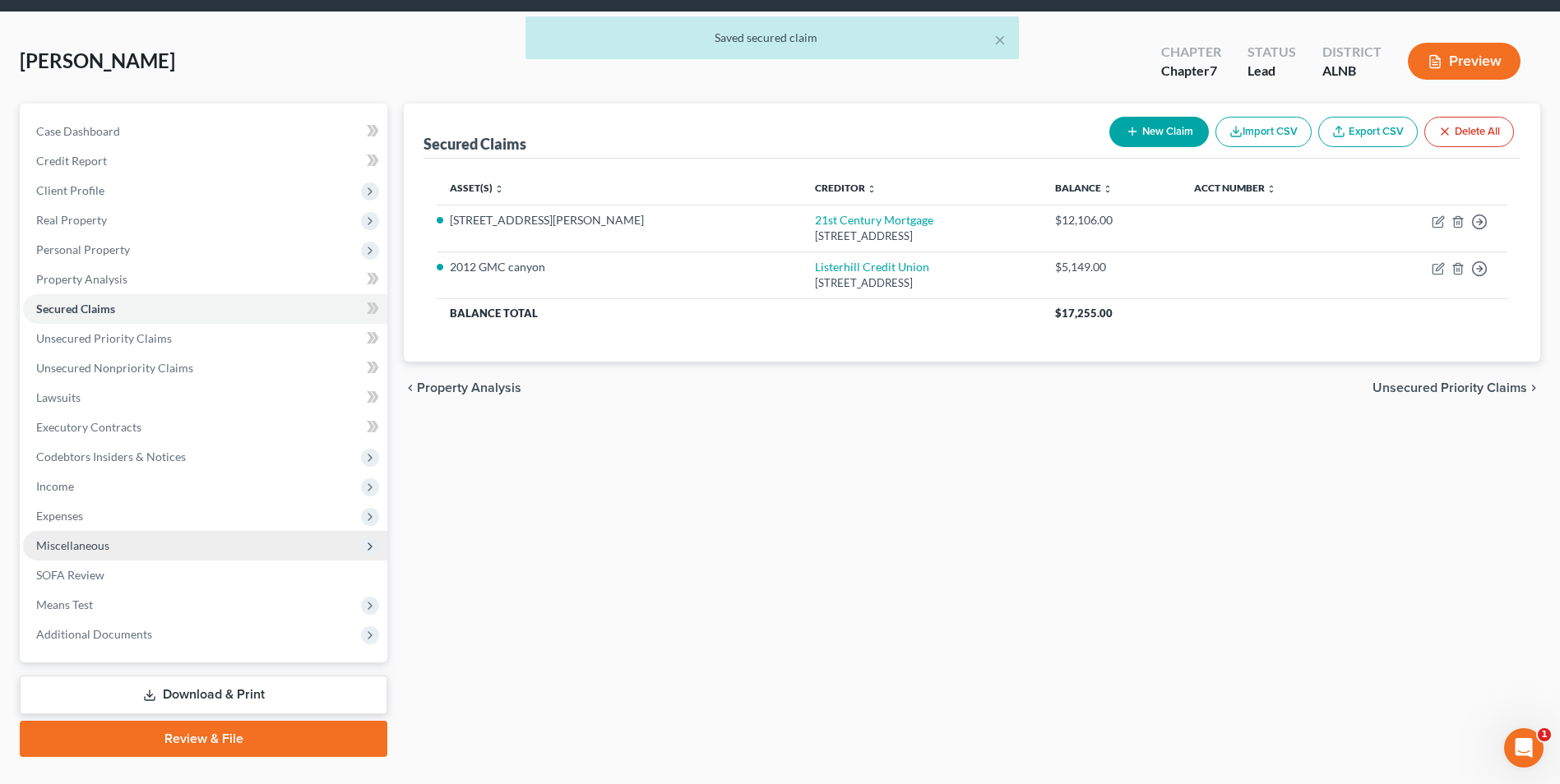
scroll to position [90, 0]
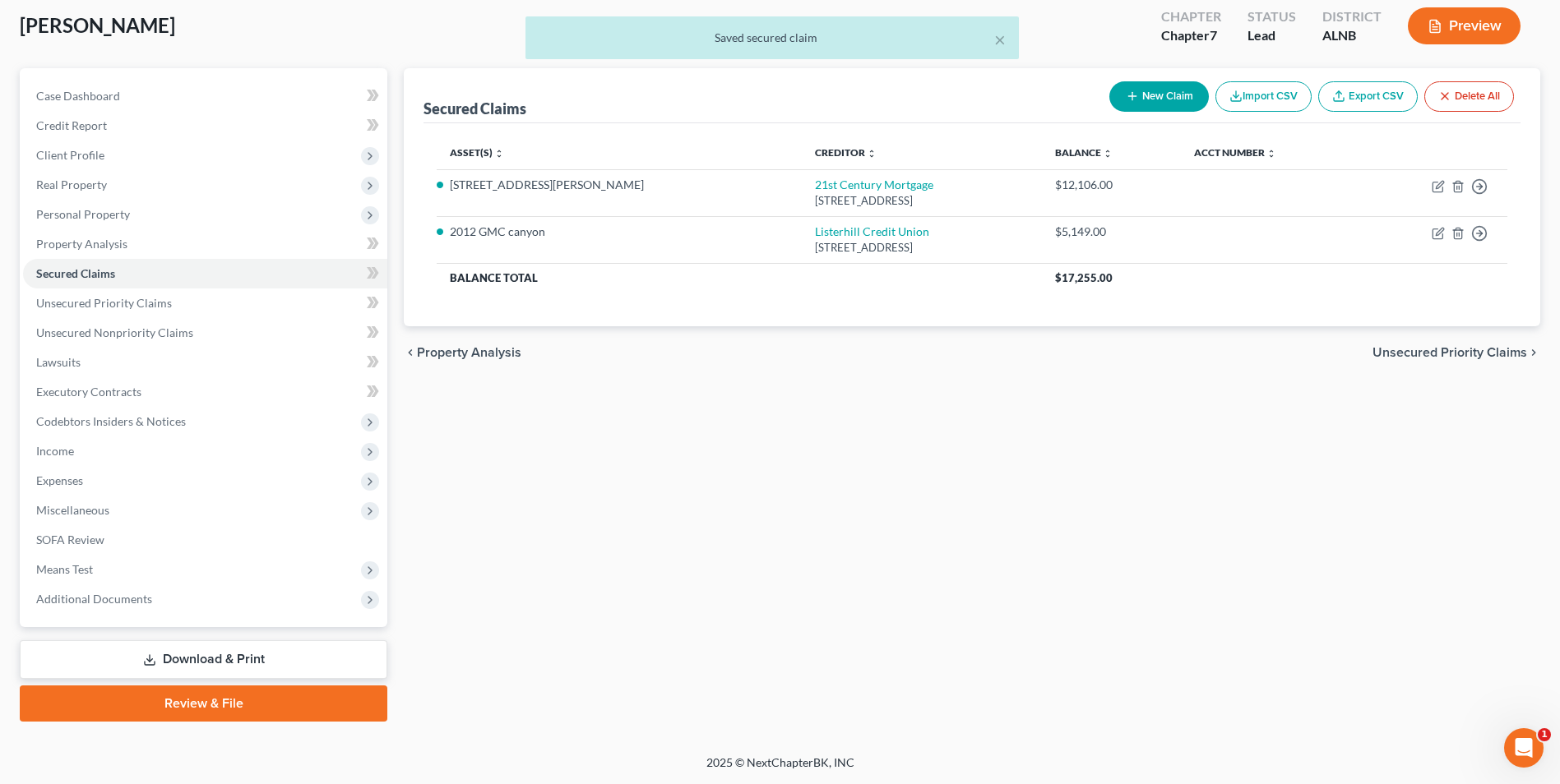
click at [511, 577] on div "Secured Claims New Claim Import CSV Export CSV Delete All Asset(s) expand_more …" at bounding box center [972, 395] width 1153 height 654
click at [198, 655] on link "Download & Print" at bounding box center [203, 660] width 367 height 39
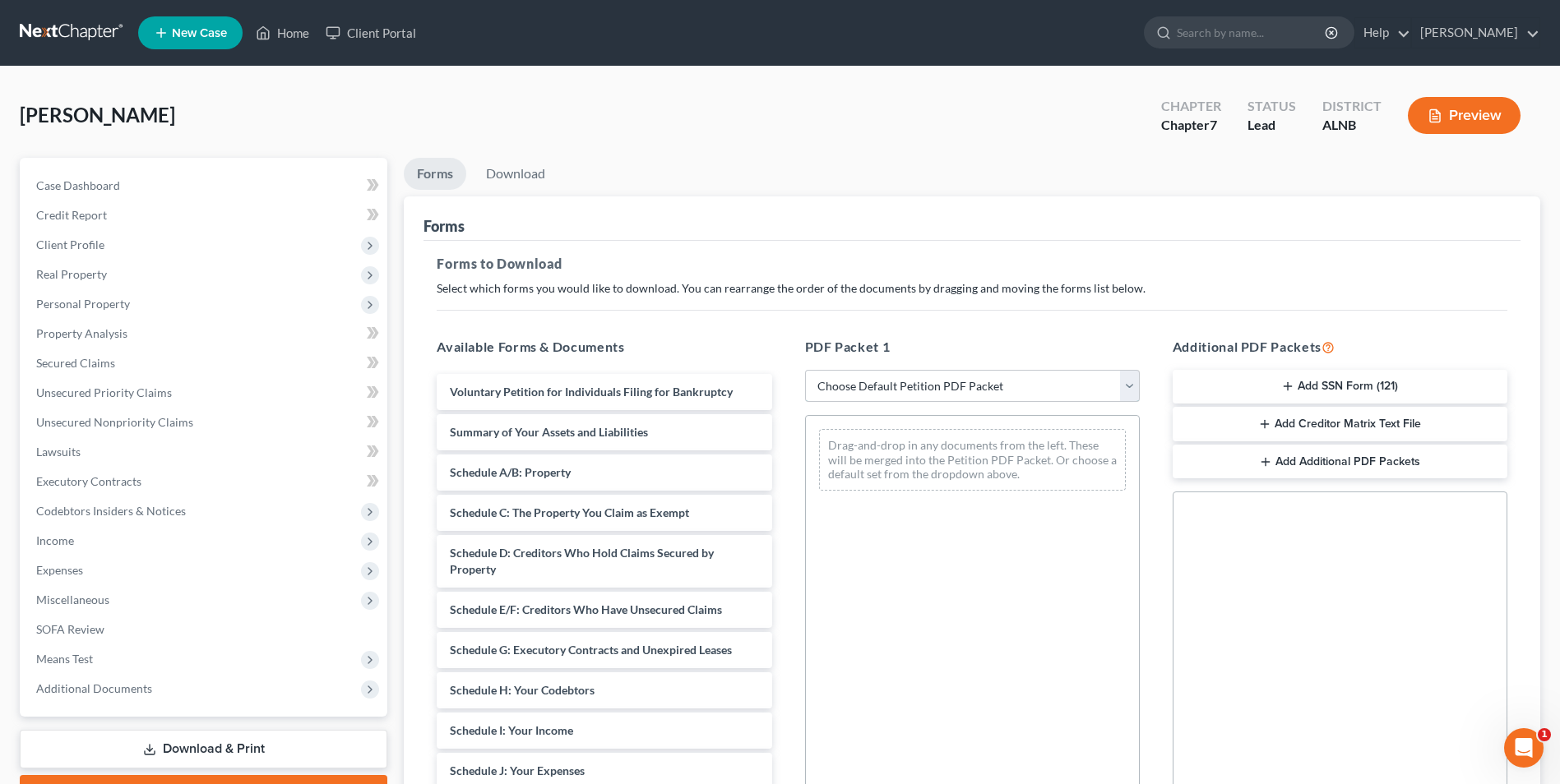
click at [1127, 386] on select "Choose Default Petition PDF Packet Complete Bankruptcy Petition (all forms and …" at bounding box center [972, 386] width 335 height 33
select select "0"
click at [805, 370] on select "Choose Default Petition PDF Packet Complete Bankruptcy Petition (all forms and …" at bounding box center [972, 386] width 335 height 33
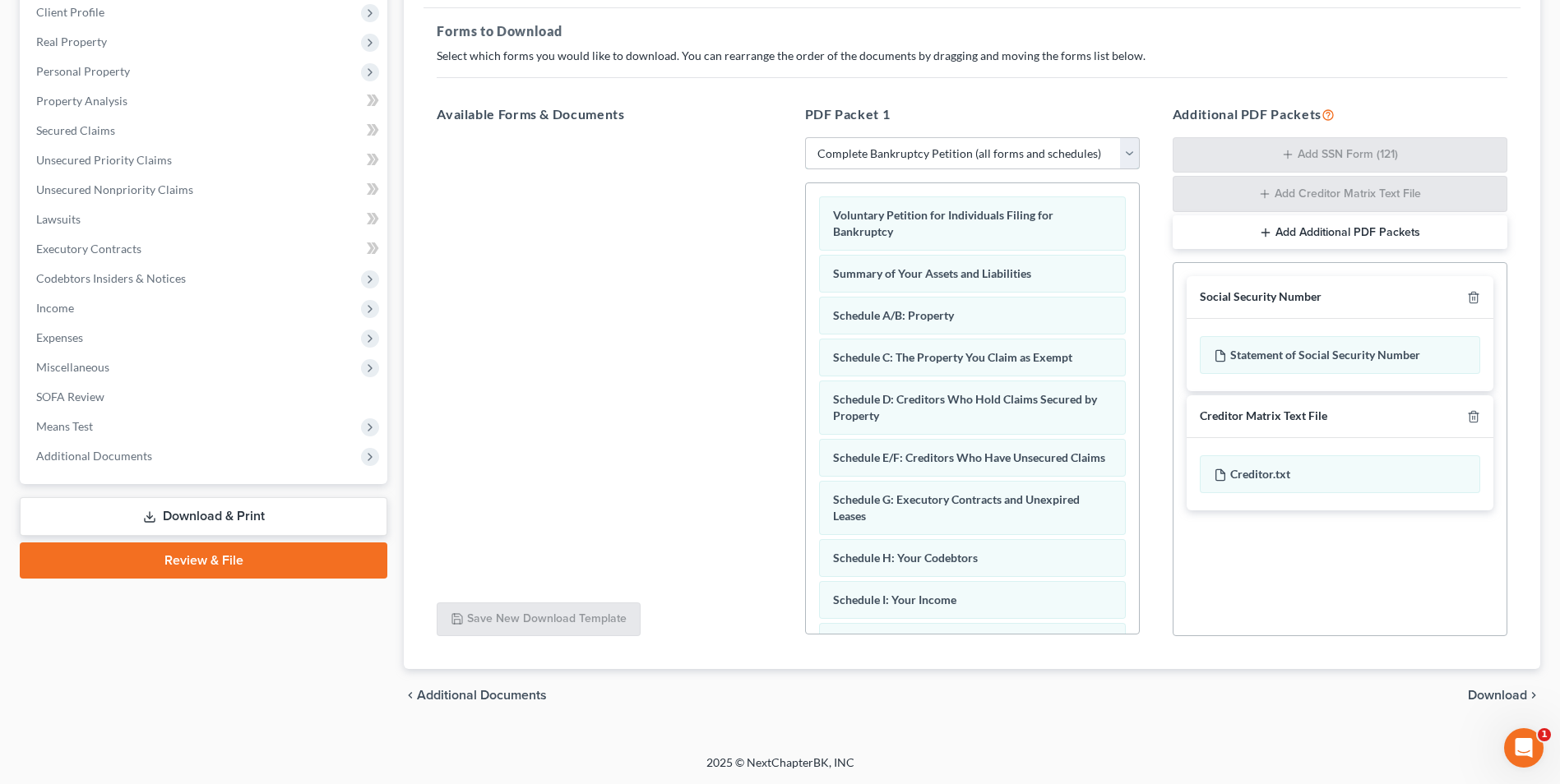
scroll to position [523, 0]
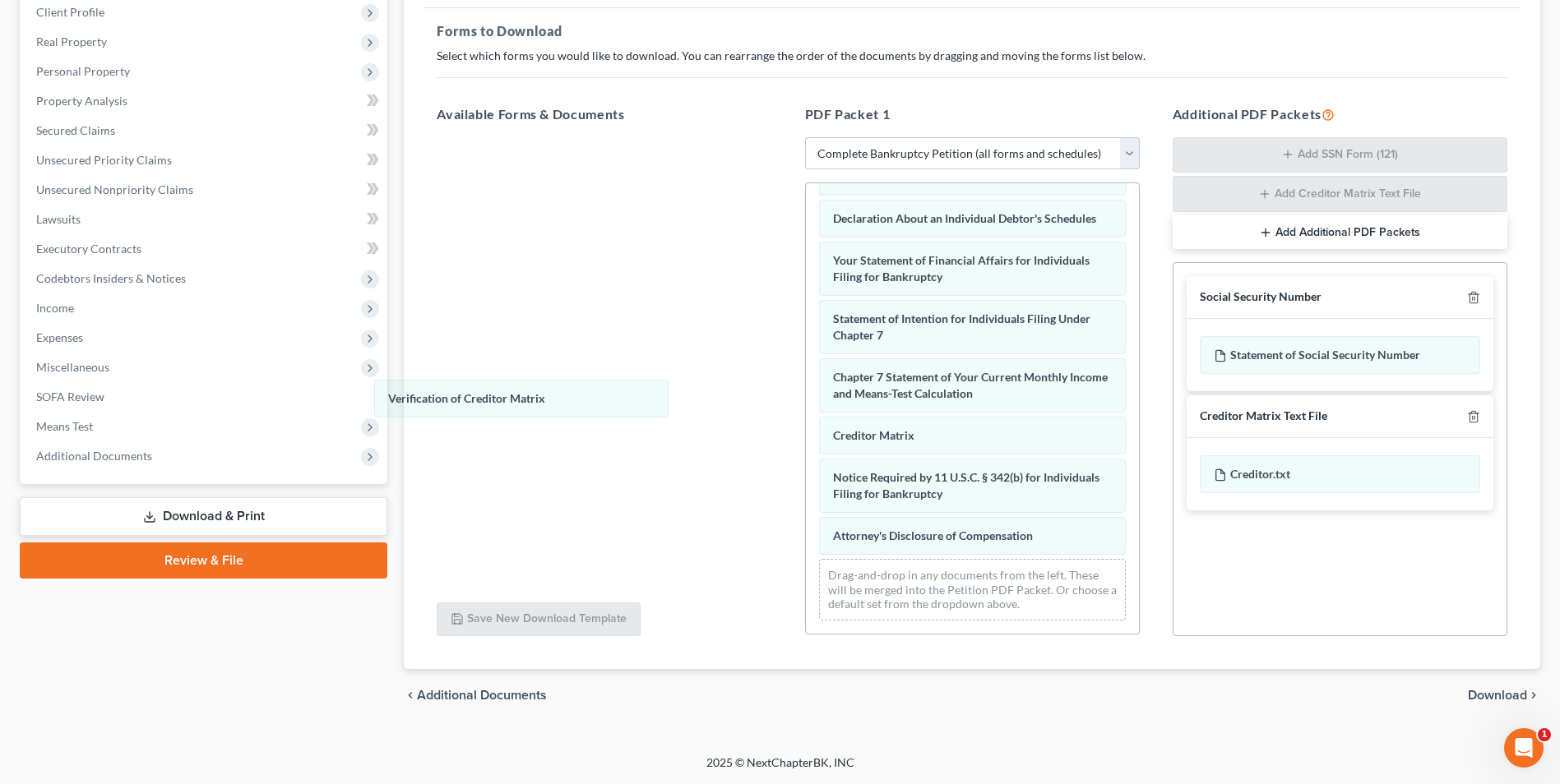
drag, startPoint x: 955, startPoint y: 432, endPoint x: 439, endPoint y: 365, distance: 520.3
click at [806, 380] on div "Verification of Creditor Matrix Voluntary Petition for Individuals Filing for B…" at bounding box center [972, 176] width 333 height 915
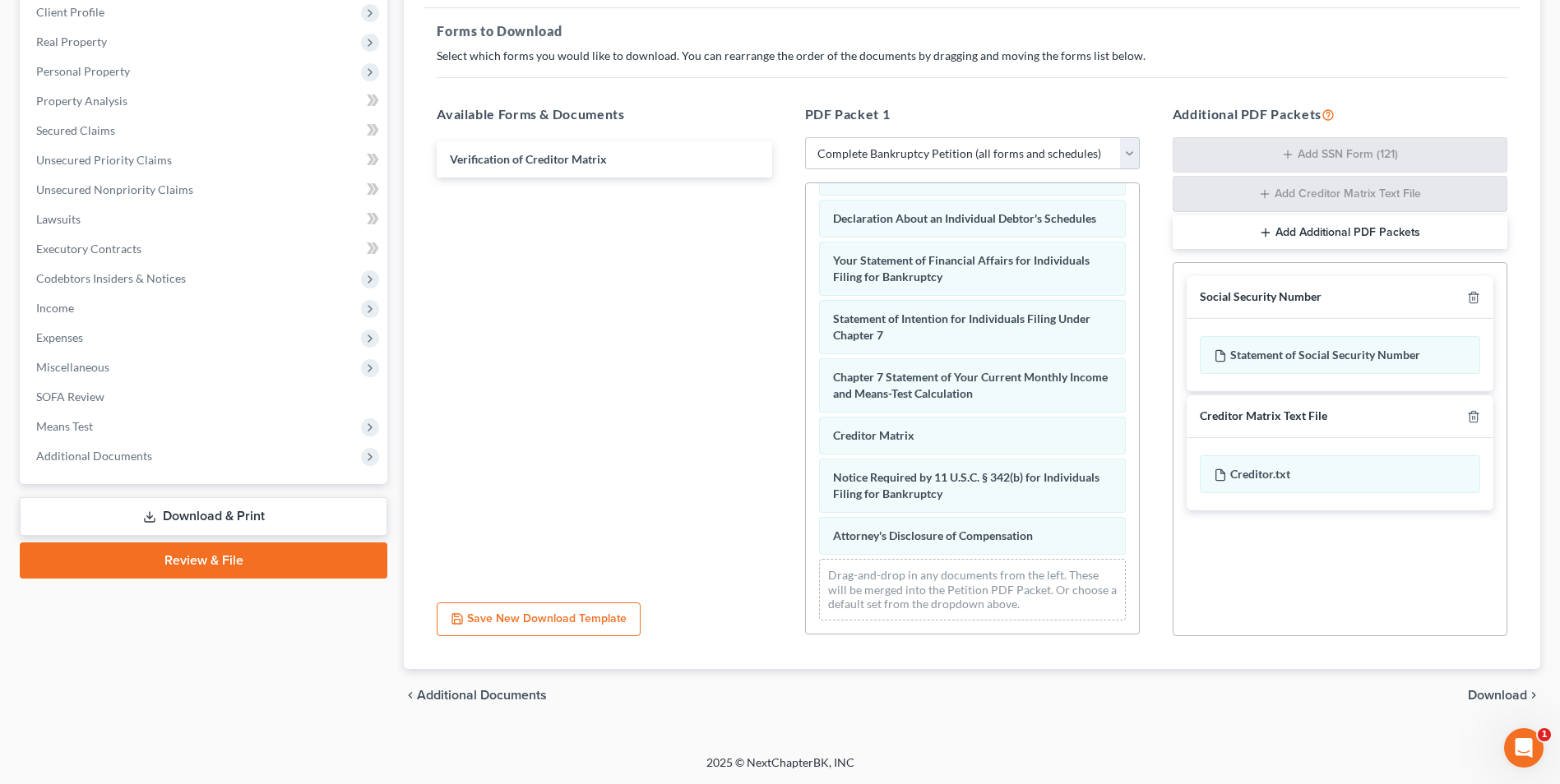
click at [1501, 693] on span "Download" at bounding box center [1497, 695] width 59 height 13
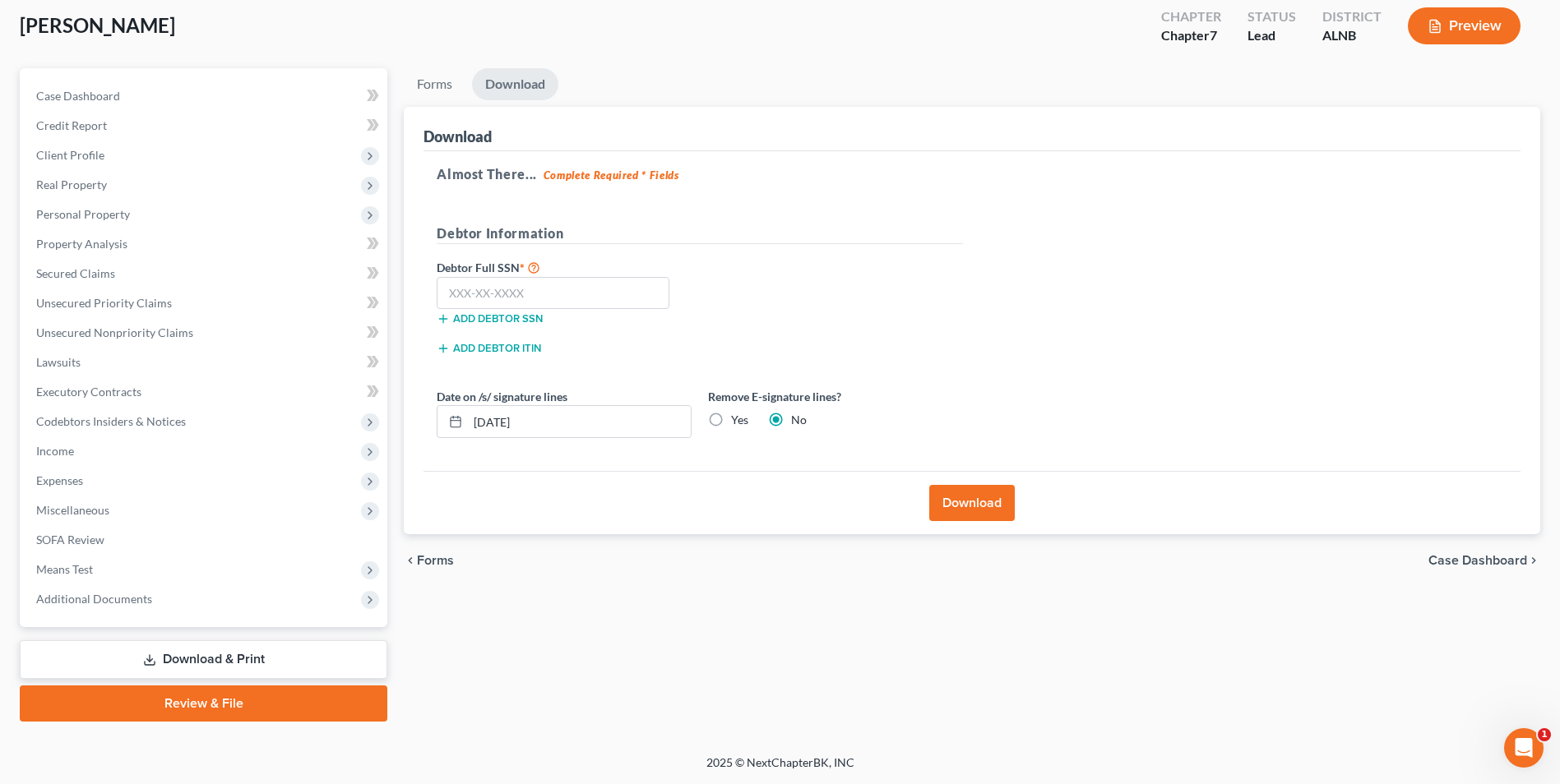
scroll to position [90, 0]
click at [545, 294] on input "text" at bounding box center [553, 293] width 232 height 33
type input "416-19-7756"
click at [975, 501] on button "Download" at bounding box center [972, 503] width 85 height 36
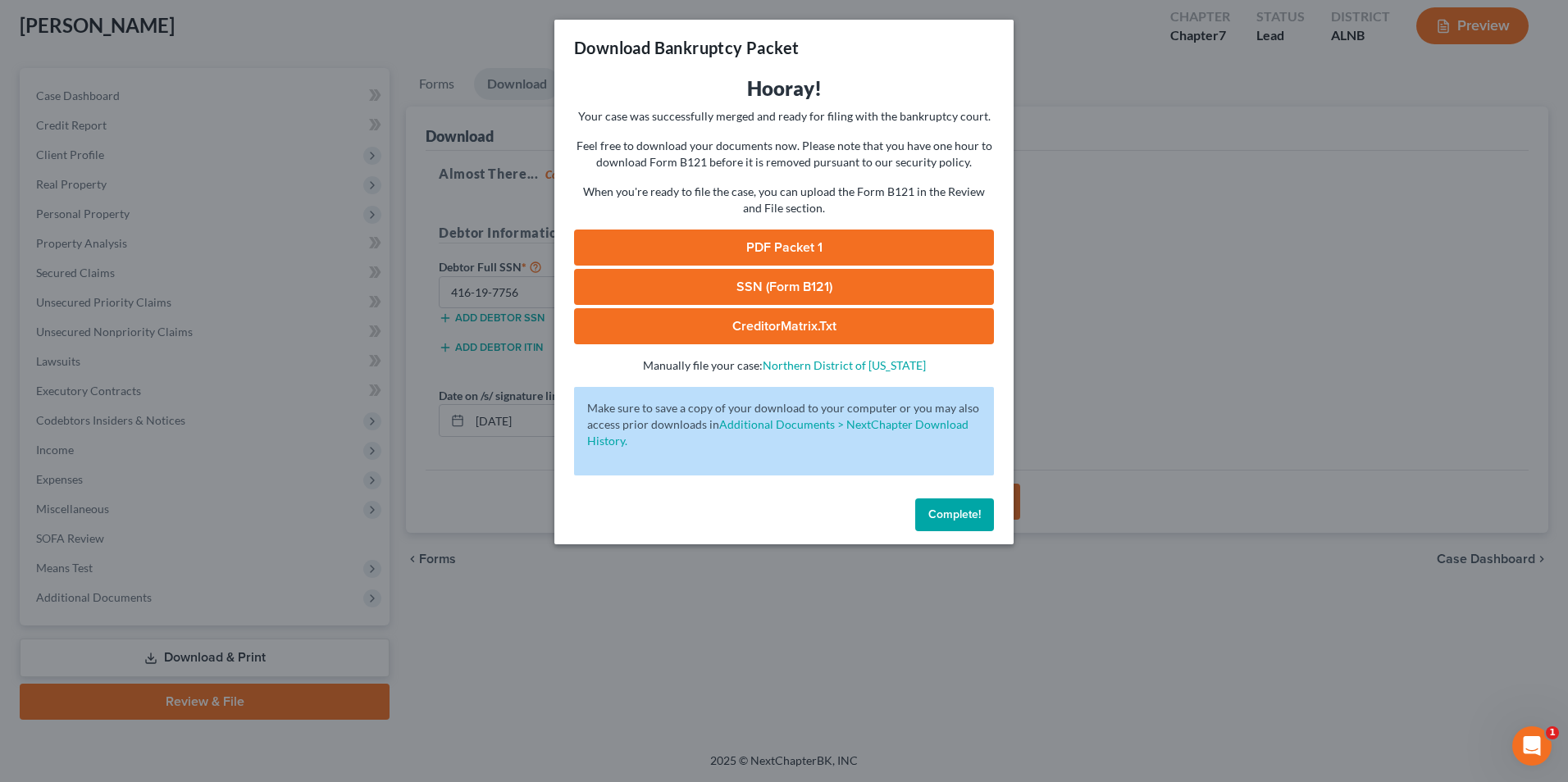
click at [800, 241] on link "PDF Packet 1" at bounding box center [784, 247] width 419 height 36
click at [957, 520] on span "Complete!" at bounding box center [954, 515] width 52 height 14
